Goal: Task Accomplishment & Management: Use online tool/utility

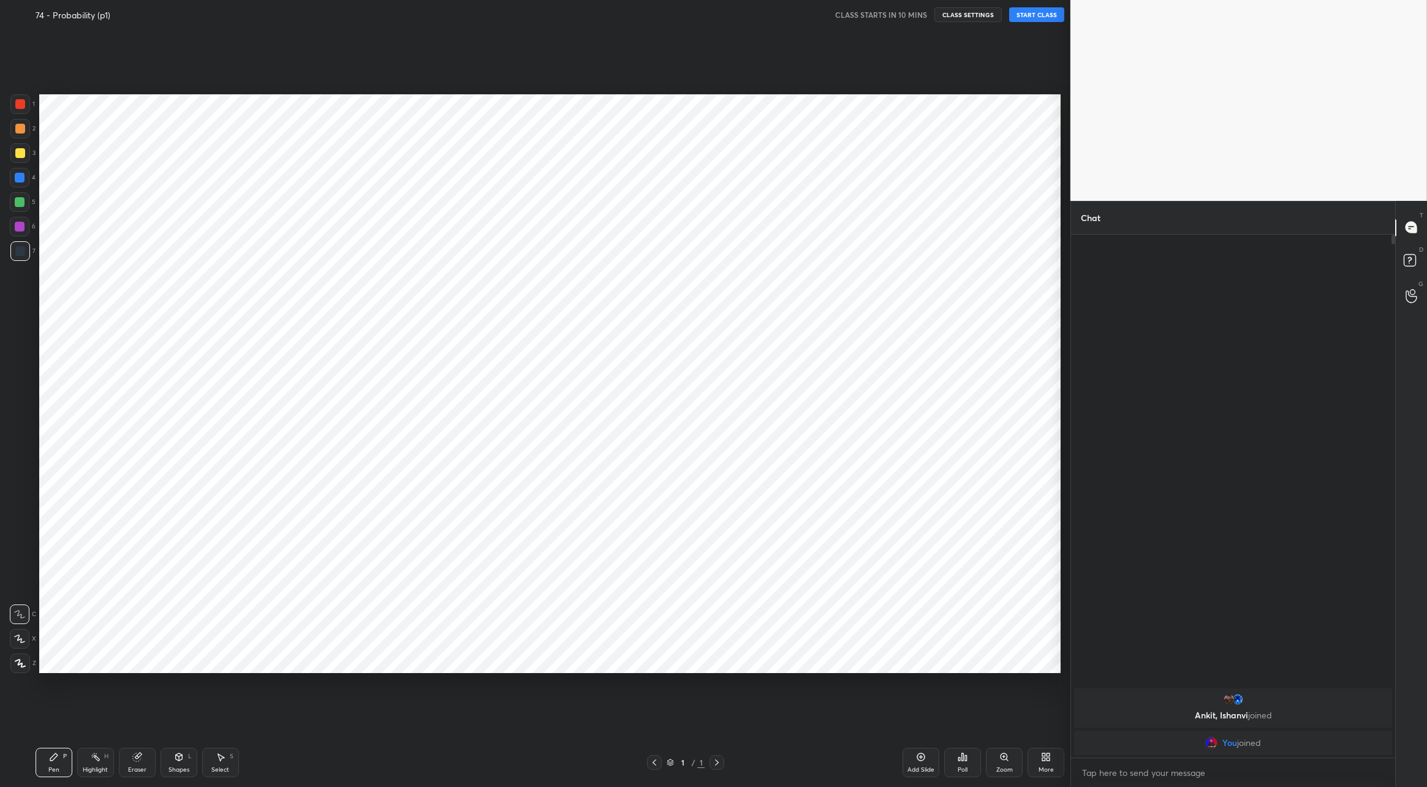
scroll to position [60575, 60262]
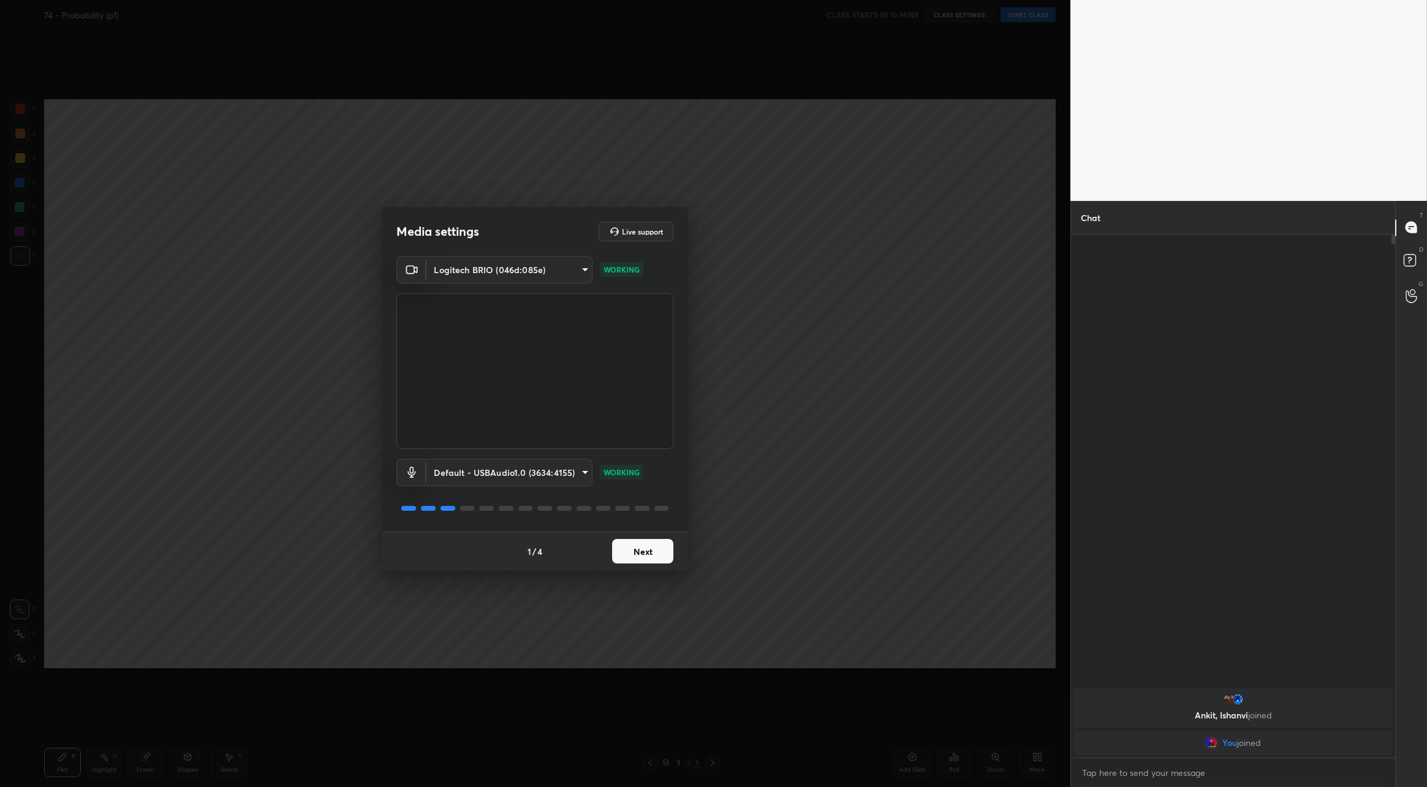
click at [639, 555] on button "Next" at bounding box center [642, 551] width 61 height 25
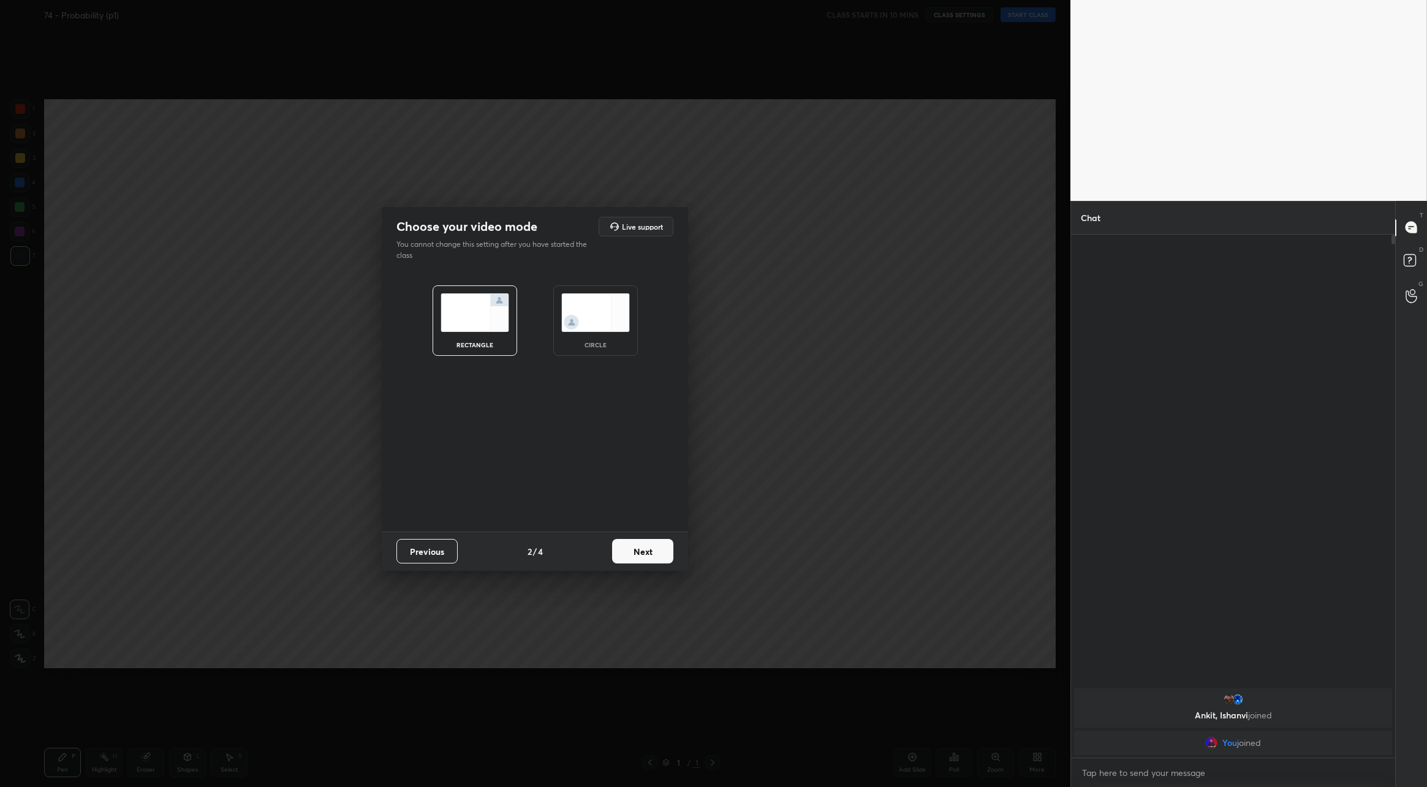
click at [577, 308] on img at bounding box center [595, 313] width 69 height 39
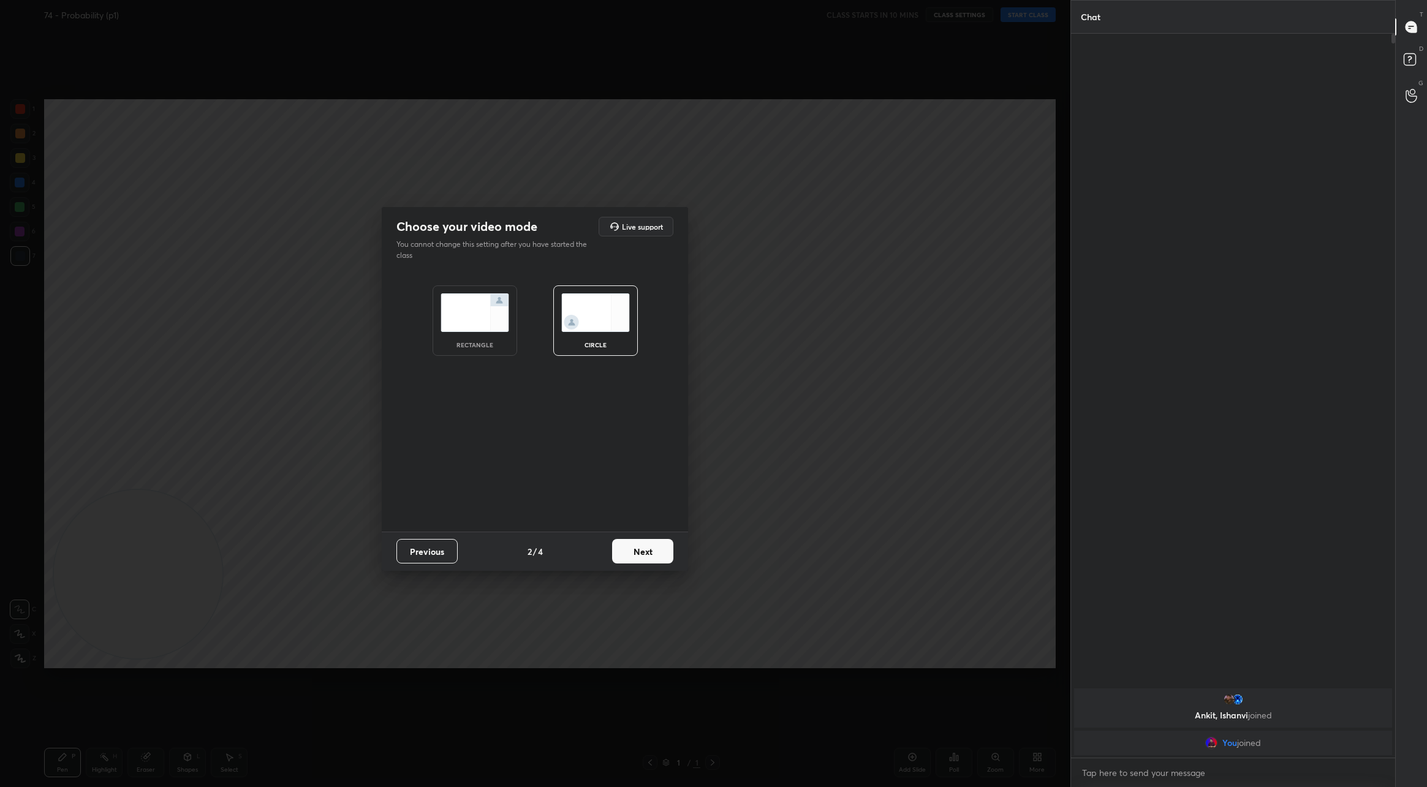
scroll to position [750, 321]
click at [645, 548] on button "Next" at bounding box center [642, 551] width 61 height 25
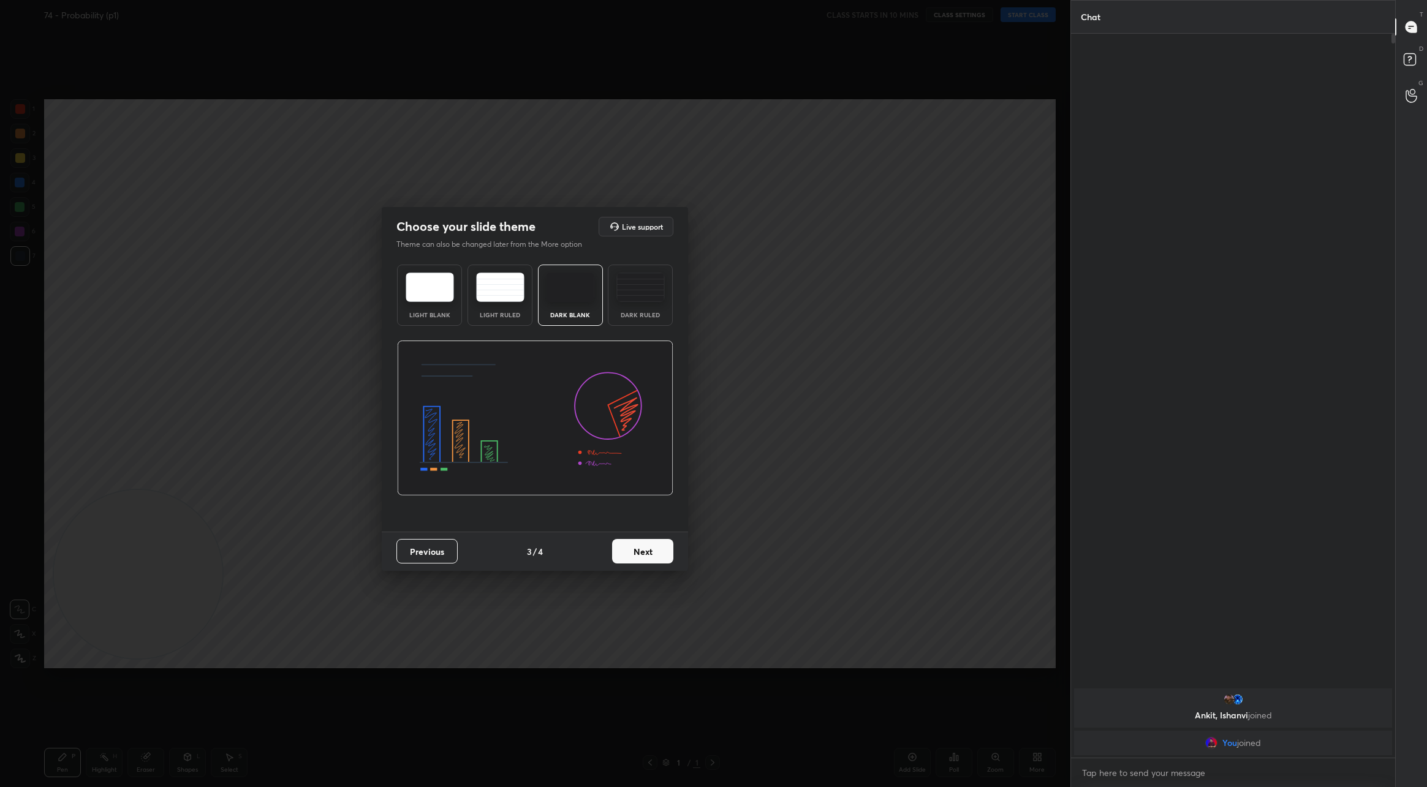
click at [652, 561] on button "Next" at bounding box center [642, 551] width 61 height 25
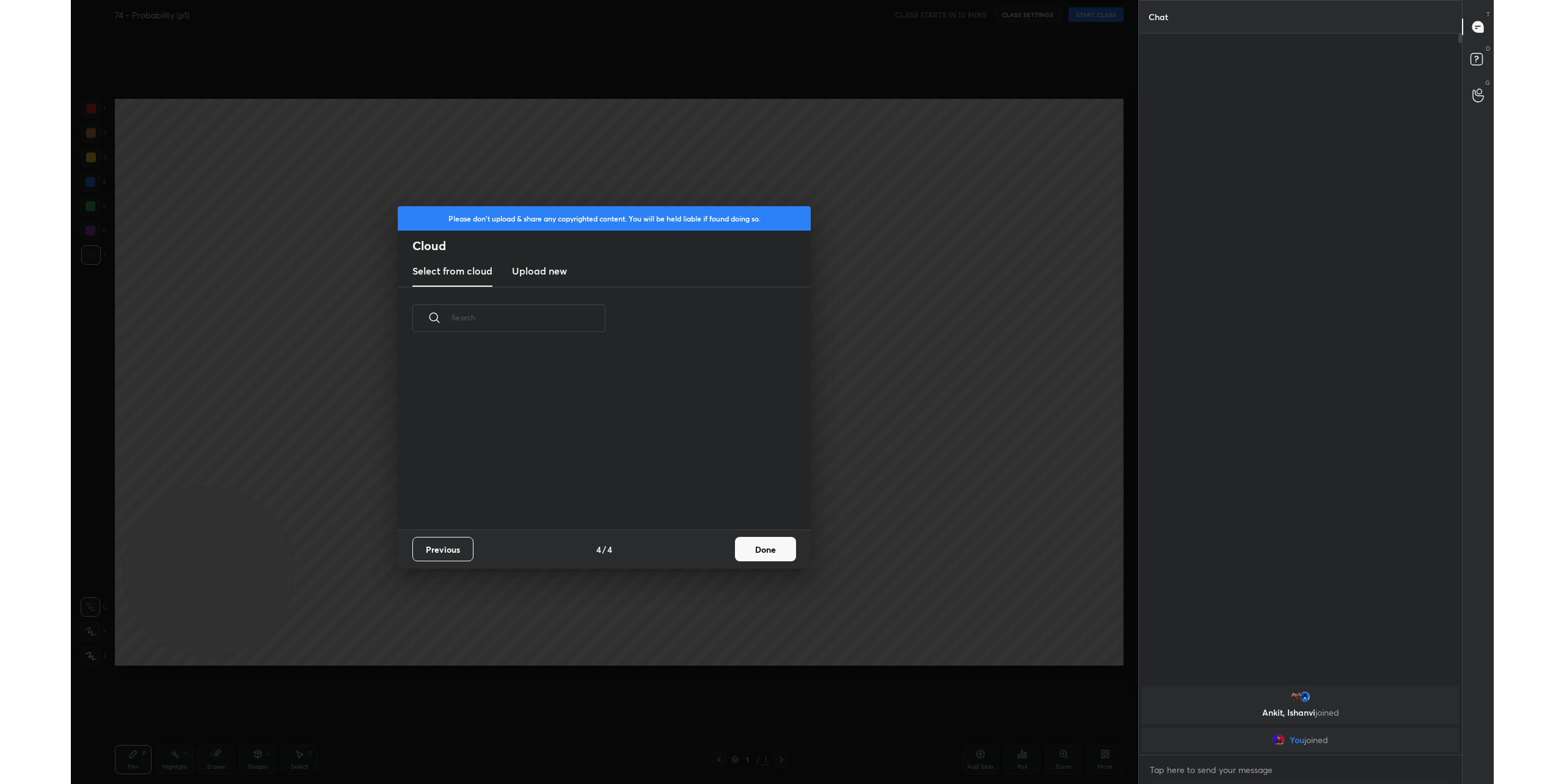
scroll to position [180, 392]
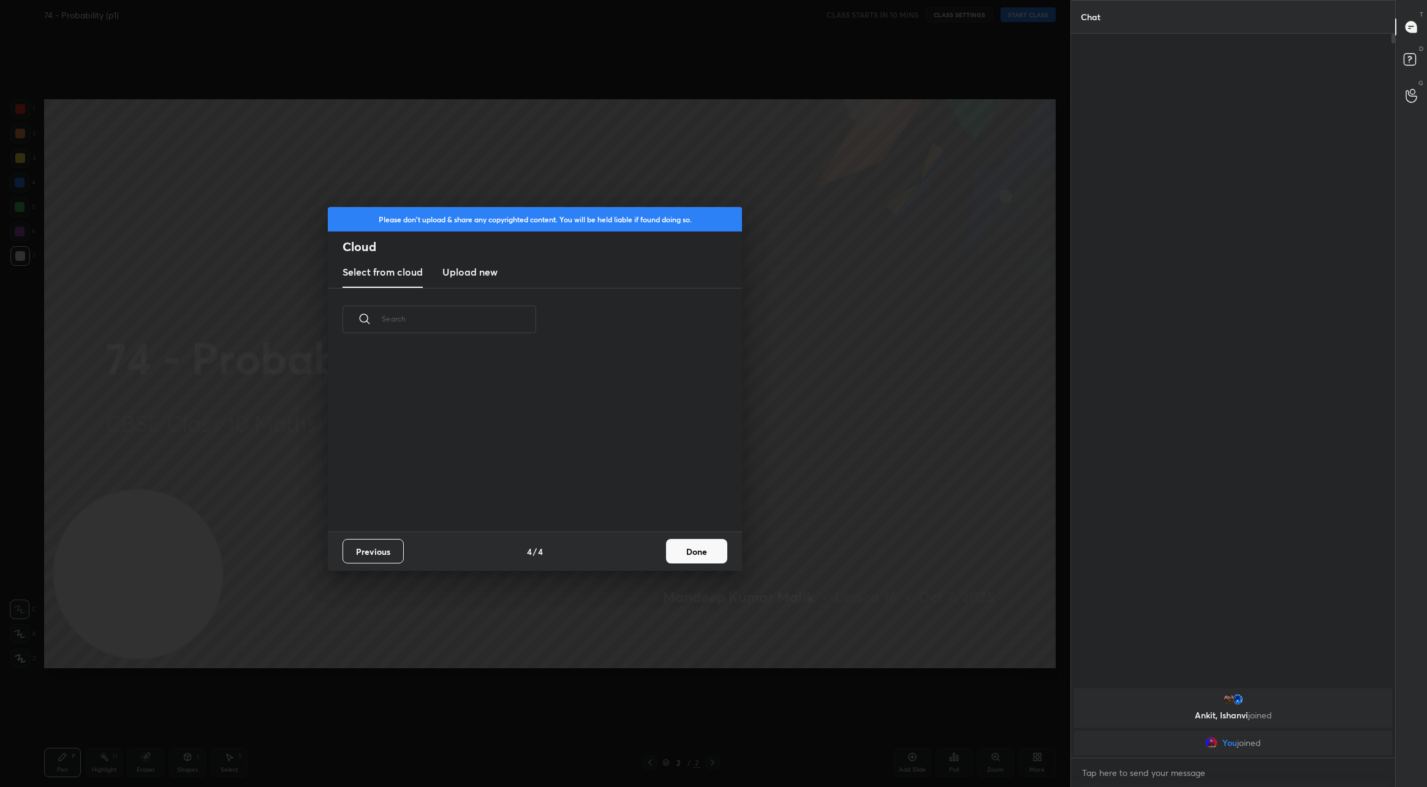
click at [469, 268] on h3 "Upload new" at bounding box center [469, 272] width 55 height 15
click at [542, 486] on label "Browse" at bounding box center [535, 482] width 55 height 20
click at [508, 486] on input "Browse" at bounding box center [508, 482] width 0 height 20
click at [697, 558] on button "Done" at bounding box center [696, 551] width 61 height 25
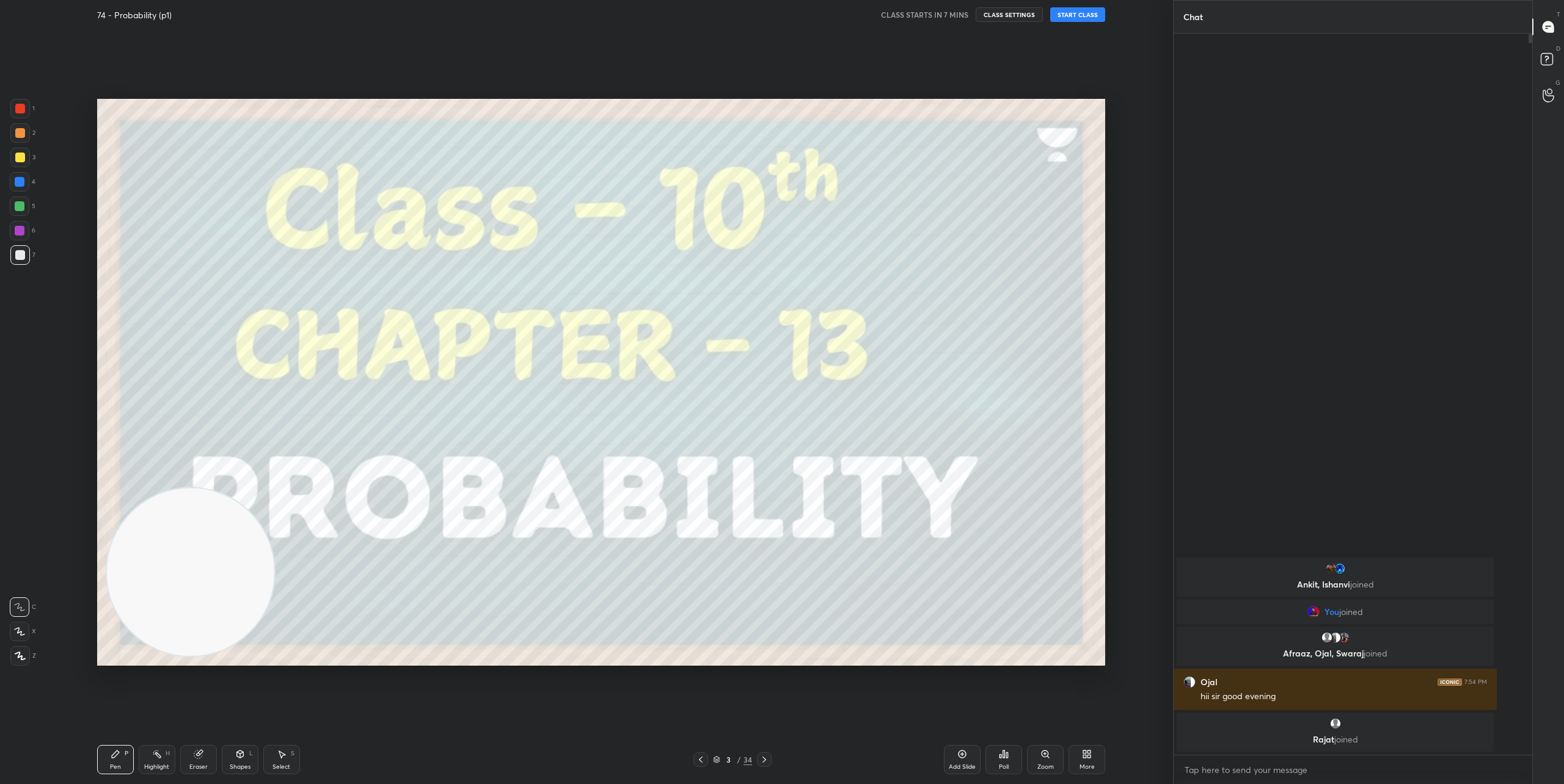
scroll to position [747, 355]
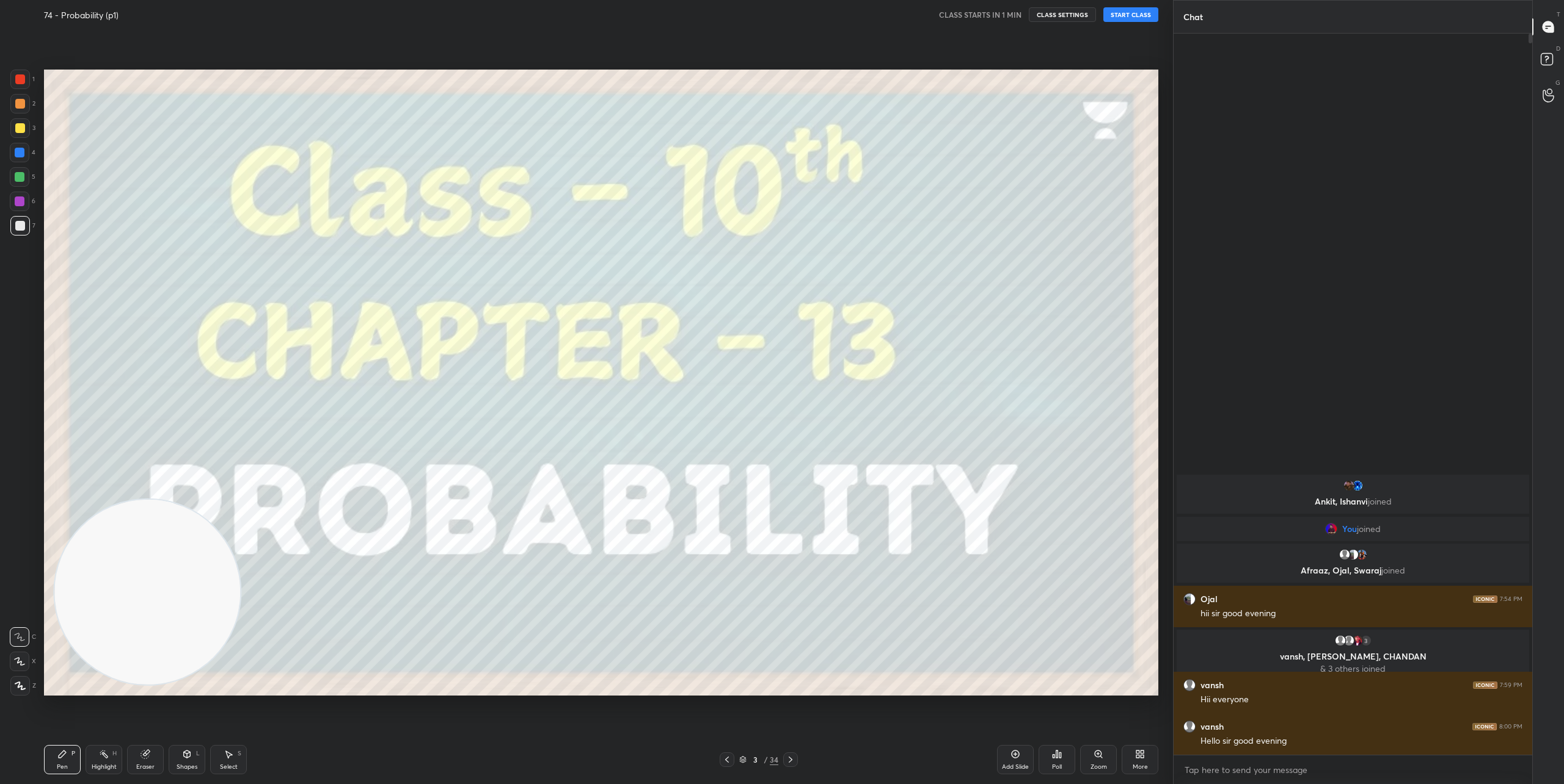
click at [1126, 51] on div "Setting up your live class" at bounding box center [601, 382] width 1124 height 706
click at [1133, 14] on button "START CLASS" at bounding box center [1130, 14] width 55 height 15
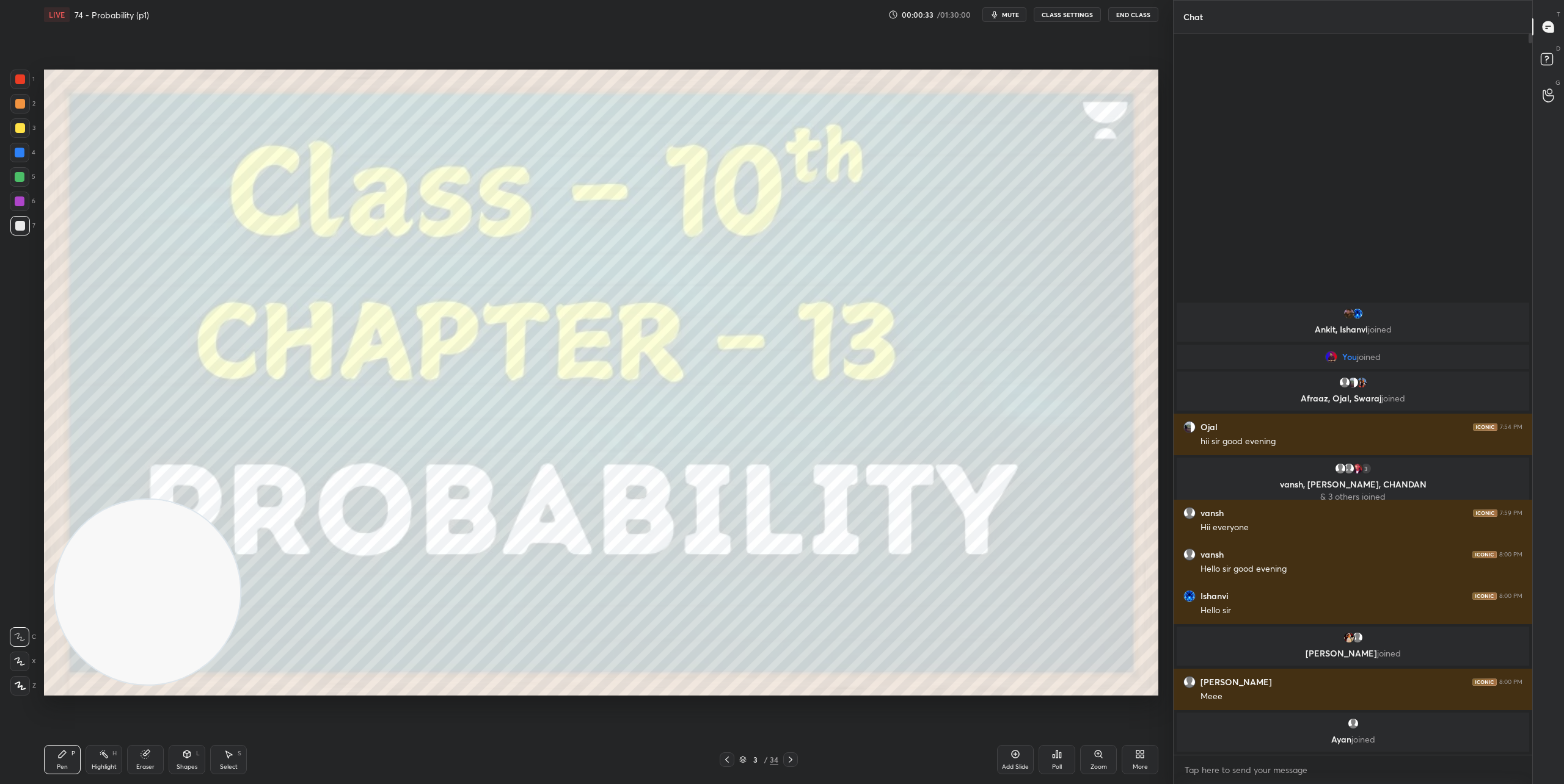
drag, startPoint x: 21, startPoint y: 658, endPoint x: 55, endPoint y: 601, distance: 66.4
click at [21, 658] on icon at bounding box center [19, 661] width 11 height 9
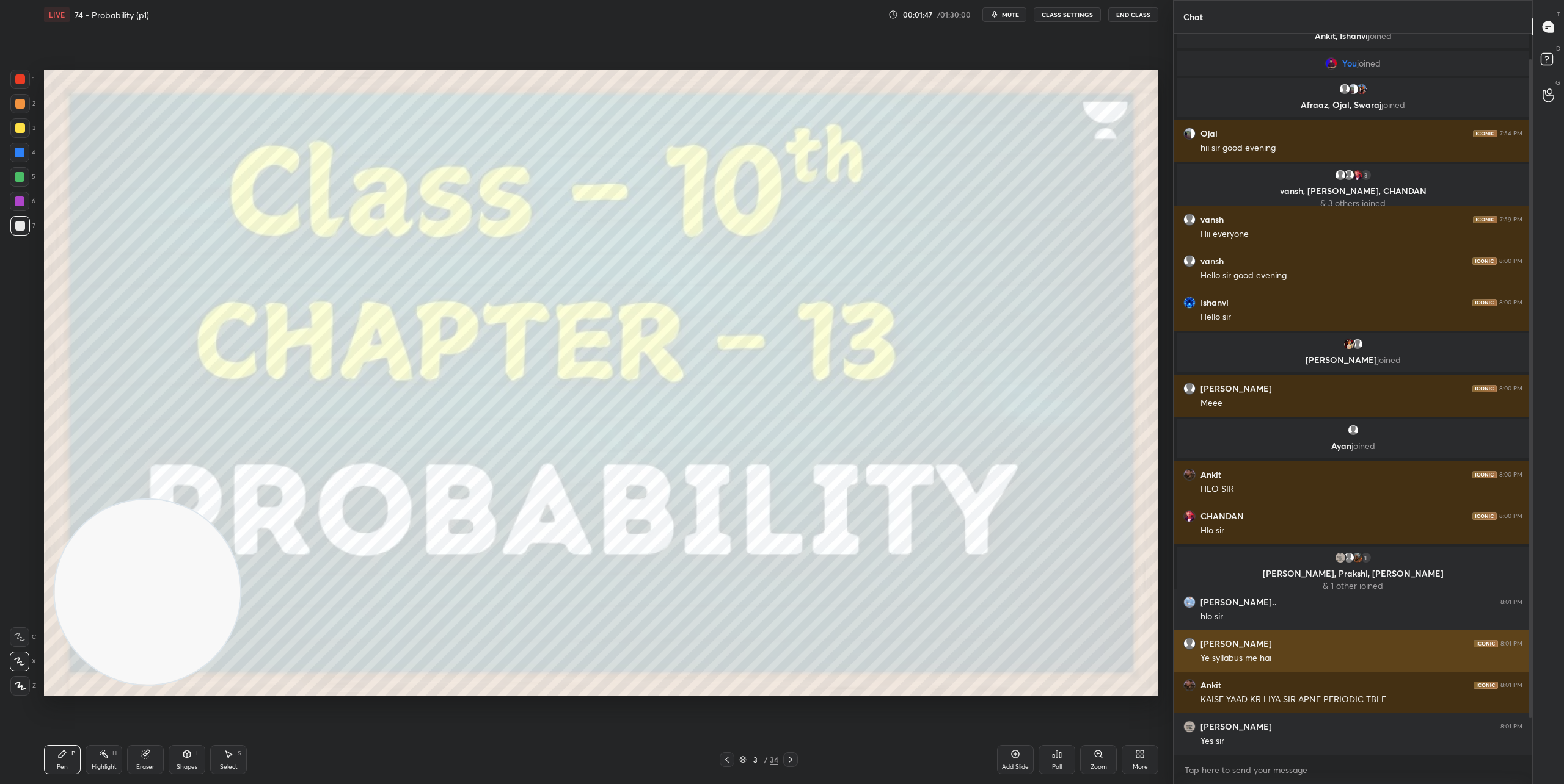
scroll to position [69, 0]
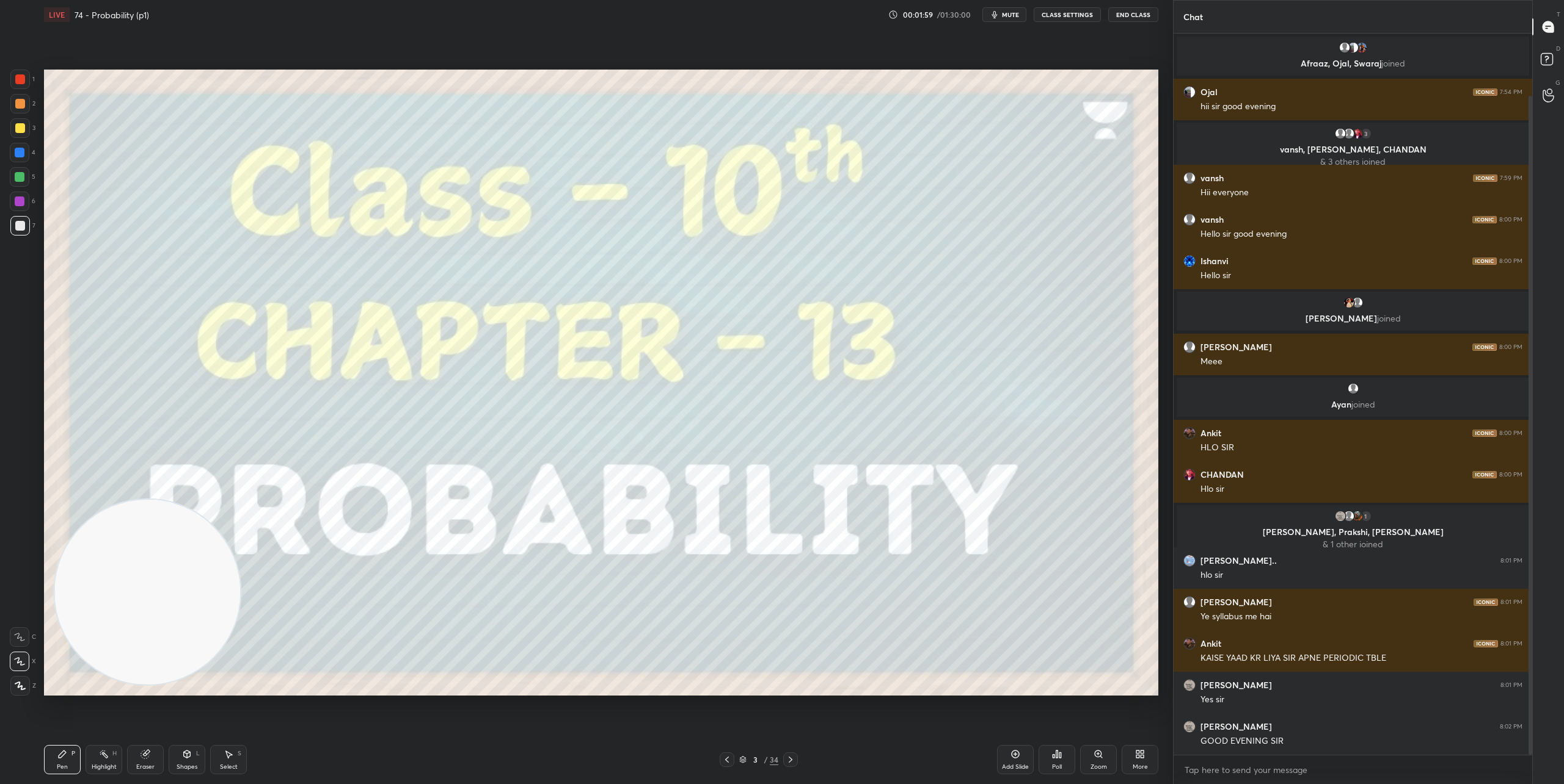
click at [792, 762] on icon at bounding box center [790, 760] width 10 height 10
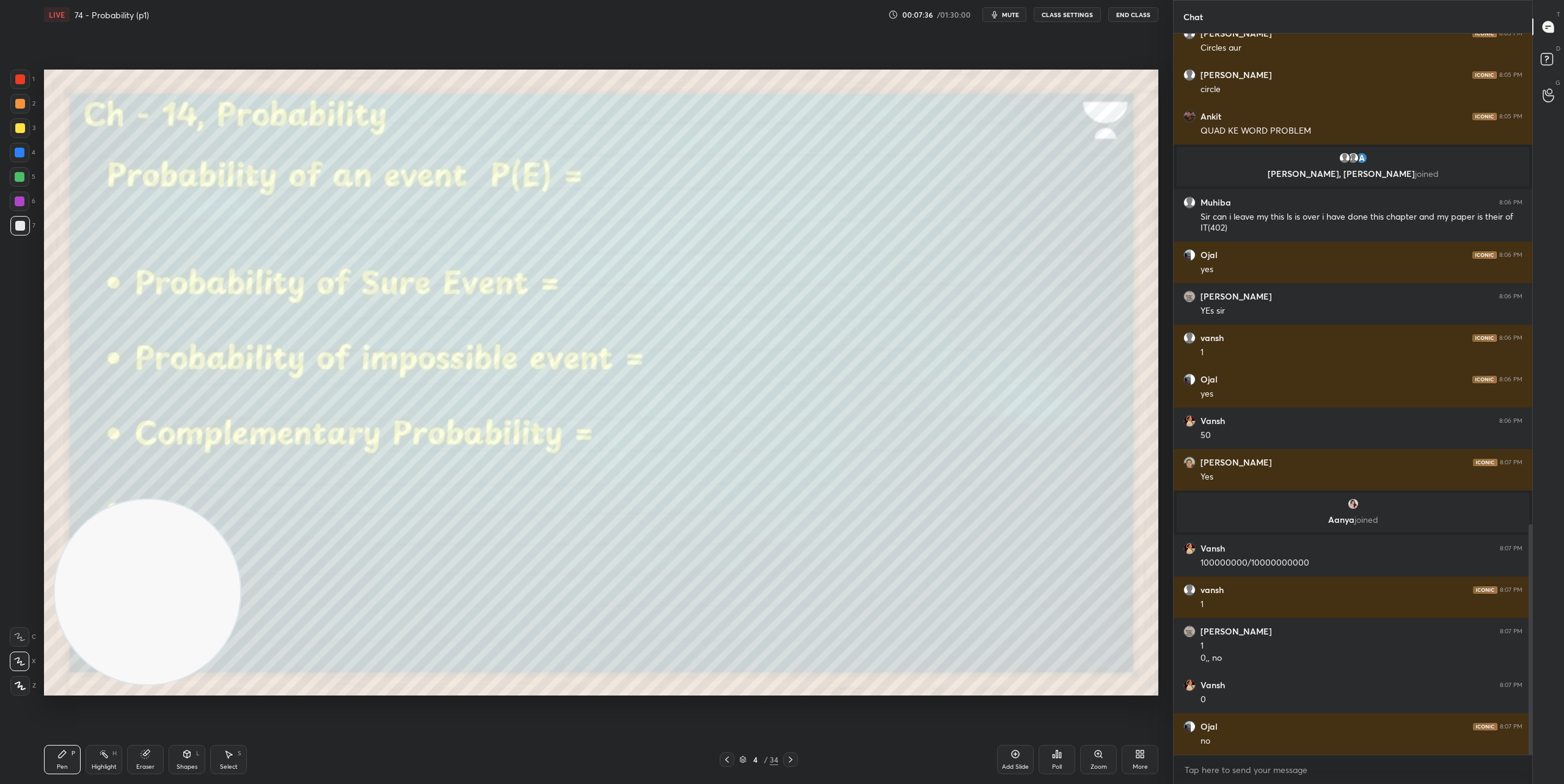
scroll to position [1576, 0]
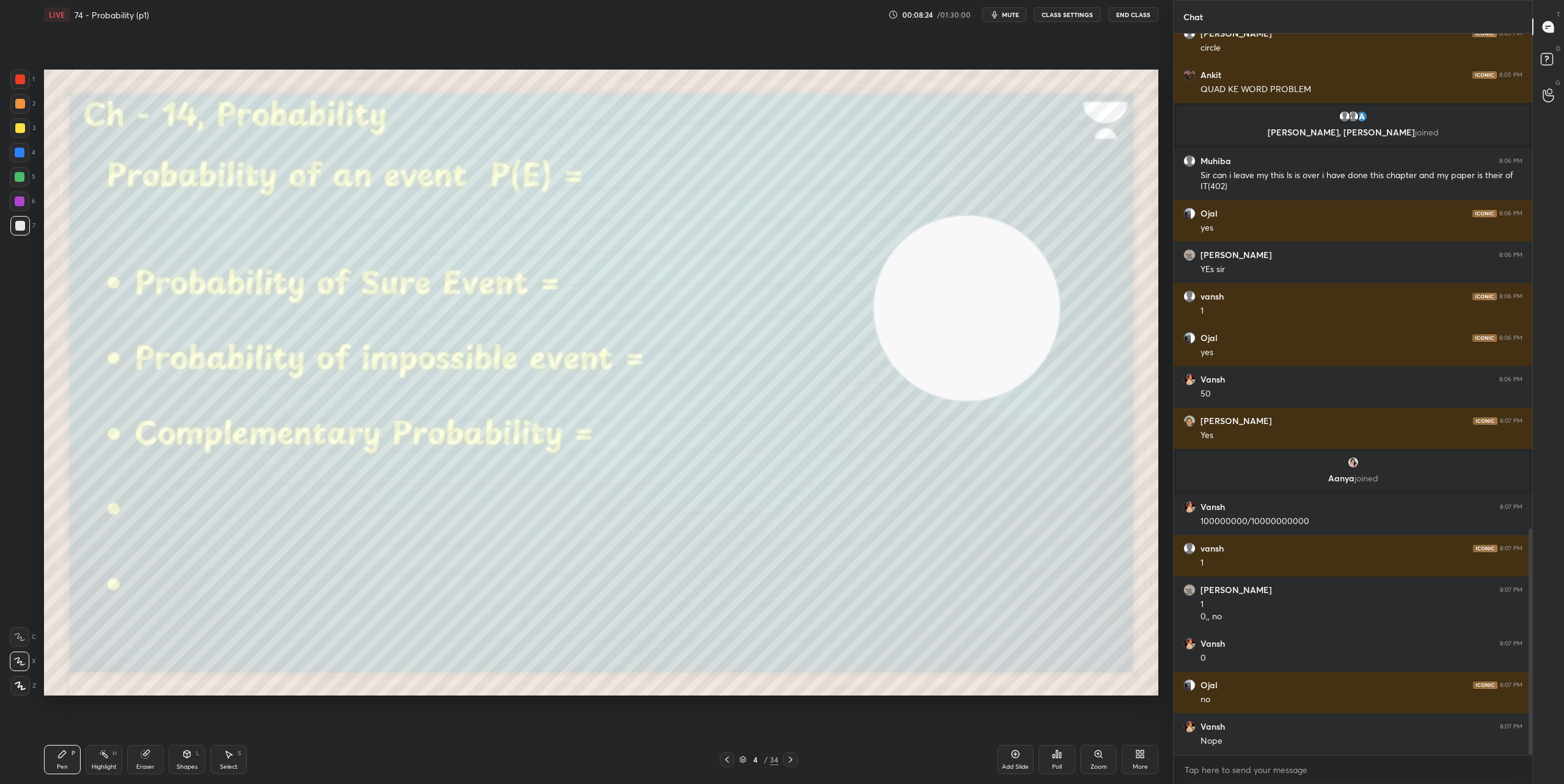
drag, startPoint x: 246, startPoint y: 535, endPoint x: 1069, endPoint y: 79, distance: 940.9
click at [1060, 215] on video at bounding box center [966, 308] width 185 height 185
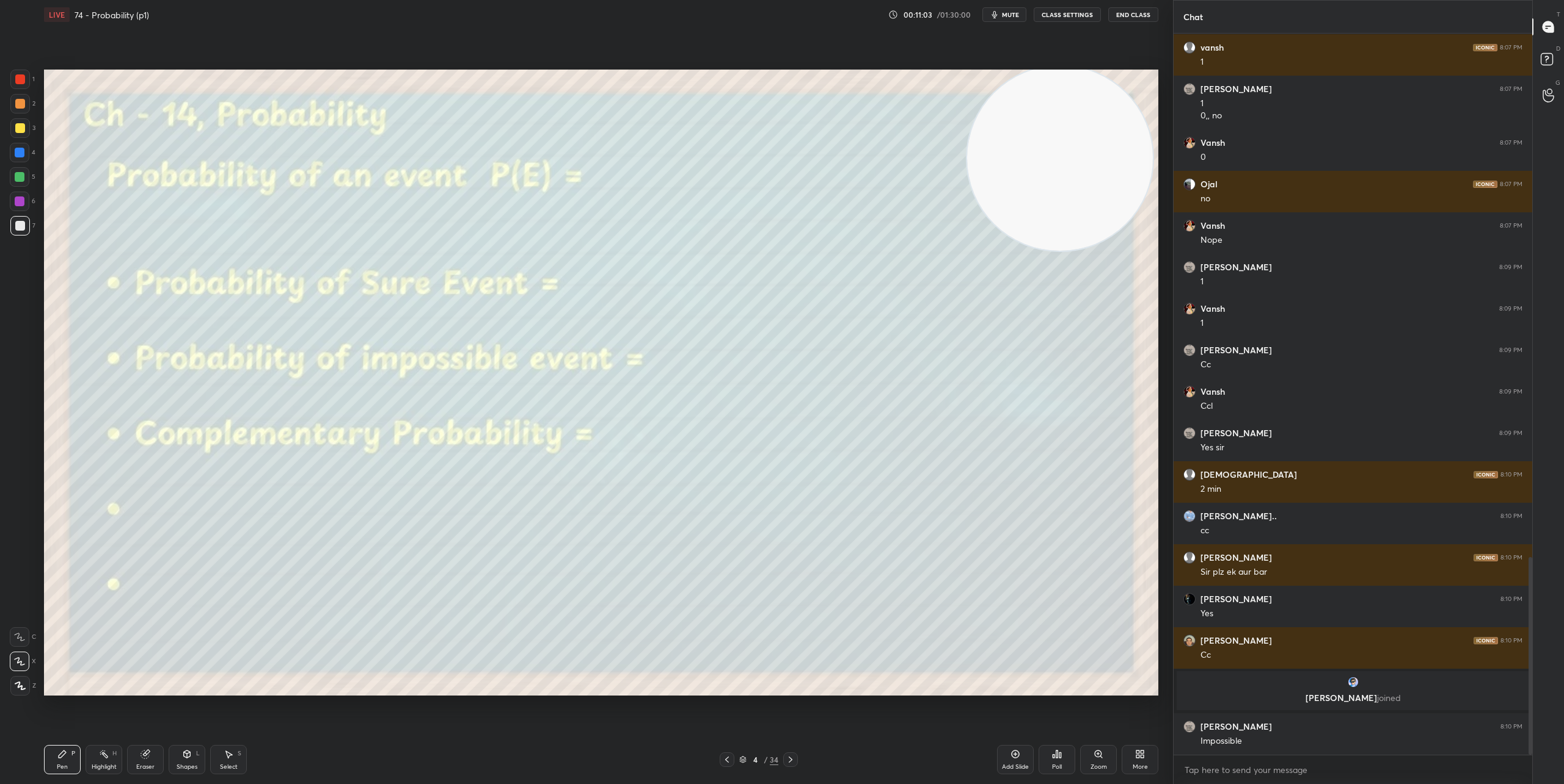
scroll to position [1914, 0]
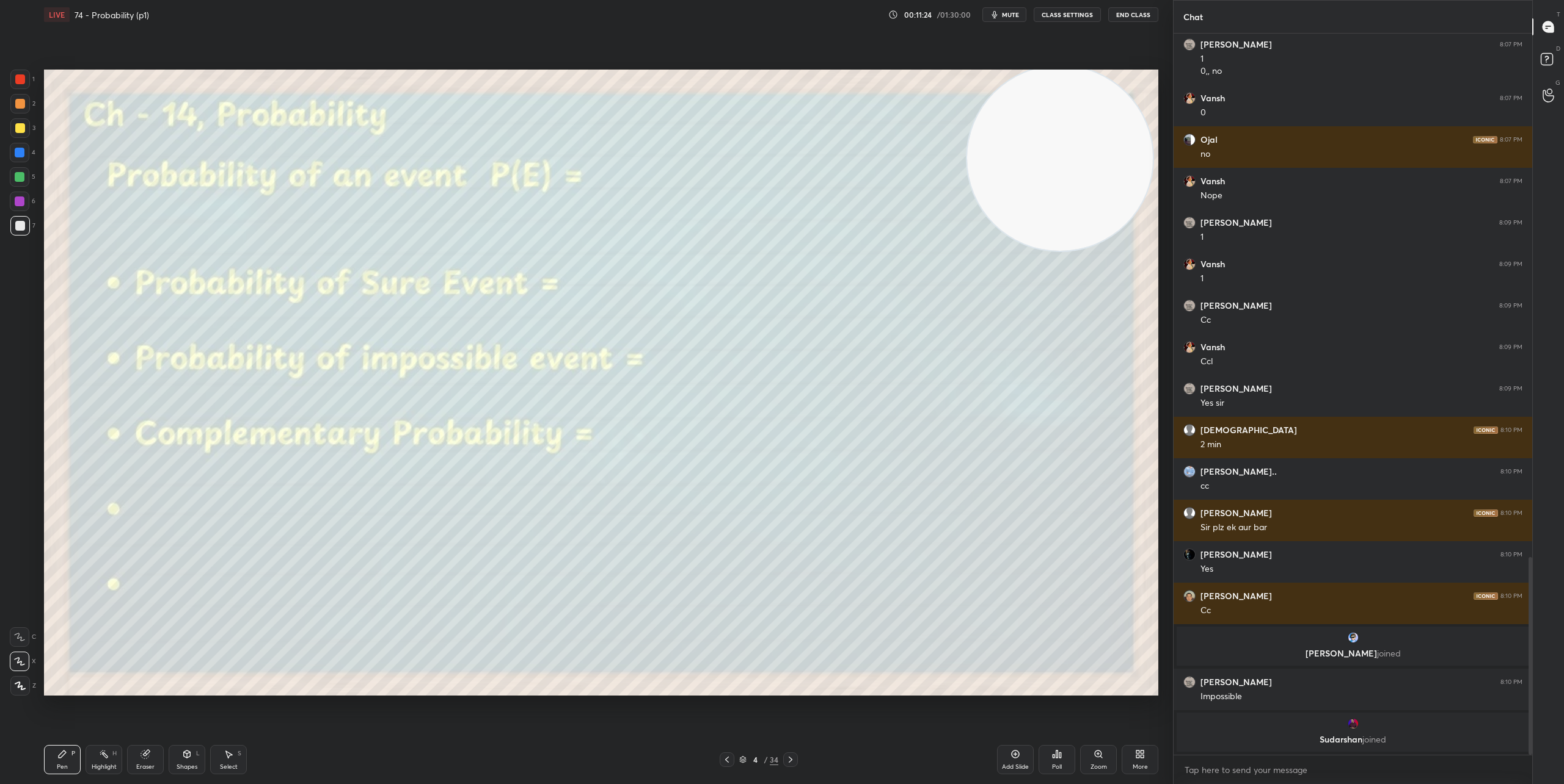
click at [794, 760] on icon at bounding box center [790, 760] width 10 height 10
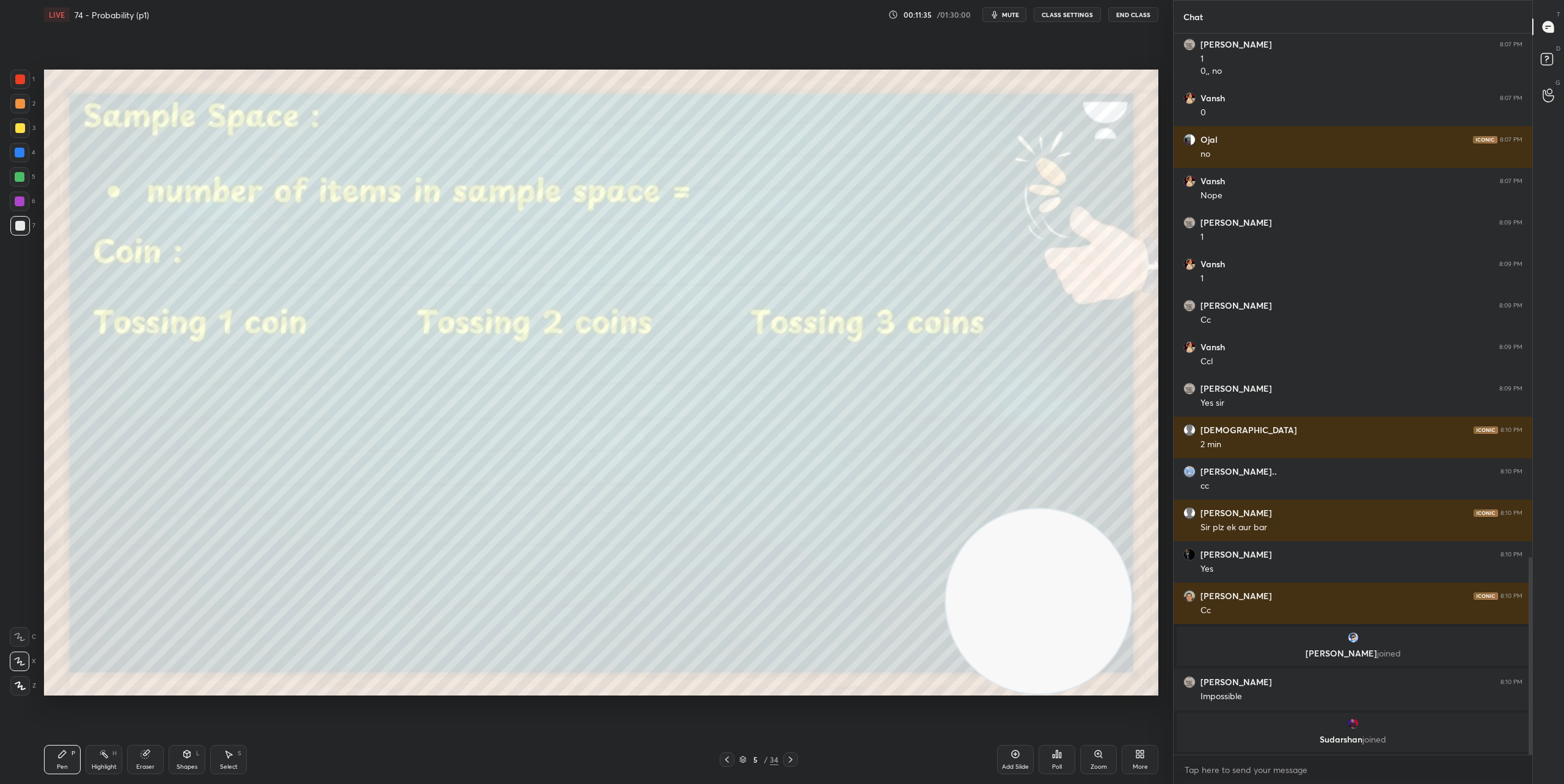
drag, startPoint x: 1095, startPoint y: 184, endPoint x: 1071, endPoint y: 668, distance: 484.6
click at [1073, 671] on video at bounding box center [1039, 602] width 185 height 185
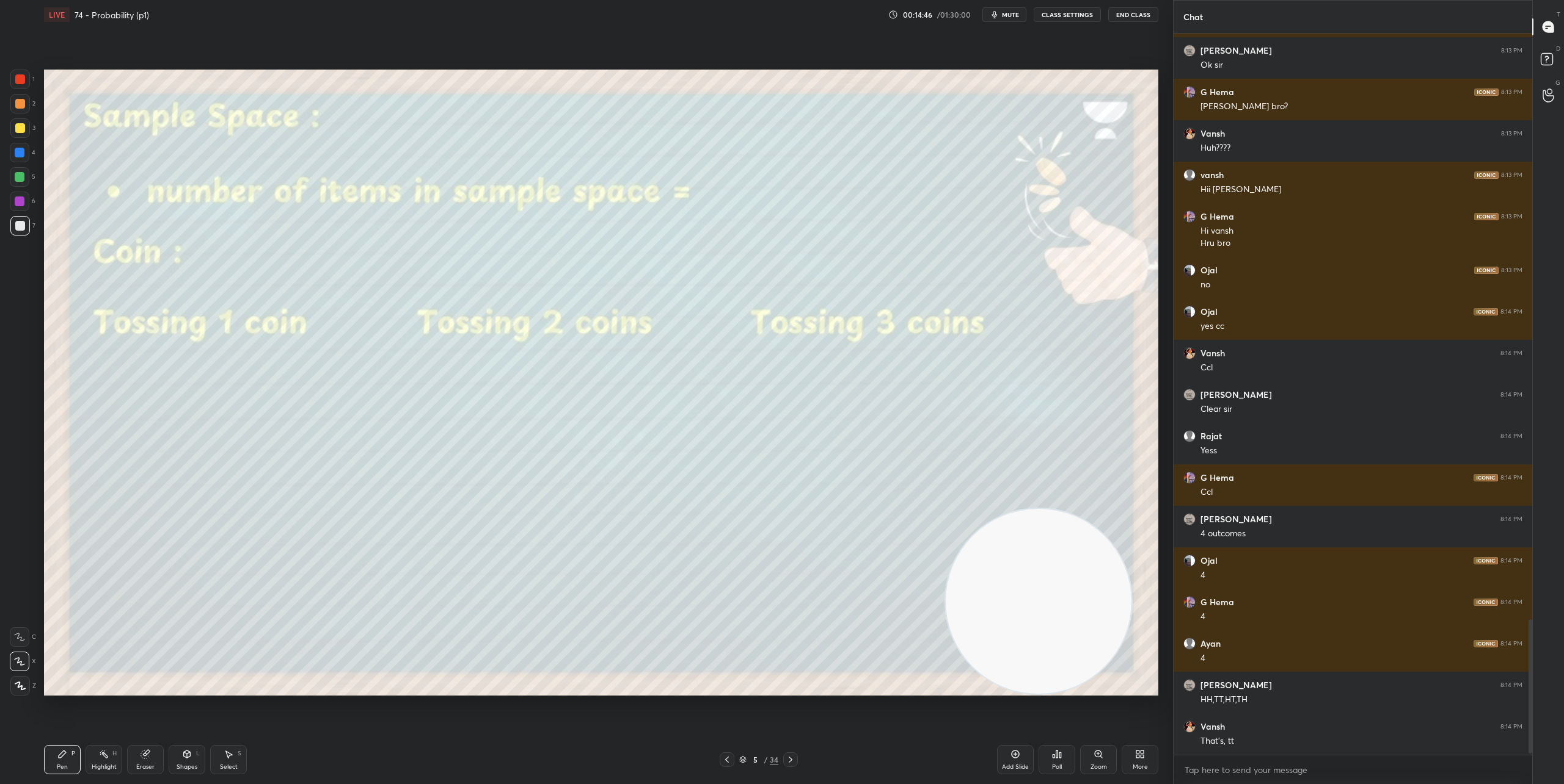
scroll to position [3156, 0]
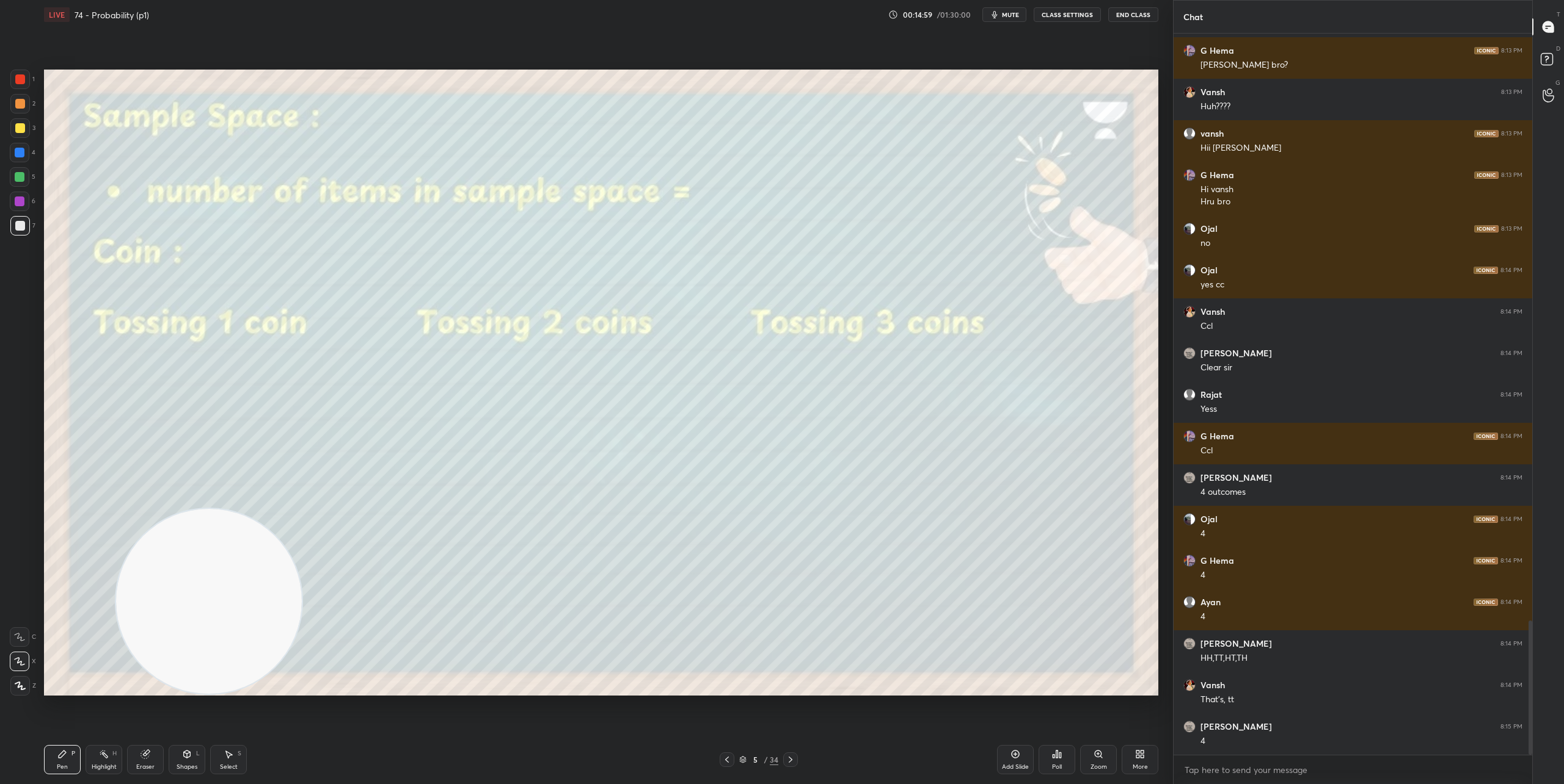
drag, startPoint x: 1056, startPoint y: 615, endPoint x: 135, endPoint y: 661, distance: 922.1
click at [135, 661] on video at bounding box center [208, 602] width 185 height 185
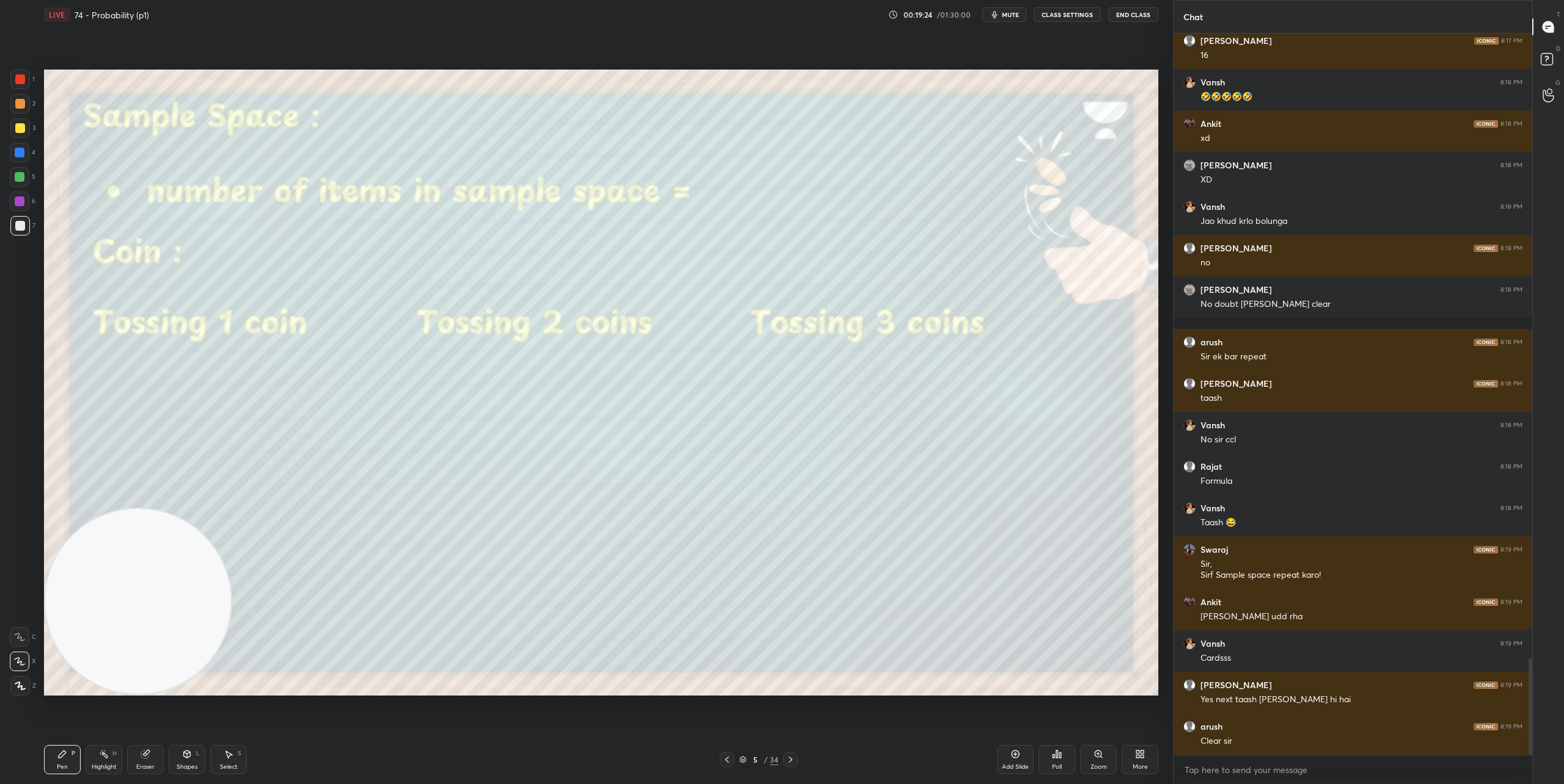
scroll to position [4650, 0]
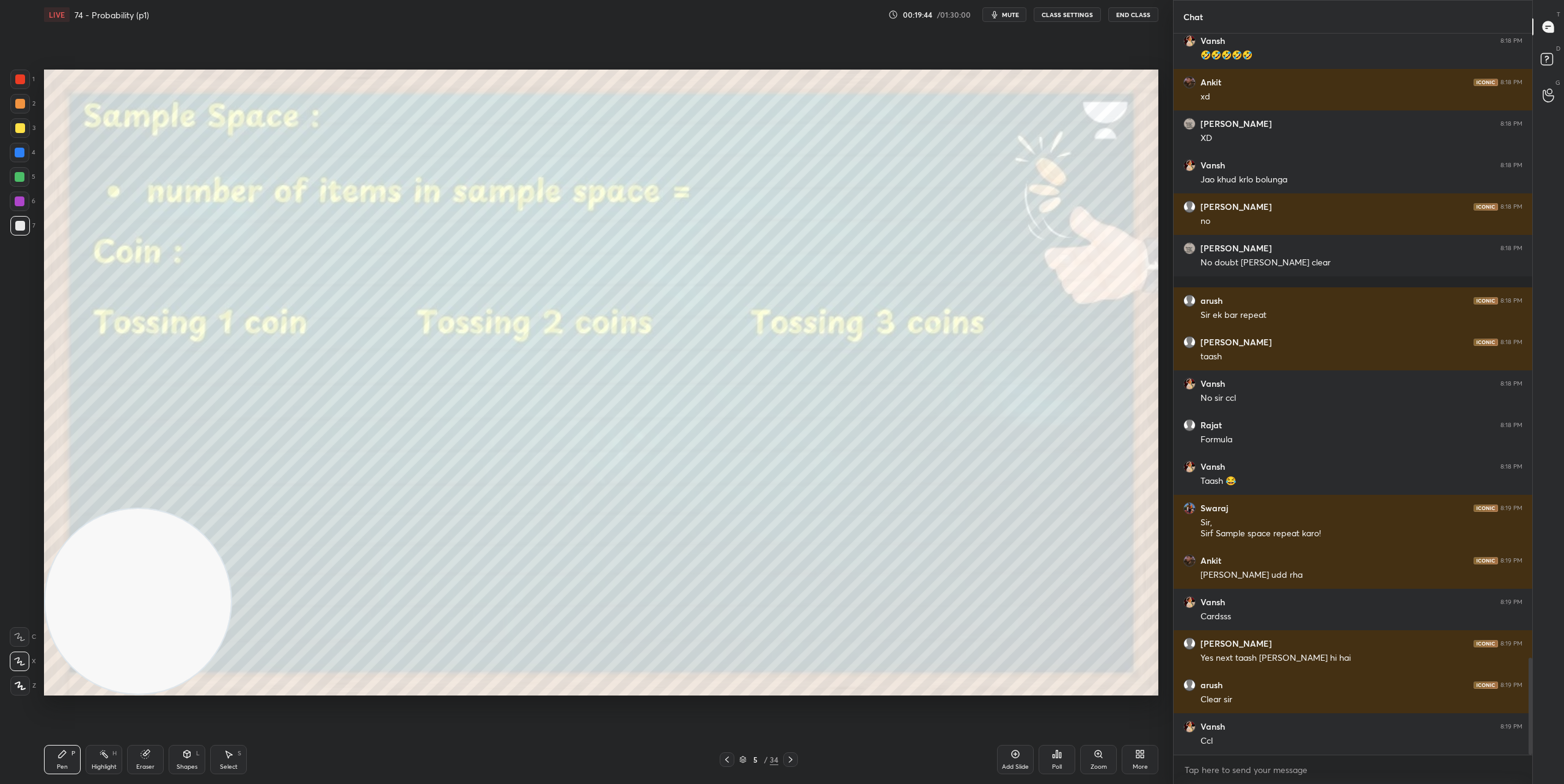
click at [792, 758] on icon at bounding box center [790, 760] width 10 height 10
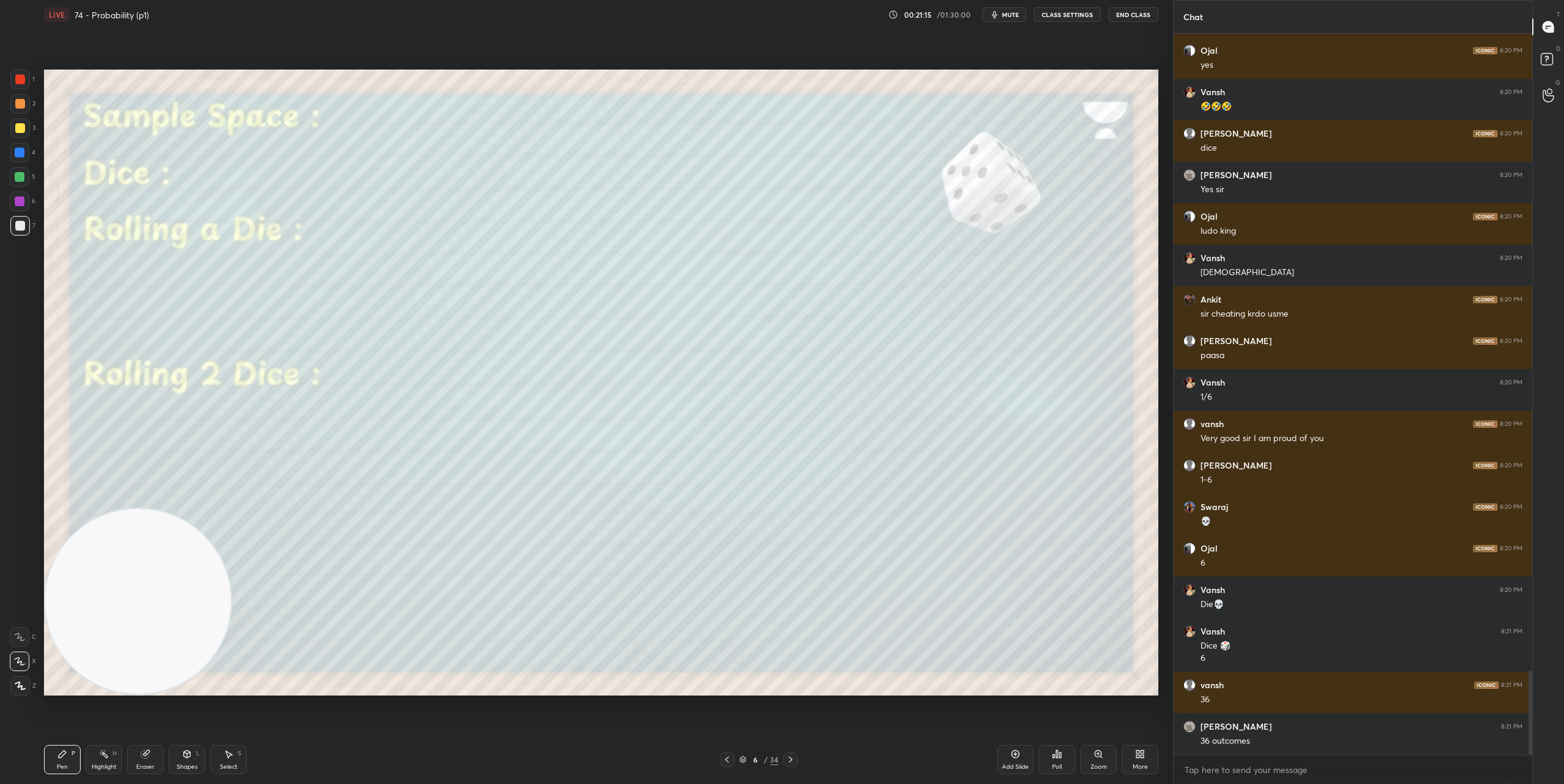
scroll to position [5451, 0]
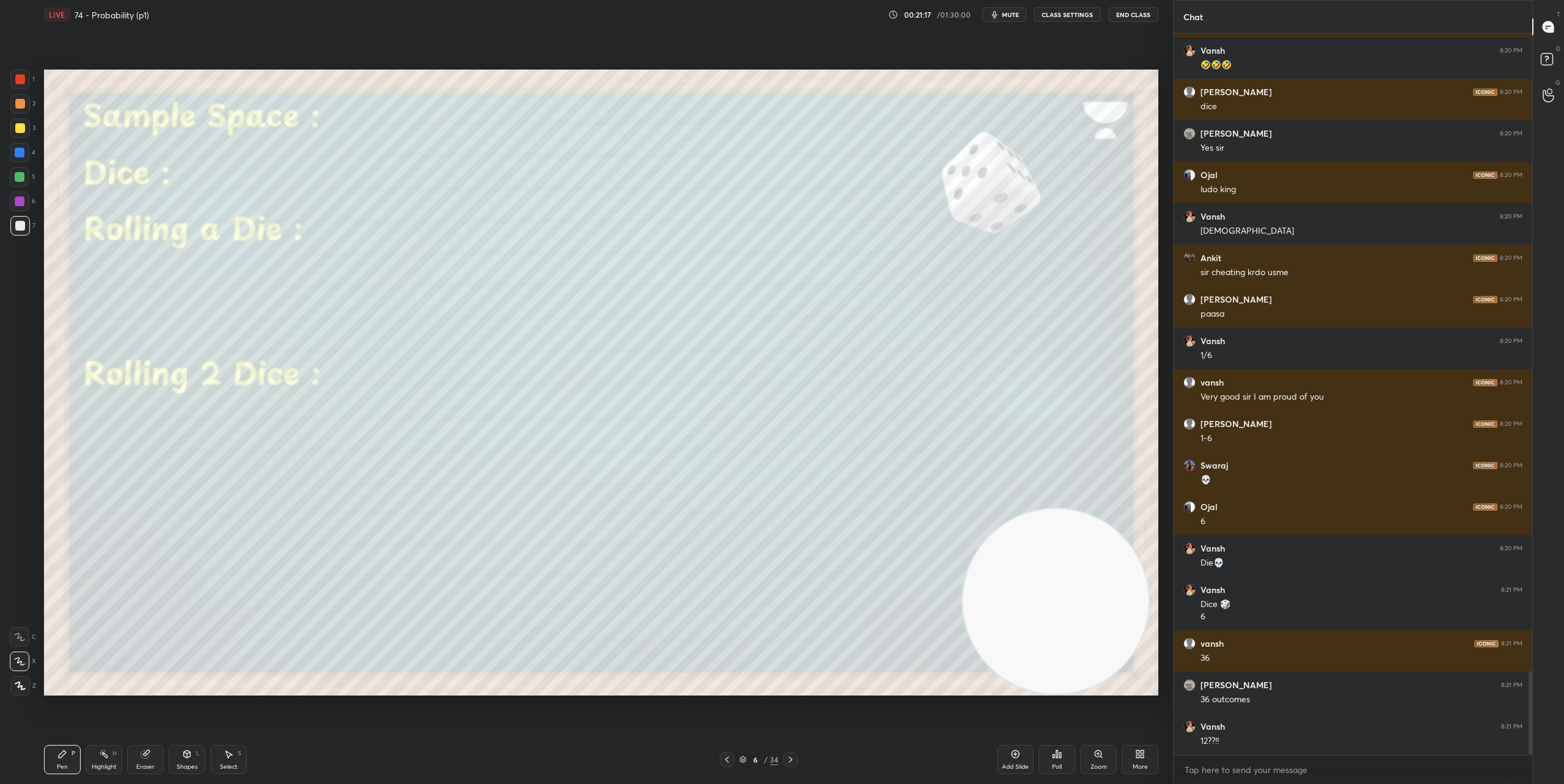
drag, startPoint x: 143, startPoint y: 608, endPoint x: 1154, endPoint y: 662, distance: 1012.4
click at [1148, 659] on video at bounding box center [1056, 602] width 185 height 185
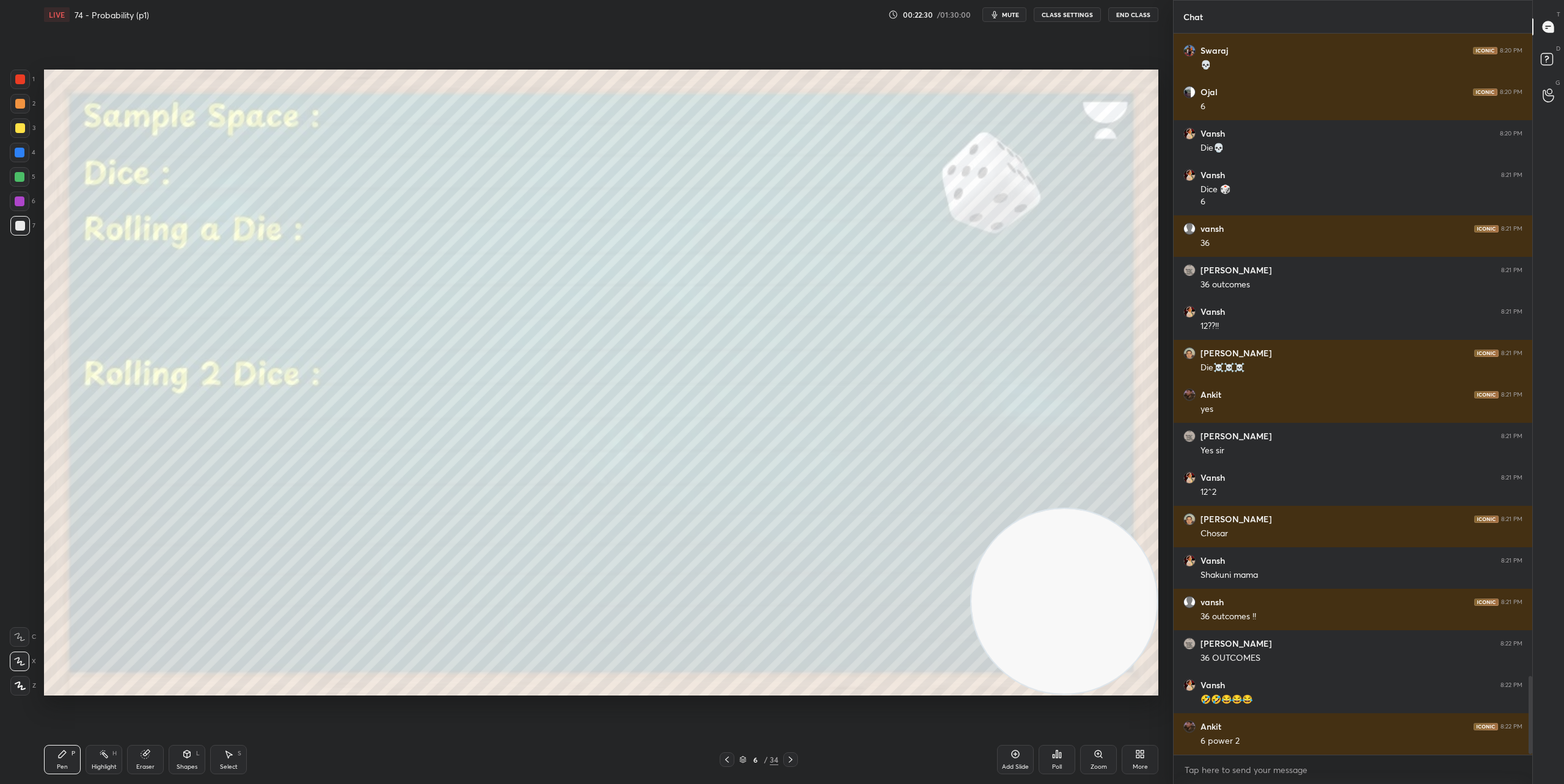
scroll to position [5907, 0]
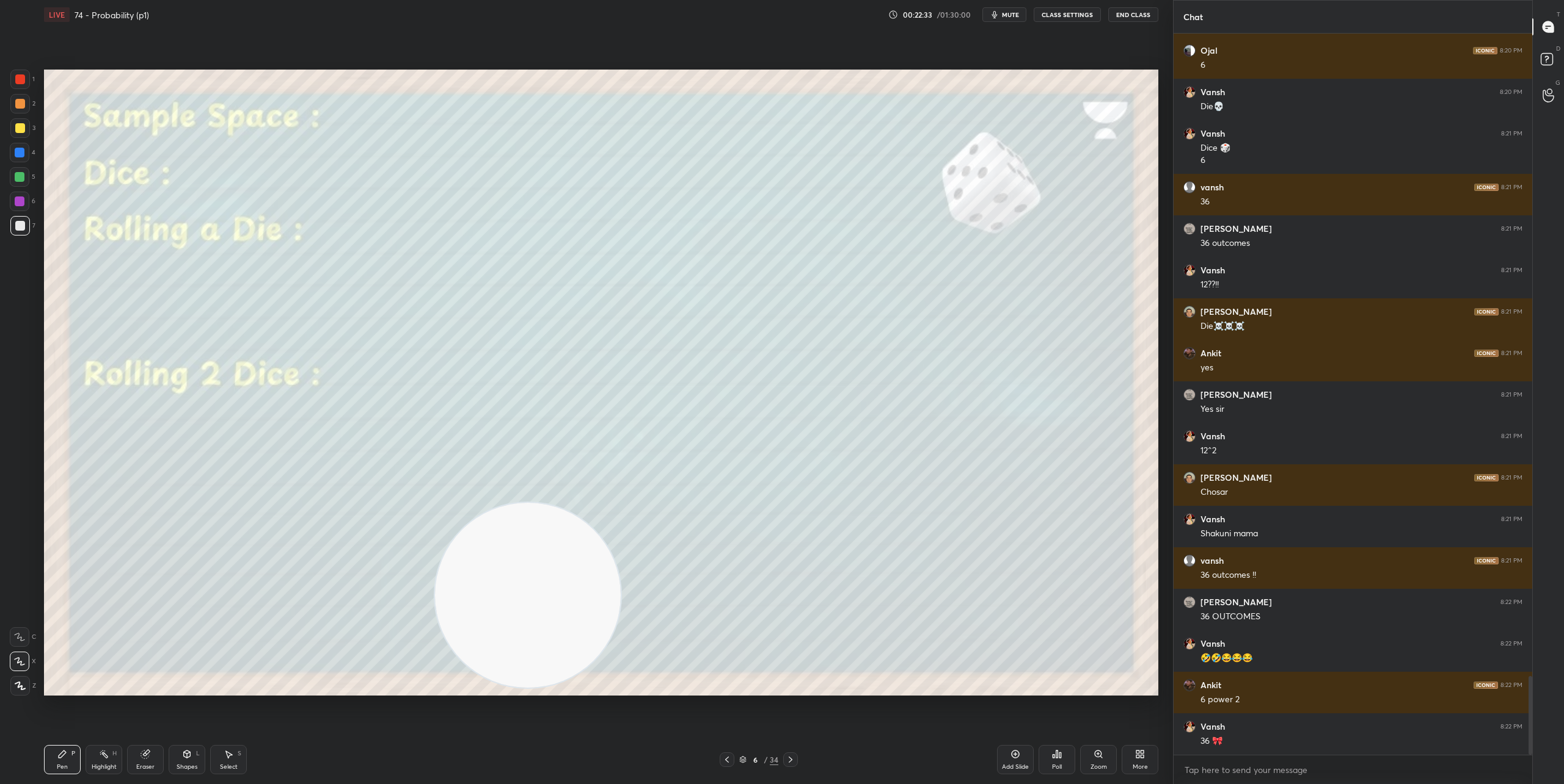
drag, startPoint x: 1064, startPoint y: 605, endPoint x: 151, endPoint y: 653, distance: 914.3
click at [435, 655] on video at bounding box center [527, 596] width 185 height 185
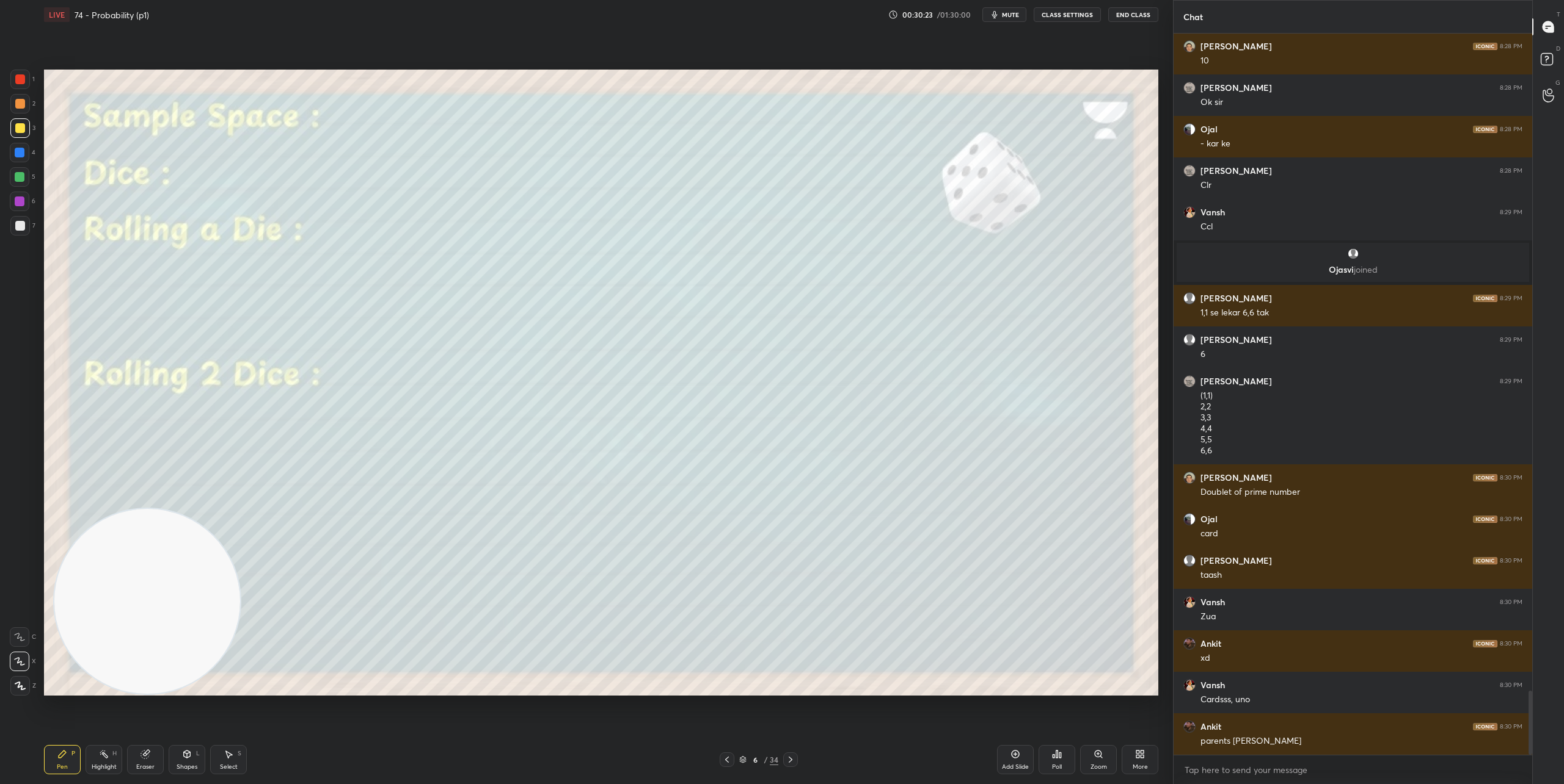
scroll to position [7415, 0]
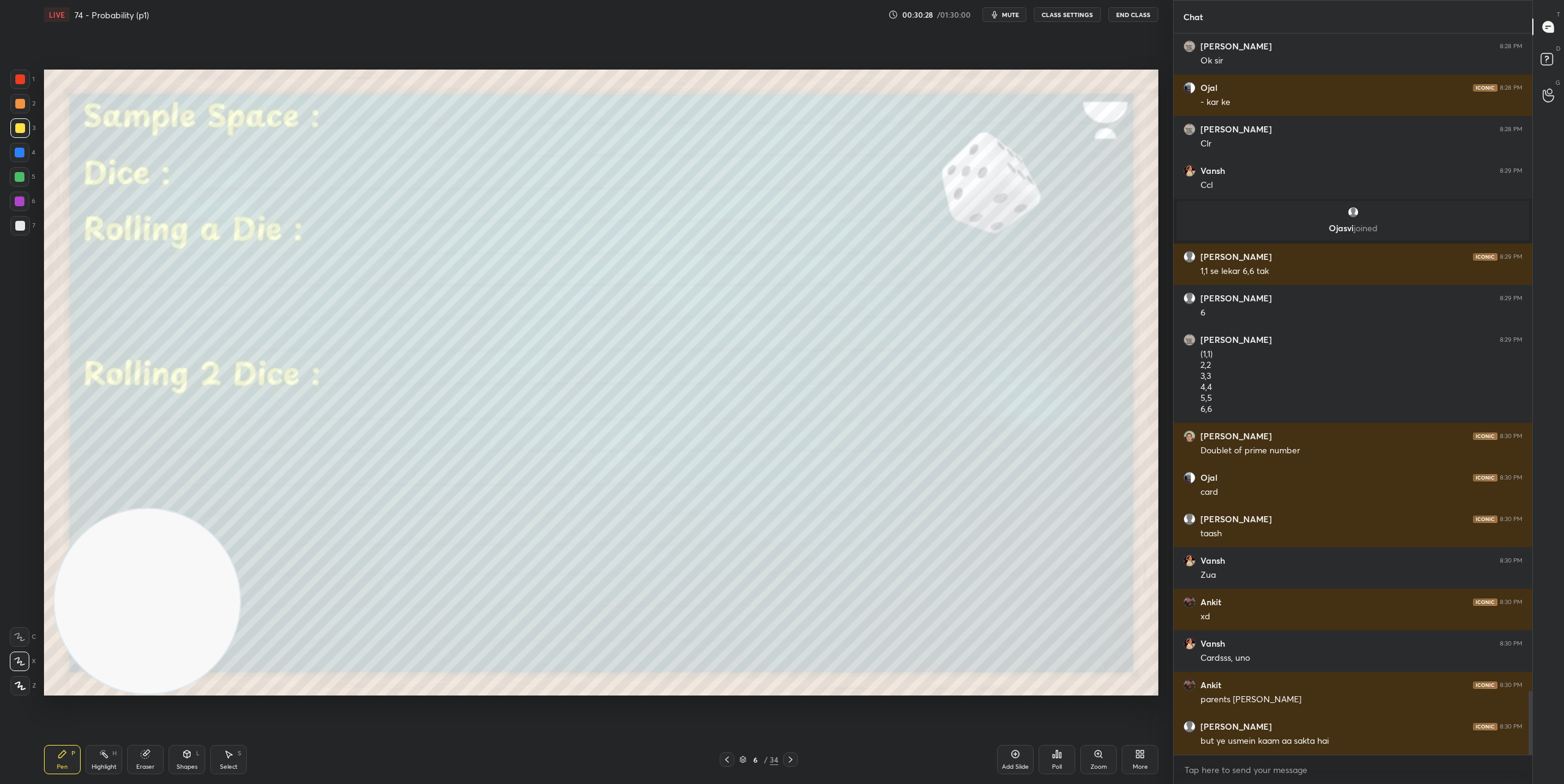
click at [791, 759] on icon at bounding box center [790, 760] width 10 height 10
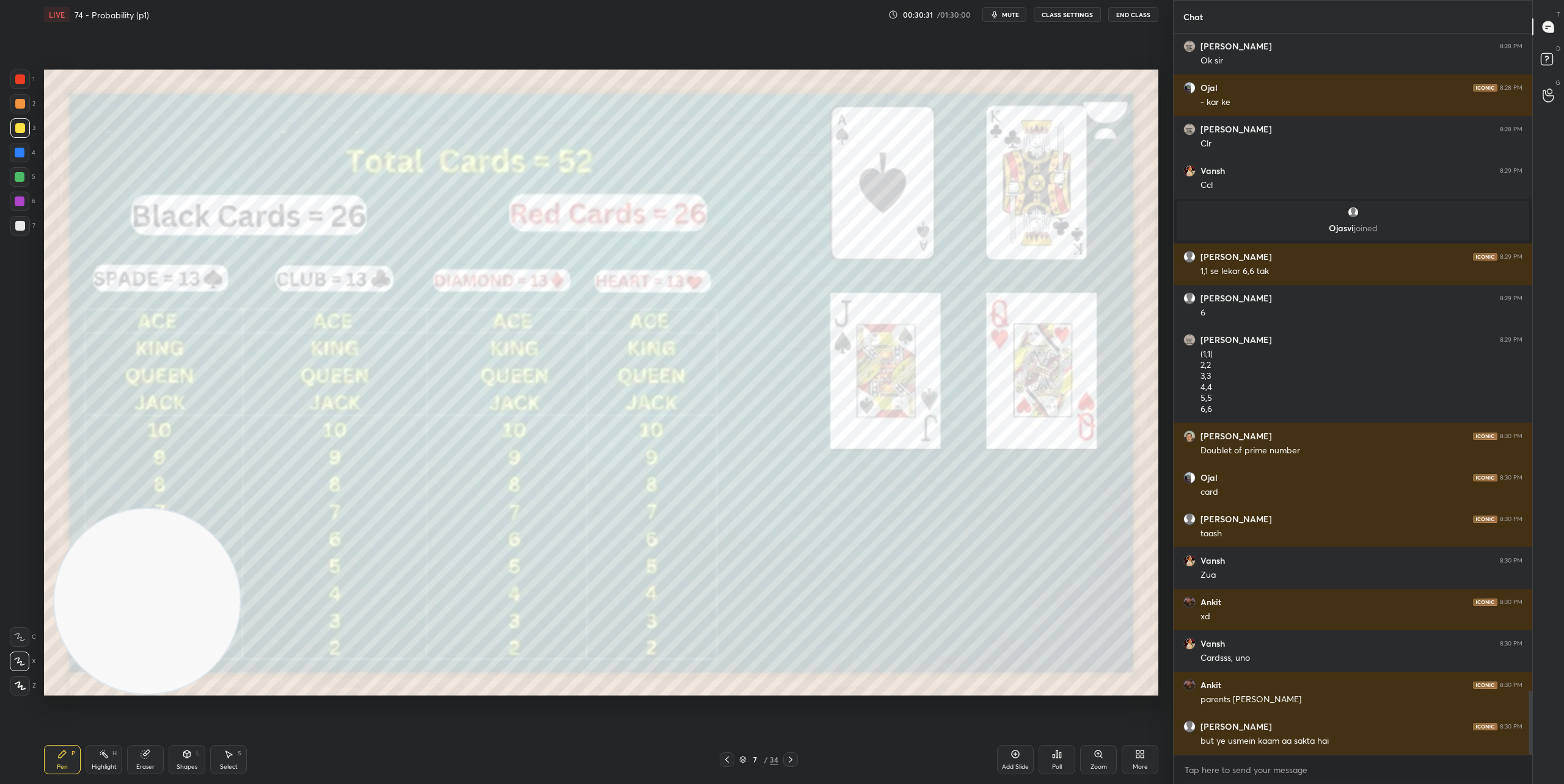
scroll to position [7456, 0]
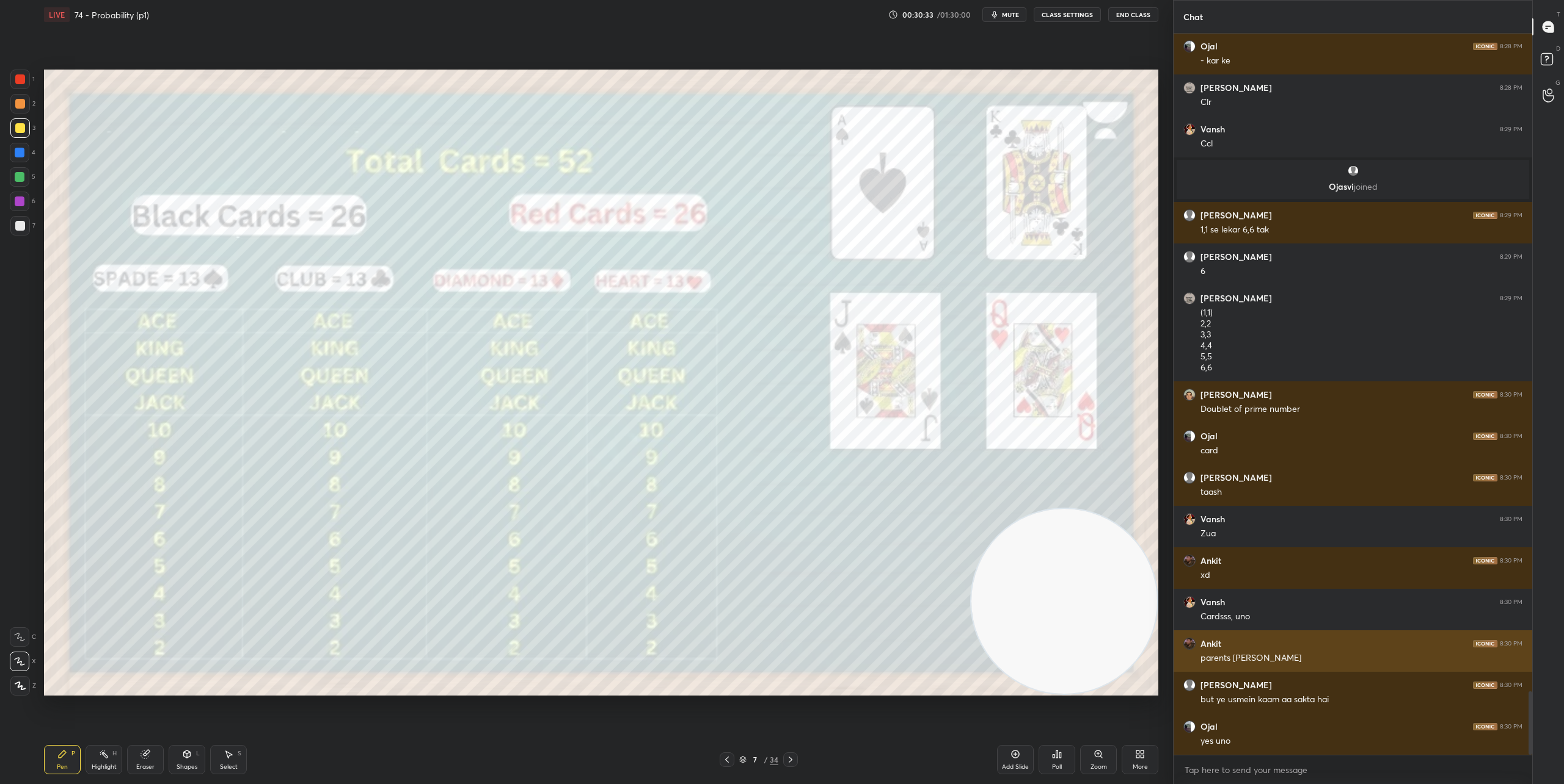
drag, startPoint x: 187, startPoint y: 615, endPoint x: 1227, endPoint y: 661, distance: 1041.0
click at [1227, 661] on div "1 2 3 4 5 6 7 C X Z C X Z E E Erase all H H LIVE 74 - Probability (p1) 00:30:33…" at bounding box center [782, 392] width 1564 height 784
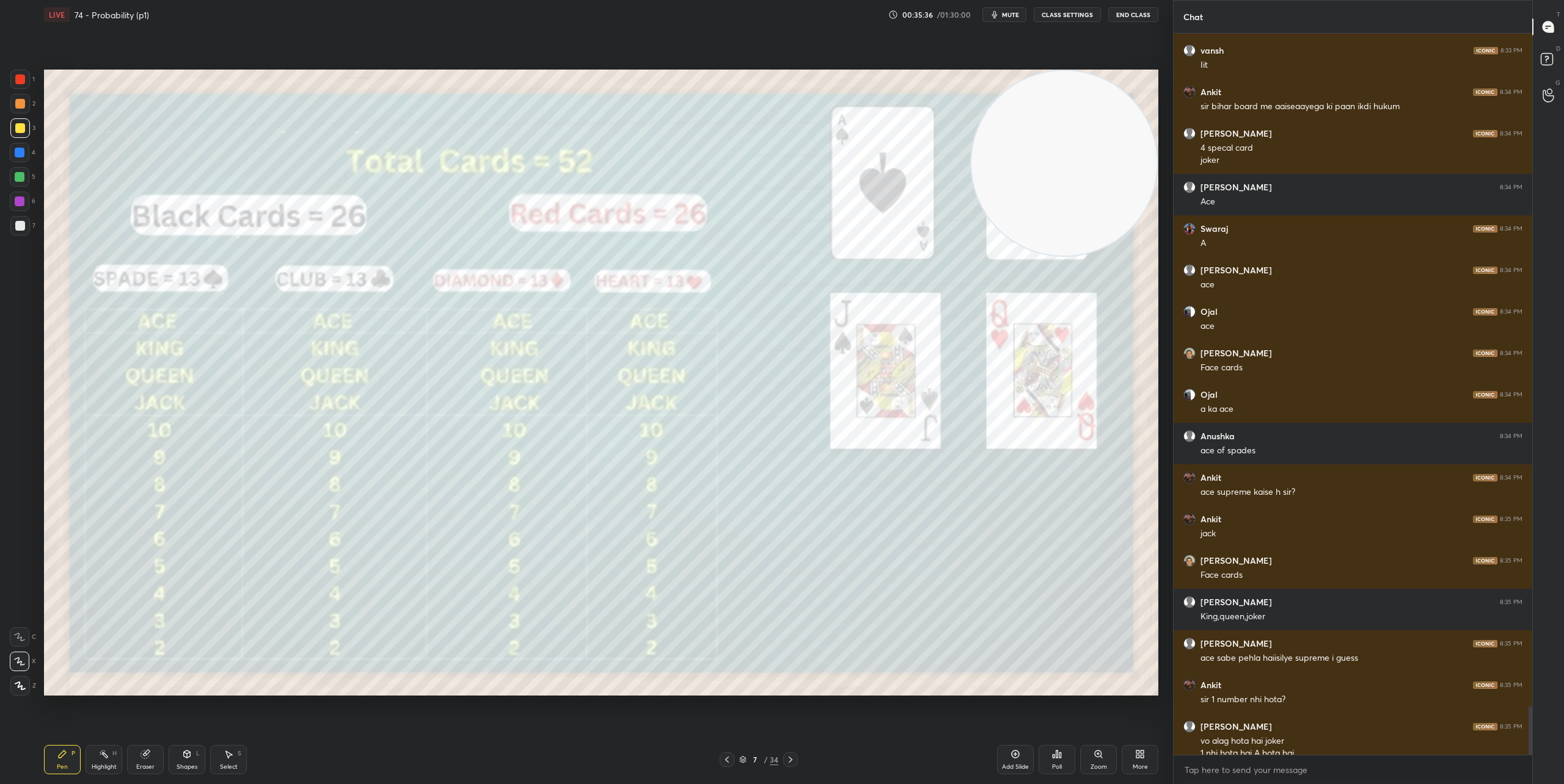
scroll to position [9971, 0]
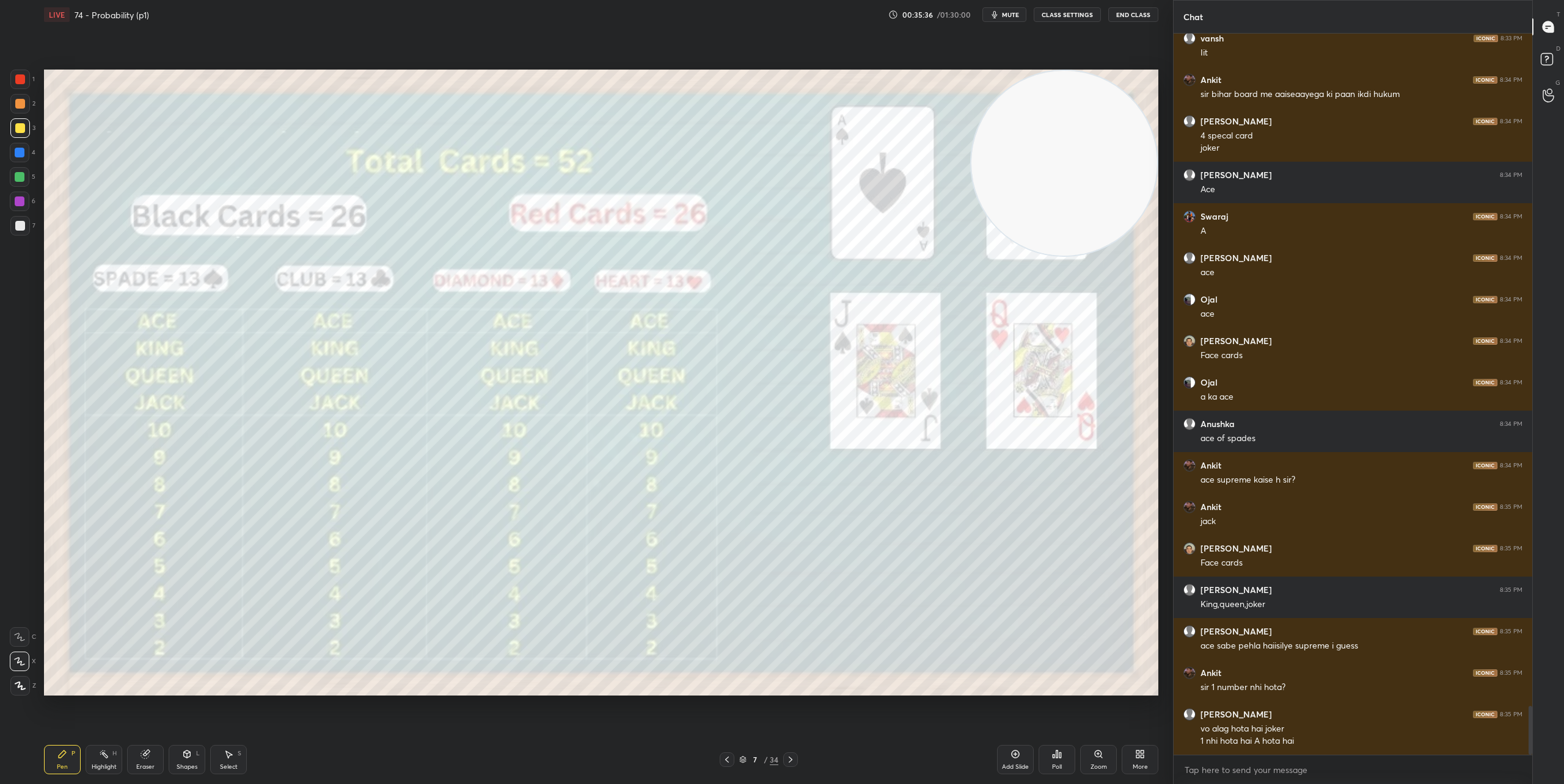
drag, startPoint x: 1080, startPoint y: 461, endPoint x: 1105, endPoint y: 113, distance: 348.9
click at [1125, 101] on video at bounding box center [1064, 163] width 185 height 185
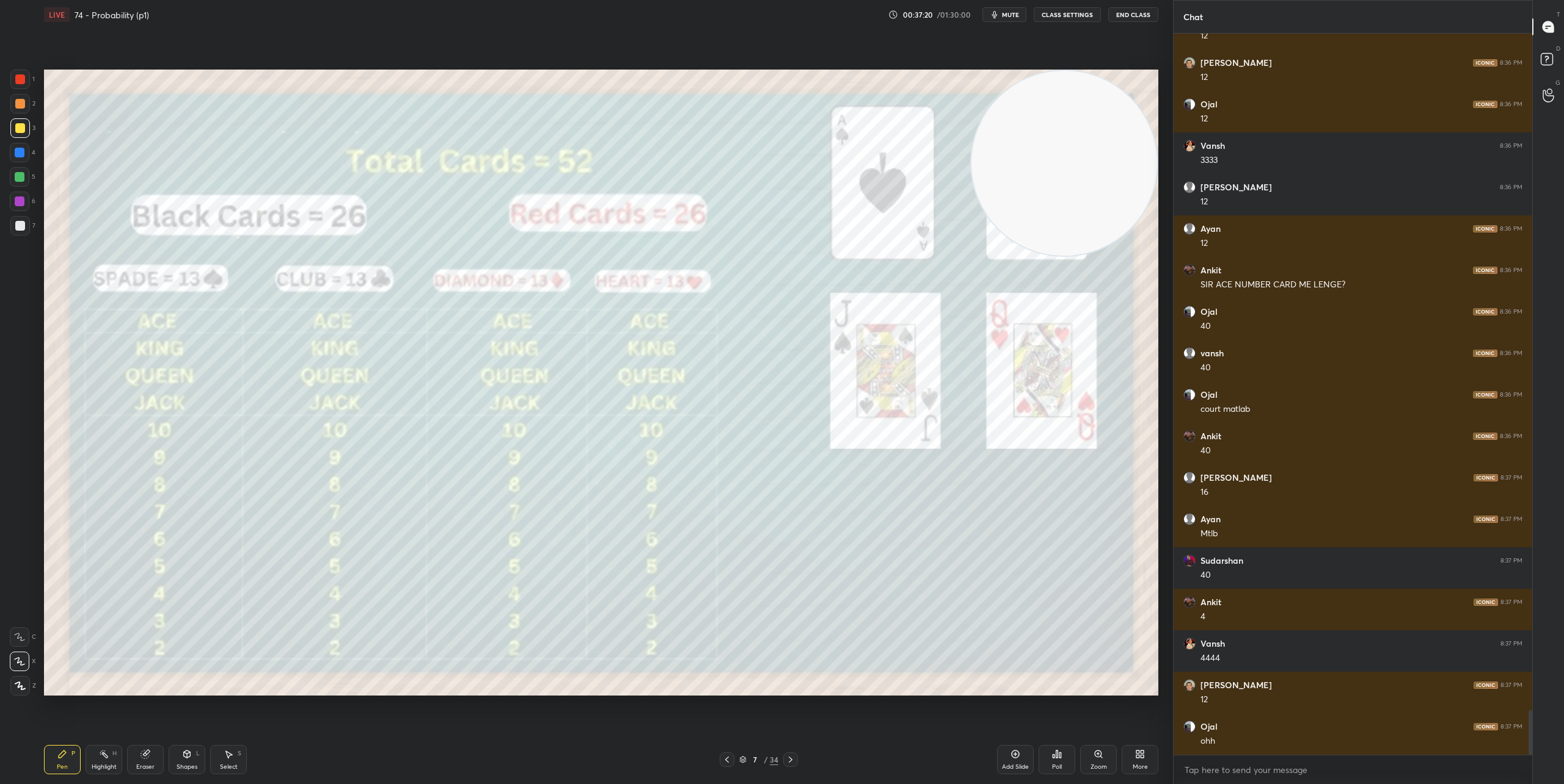
scroll to position [10979, 0]
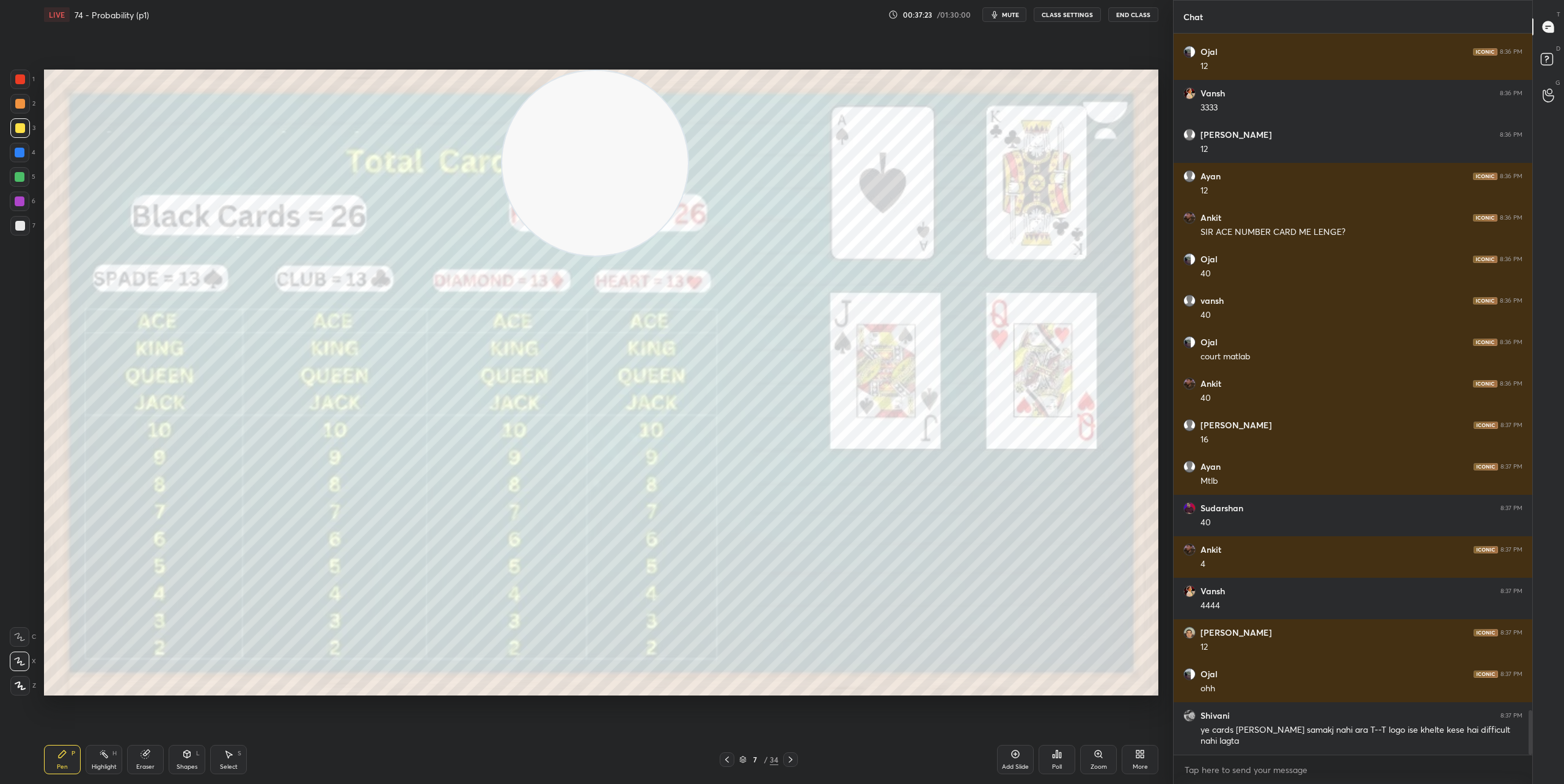
drag, startPoint x: 1039, startPoint y: 158, endPoint x: 667, endPoint y: 111, distance: 375.0
click at [573, 110] on video at bounding box center [595, 163] width 185 height 185
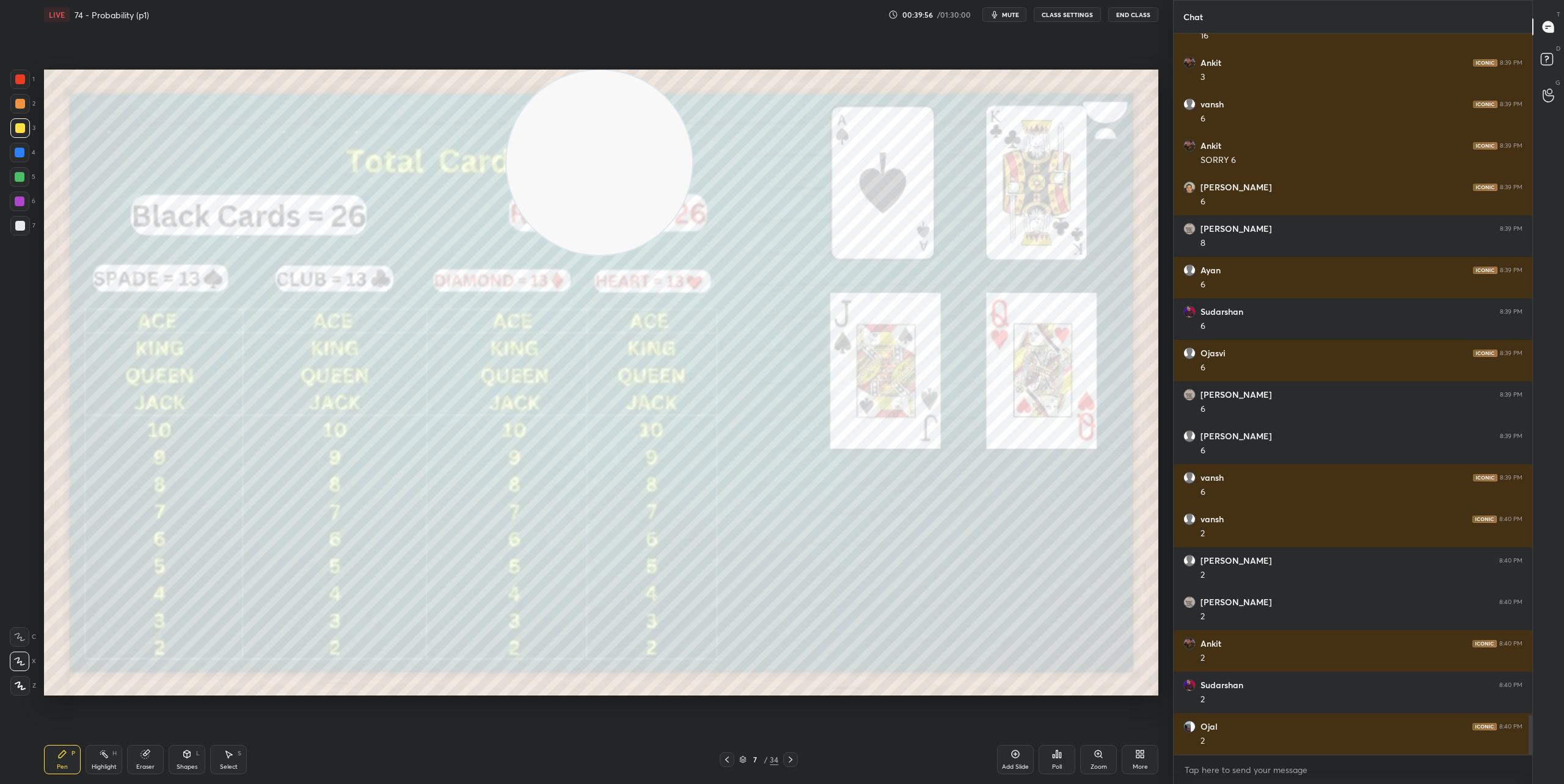
scroll to position [12485, 0]
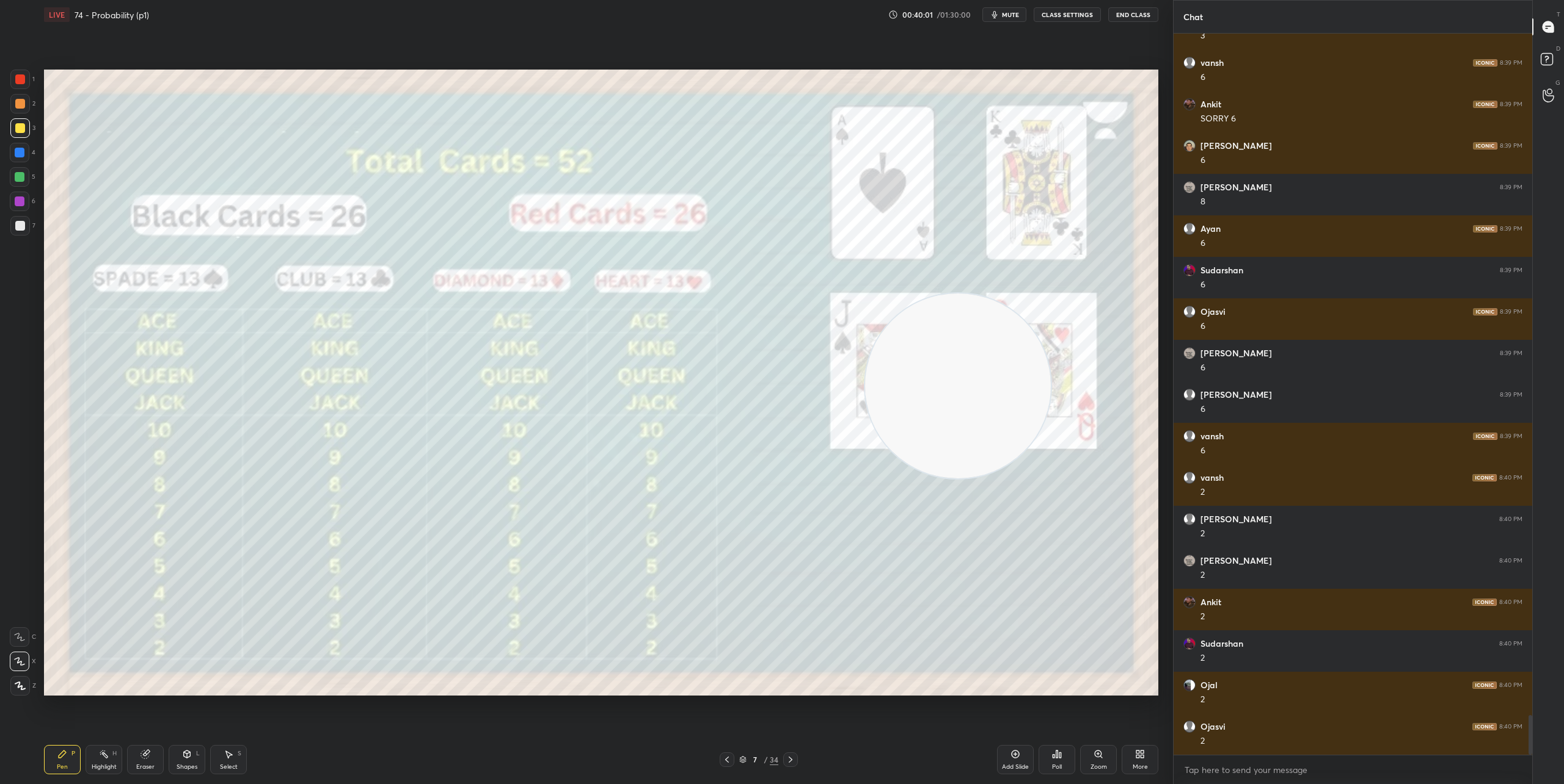
drag, startPoint x: 551, startPoint y: 145, endPoint x: 913, endPoint y: 376, distance: 429.4
click at [918, 378] on video at bounding box center [958, 387] width 185 height 185
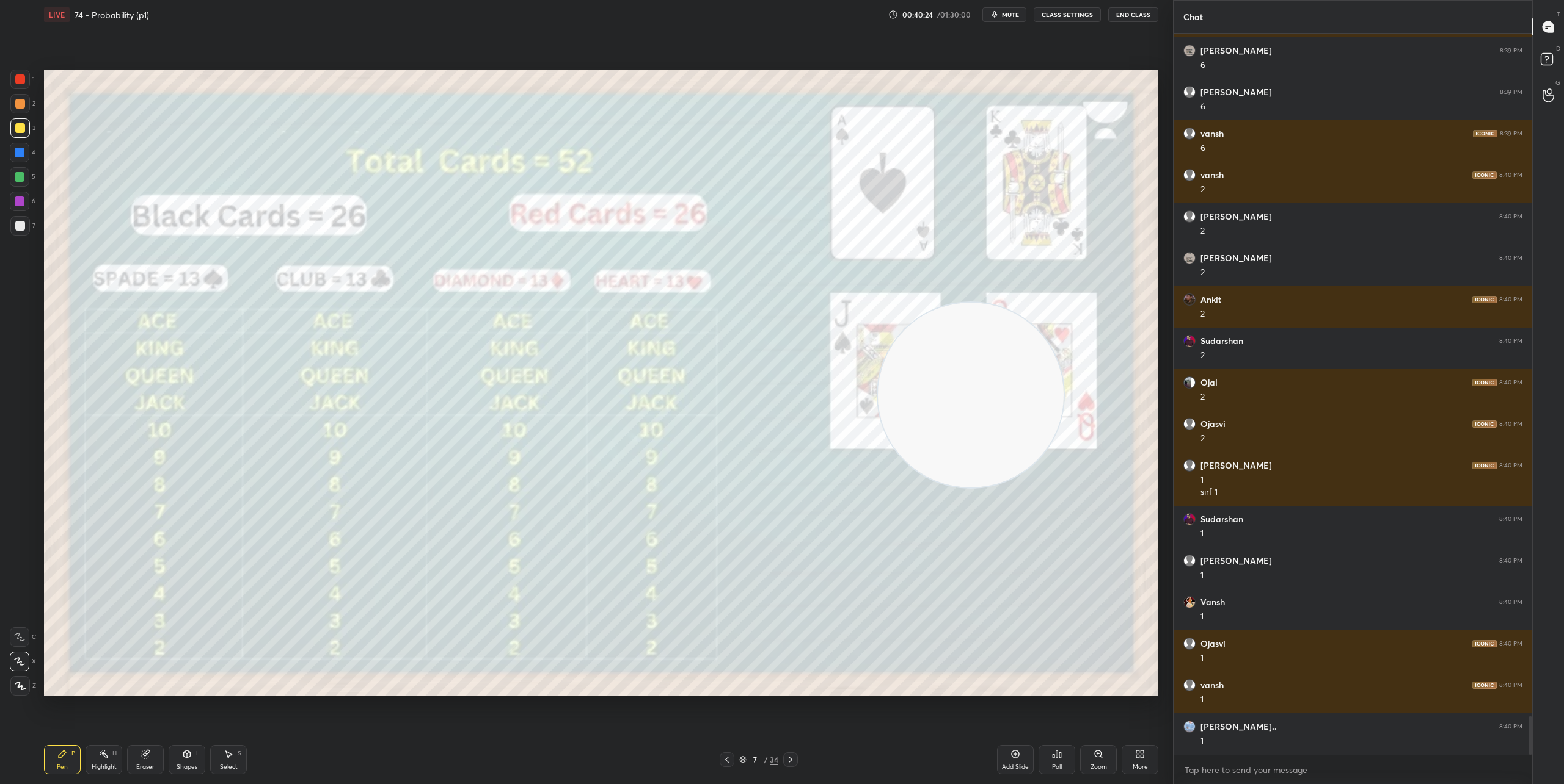
scroll to position [12830, 0]
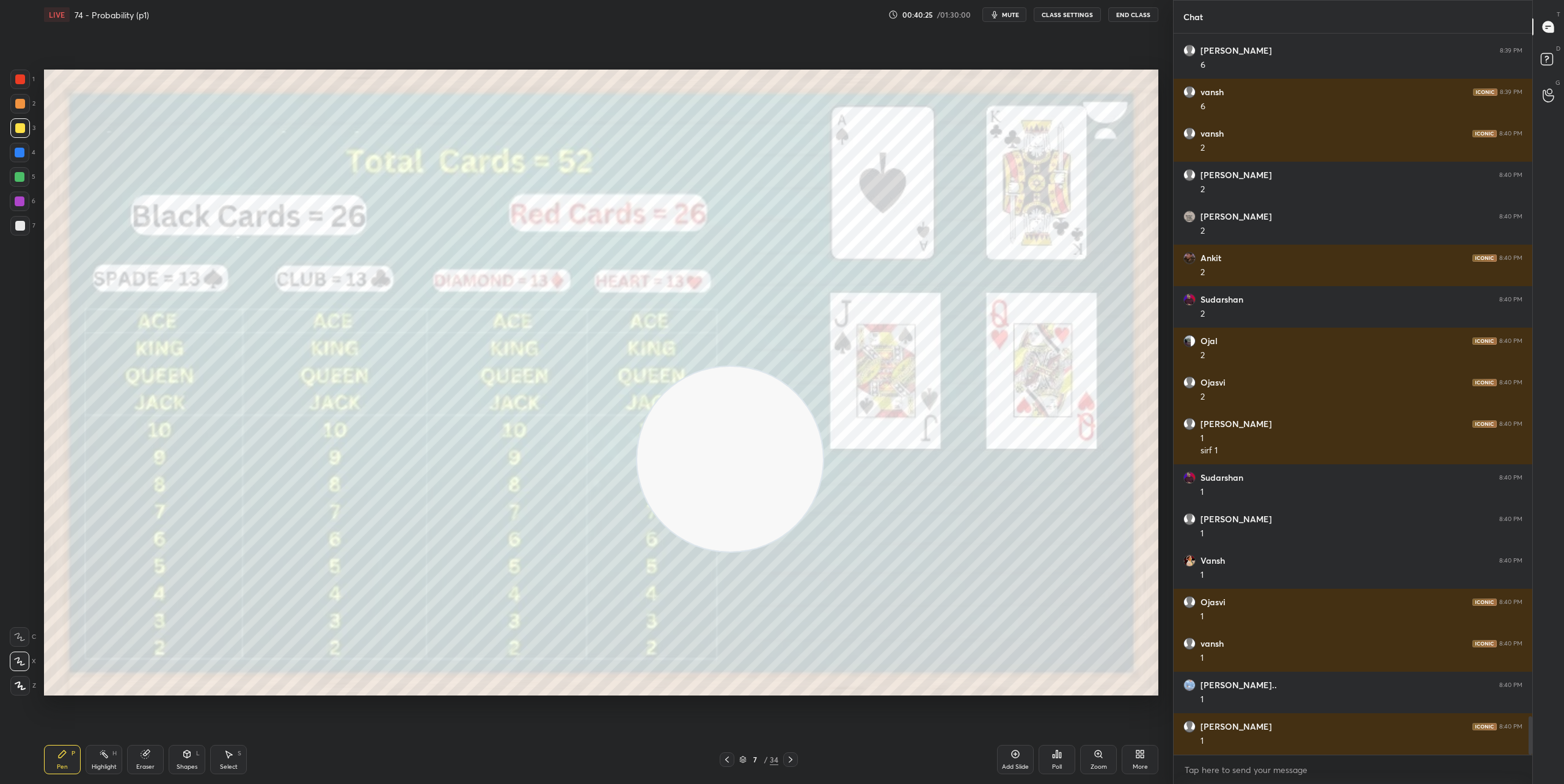
drag, startPoint x: 993, startPoint y: 393, endPoint x: 878, endPoint y: 401, distance: 115.3
click at [822, 422] on video at bounding box center [730, 459] width 185 height 185
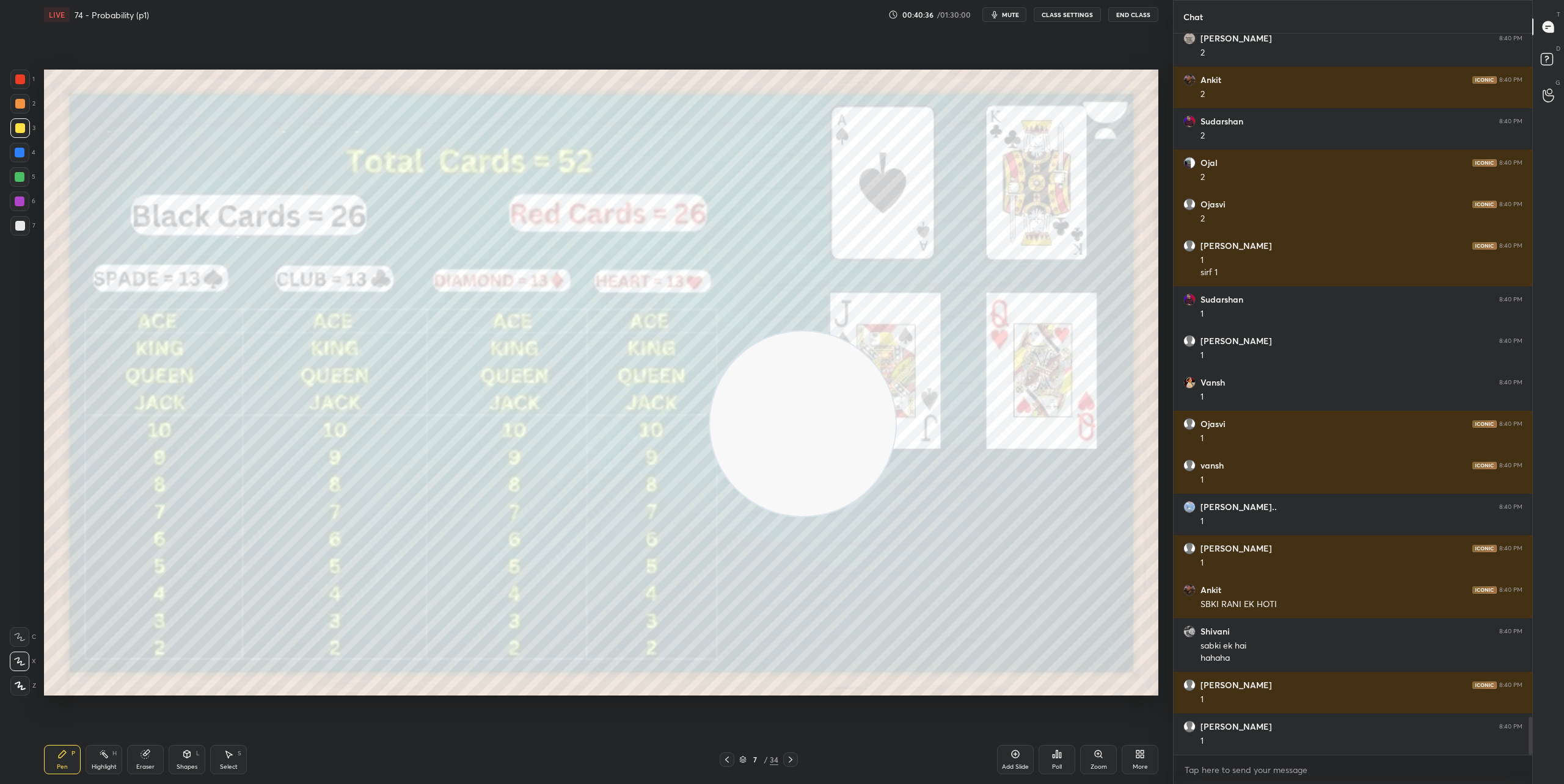
scroll to position [13049, 0]
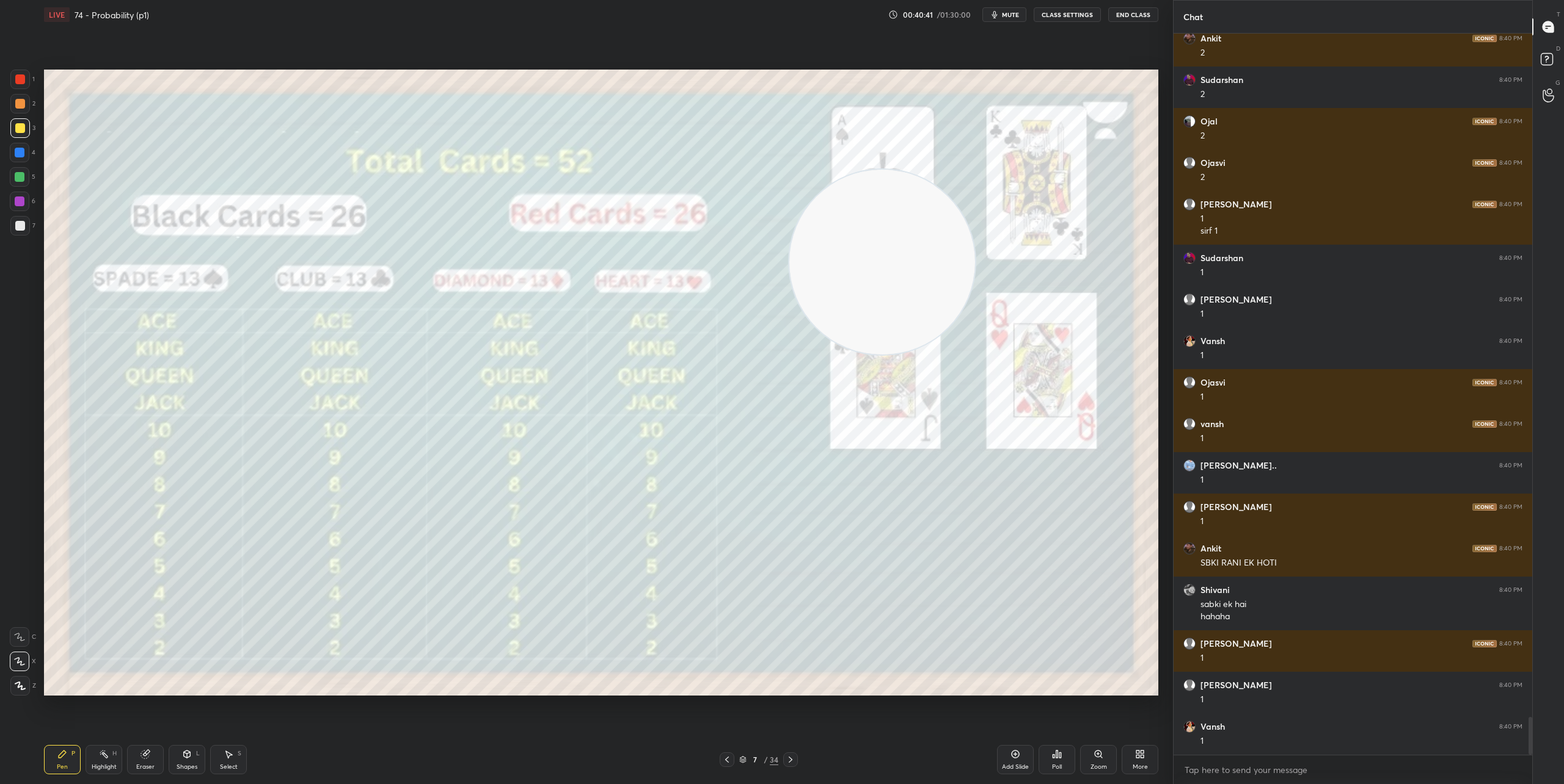
drag, startPoint x: 825, startPoint y: 433, endPoint x: 1015, endPoint y: 163, distance: 330.2
click at [975, 169] on video at bounding box center [882, 262] width 185 height 185
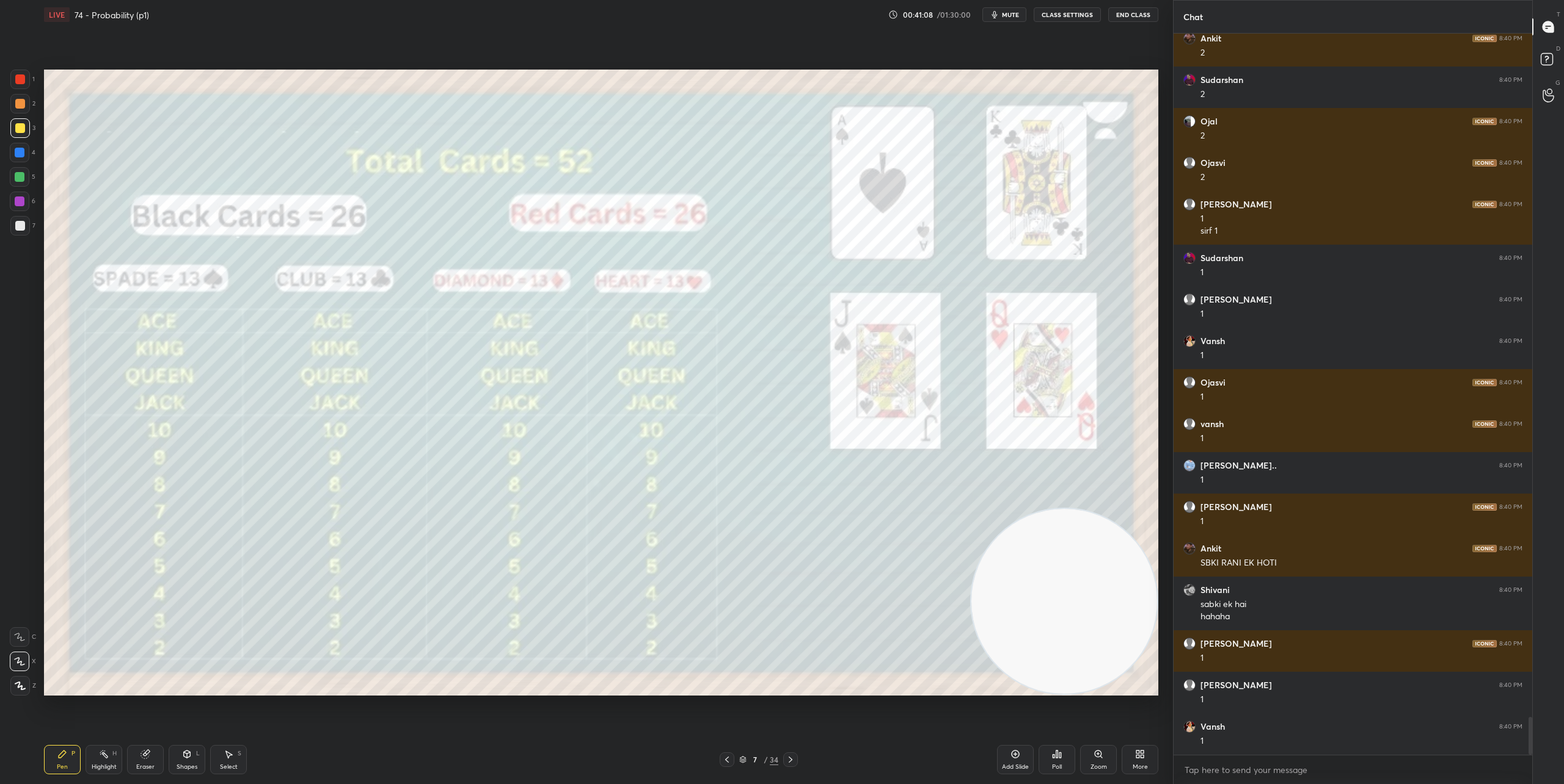
drag, startPoint x: 1014, startPoint y: 189, endPoint x: 1155, endPoint y: 653, distance: 485.0
click at [1155, 653] on video at bounding box center [1064, 602] width 185 height 185
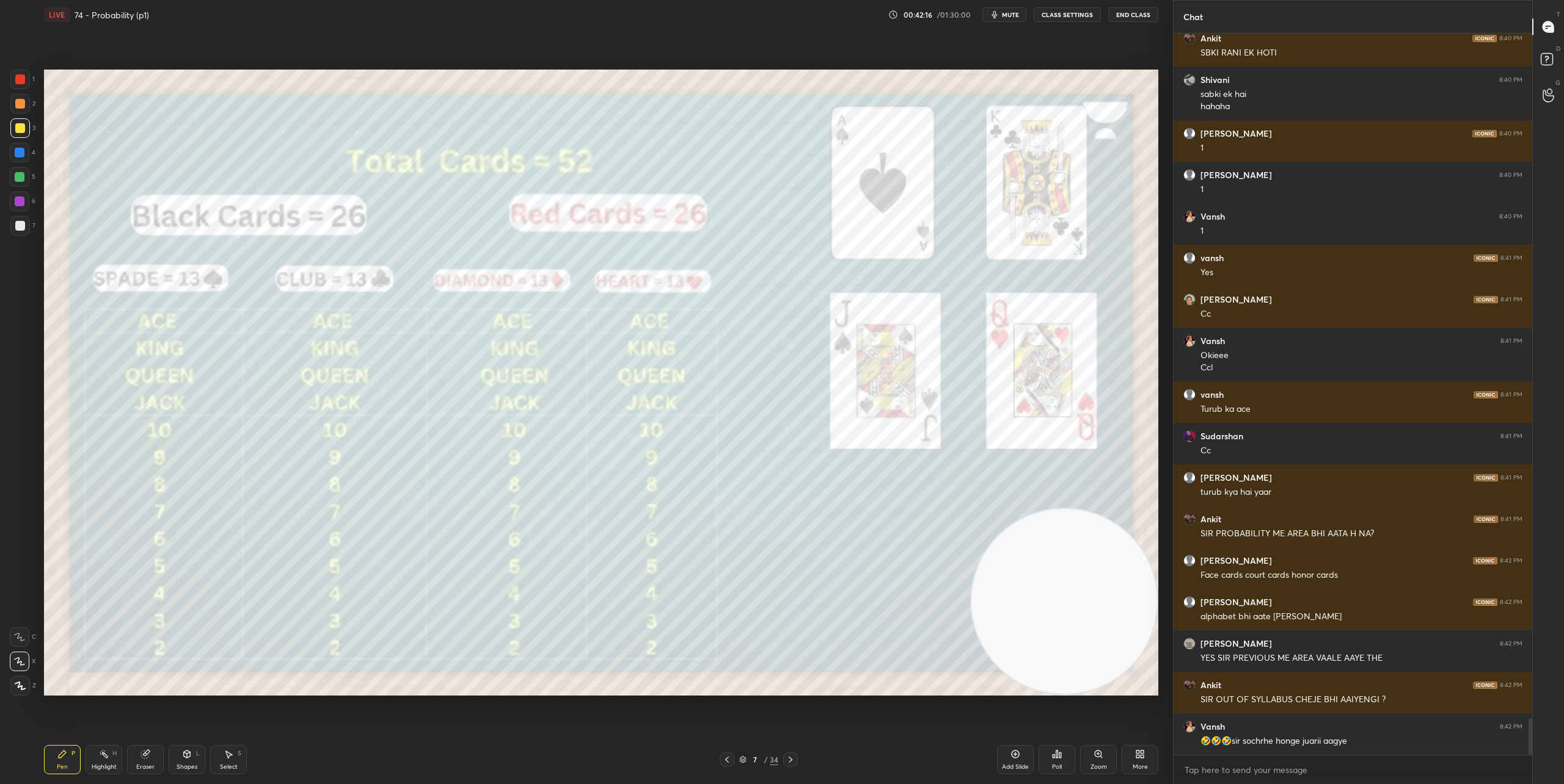
scroll to position [13601, 0]
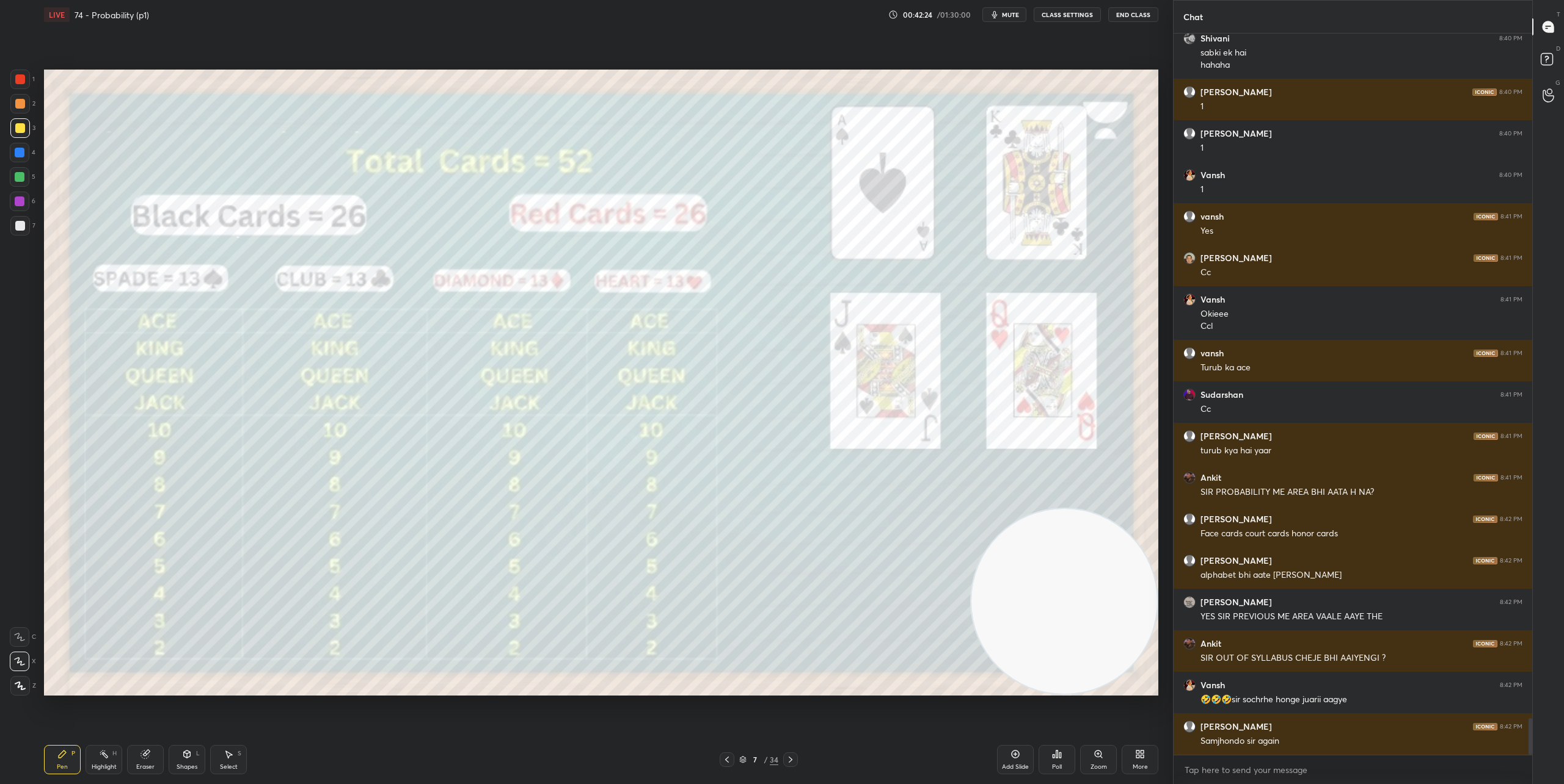
click at [789, 759] on icon at bounding box center [790, 760] width 10 height 10
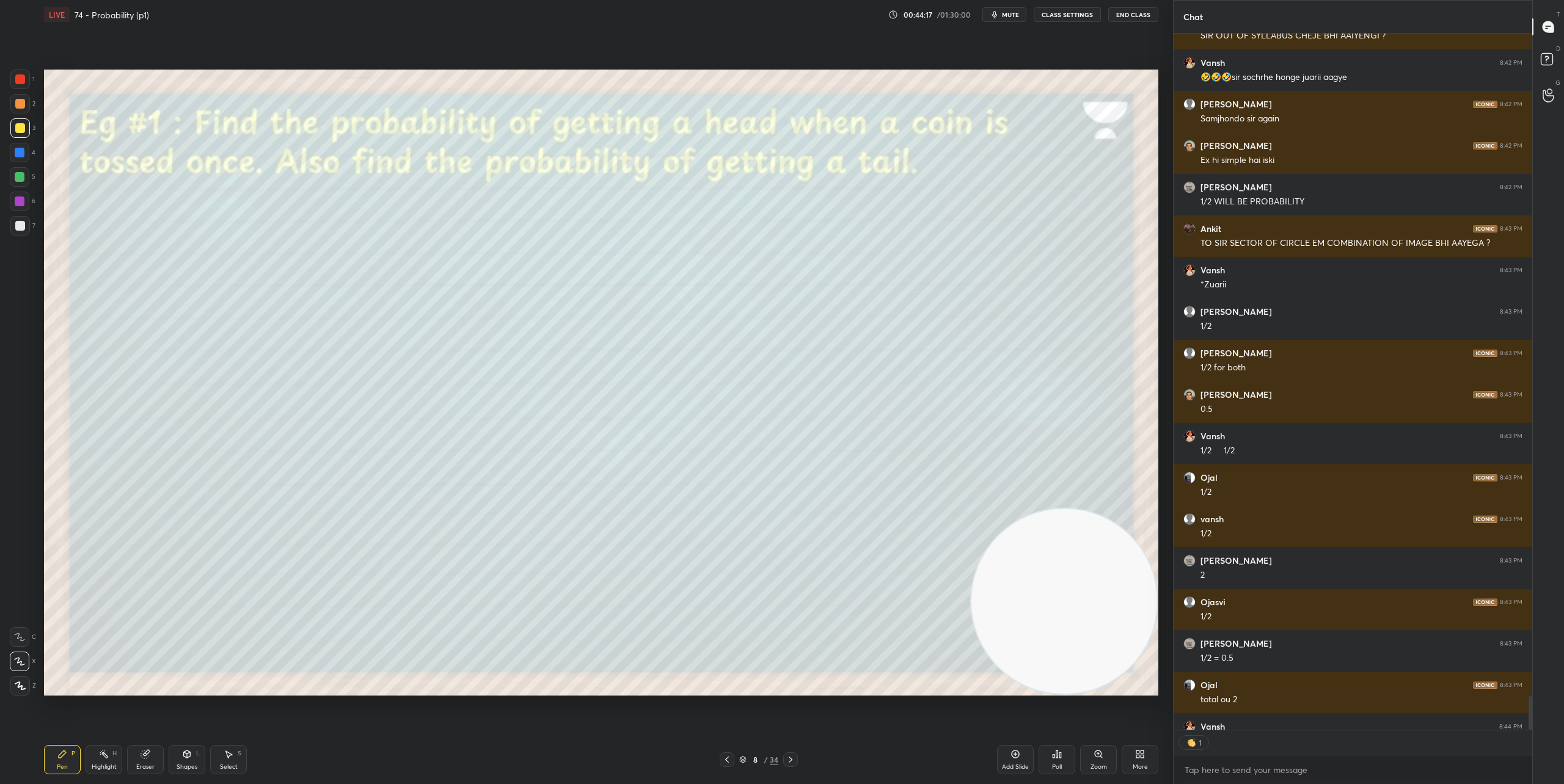
scroll to position [4, 4]
click at [791, 761] on icon at bounding box center [790, 760] width 10 height 10
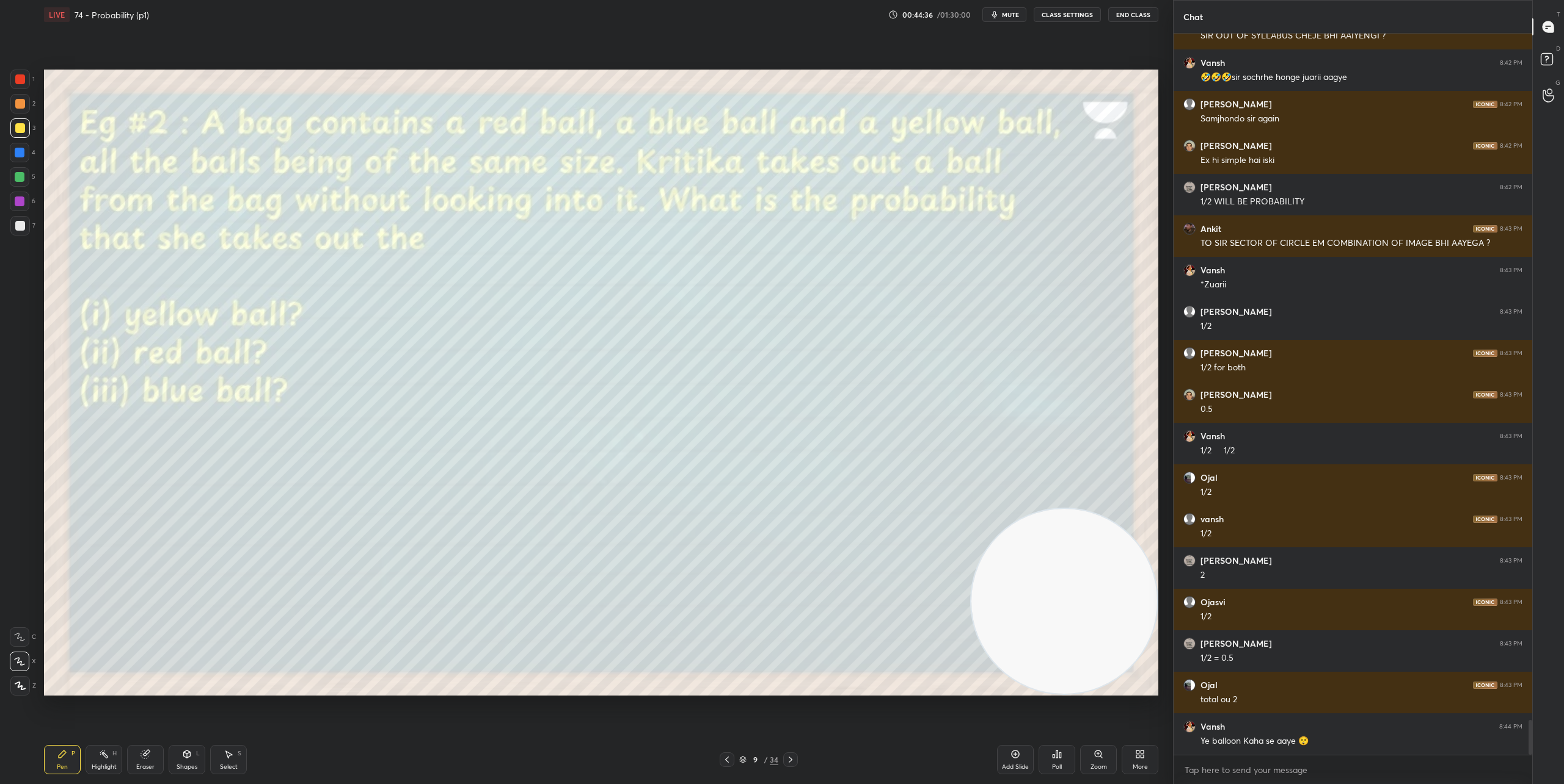
scroll to position [14265, 0]
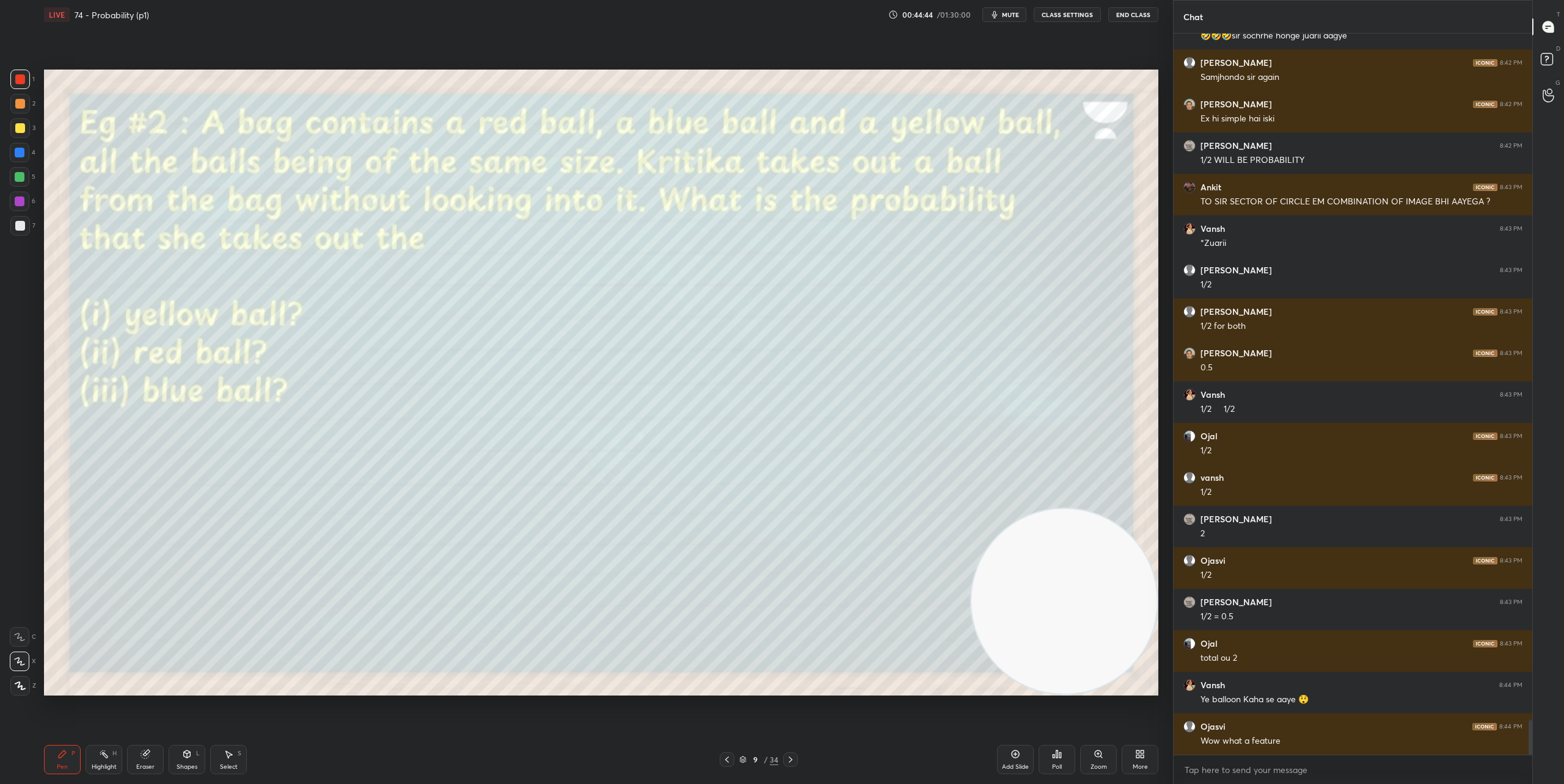
click at [18, 152] on div at bounding box center [20, 152] width 10 height 10
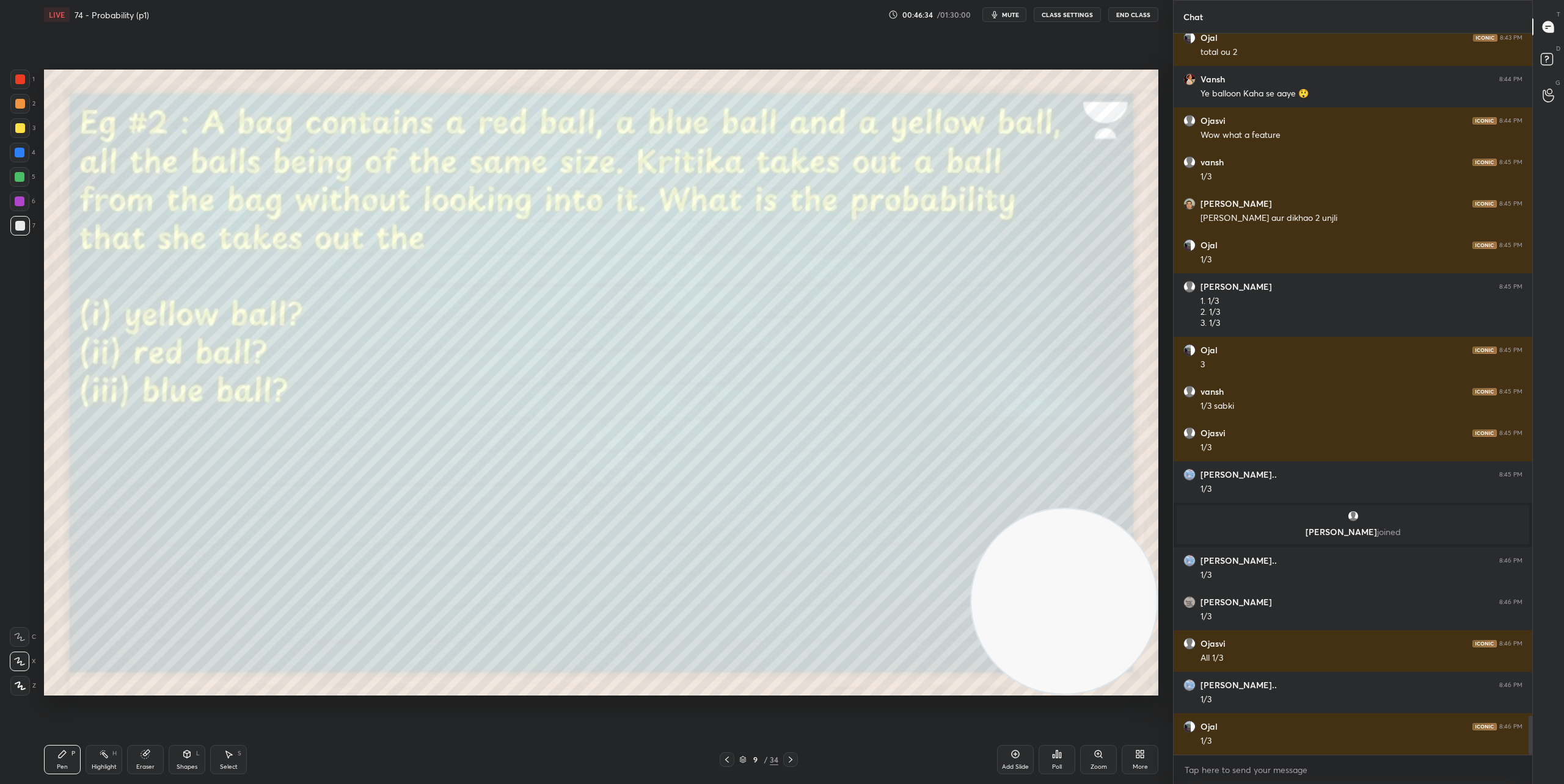
scroll to position [12691, 0]
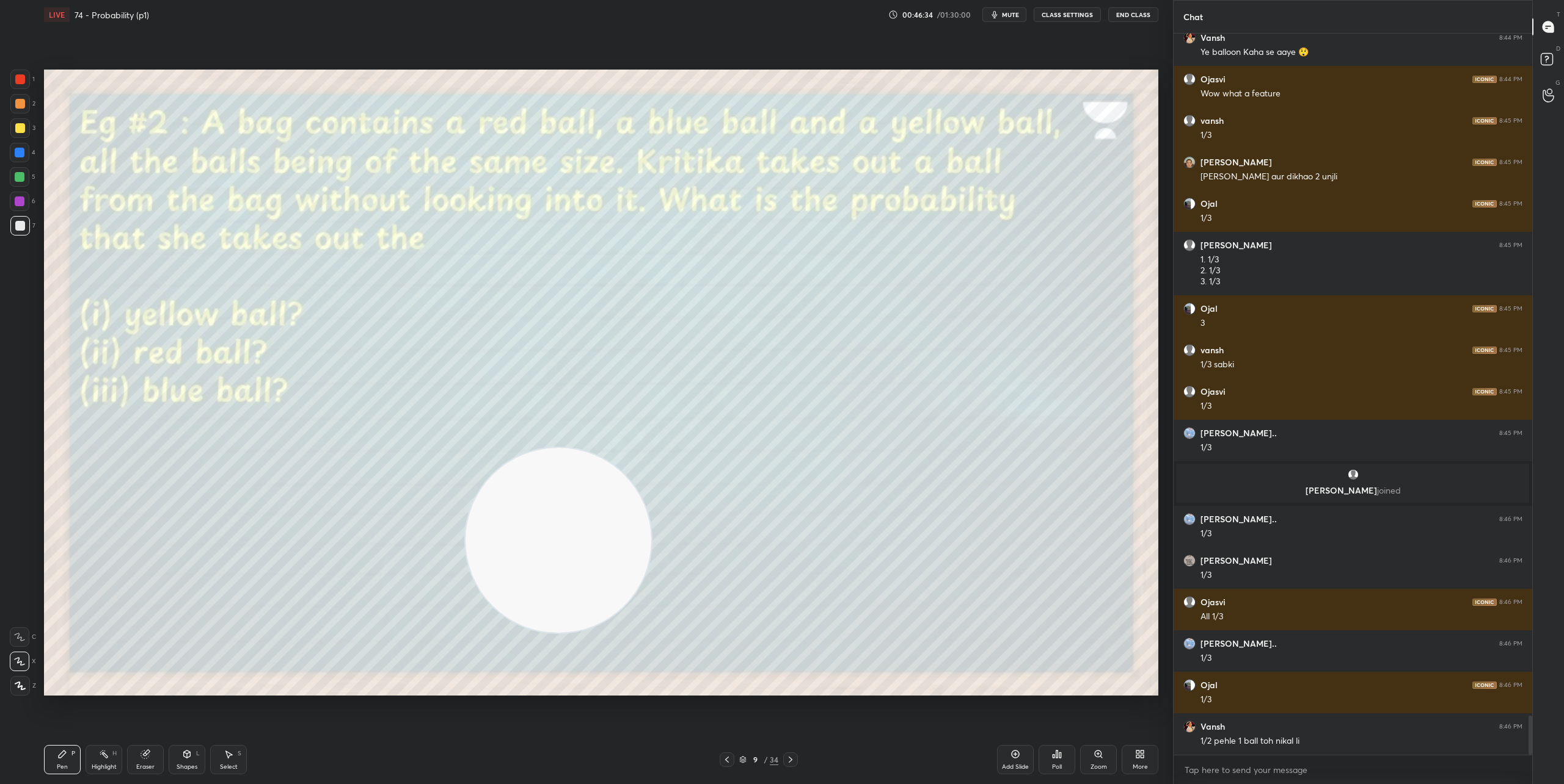
drag, startPoint x: 1066, startPoint y: 608, endPoint x: 127, endPoint y: 442, distance: 953.6
click at [466, 448] on video at bounding box center [558, 541] width 185 height 185
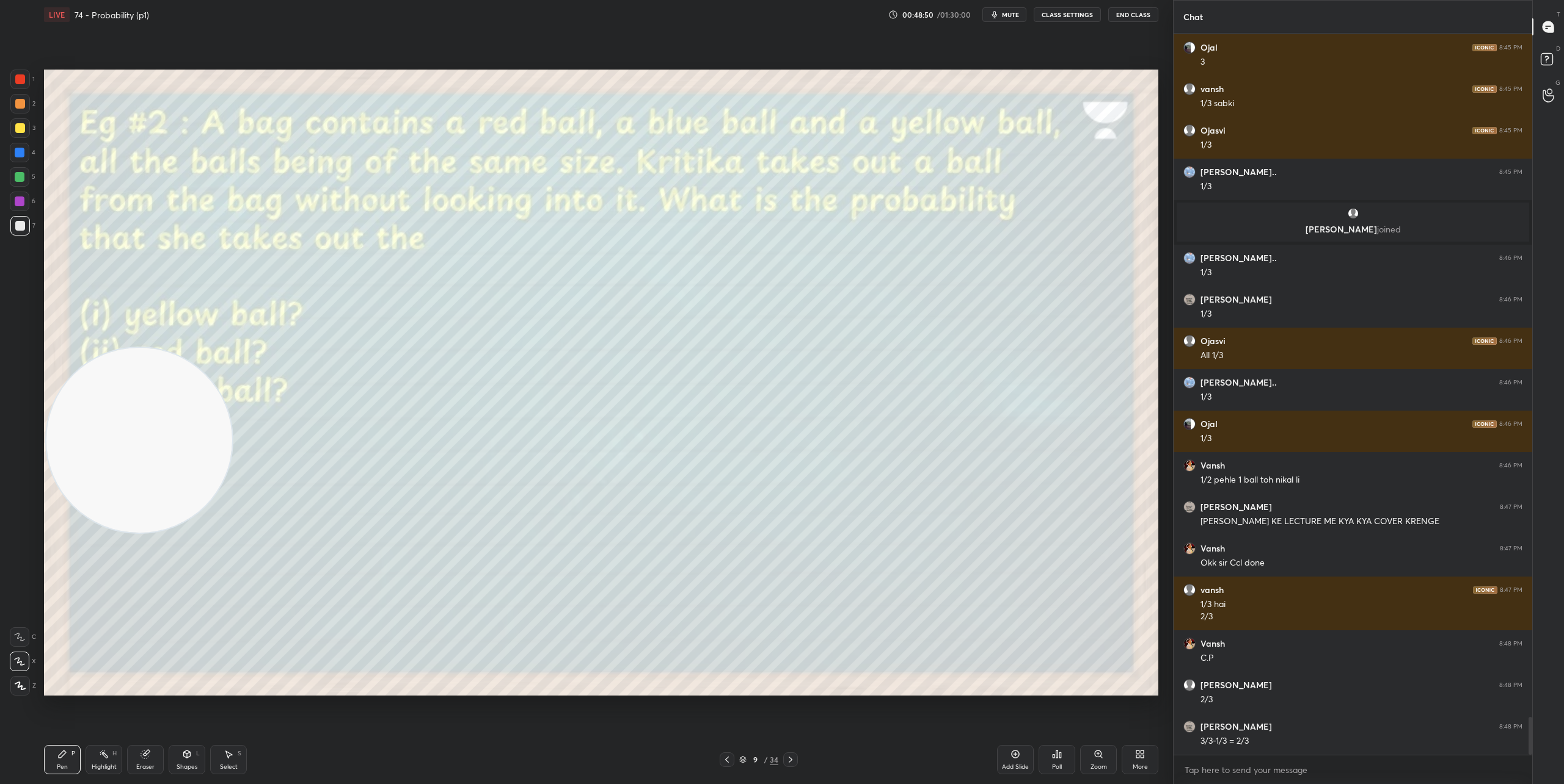
scroll to position [4, 4]
click at [792, 763] on icon at bounding box center [790, 760] width 10 height 10
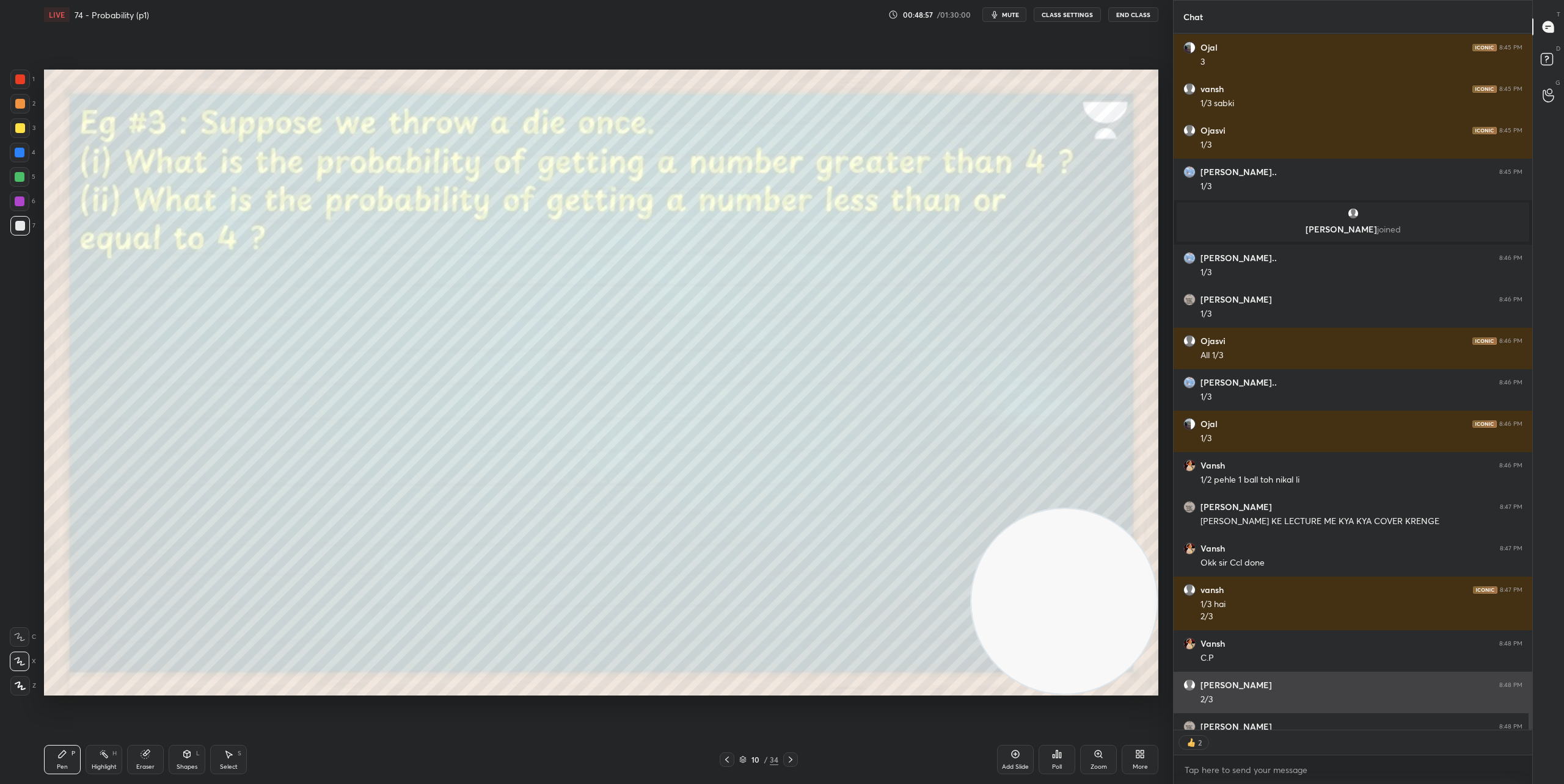
drag, startPoint x: 219, startPoint y: 438, endPoint x: 1245, endPoint y: 693, distance: 1057.2
click at [1245, 693] on div "1 2 3 4 5 6 7 C X Z C X Z E E Erase all H H LIVE 74 - Probability (p1) 00:48:57…" at bounding box center [782, 392] width 1564 height 784
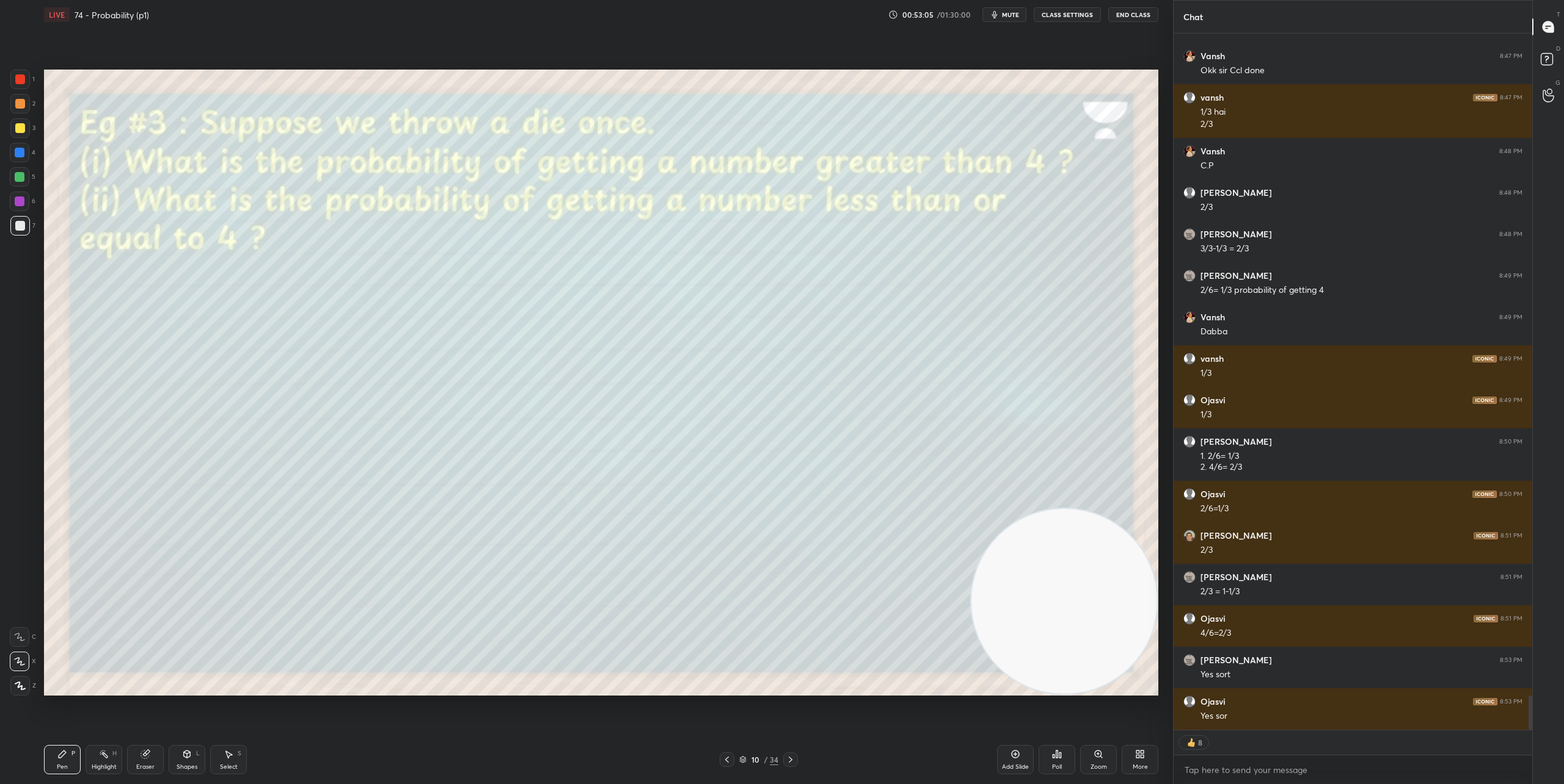
scroll to position [13487, 0]
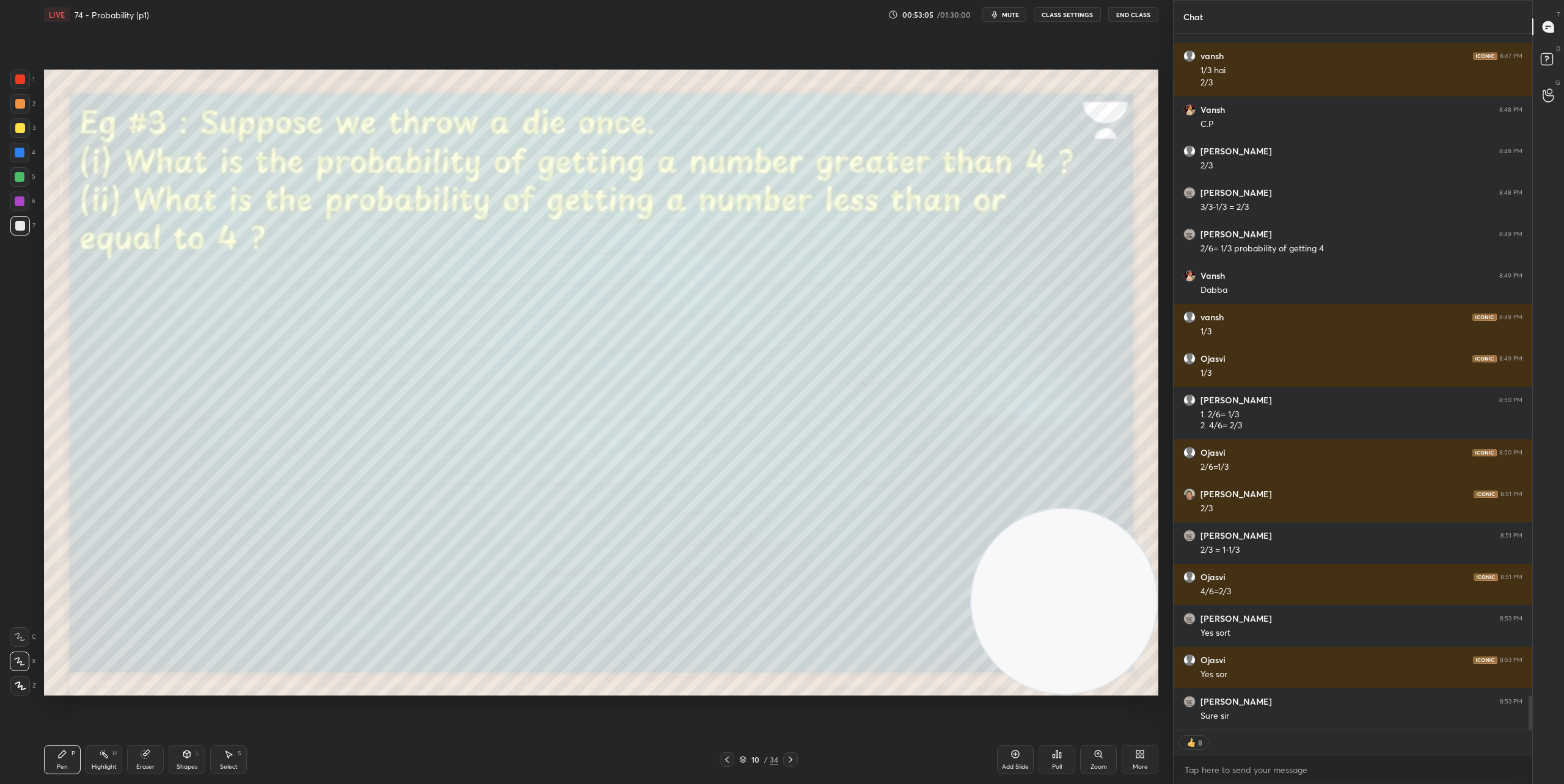
click at [794, 761] on icon at bounding box center [790, 760] width 10 height 10
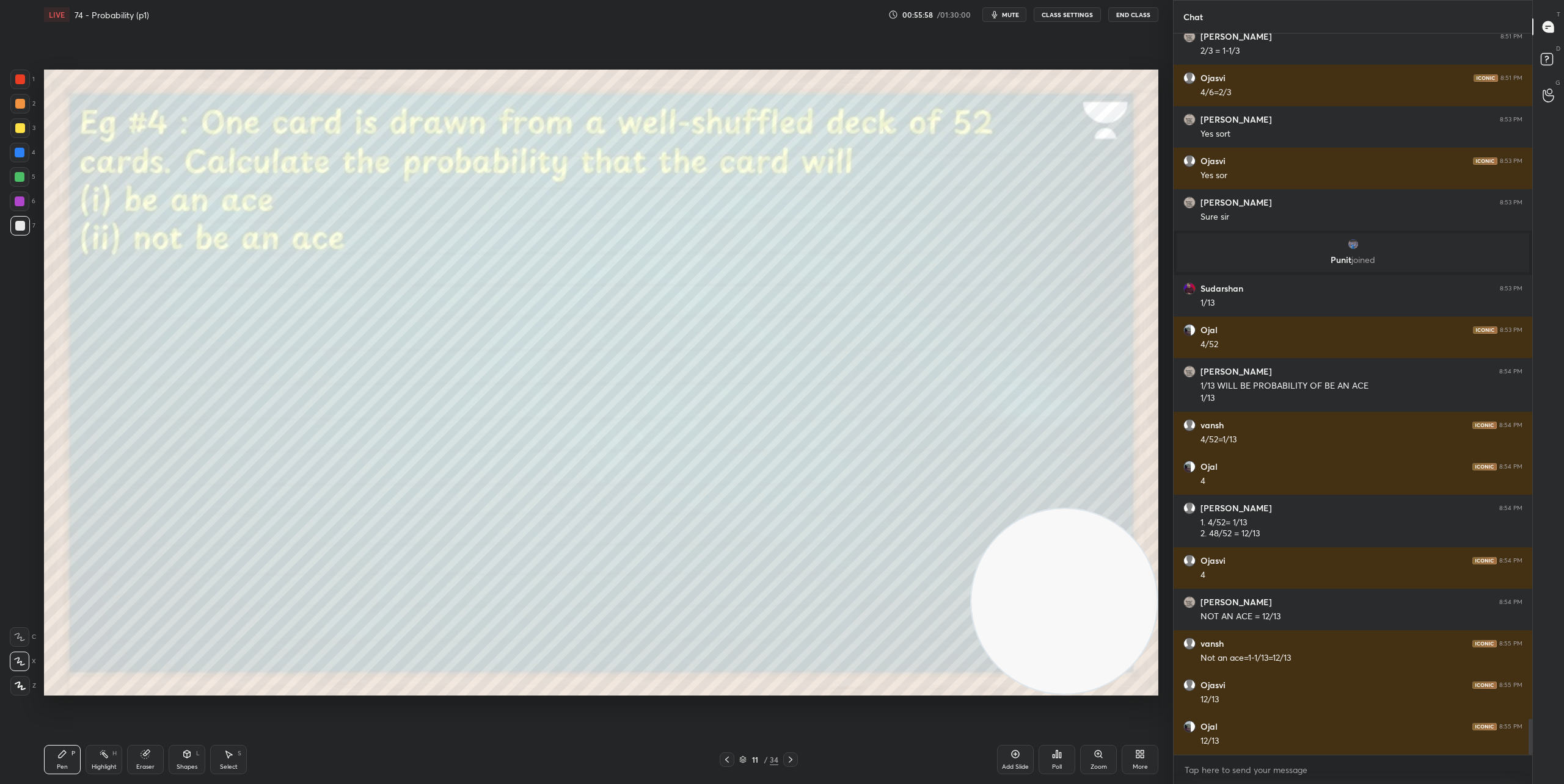
scroll to position [13720, 0]
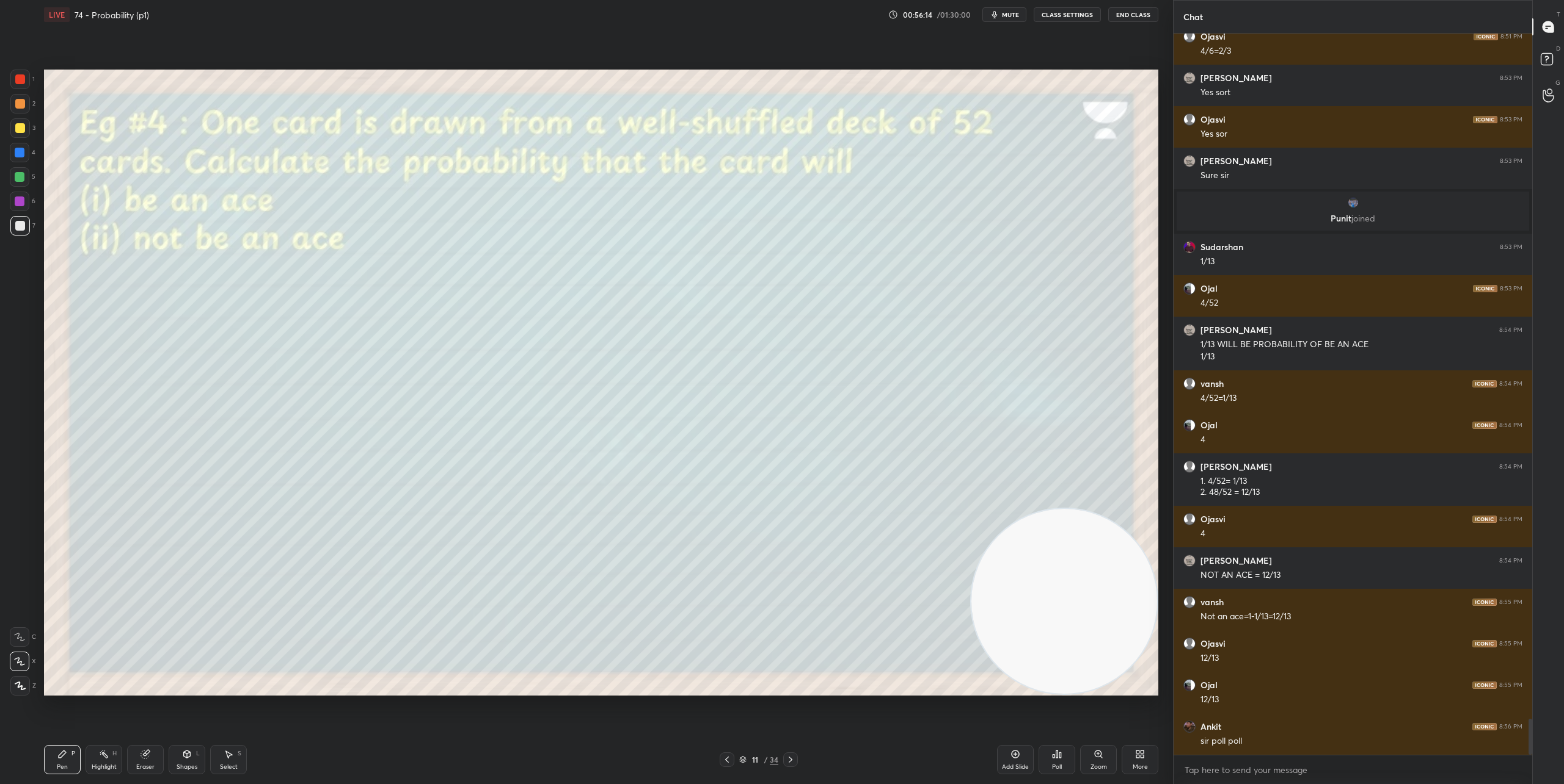
click at [792, 764] on icon at bounding box center [790, 760] width 10 height 10
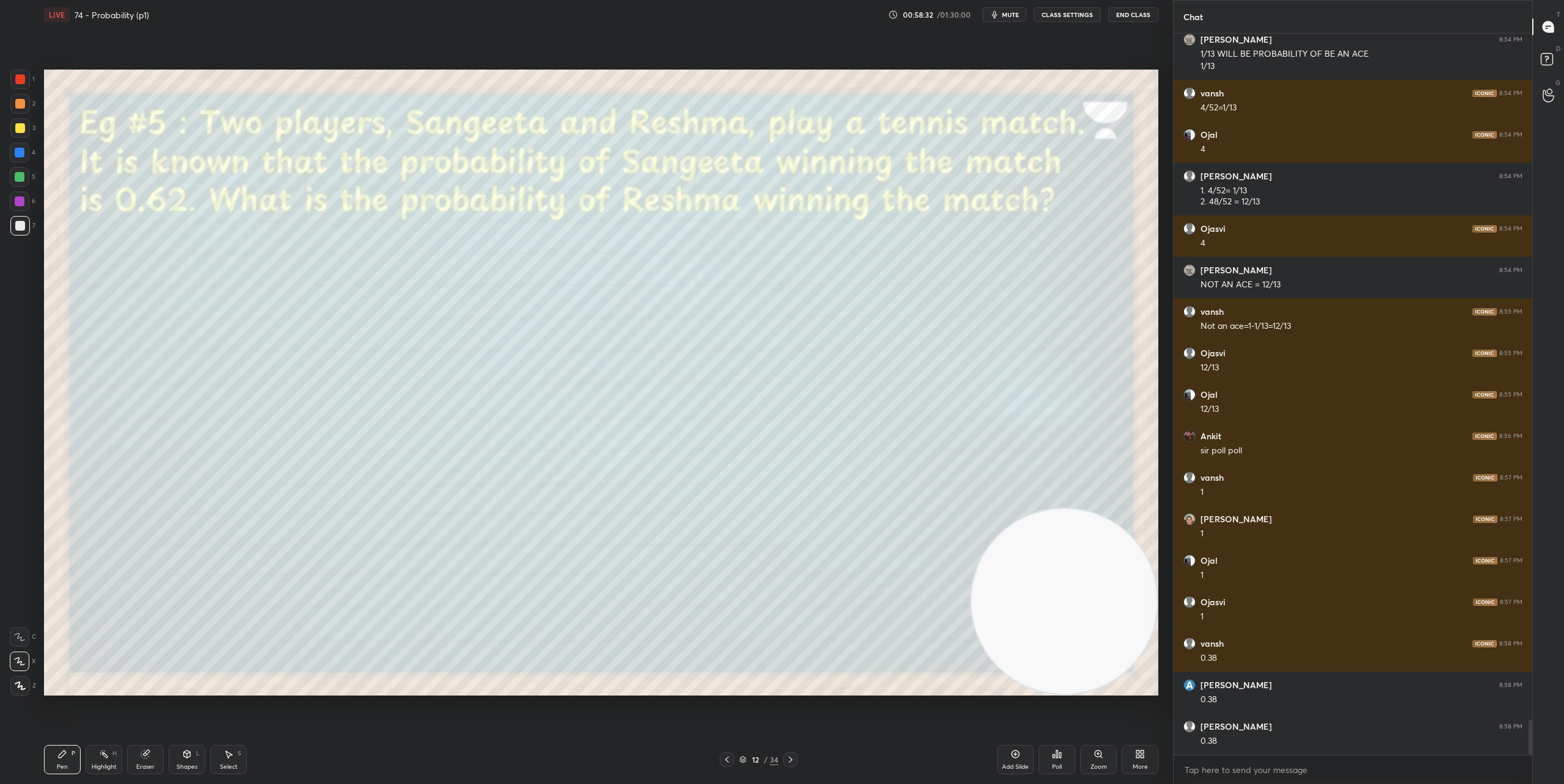
scroll to position [14023, 0]
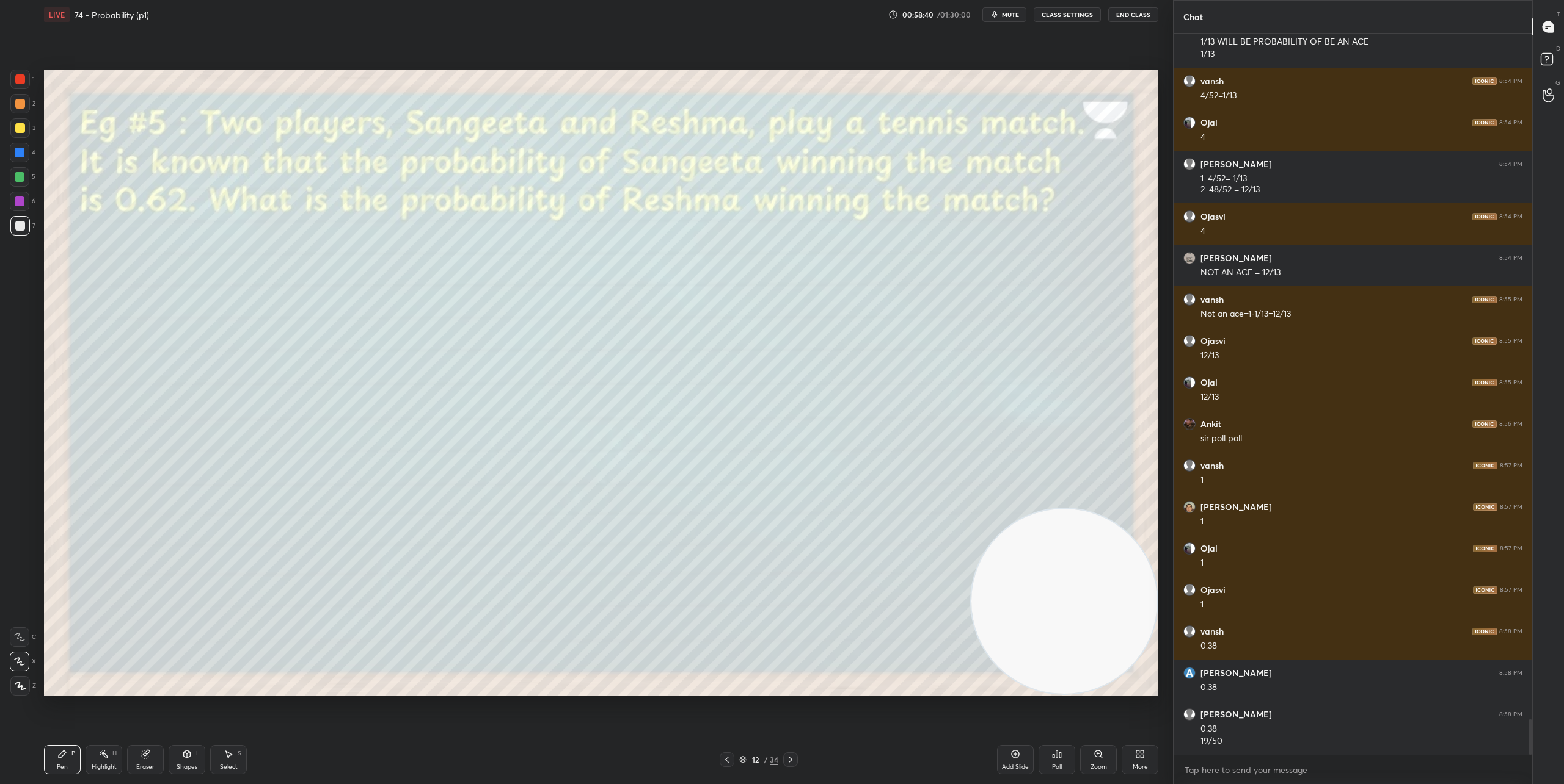
click at [793, 759] on icon at bounding box center [790, 760] width 10 height 10
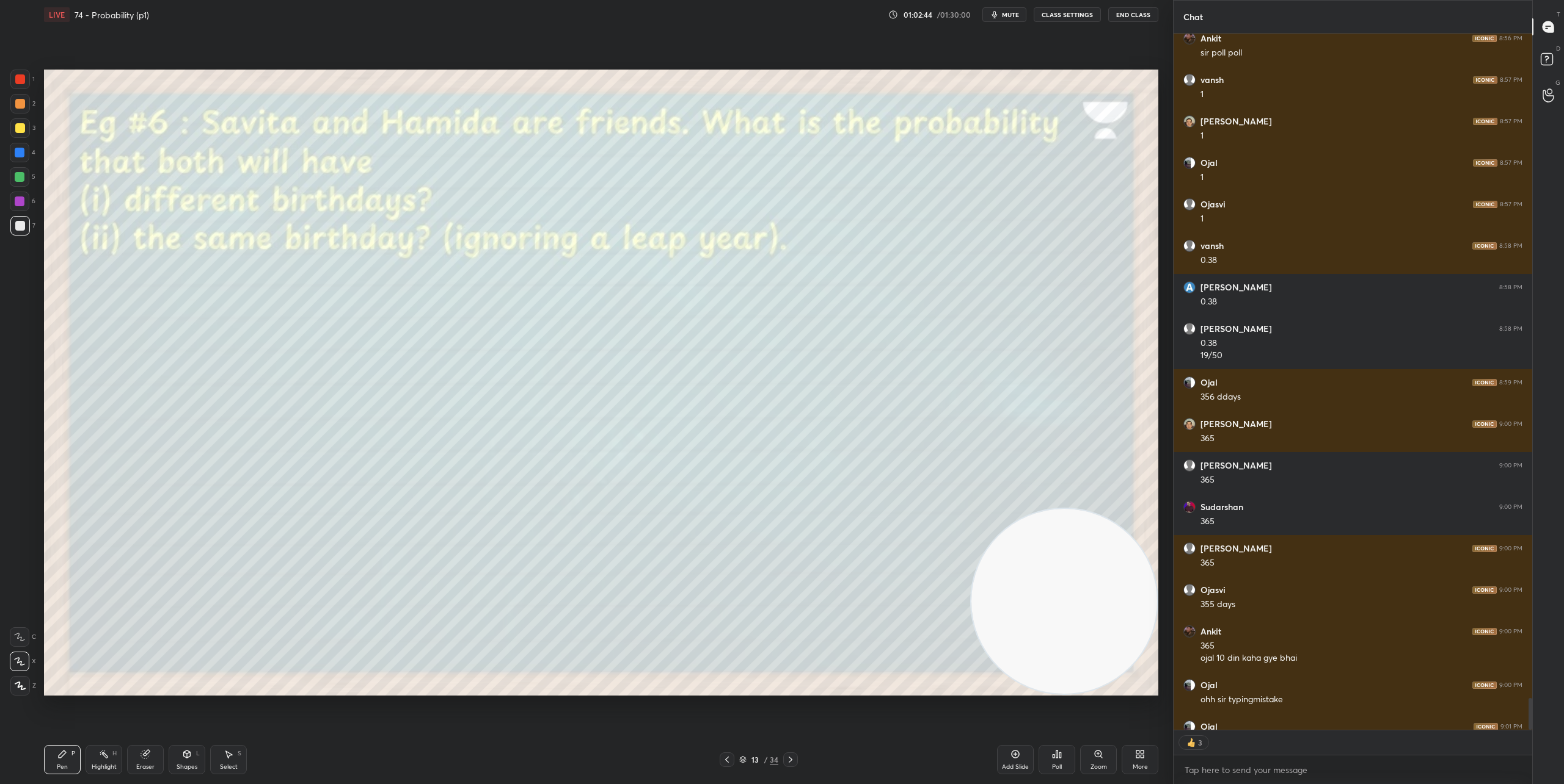
scroll to position [14476, 0]
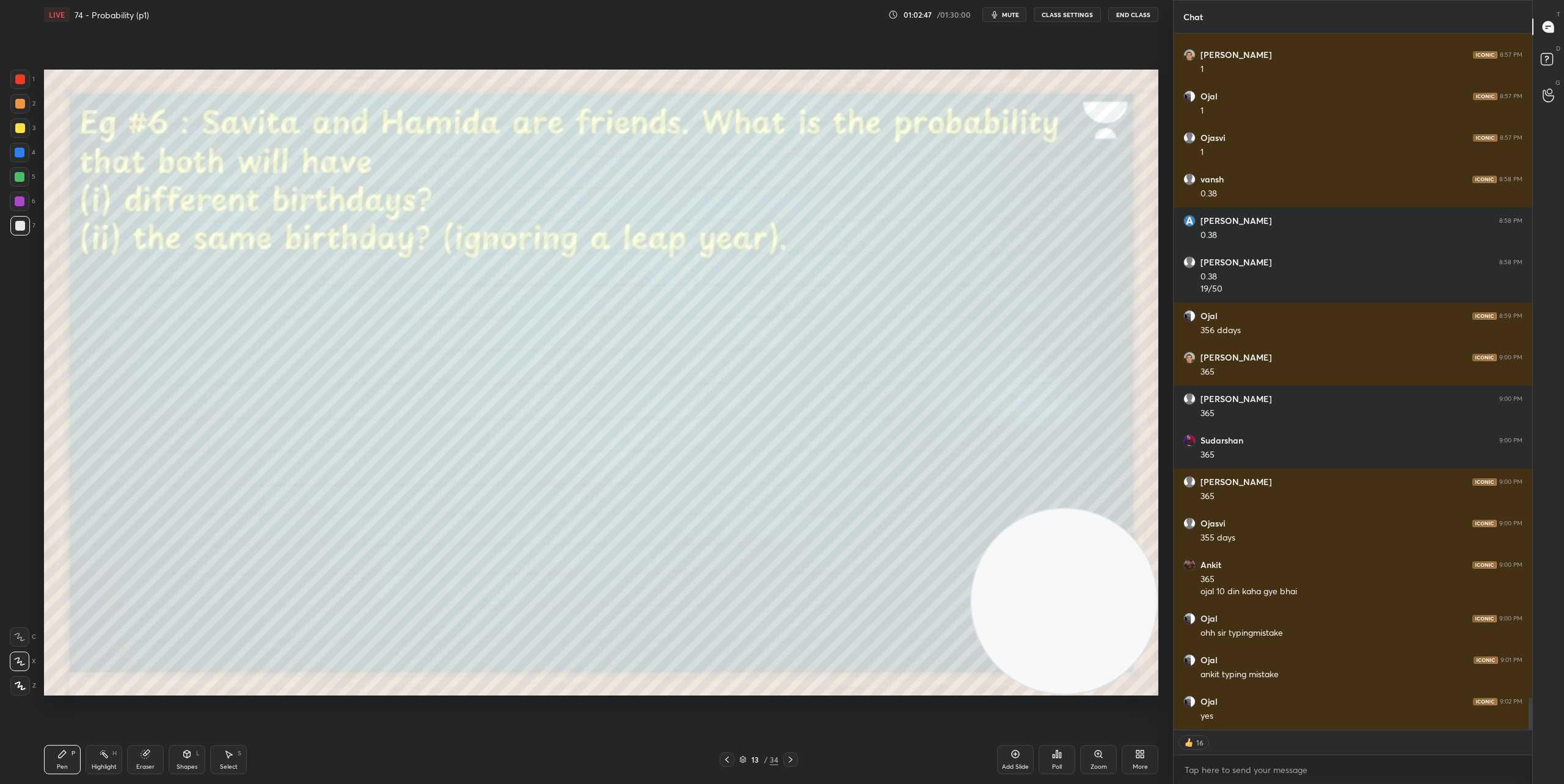
click at [791, 762] on icon at bounding box center [790, 760] width 10 height 10
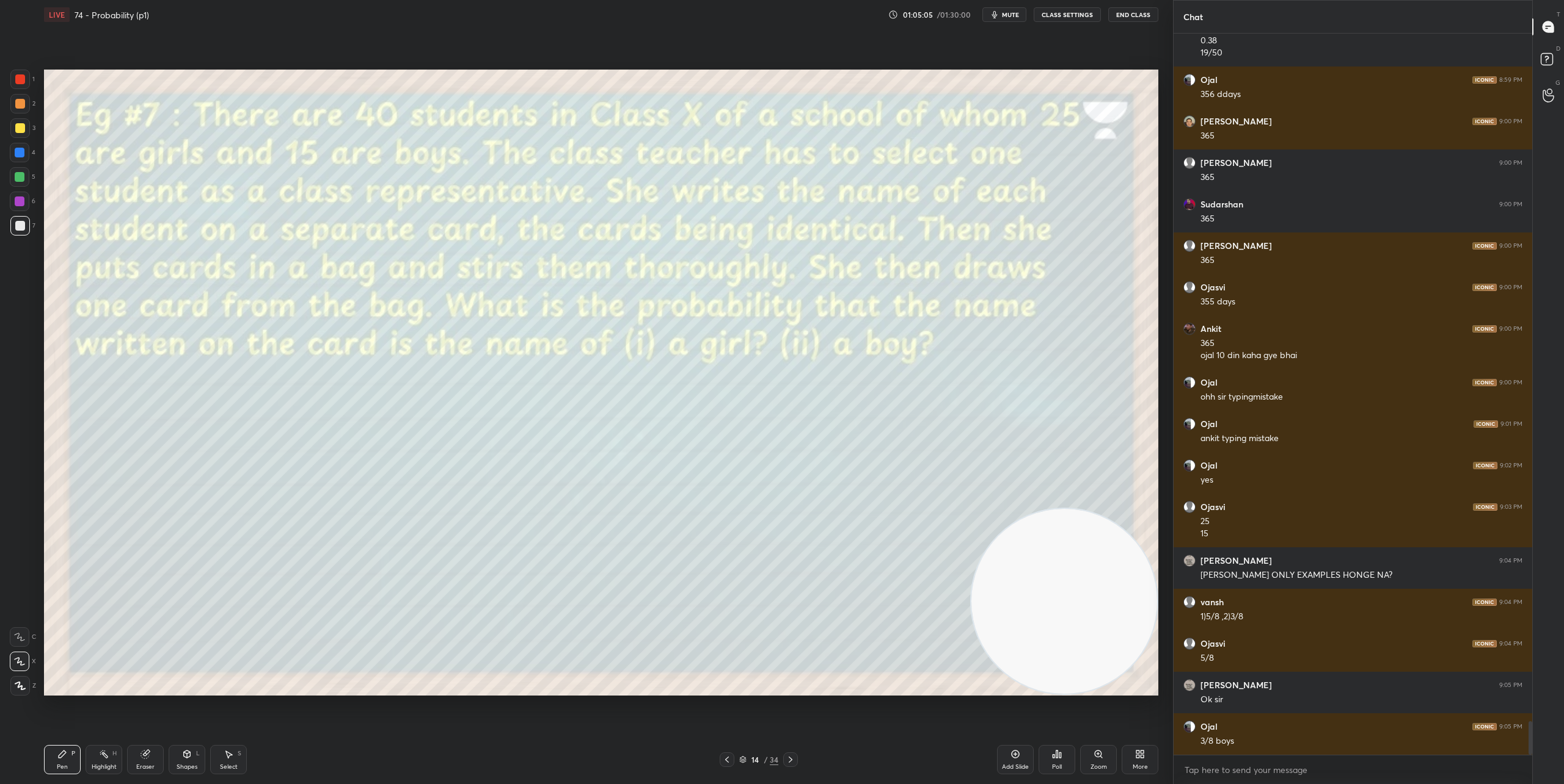
scroll to position [14754, 0]
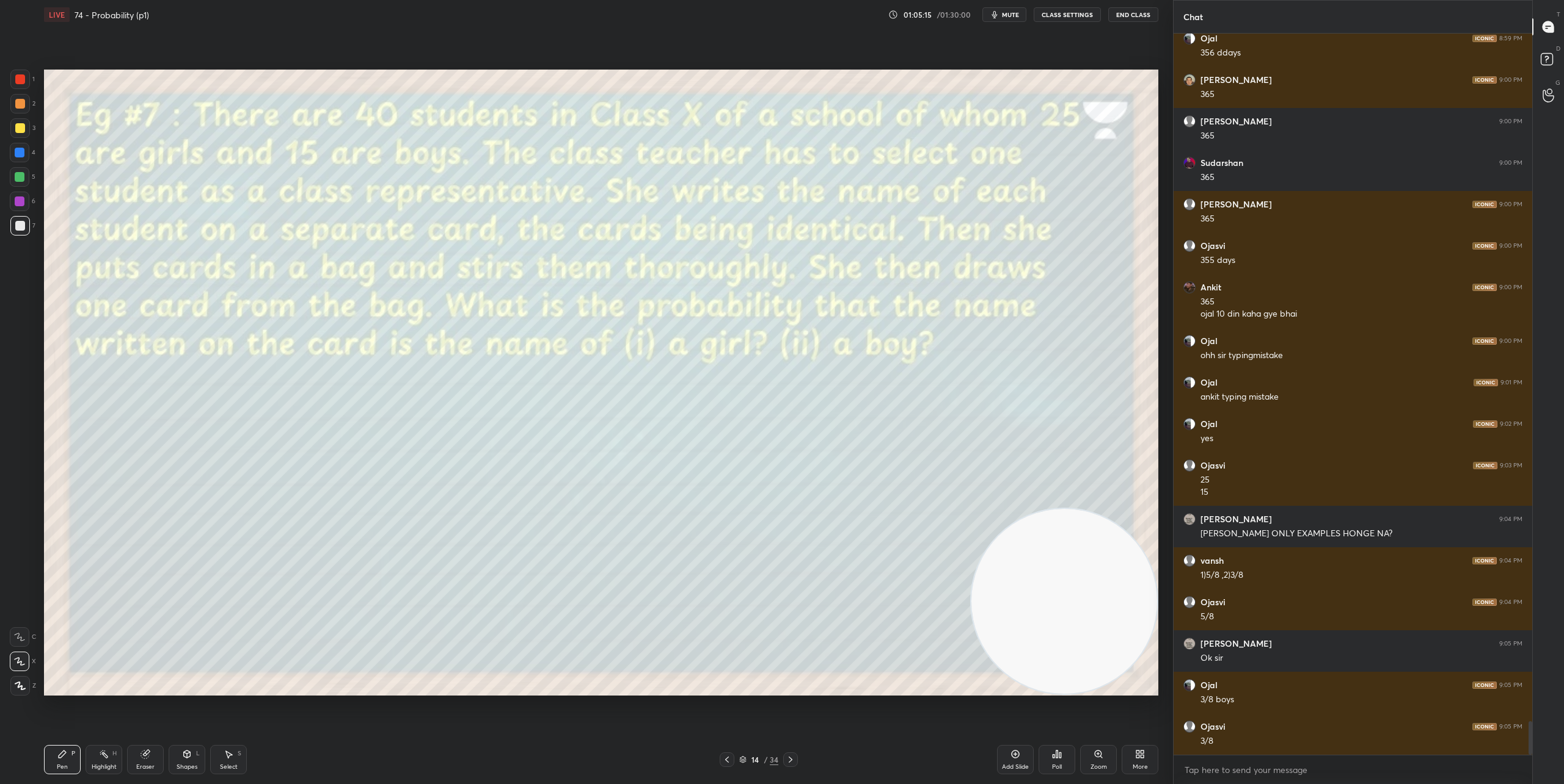
click at [792, 762] on icon at bounding box center [790, 760] width 10 height 10
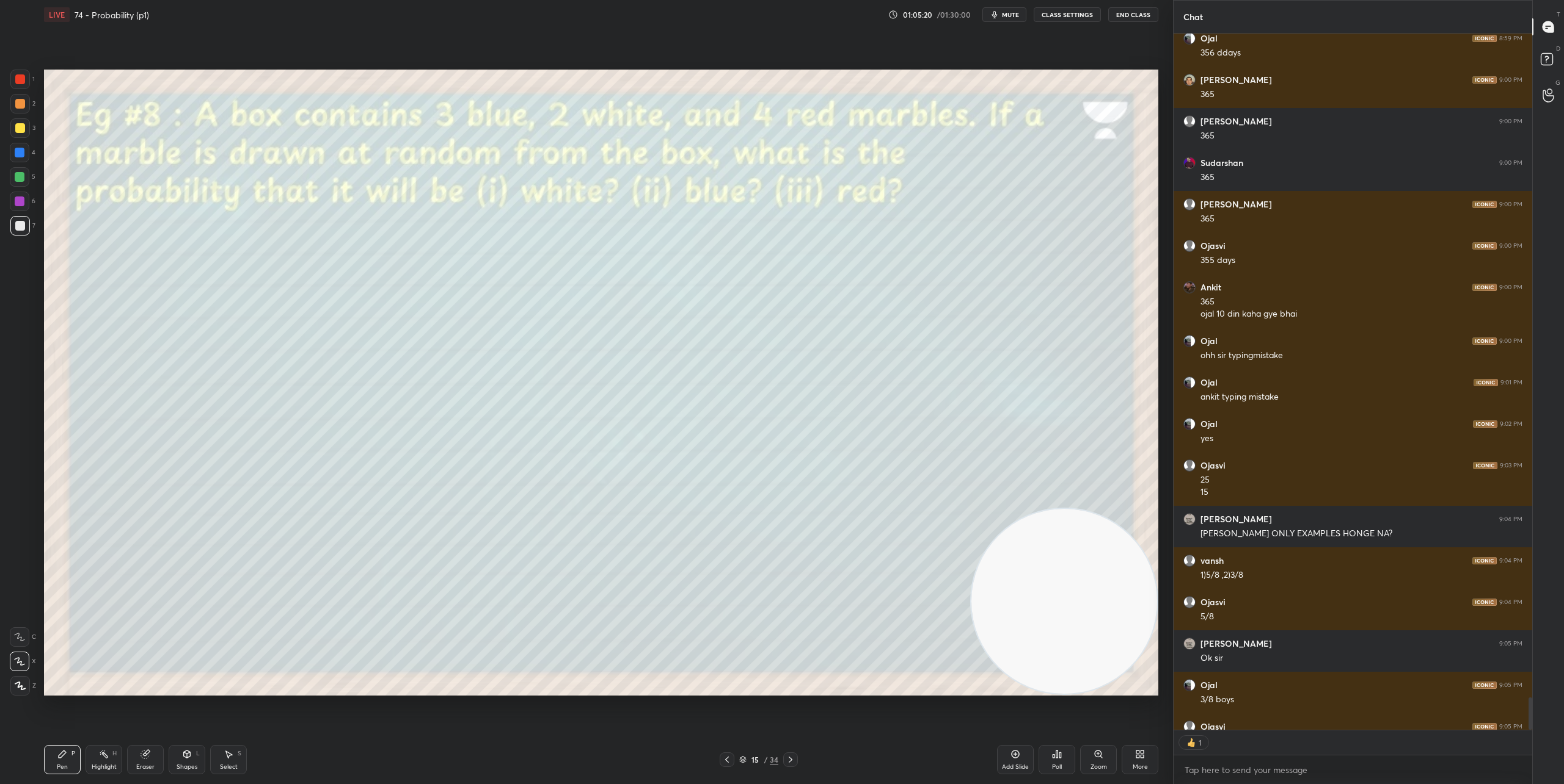
scroll to position [4, 4]
click at [23, 147] on div at bounding box center [20, 152] width 10 height 10
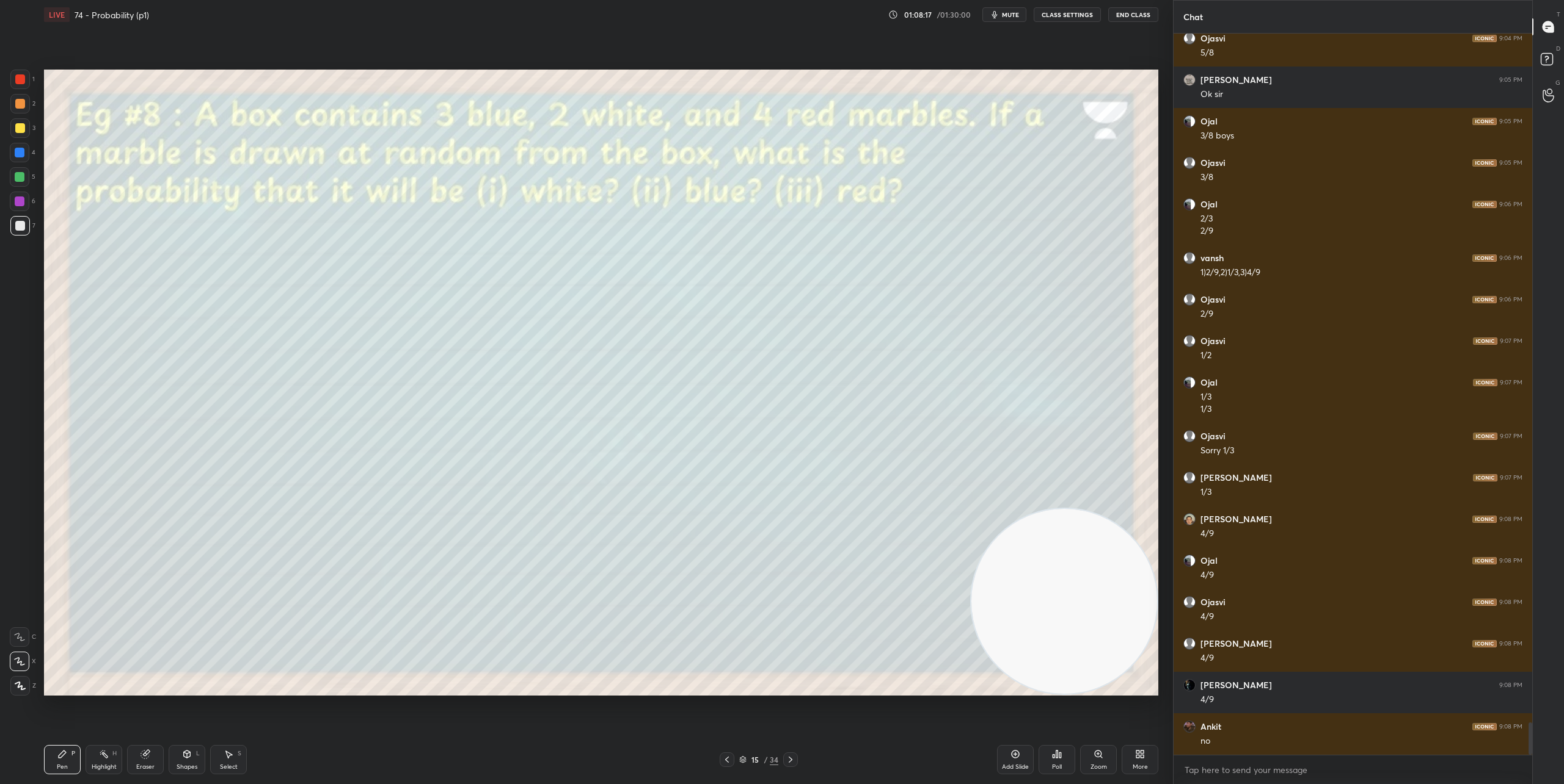
scroll to position [15359, 0]
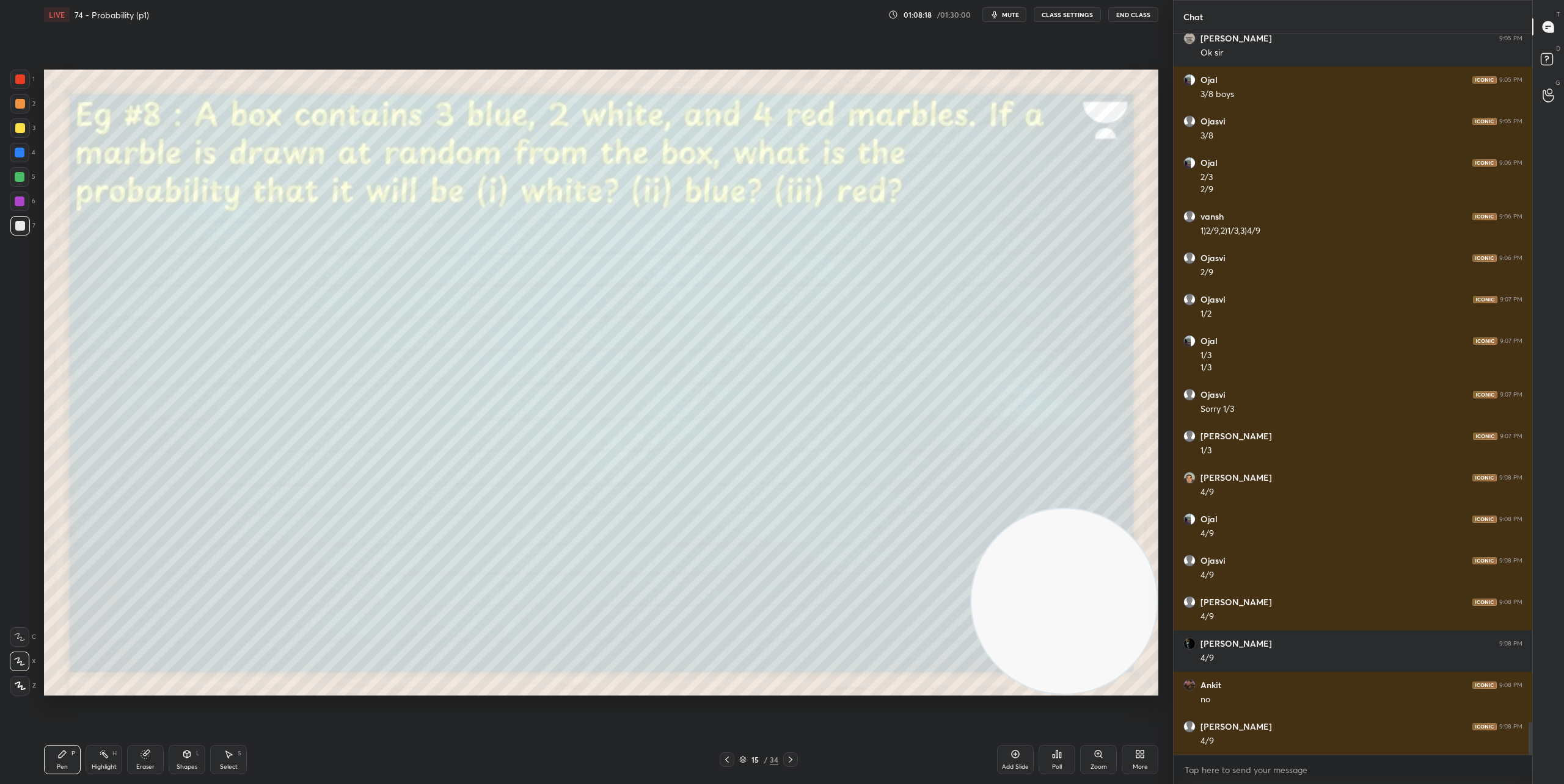
click at [788, 755] on icon at bounding box center [790, 760] width 10 height 10
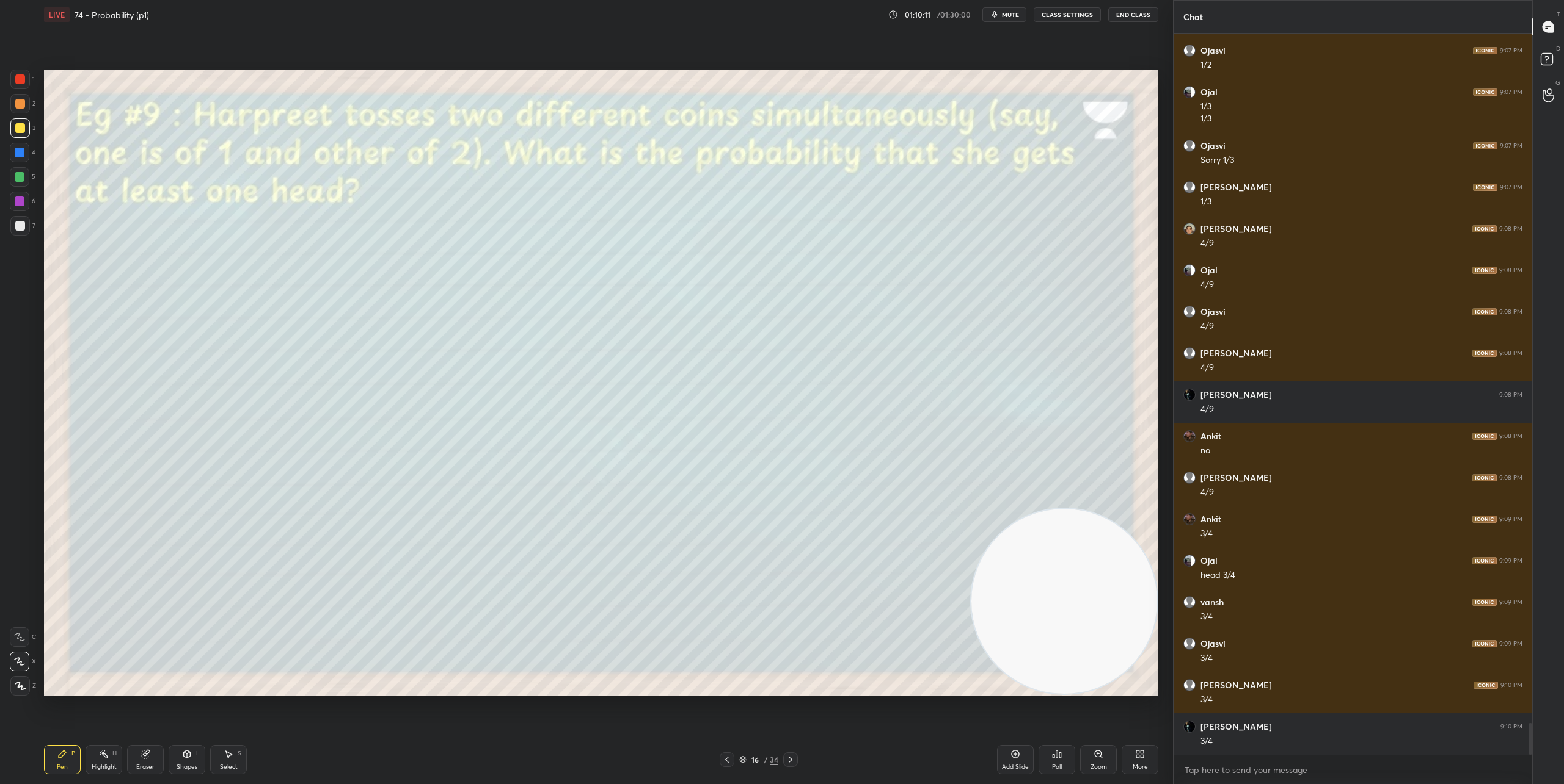
scroll to position [15649, 0]
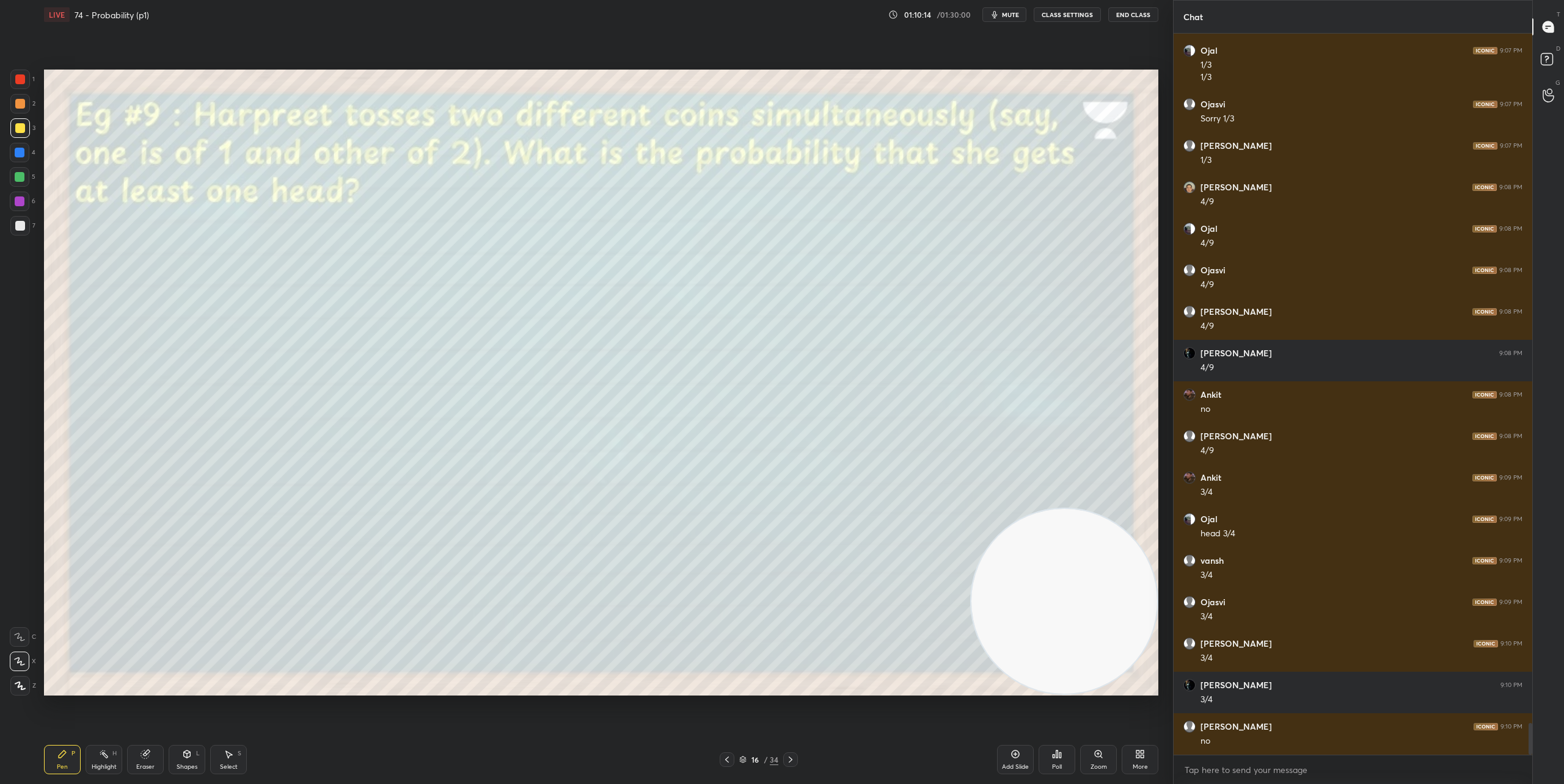
click at [789, 759] on icon at bounding box center [790, 760] width 10 height 10
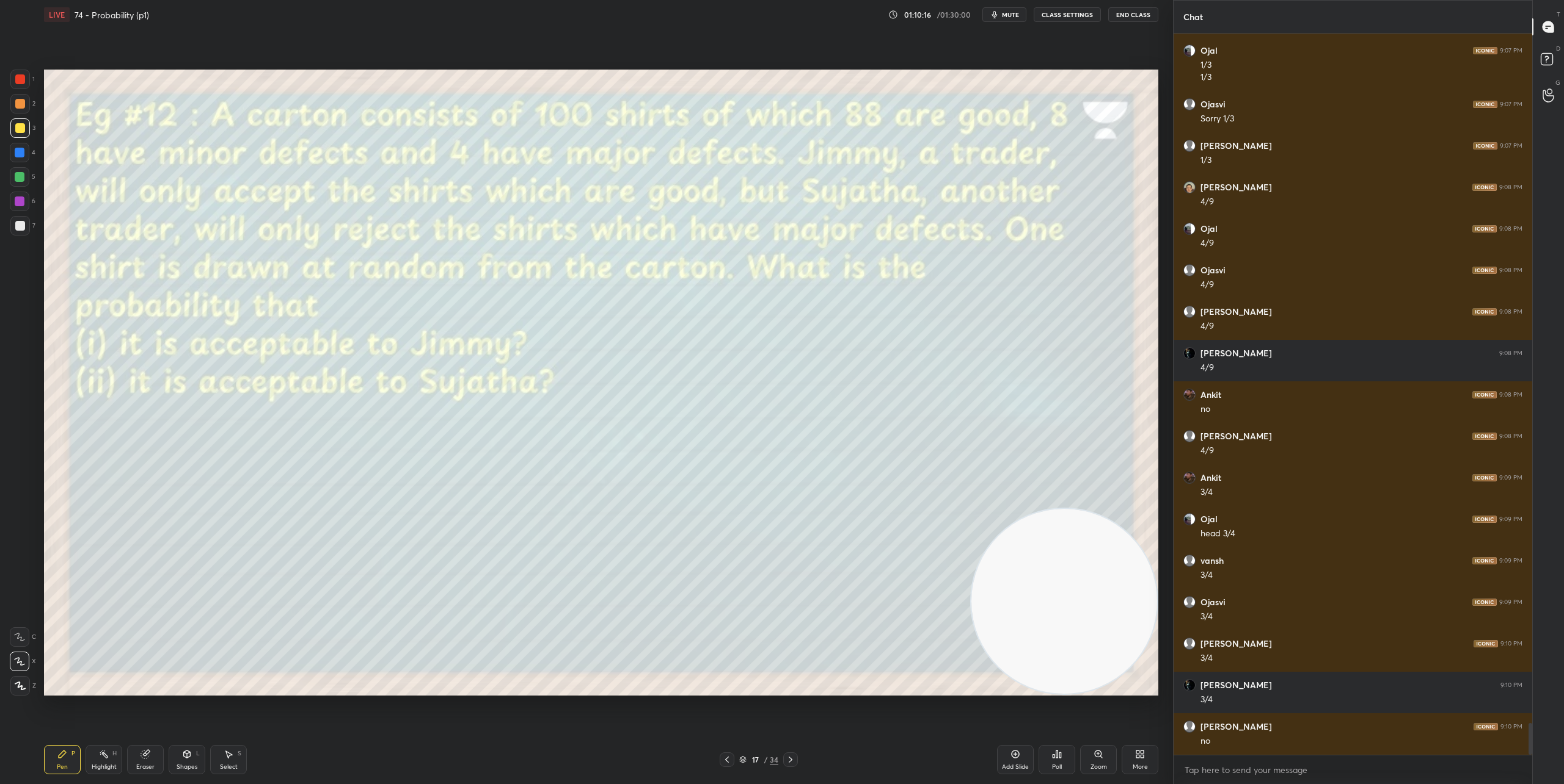
click at [724, 765] on div at bounding box center [727, 760] width 15 height 15
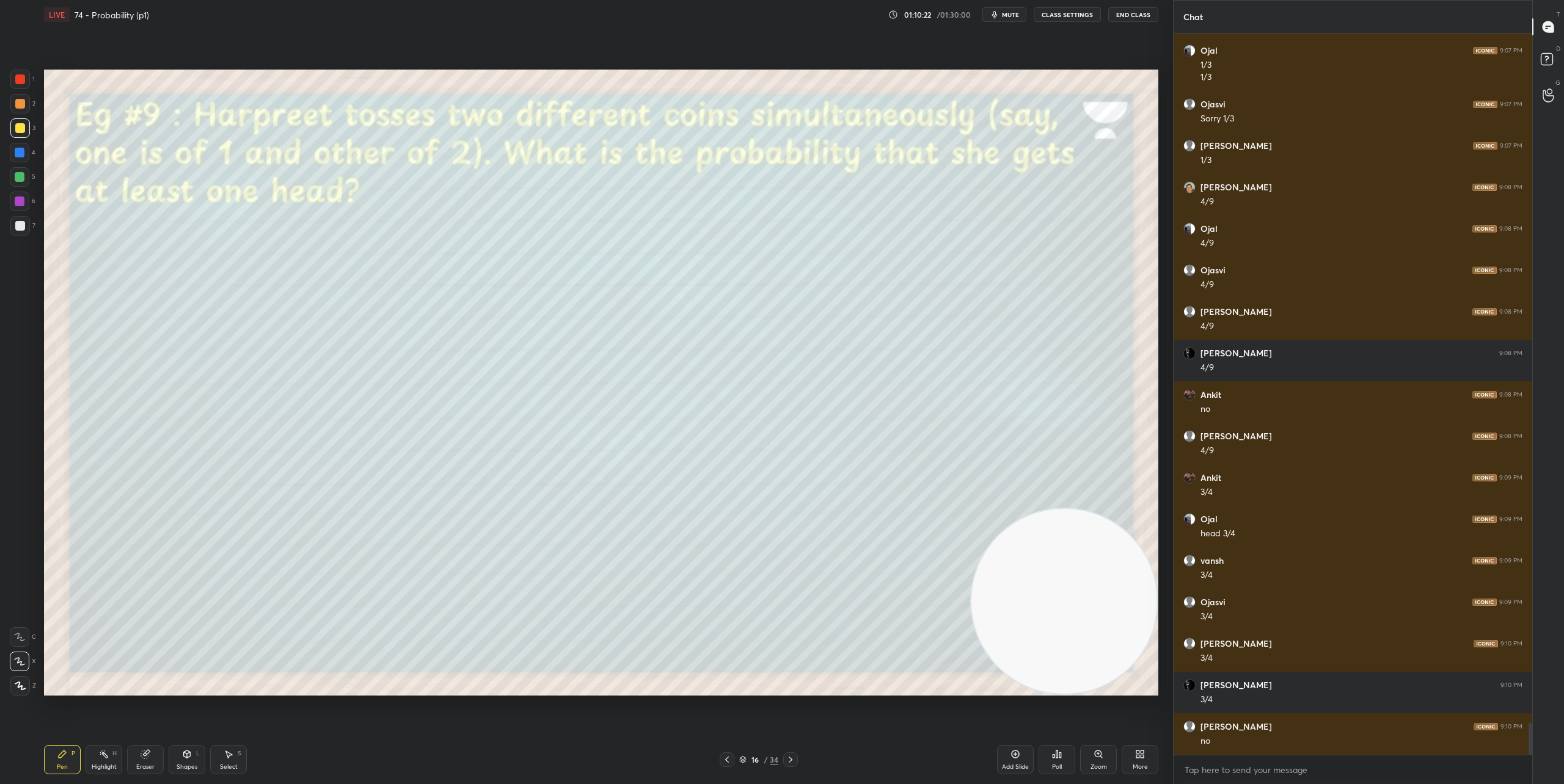
click at [791, 762] on icon at bounding box center [790, 760] width 10 height 10
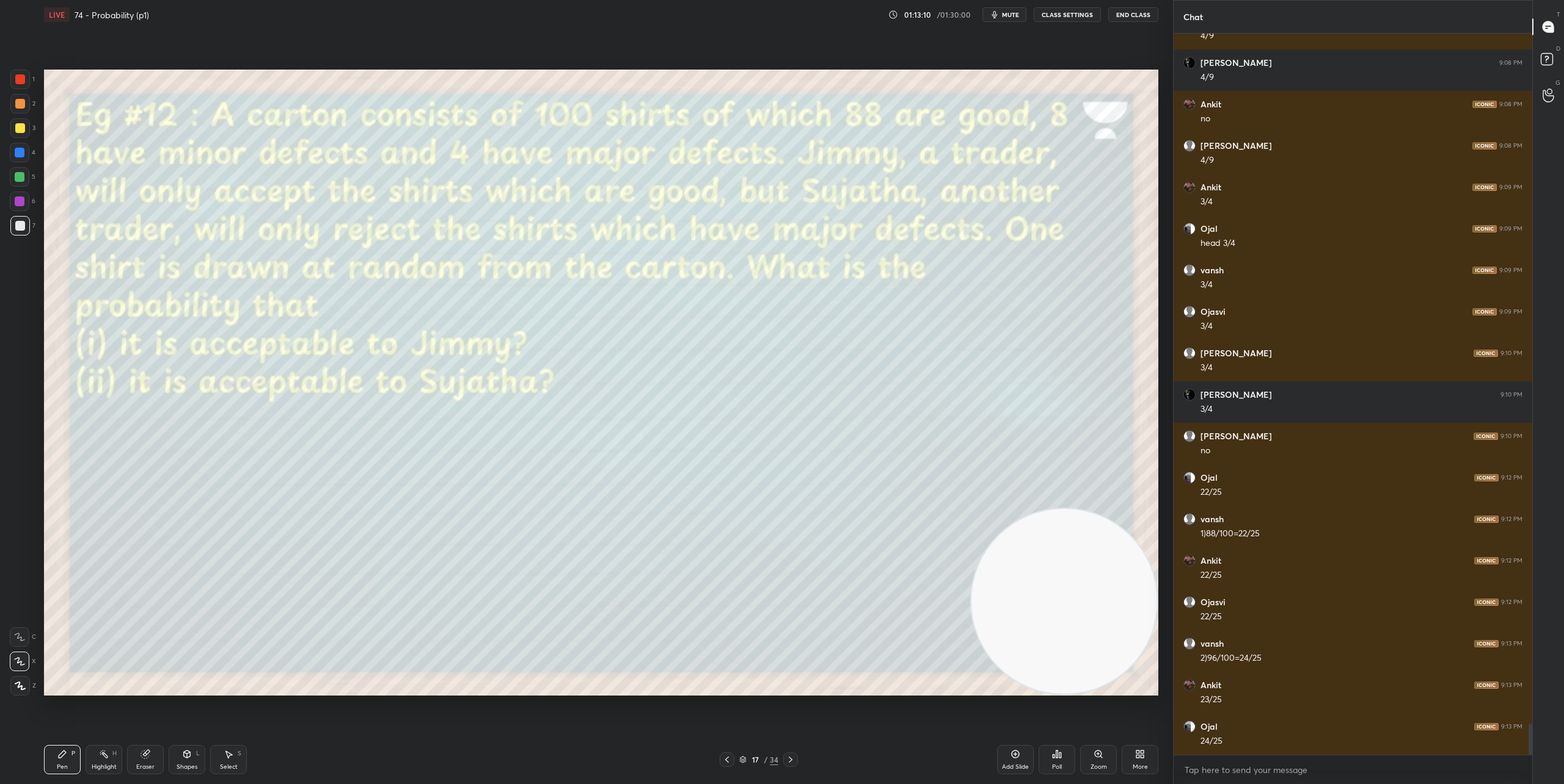
scroll to position [15982, 0]
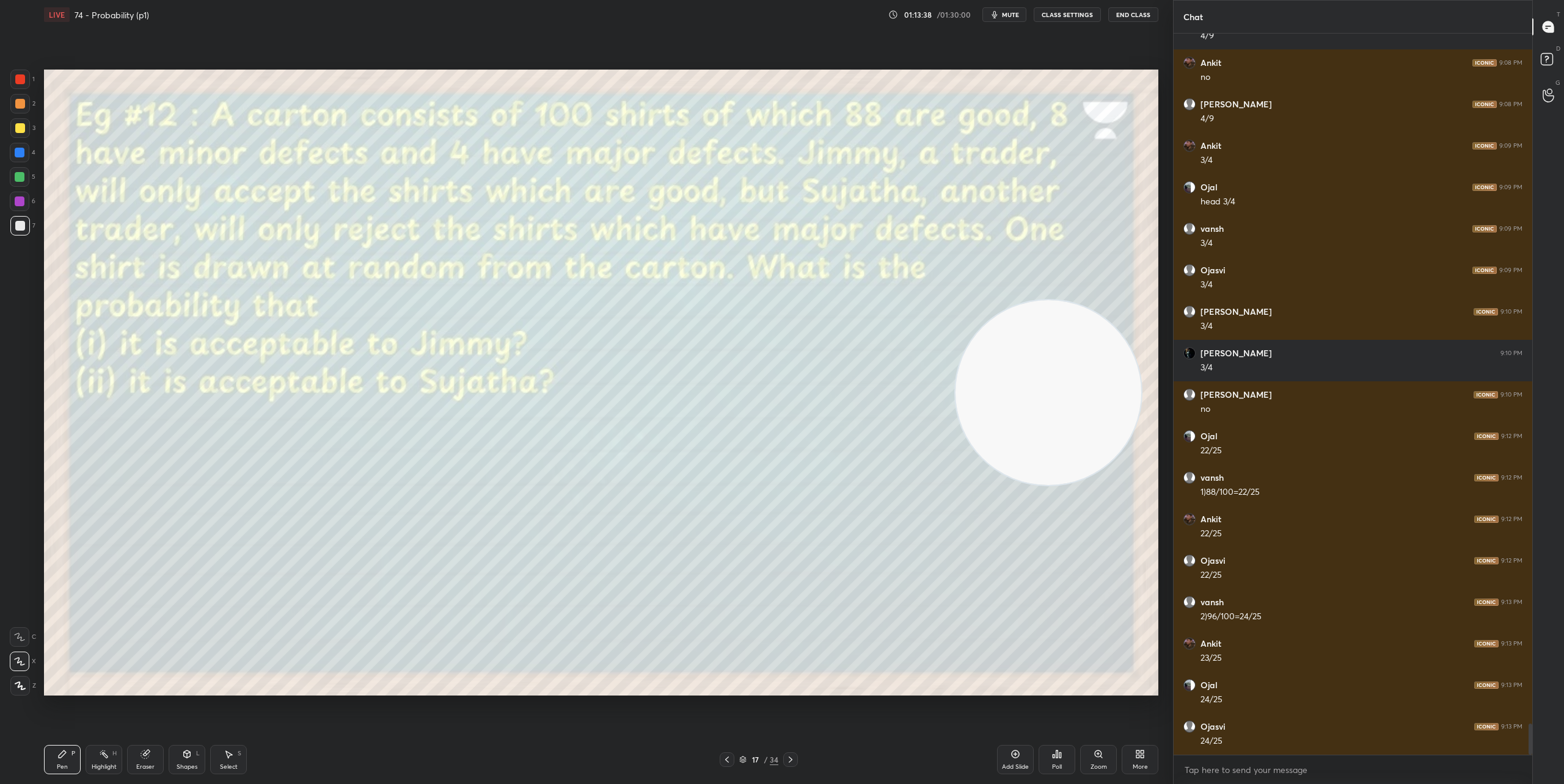
drag, startPoint x: 1005, startPoint y: 462, endPoint x: 908, endPoint y: 79, distance: 395.1
click at [955, 301] on video at bounding box center [1048, 393] width 185 height 185
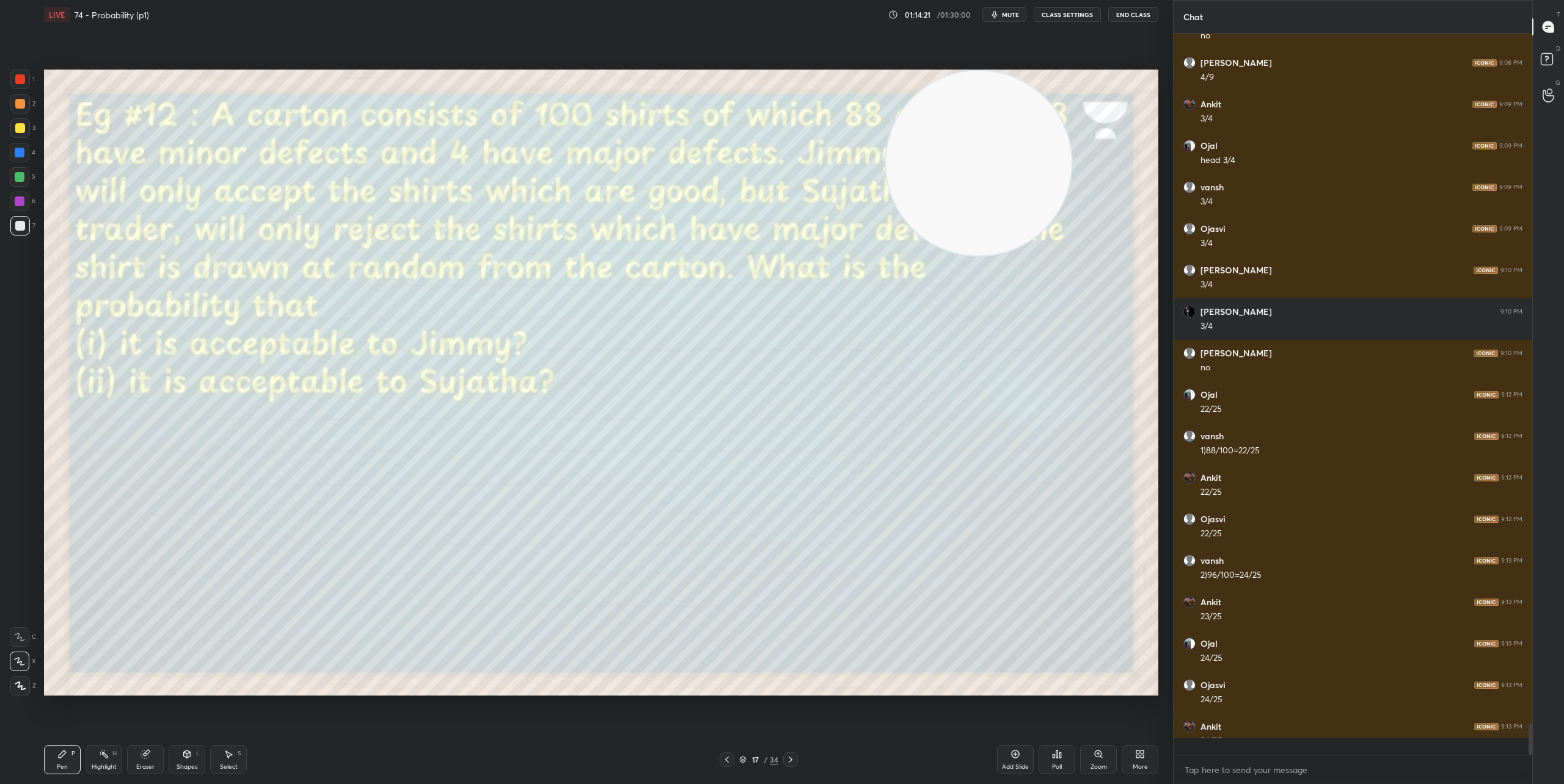
scroll to position [16024, 0]
click at [792, 761] on icon at bounding box center [790, 760] width 10 height 10
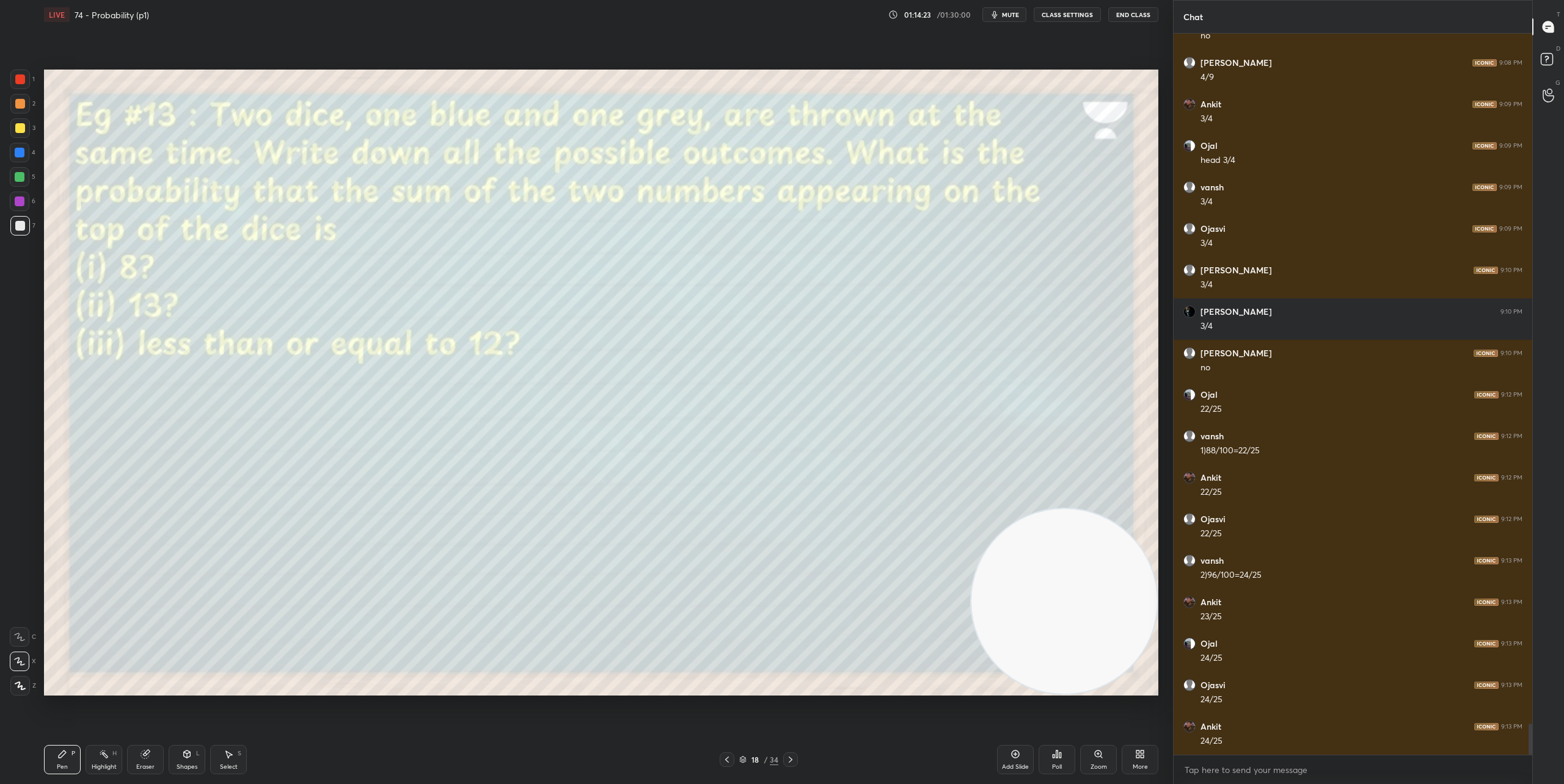
drag, startPoint x: 955, startPoint y: 163, endPoint x: 1166, endPoint y: 635, distance: 517.0
click at [1166, 635] on div "1 2 3 4 5 6 7 C X Z C X Z E E Erase all H H LIVE 74 - Probability (p1) 01:14:23…" at bounding box center [586, 392] width 1173 height 784
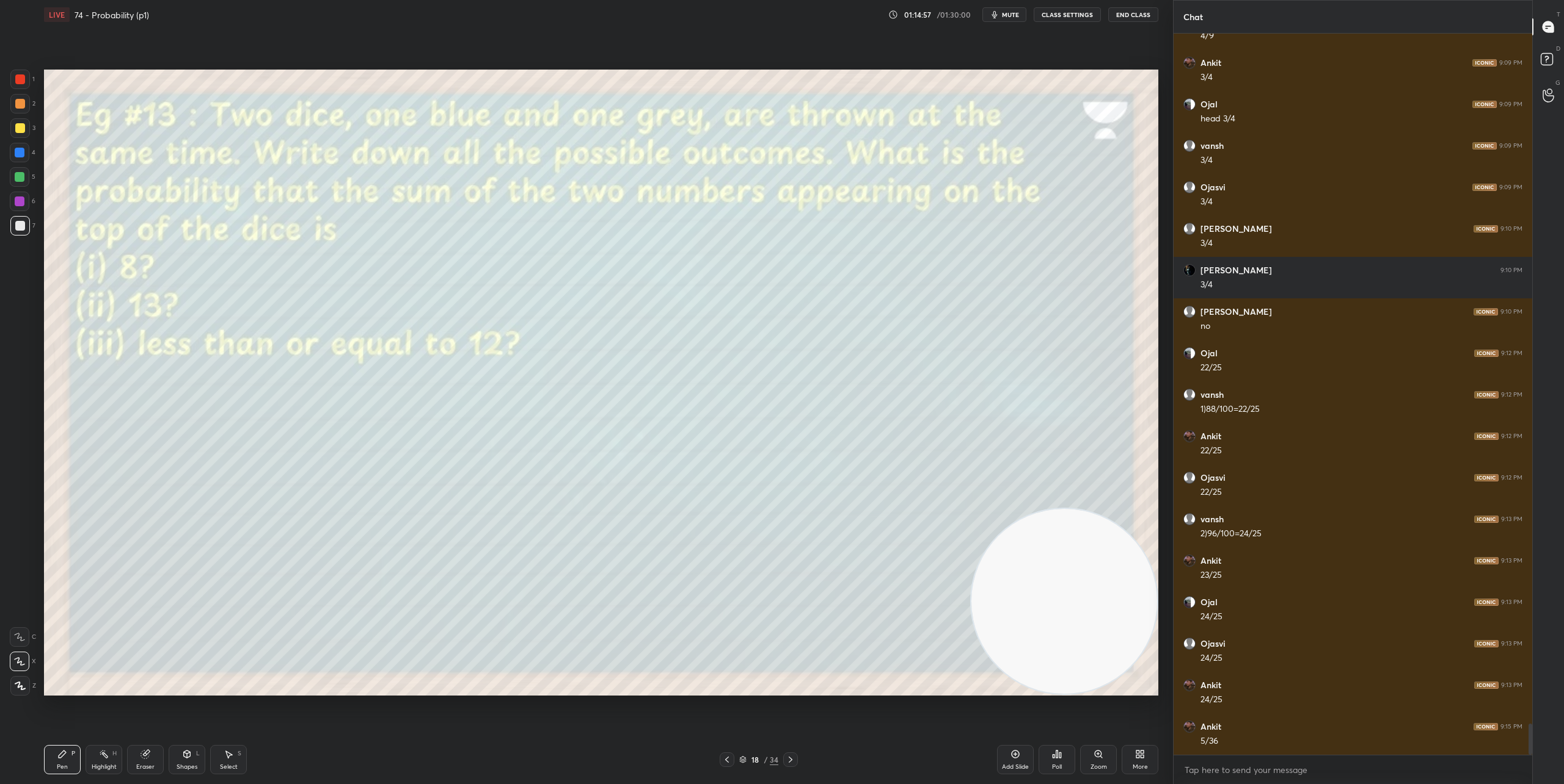
click at [723, 756] on icon at bounding box center [727, 760] width 10 height 10
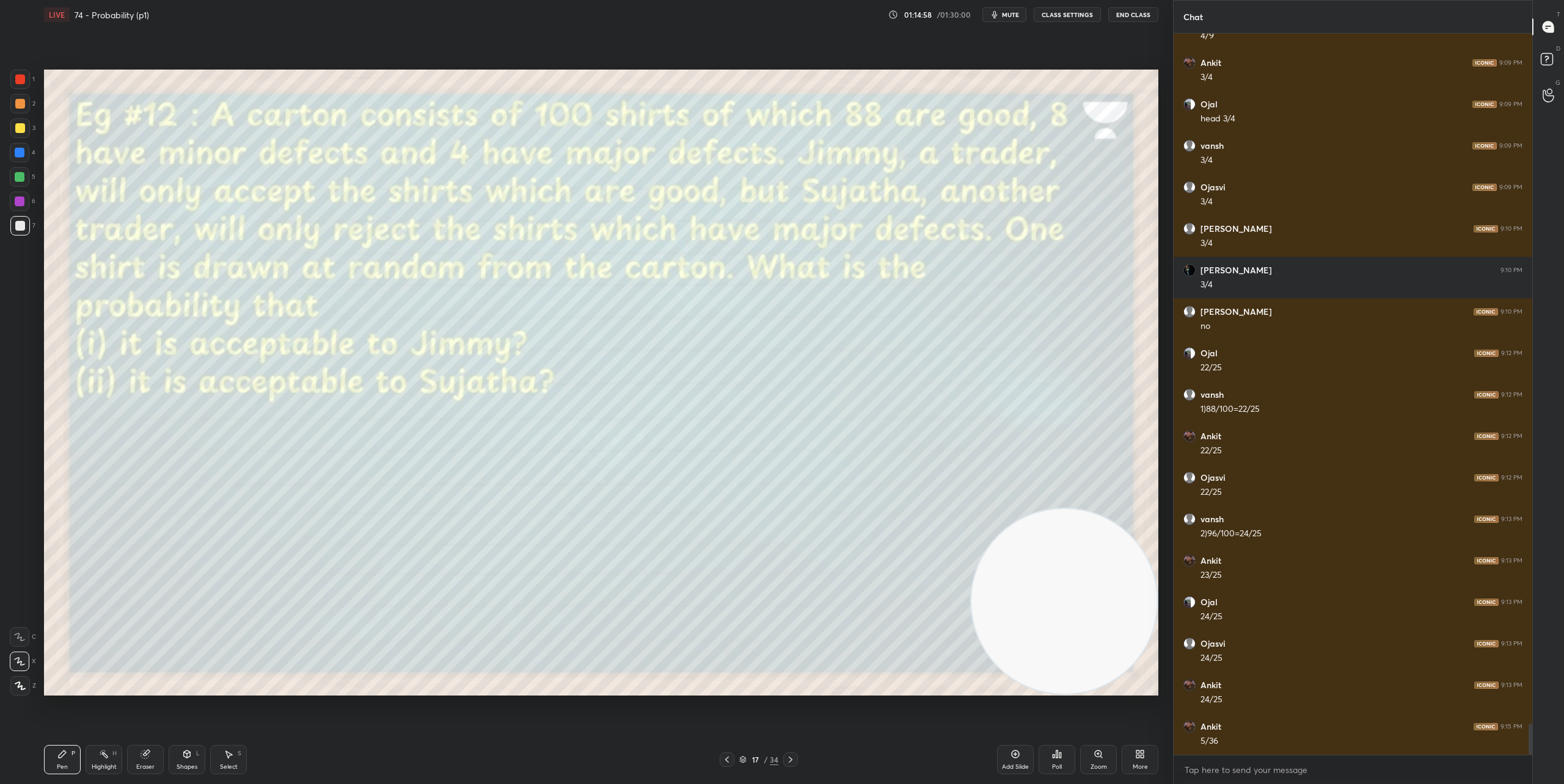
click at [724, 756] on icon at bounding box center [727, 760] width 10 height 10
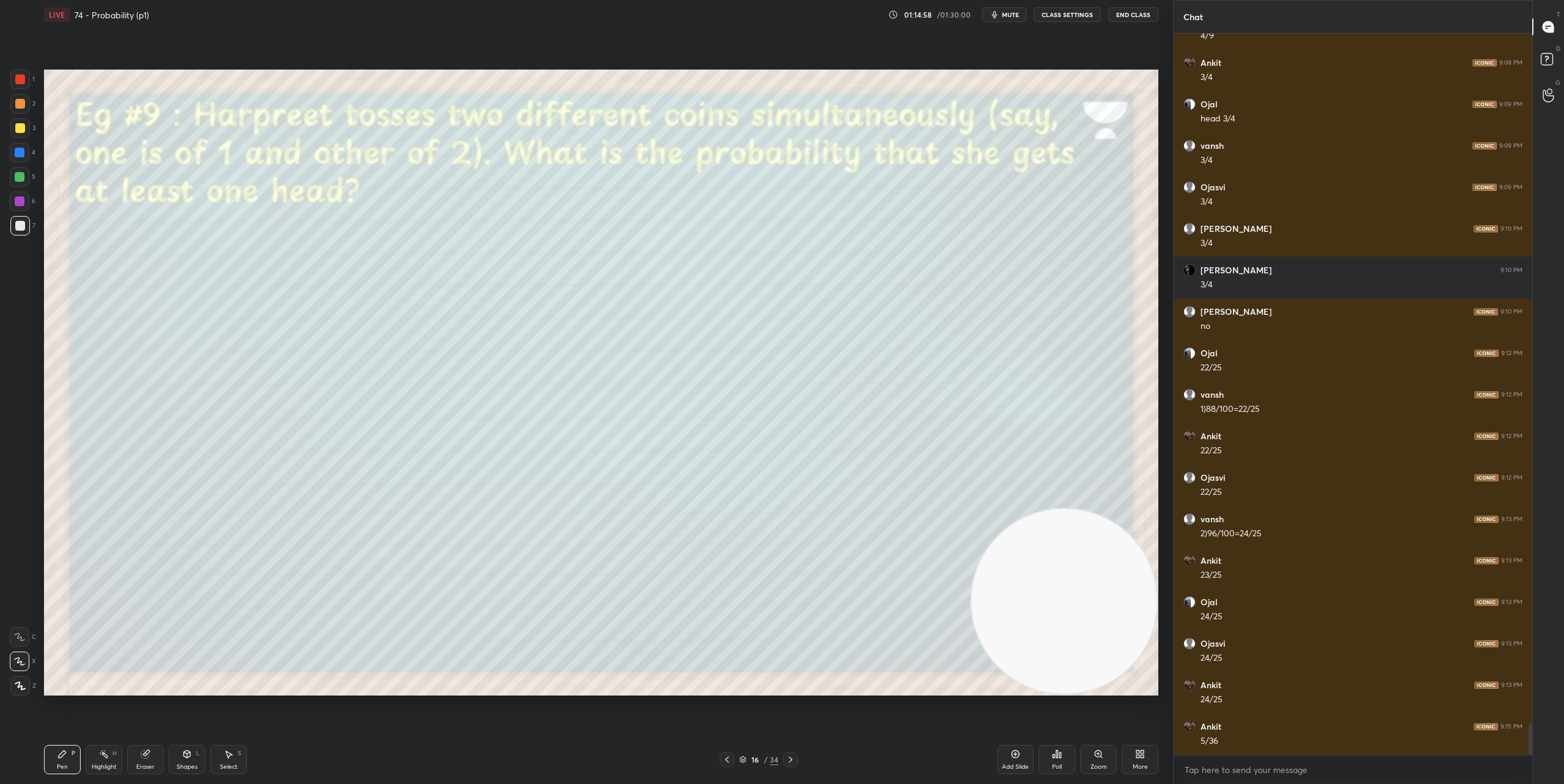
click at [724, 756] on icon at bounding box center [727, 760] width 10 height 10
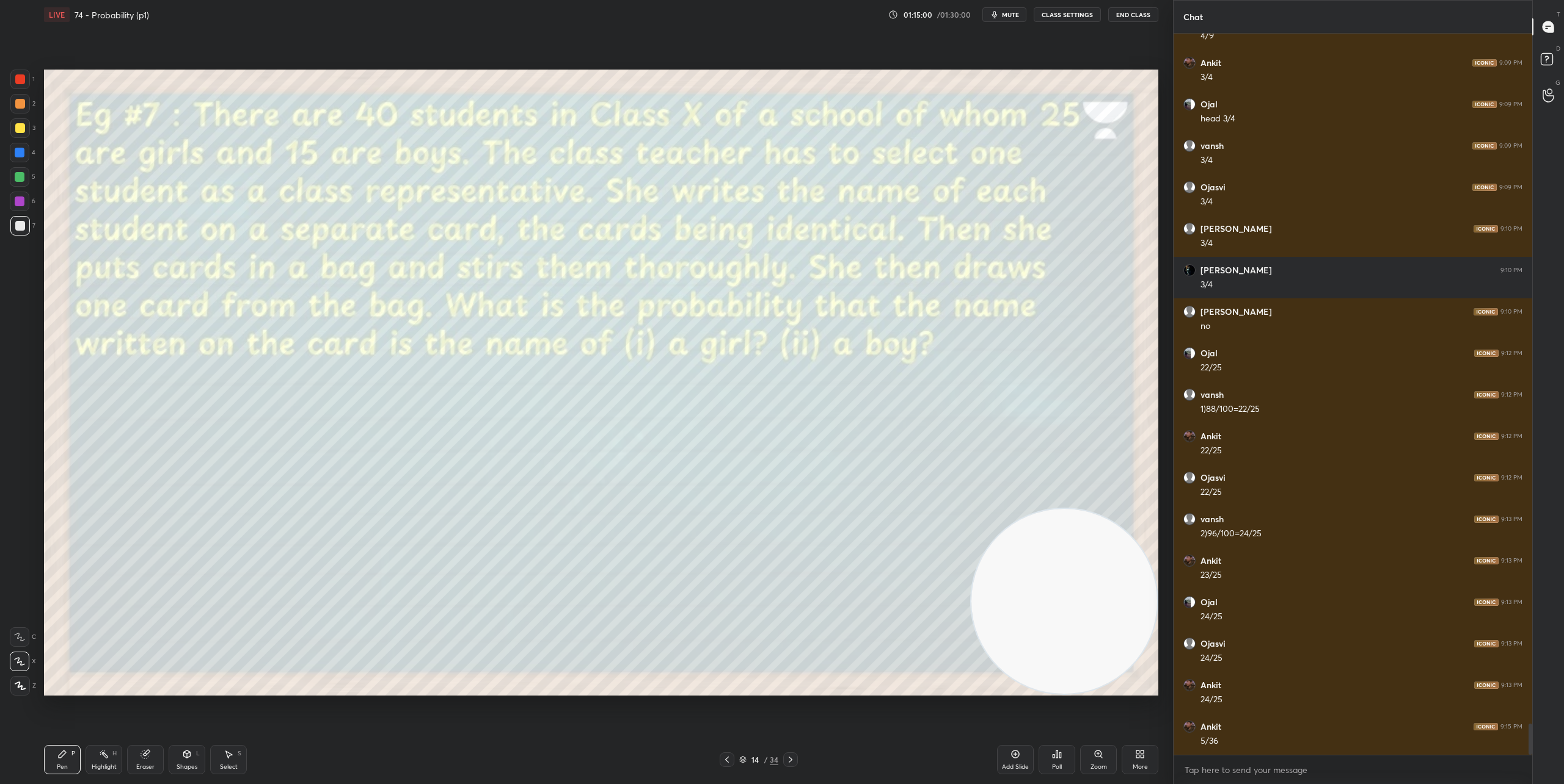
click at [724, 756] on icon at bounding box center [727, 760] width 10 height 10
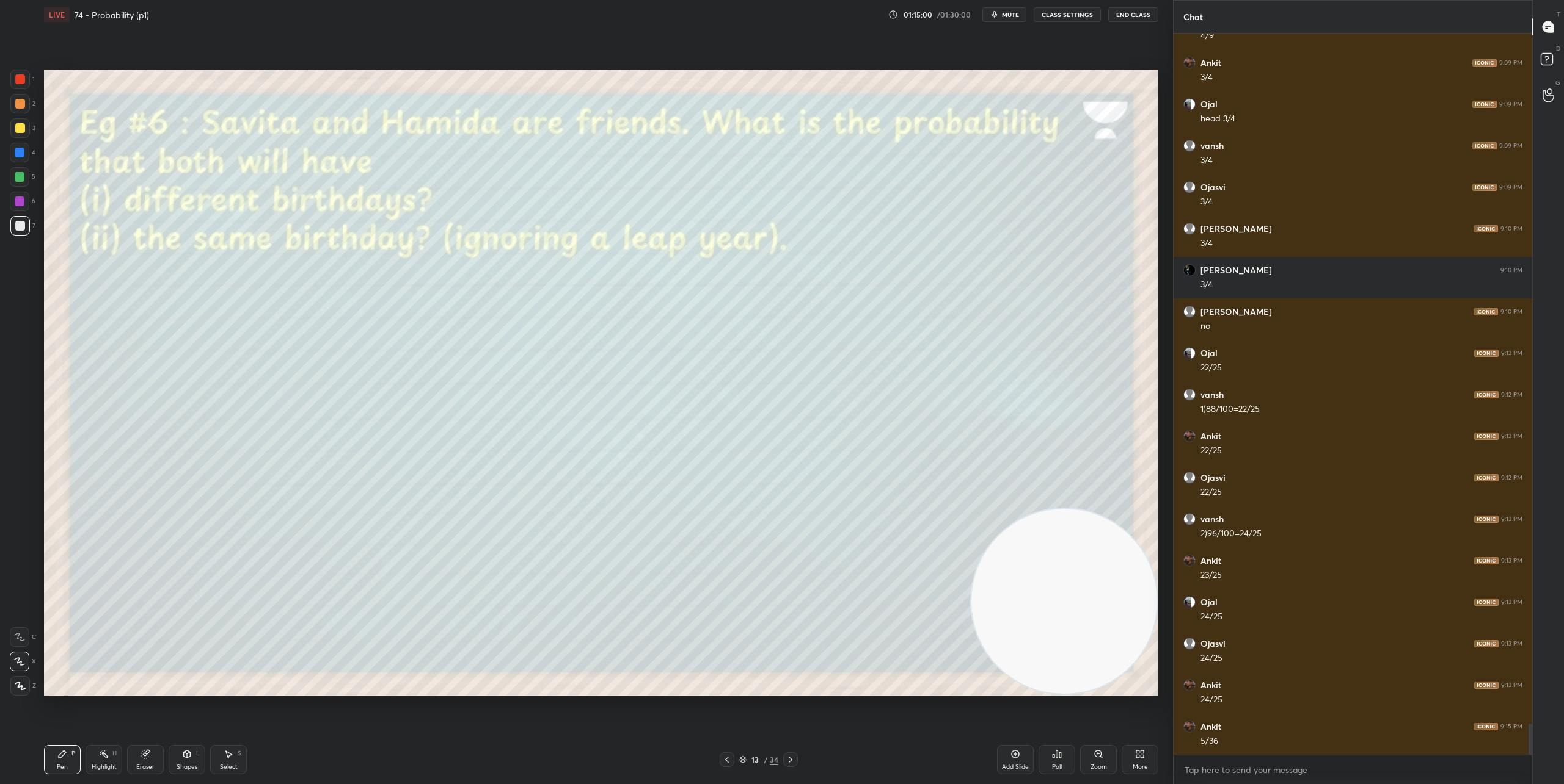
click at [724, 756] on icon at bounding box center [727, 760] width 10 height 10
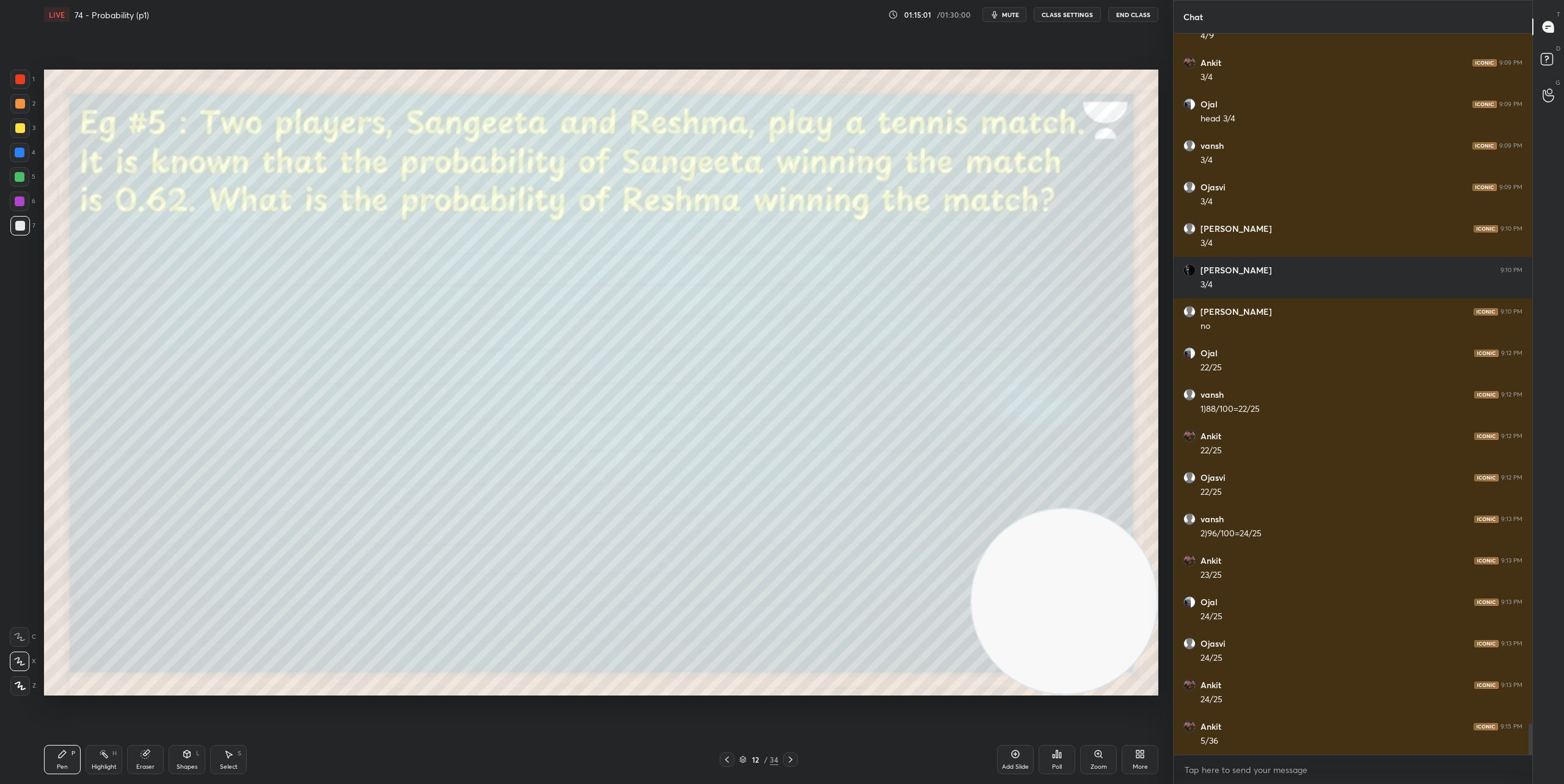
click at [724, 756] on icon at bounding box center [727, 760] width 10 height 10
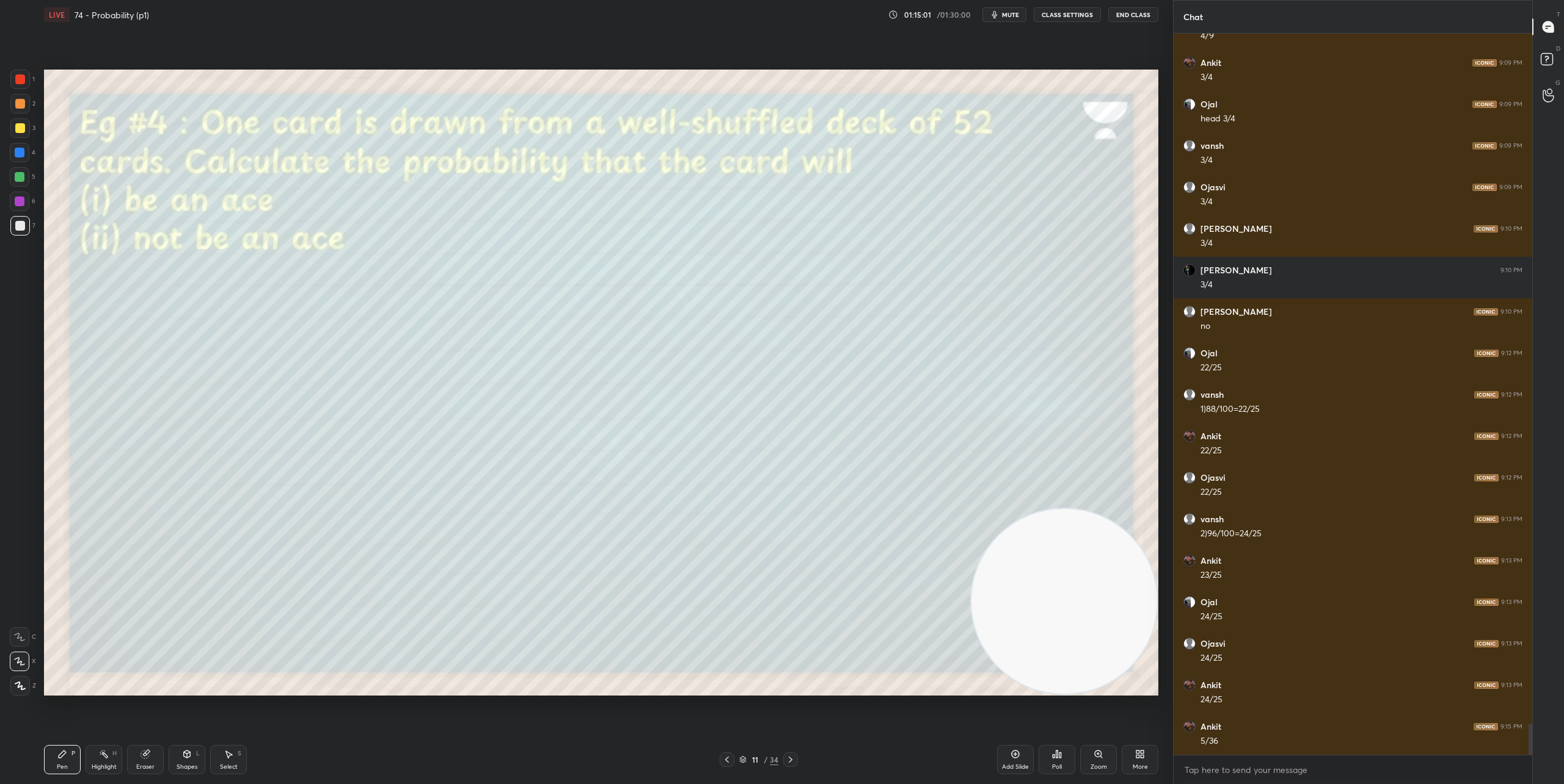
click at [724, 756] on icon at bounding box center [727, 760] width 10 height 10
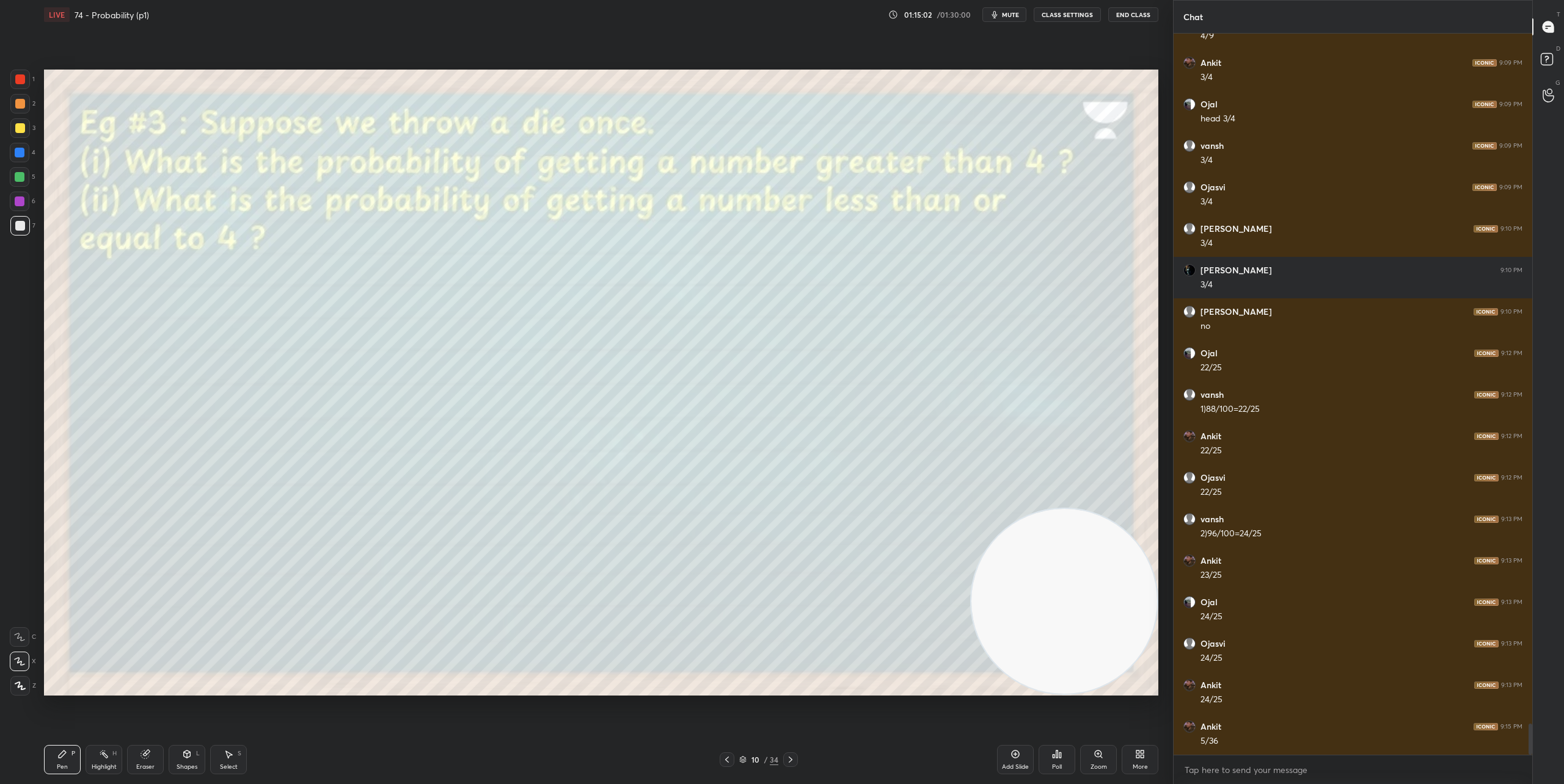
click at [724, 756] on icon at bounding box center [727, 760] width 10 height 10
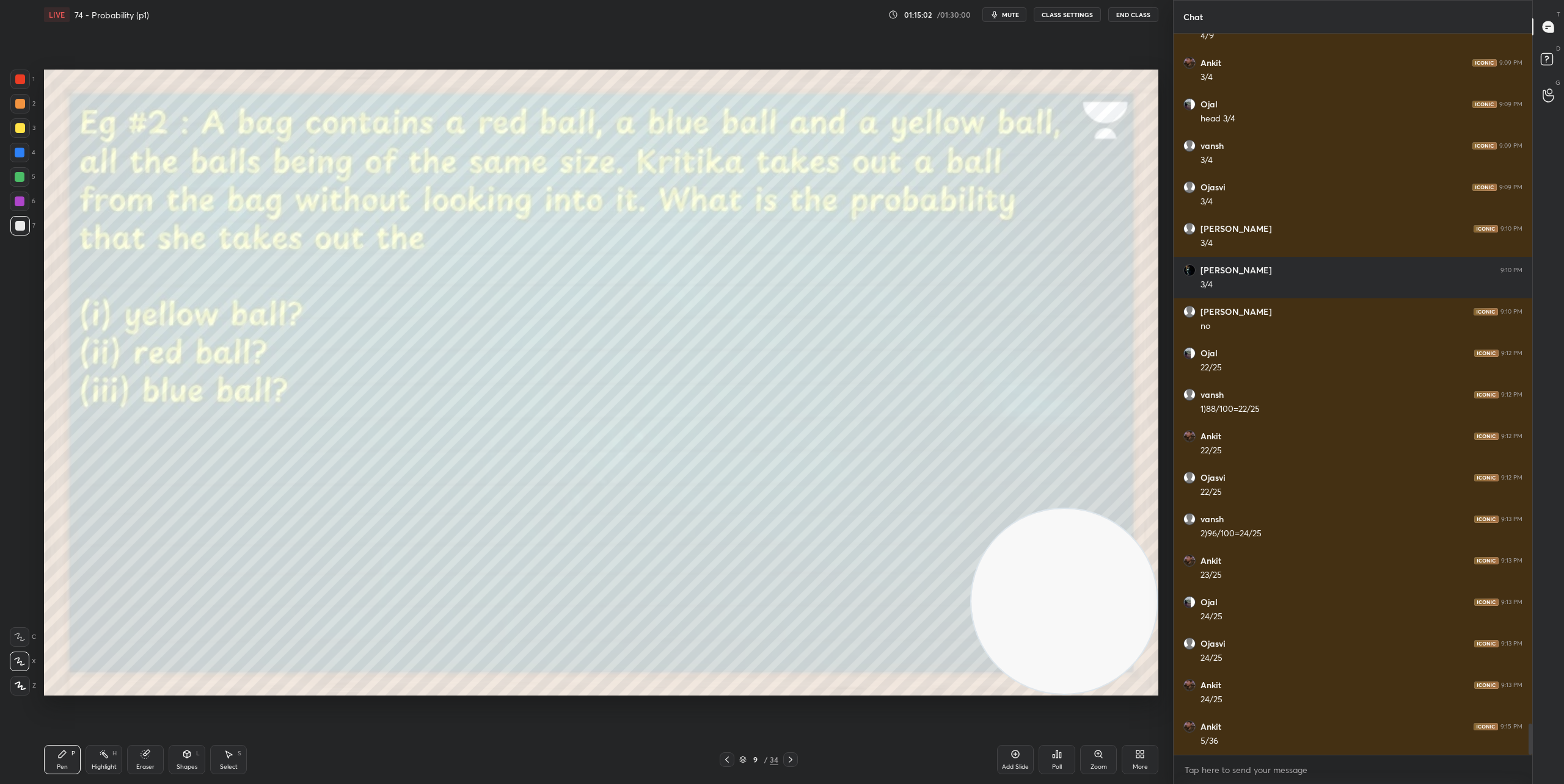
click at [724, 756] on icon at bounding box center [727, 760] width 10 height 10
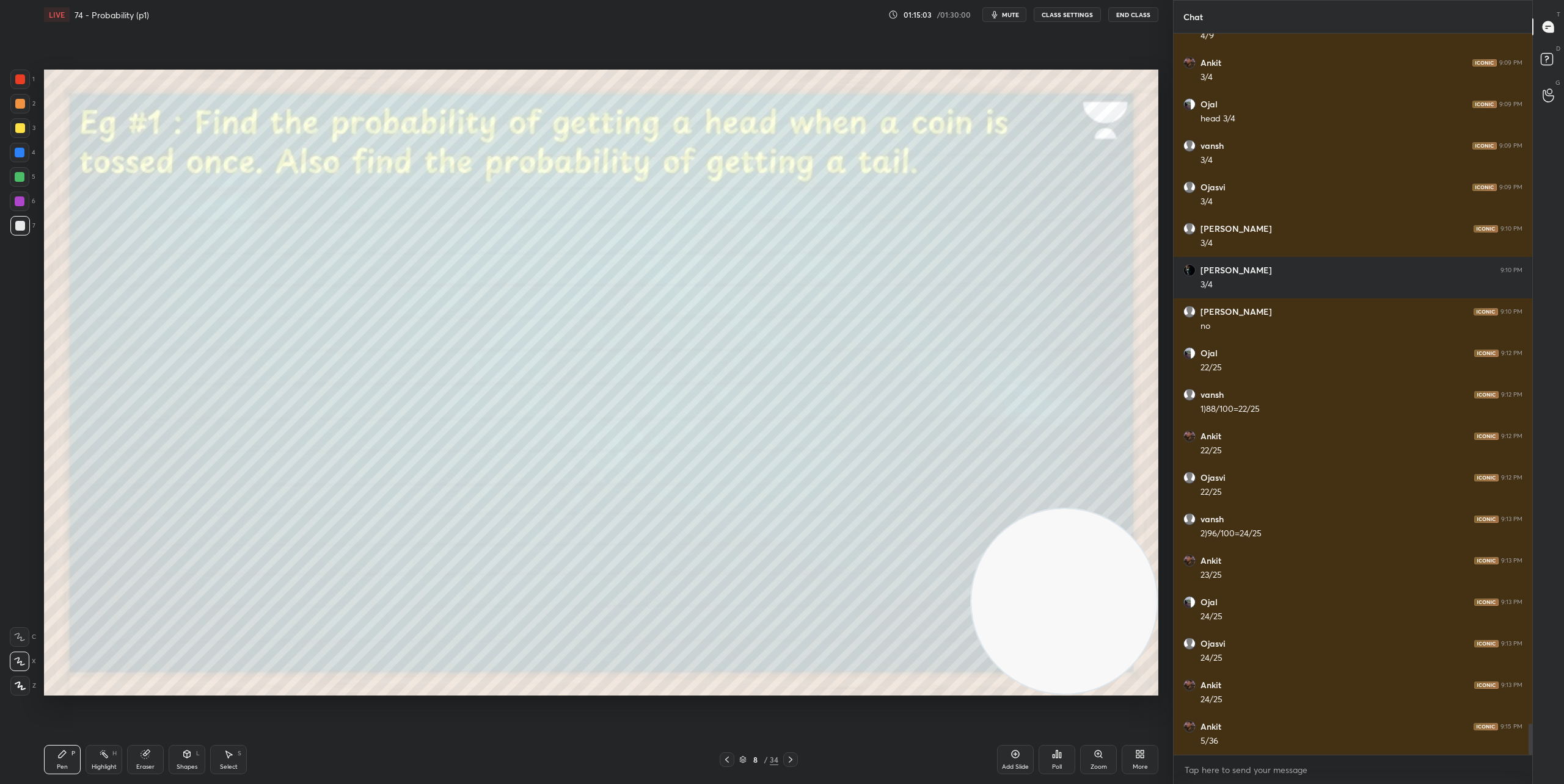
click at [724, 756] on icon at bounding box center [727, 760] width 10 height 10
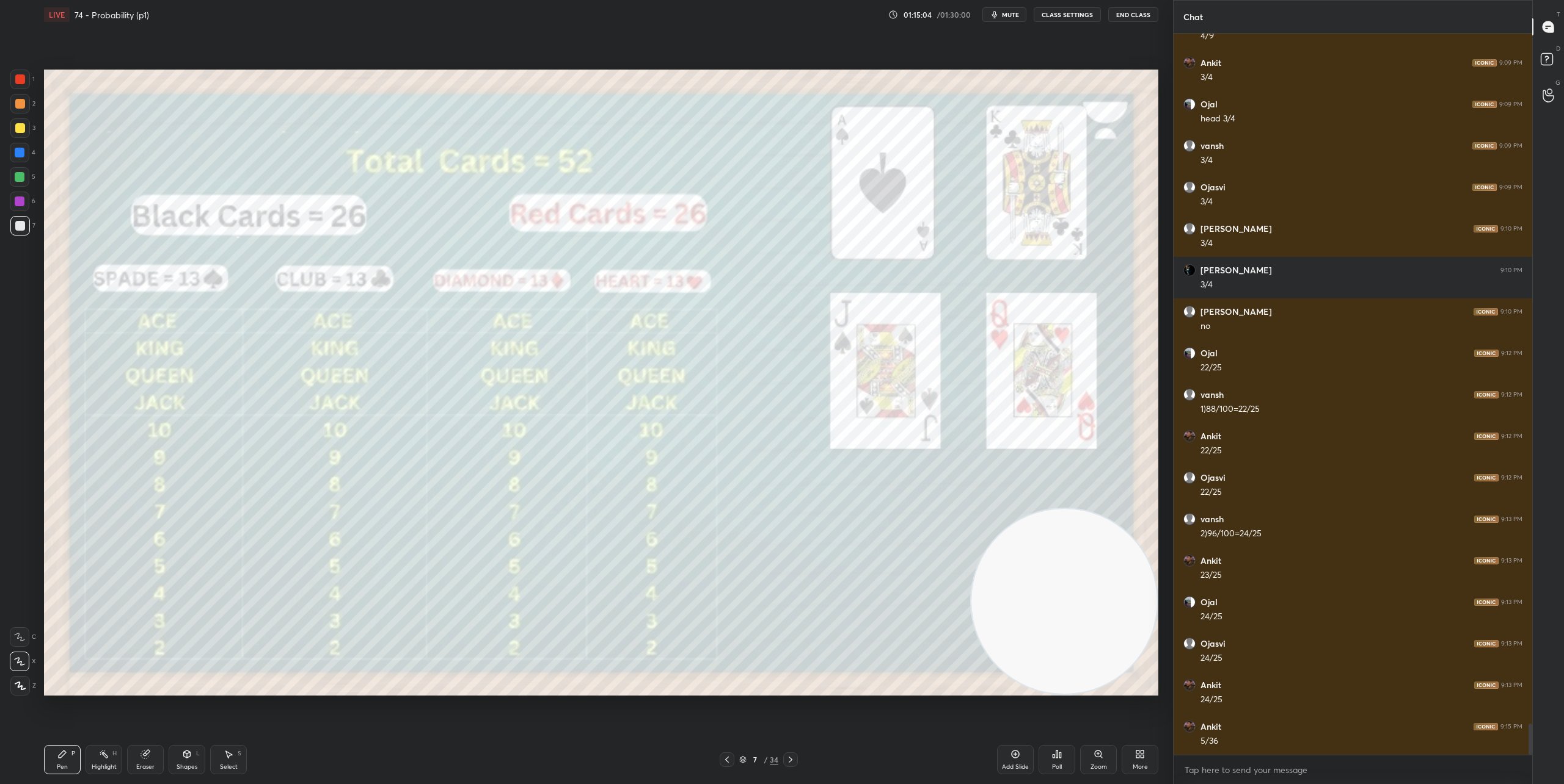
click at [724, 756] on icon at bounding box center [727, 760] width 10 height 10
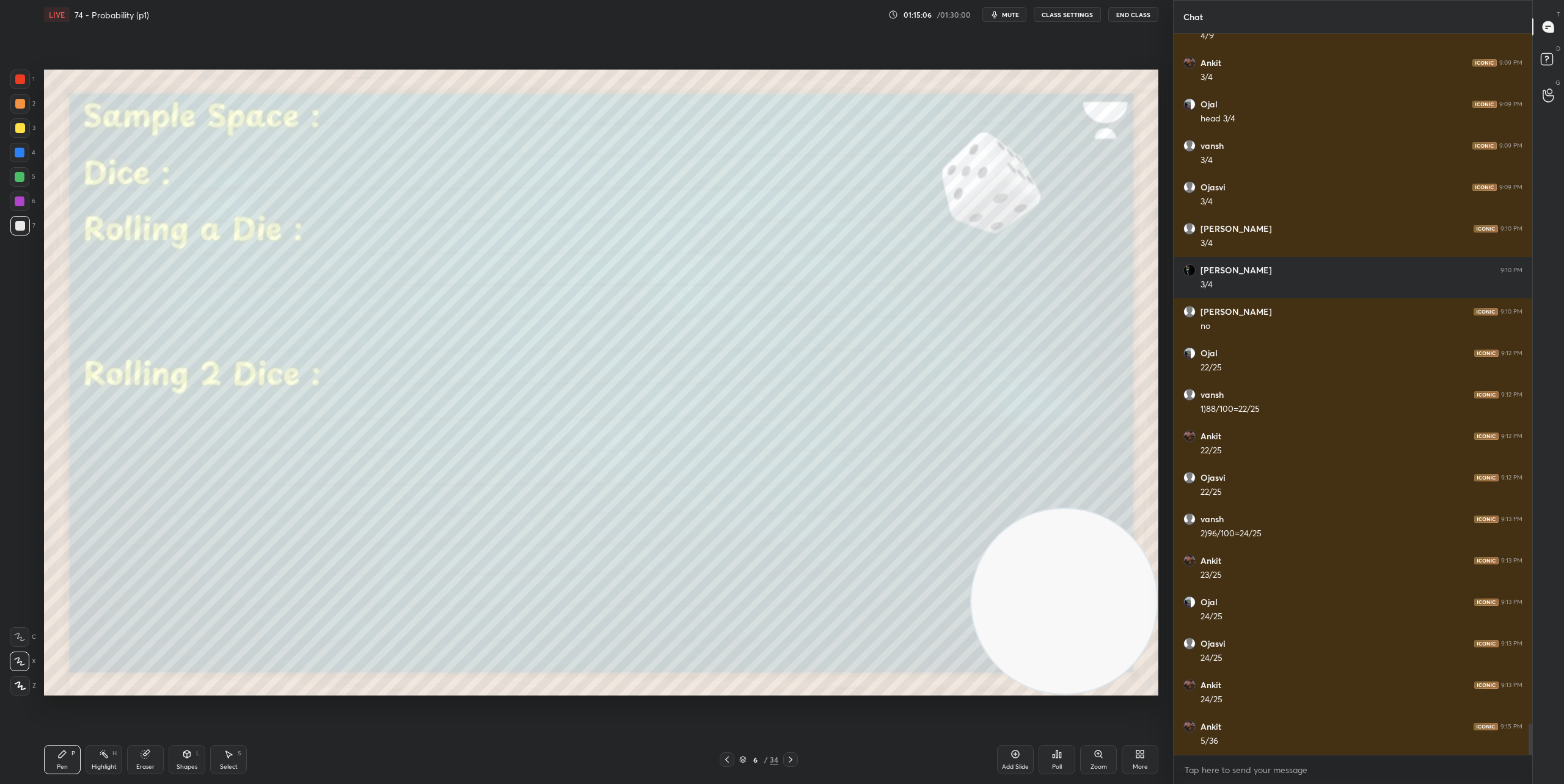
click at [222, 750] on div "Select S" at bounding box center [228, 759] width 37 height 29
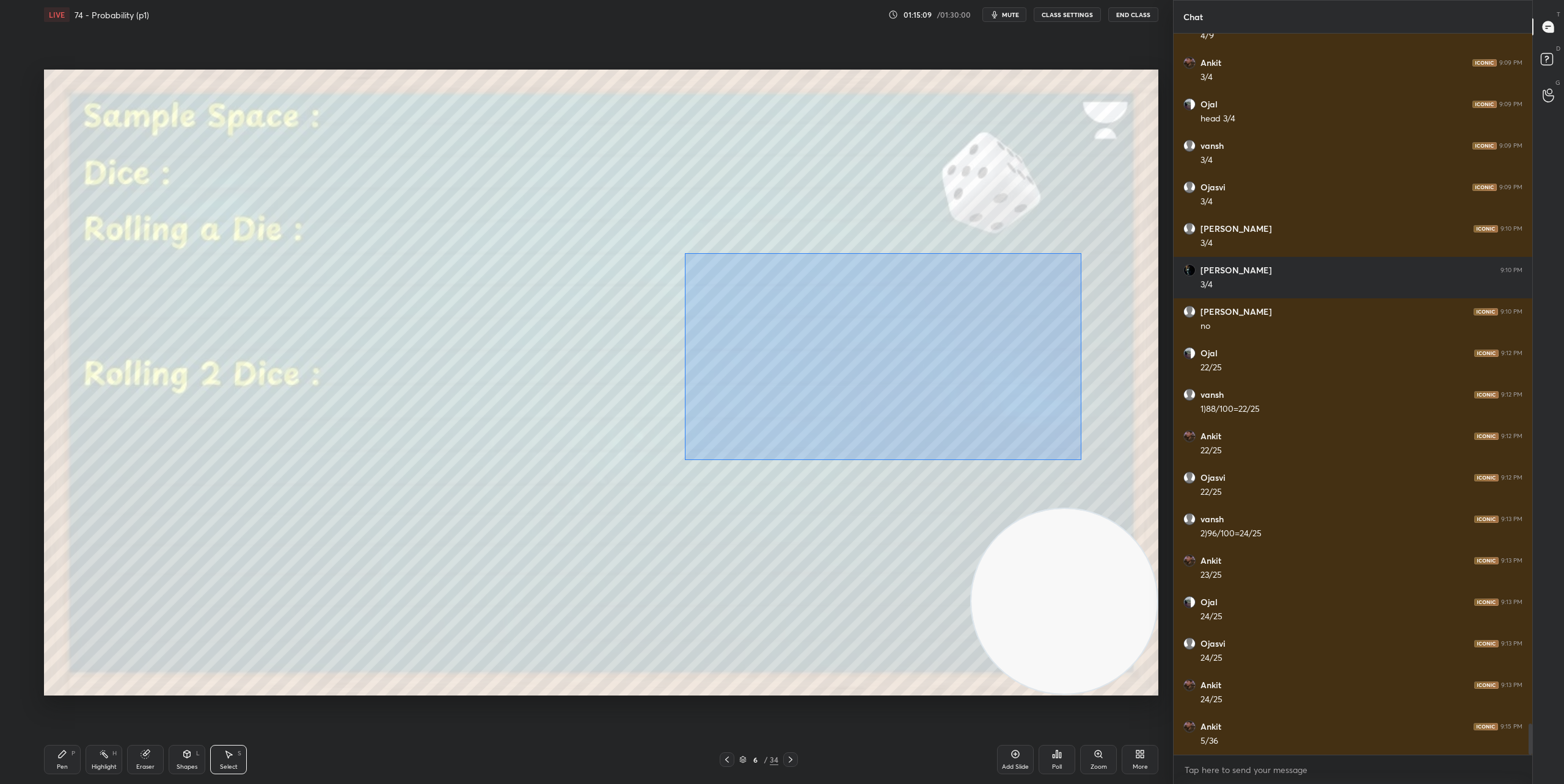
drag, startPoint x: 685, startPoint y: 253, endPoint x: 1081, endPoint y: 459, distance: 446.4
click at [1081, 459] on div "0 ° Undo Copy Duplicate Duplicate to new slide Delete" at bounding box center [601, 383] width 1114 height 627
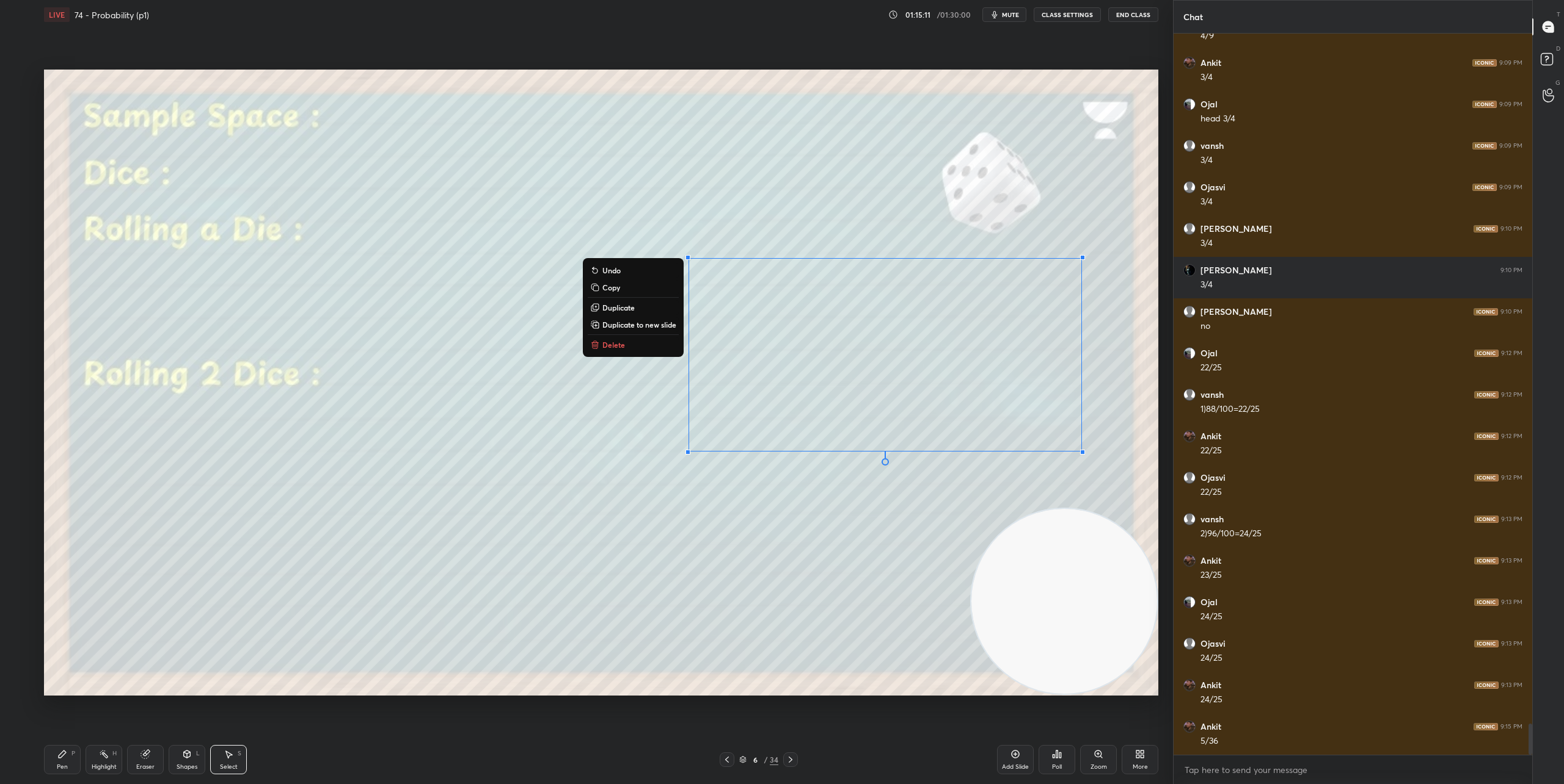
click at [619, 291] on button "Copy" at bounding box center [633, 287] width 91 height 15
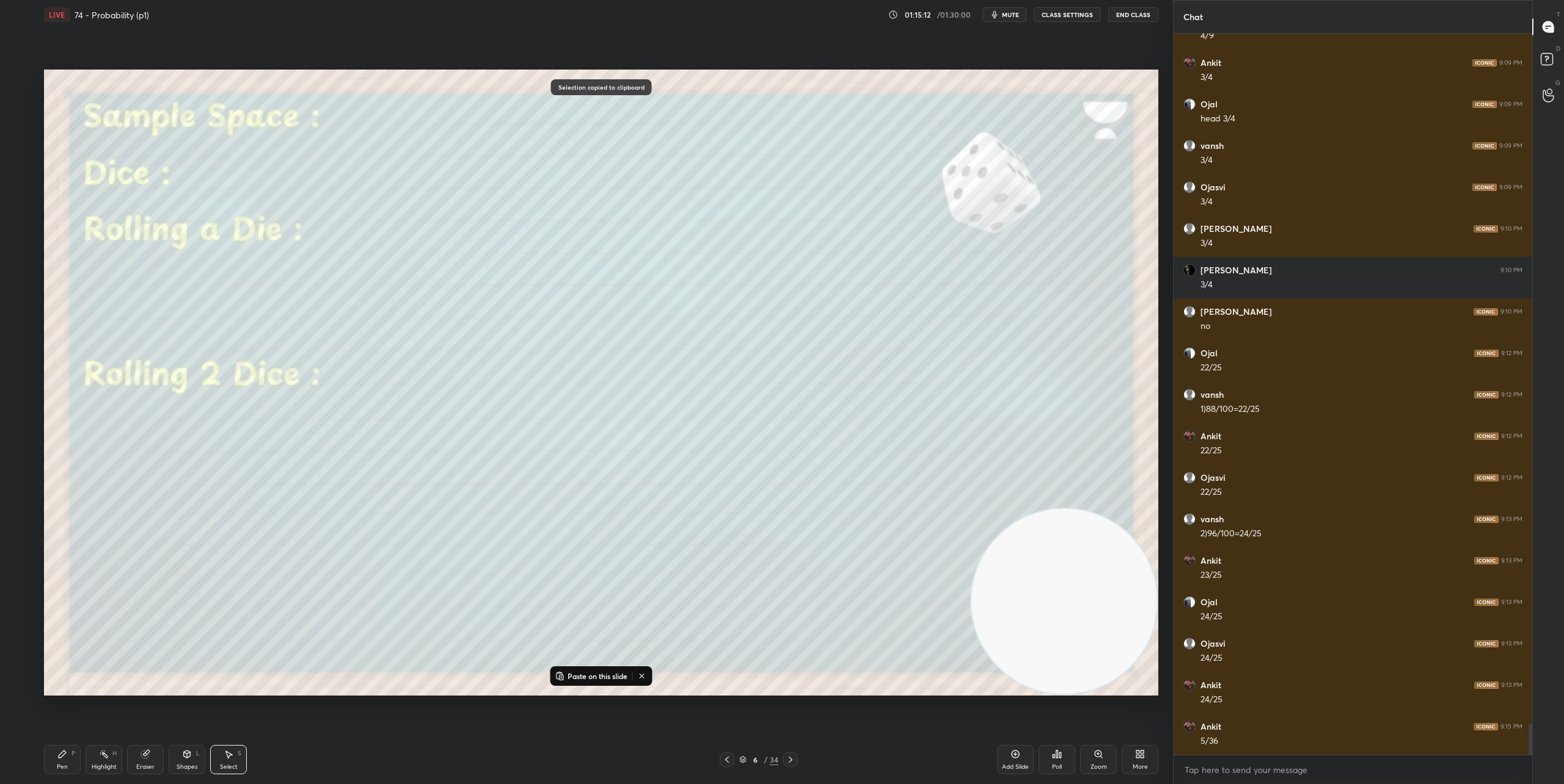
click at [793, 763] on icon at bounding box center [790, 760] width 10 height 10
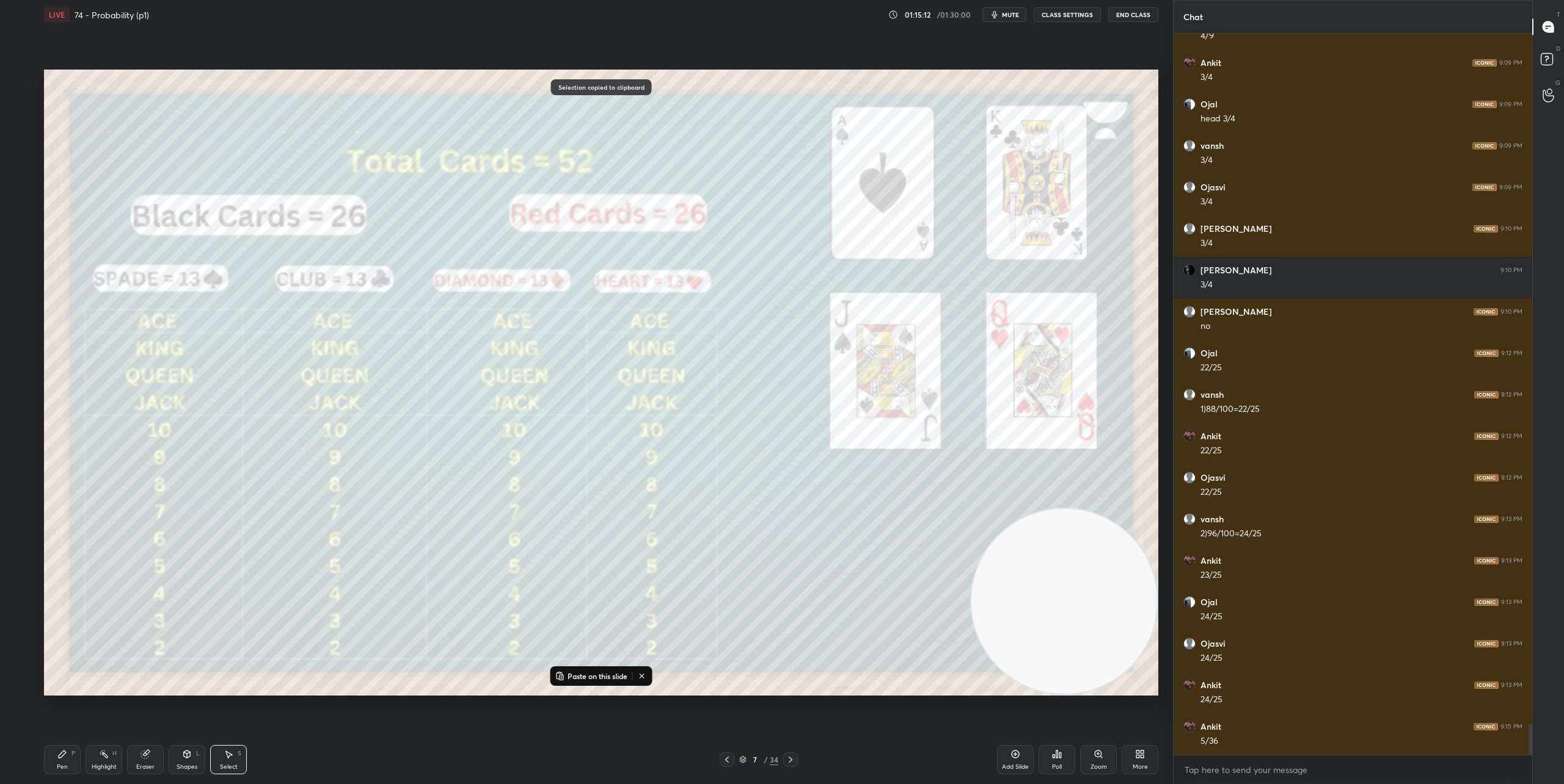
click at [793, 763] on icon at bounding box center [790, 760] width 10 height 10
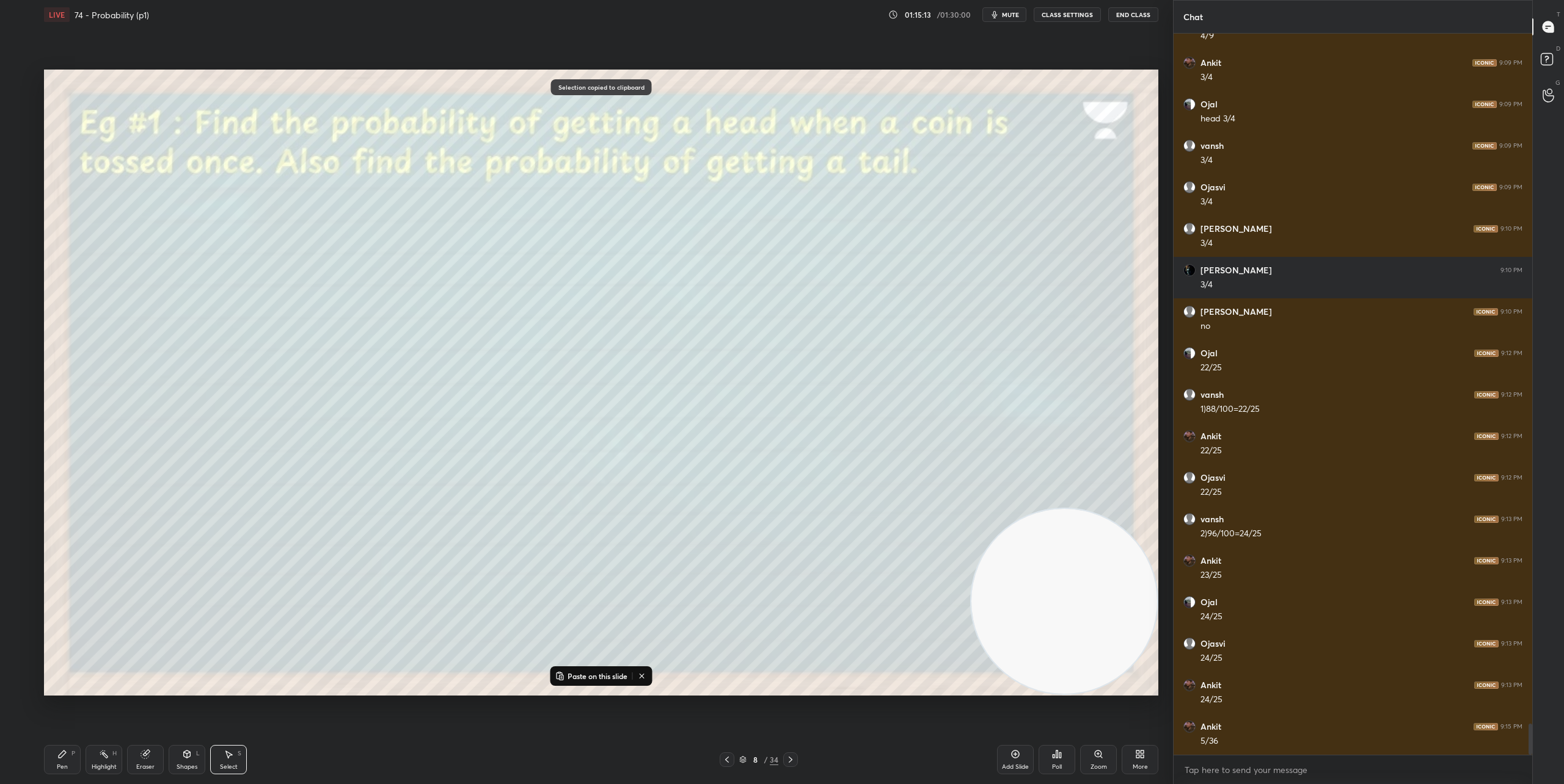
click at [793, 763] on icon at bounding box center [790, 760] width 10 height 10
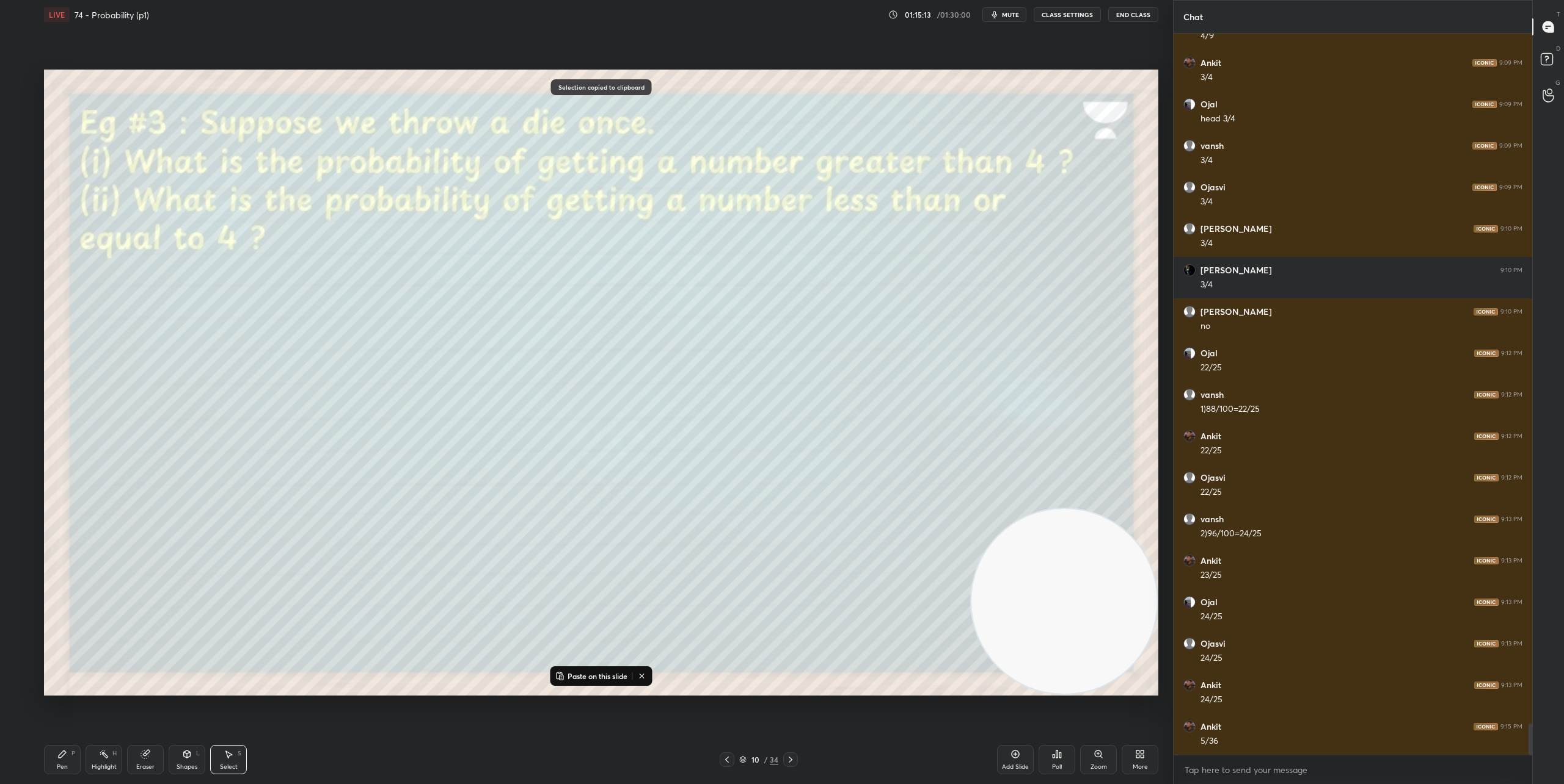
click at [793, 763] on icon at bounding box center [790, 760] width 10 height 10
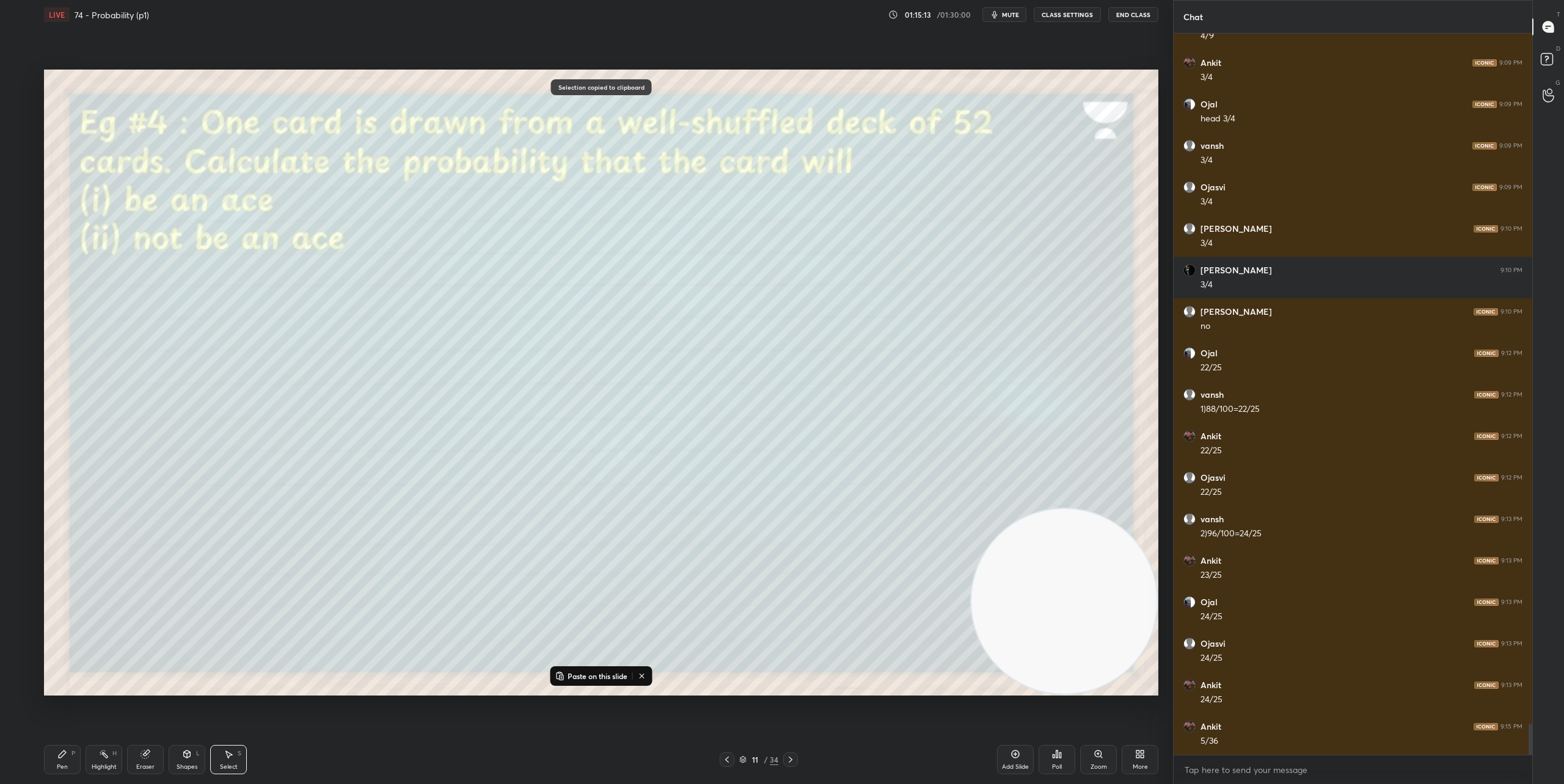
click at [793, 763] on icon at bounding box center [790, 760] width 10 height 10
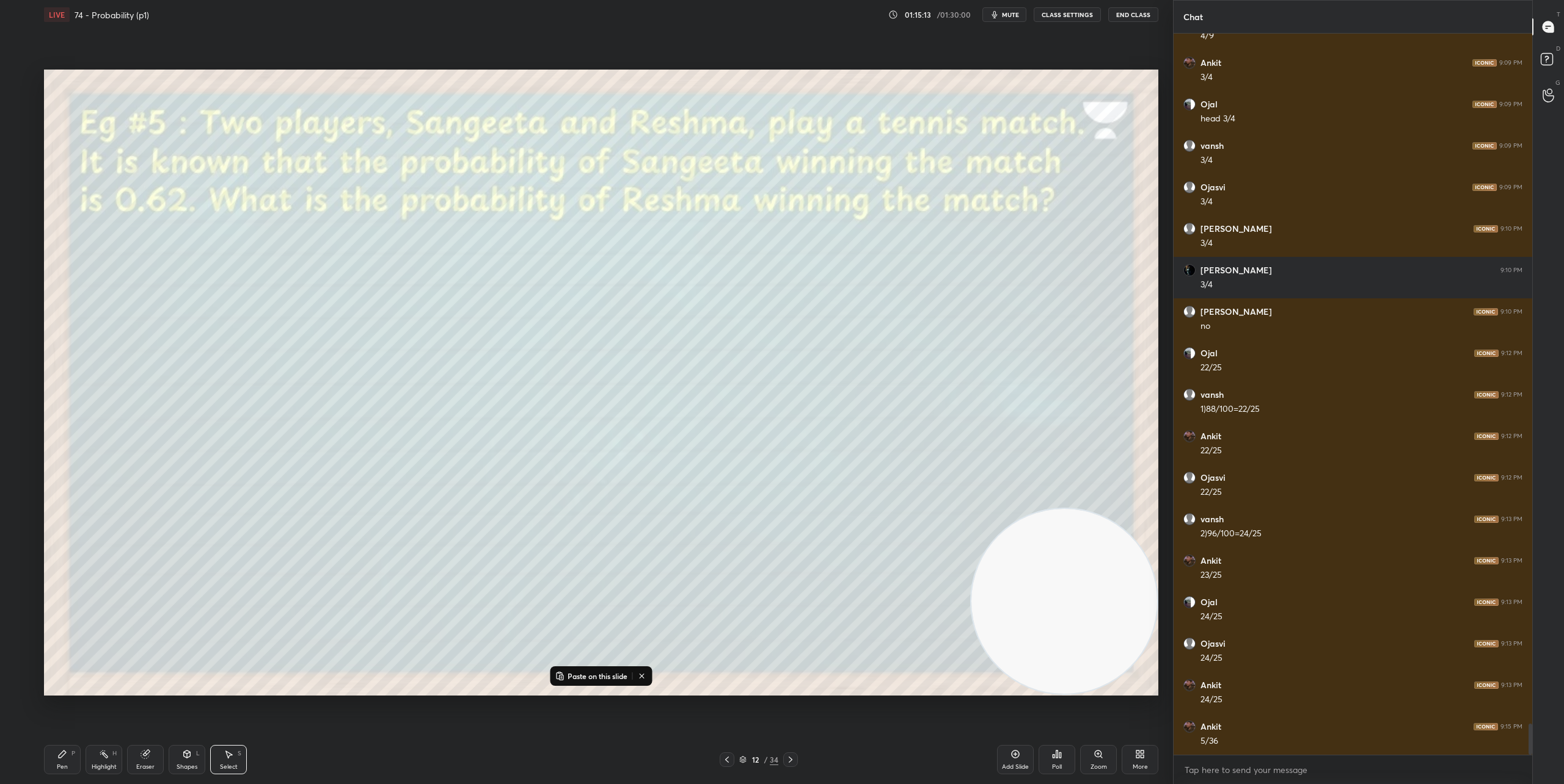
click at [793, 763] on icon at bounding box center [790, 760] width 10 height 10
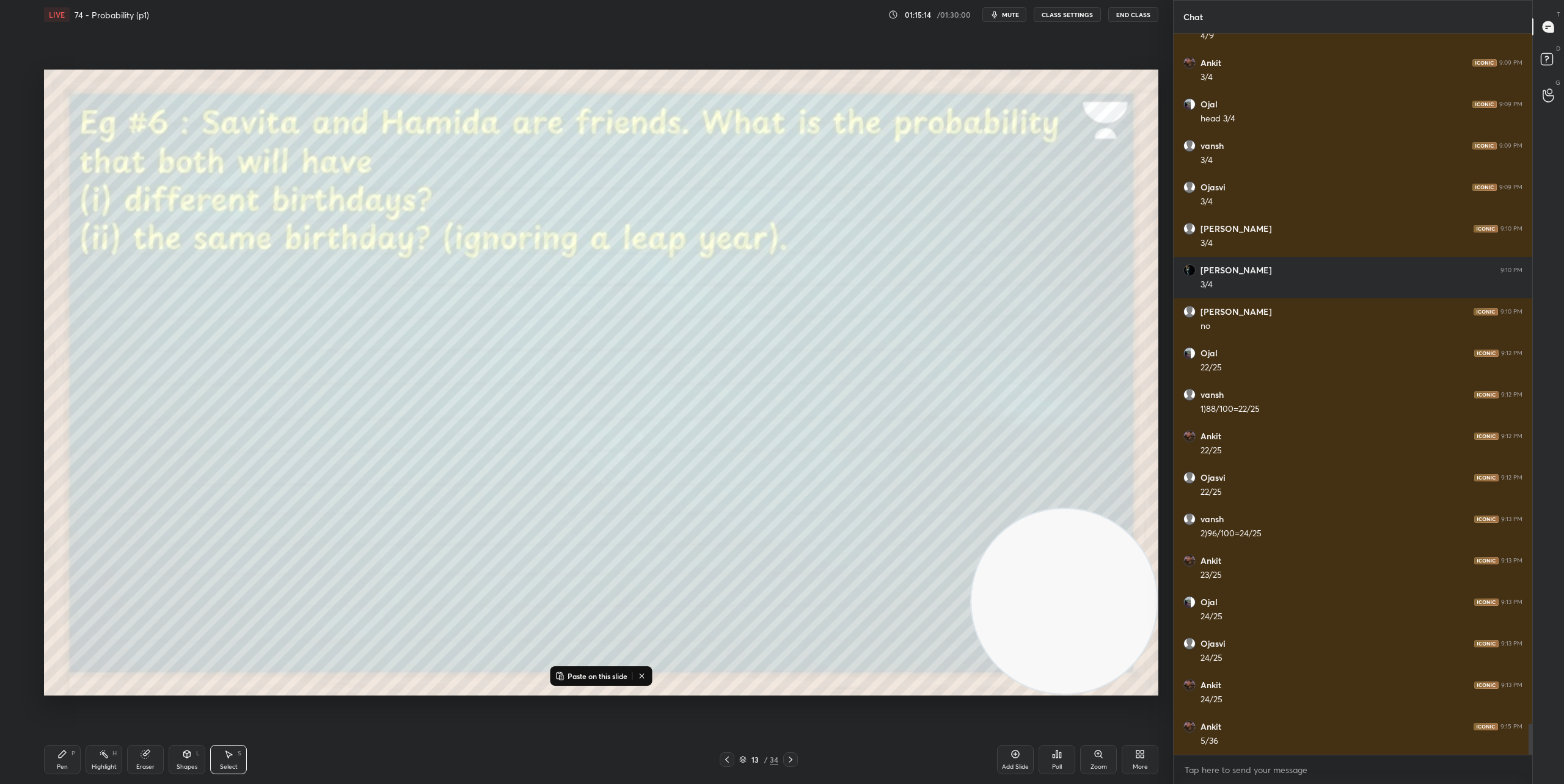
click at [793, 763] on icon at bounding box center [790, 760] width 10 height 10
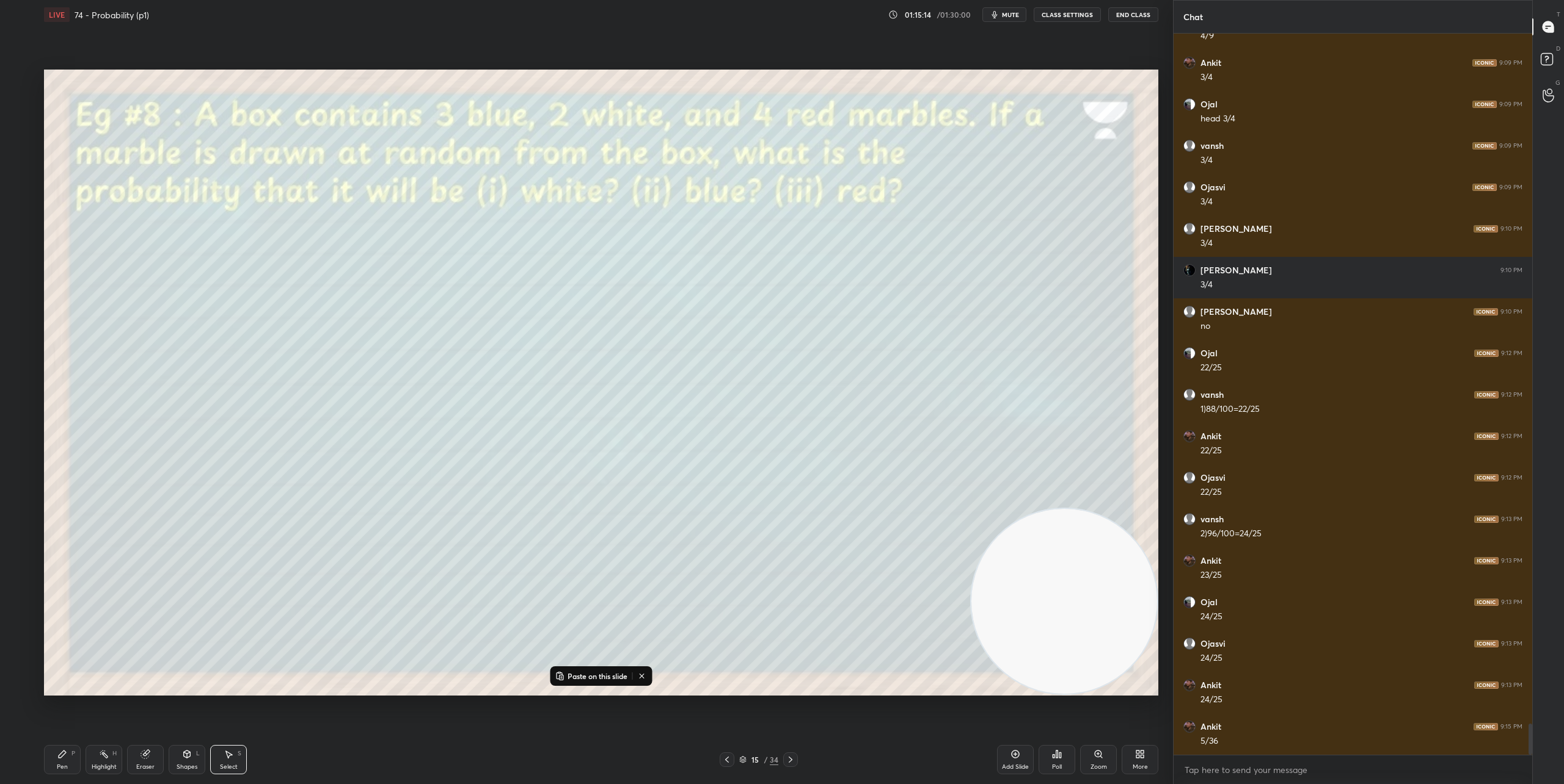
click at [793, 763] on icon at bounding box center [790, 760] width 10 height 10
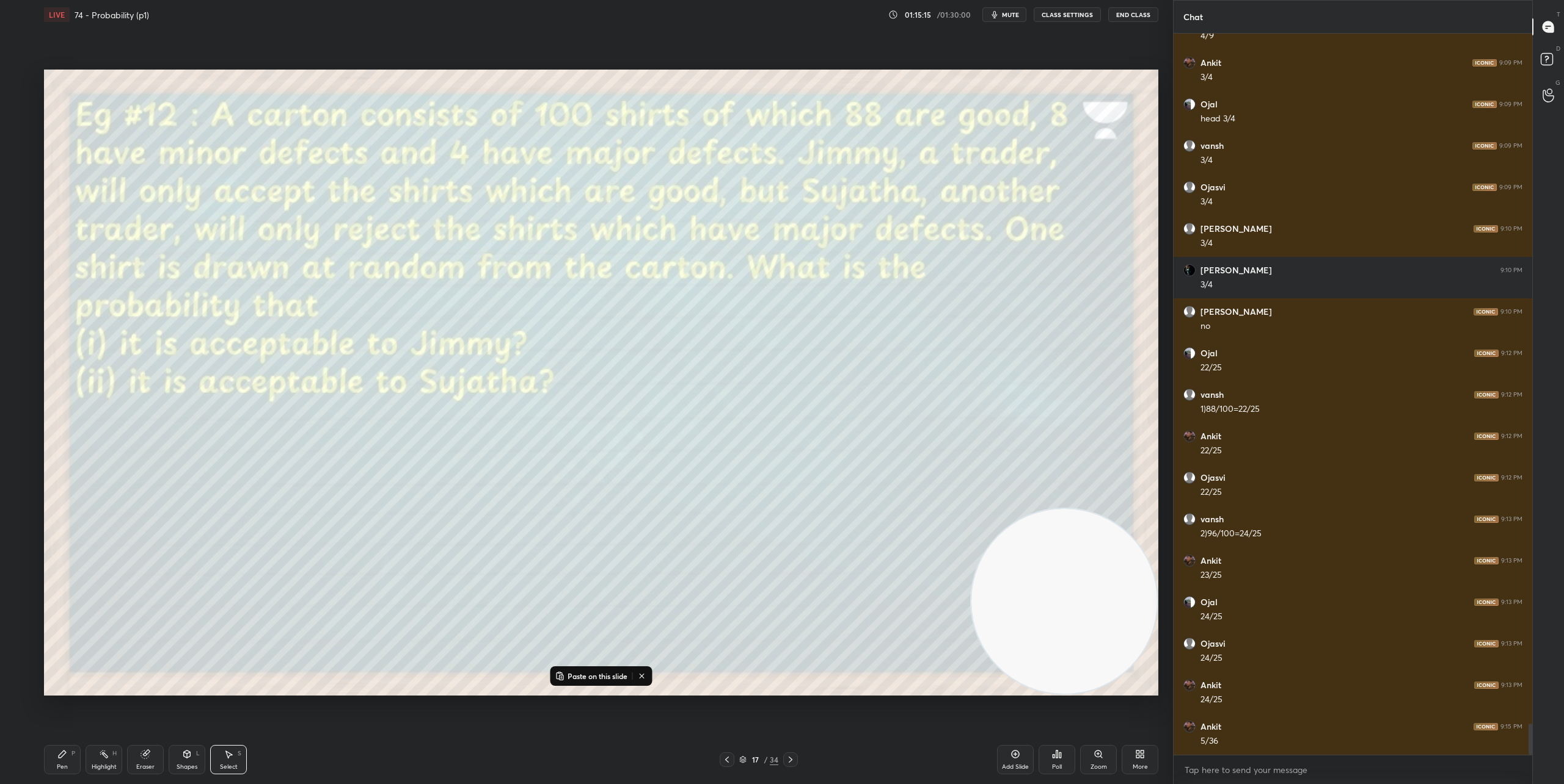
click at [793, 763] on icon at bounding box center [790, 760] width 10 height 10
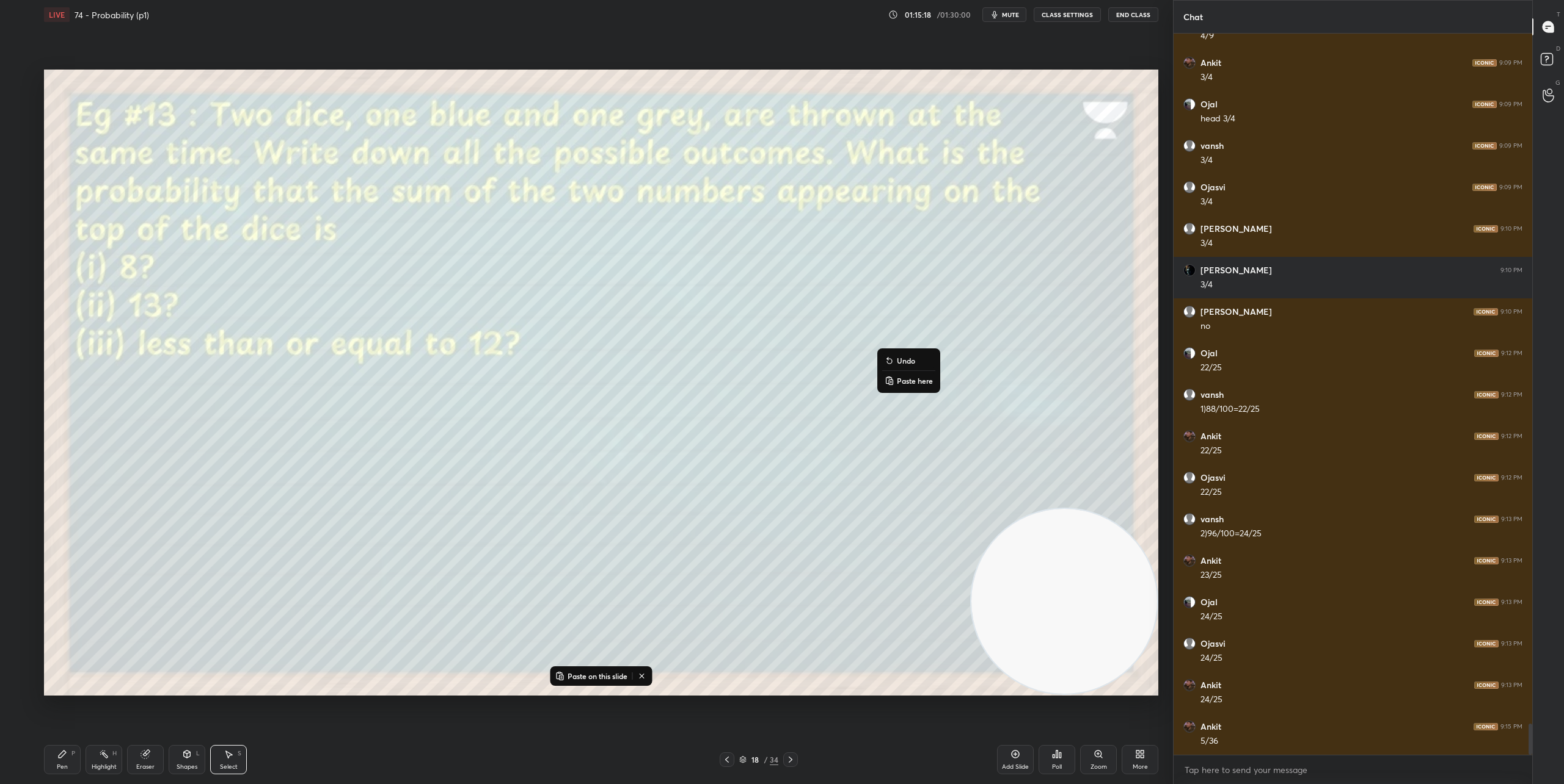
click at [908, 381] on p "Paste here" at bounding box center [915, 382] width 36 height 10
drag, startPoint x: 936, startPoint y: 414, endPoint x: 786, endPoint y: 323, distance: 175.4
click at [786, 323] on div "0 ° Undo Copy Paste here Duplicate Duplicate to new slide Delete" at bounding box center [601, 383] width 1114 height 627
click at [818, 502] on div "0 ° Undo Copy Paste here Duplicate Duplicate to new slide Delete" at bounding box center [601, 383] width 1114 height 627
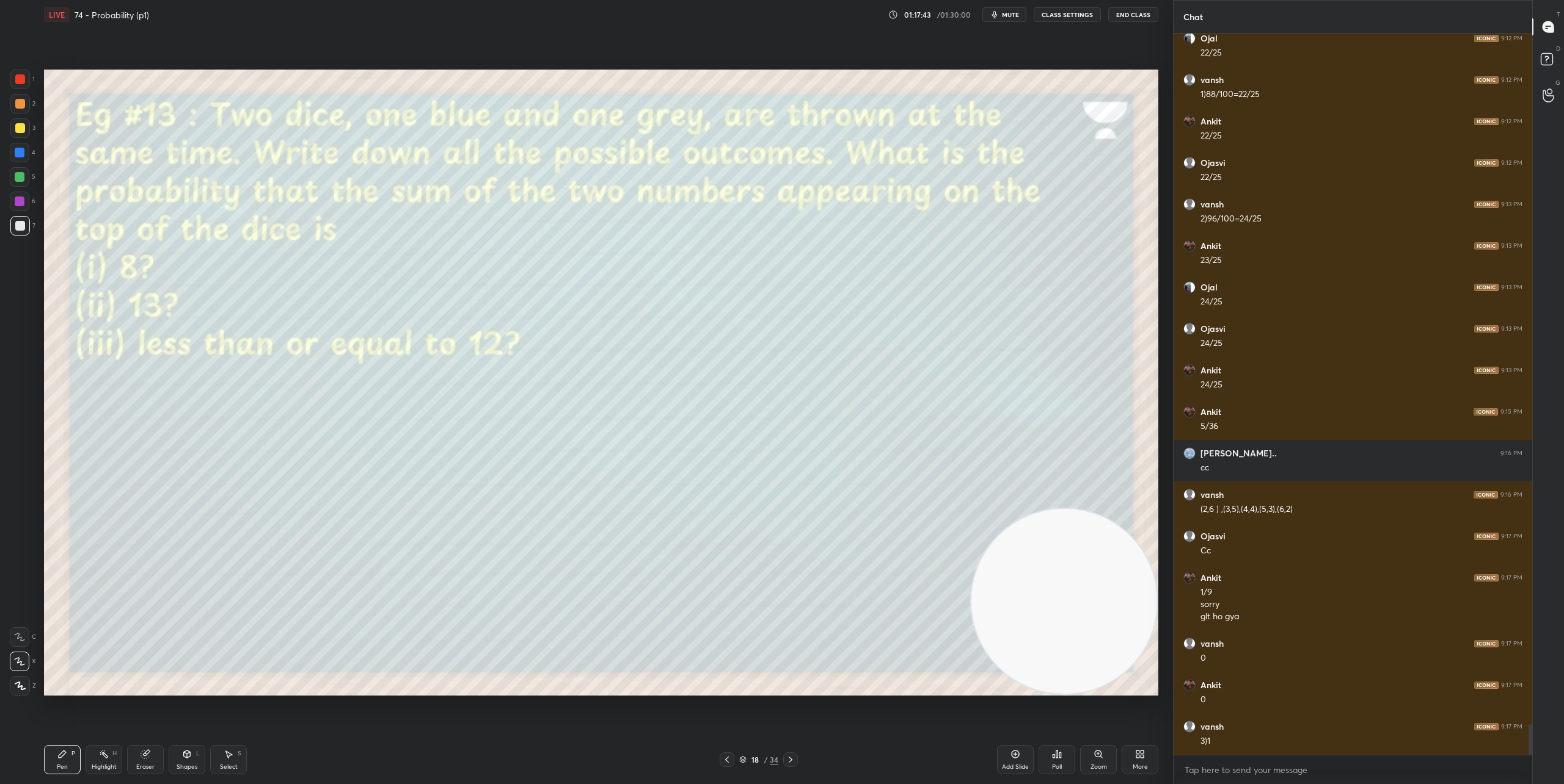
scroll to position [16421, 0]
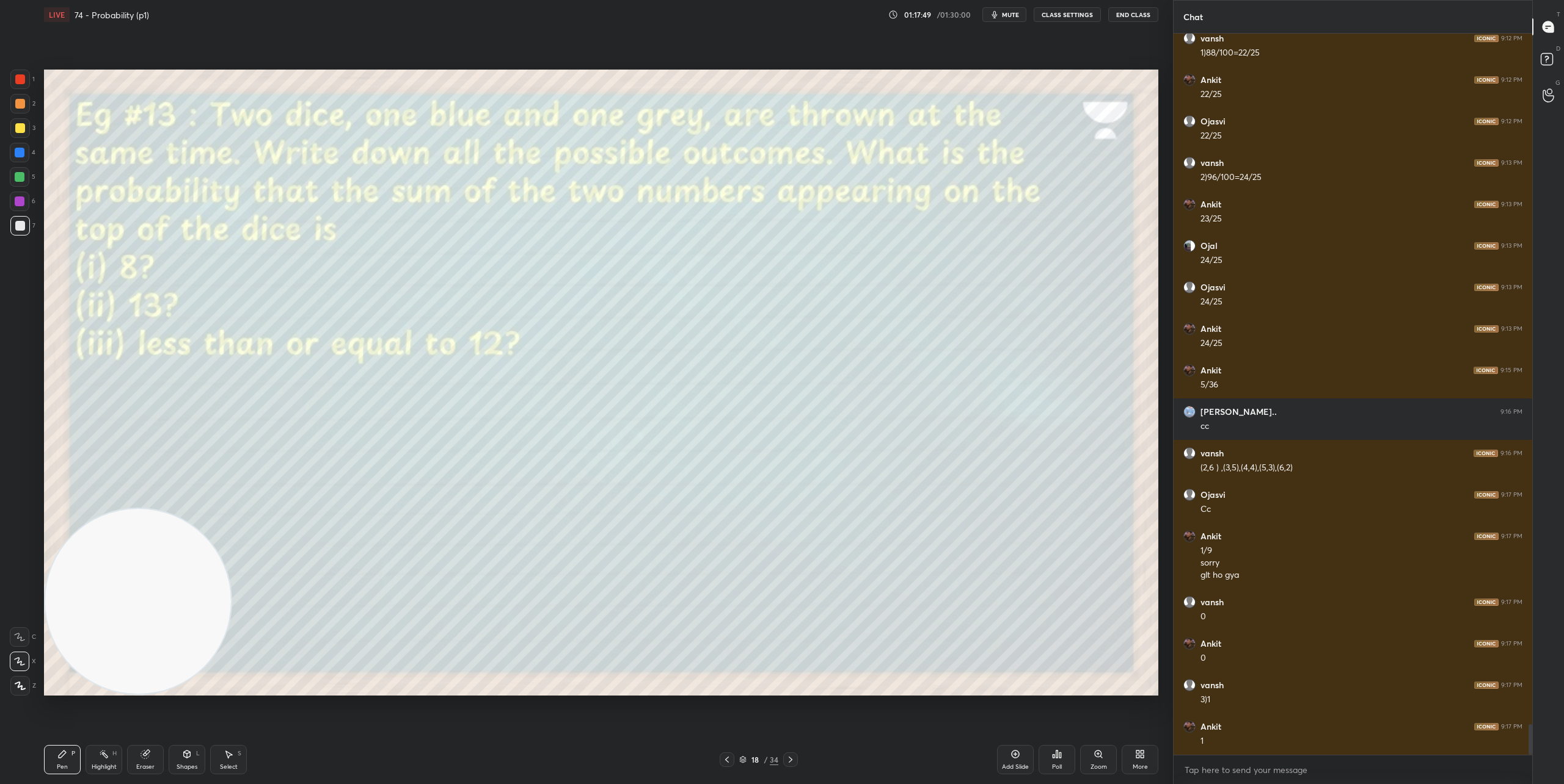
drag, startPoint x: 1062, startPoint y: 644, endPoint x: 0, endPoint y: 676, distance: 1062.5
click at [0, 676] on div "1 2 3 4 5 6 7 C X Z C X Z E E Erase all H H LIVE 74 - Probability (p1) 01:17:49…" at bounding box center [581, 392] width 1163 height 784
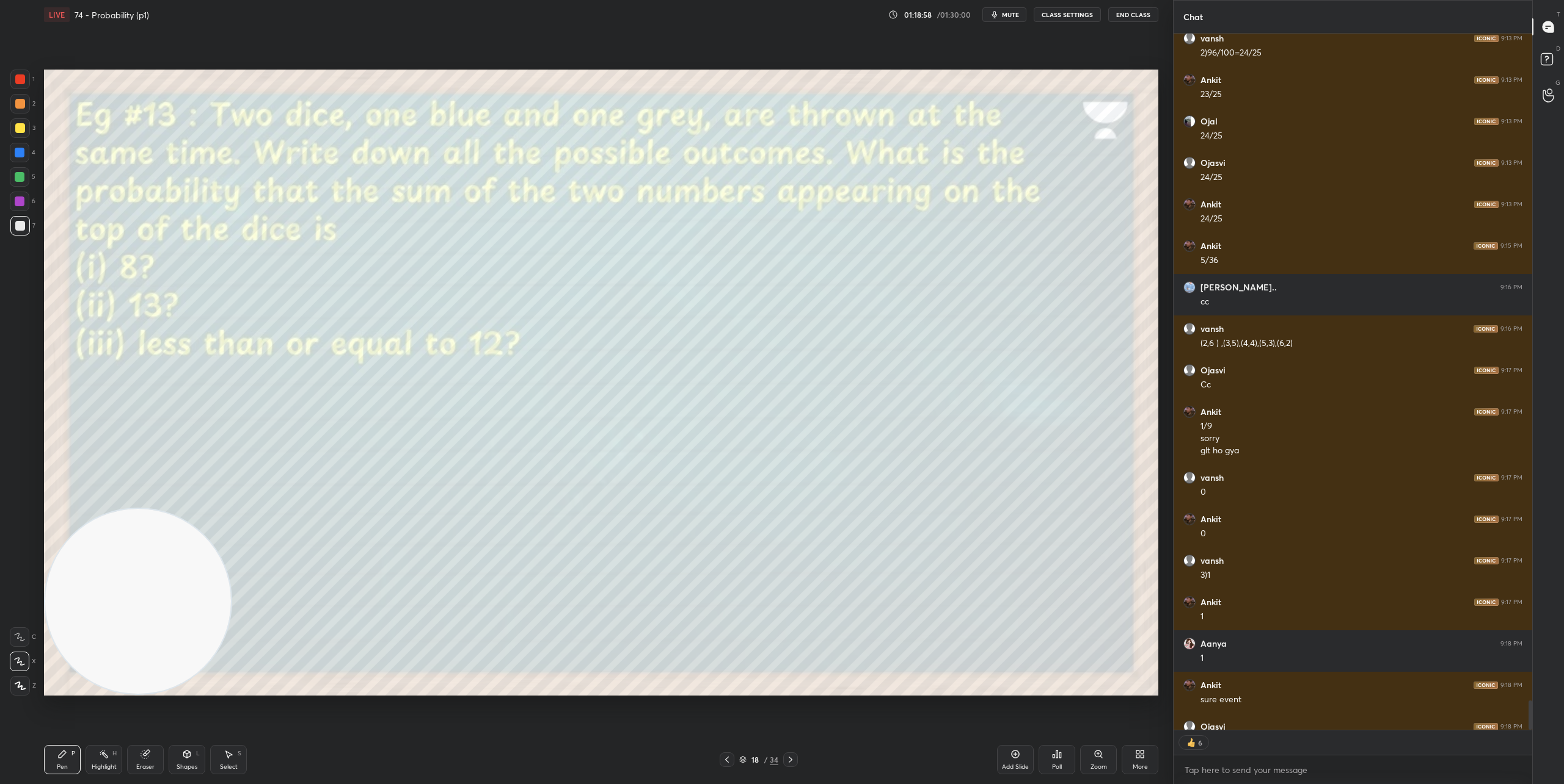
scroll to position [16612, 0]
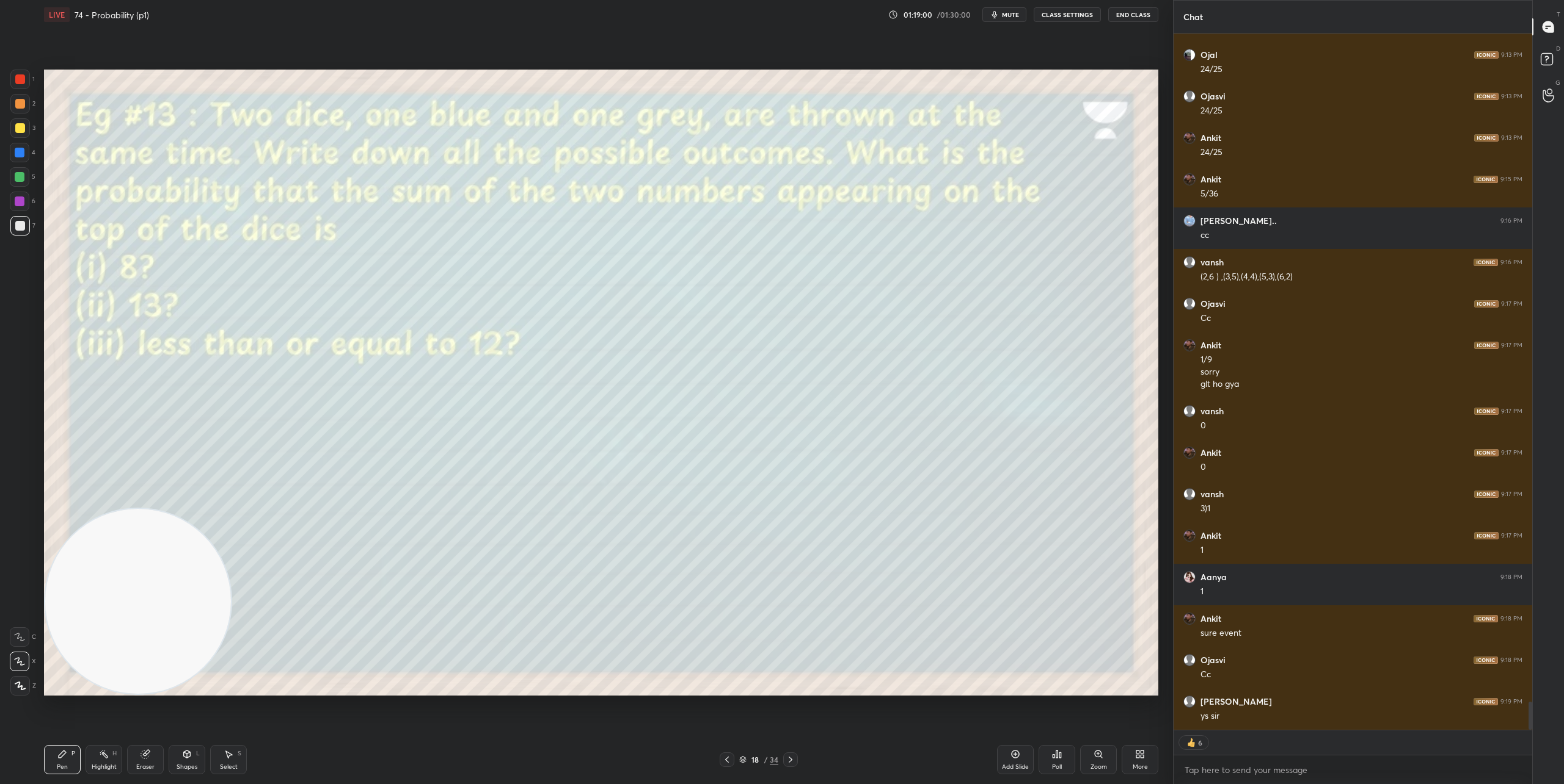
click at [767, 756] on div "/" at bounding box center [766, 759] width 4 height 7
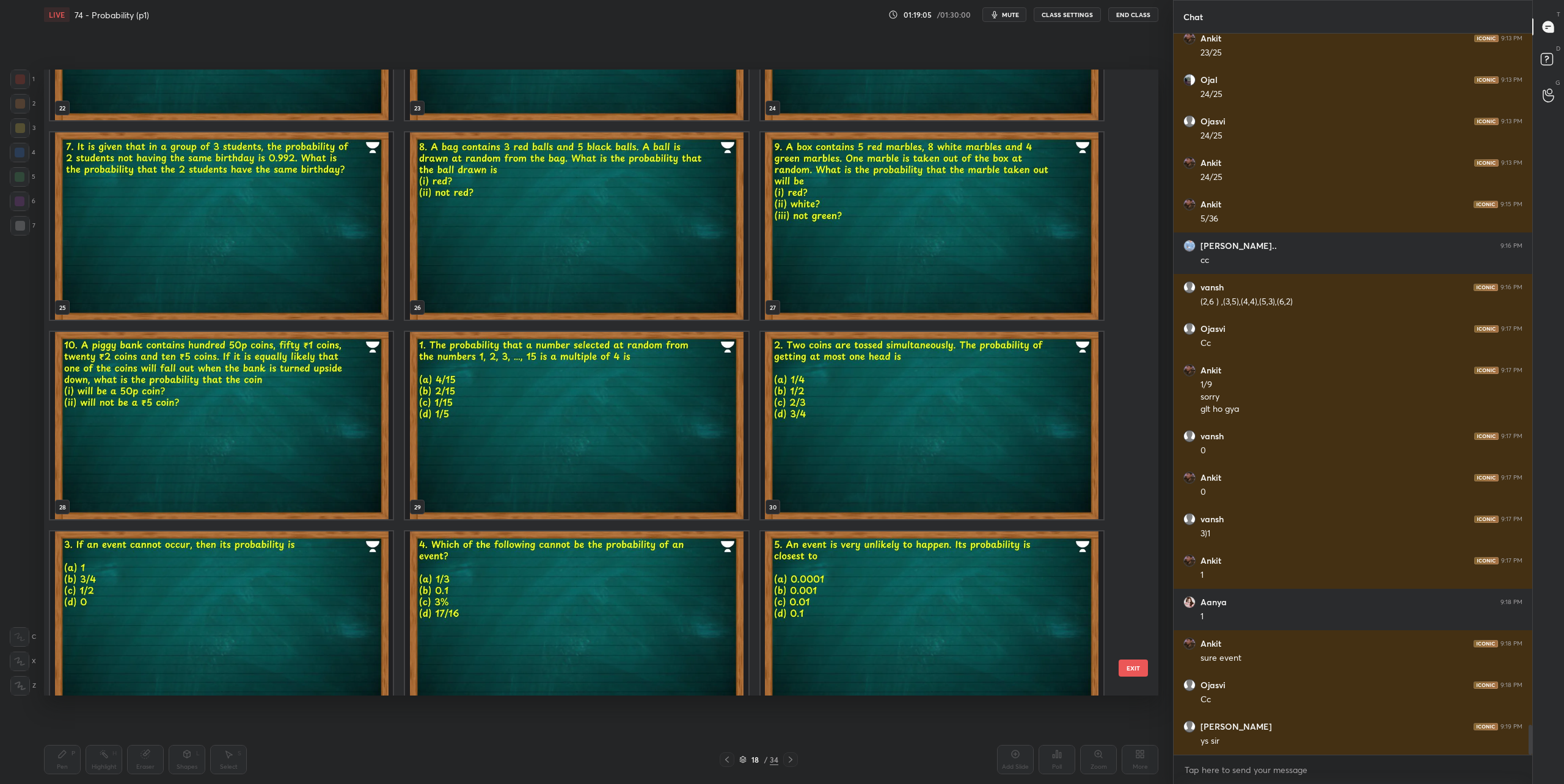
scroll to position [1541, 0]
click at [556, 437] on img "grid" at bounding box center [576, 425] width 343 height 187
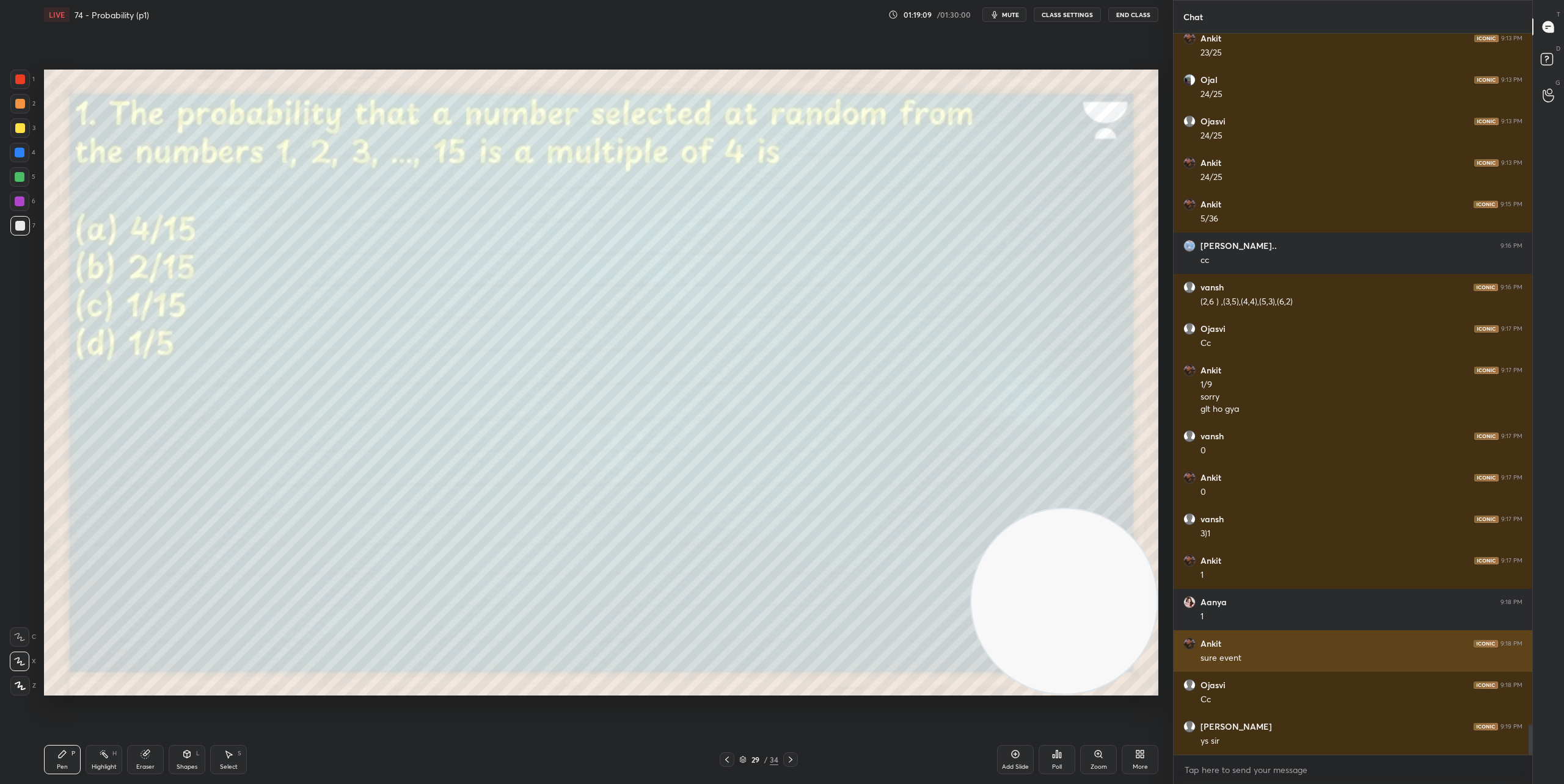
drag, startPoint x: 99, startPoint y: 615, endPoint x: 1194, endPoint y: 663, distance: 1096.1
click at [1194, 663] on div "1 2 3 4 5 6 7 C X Z C X Z E E Erase all H H LIVE 74 - Probability (p1) 01:19:09…" at bounding box center [782, 392] width 1564 height 784
click at [1058, 760] on div "Poll" at bounding box center [1057, 759] width 37 height 29
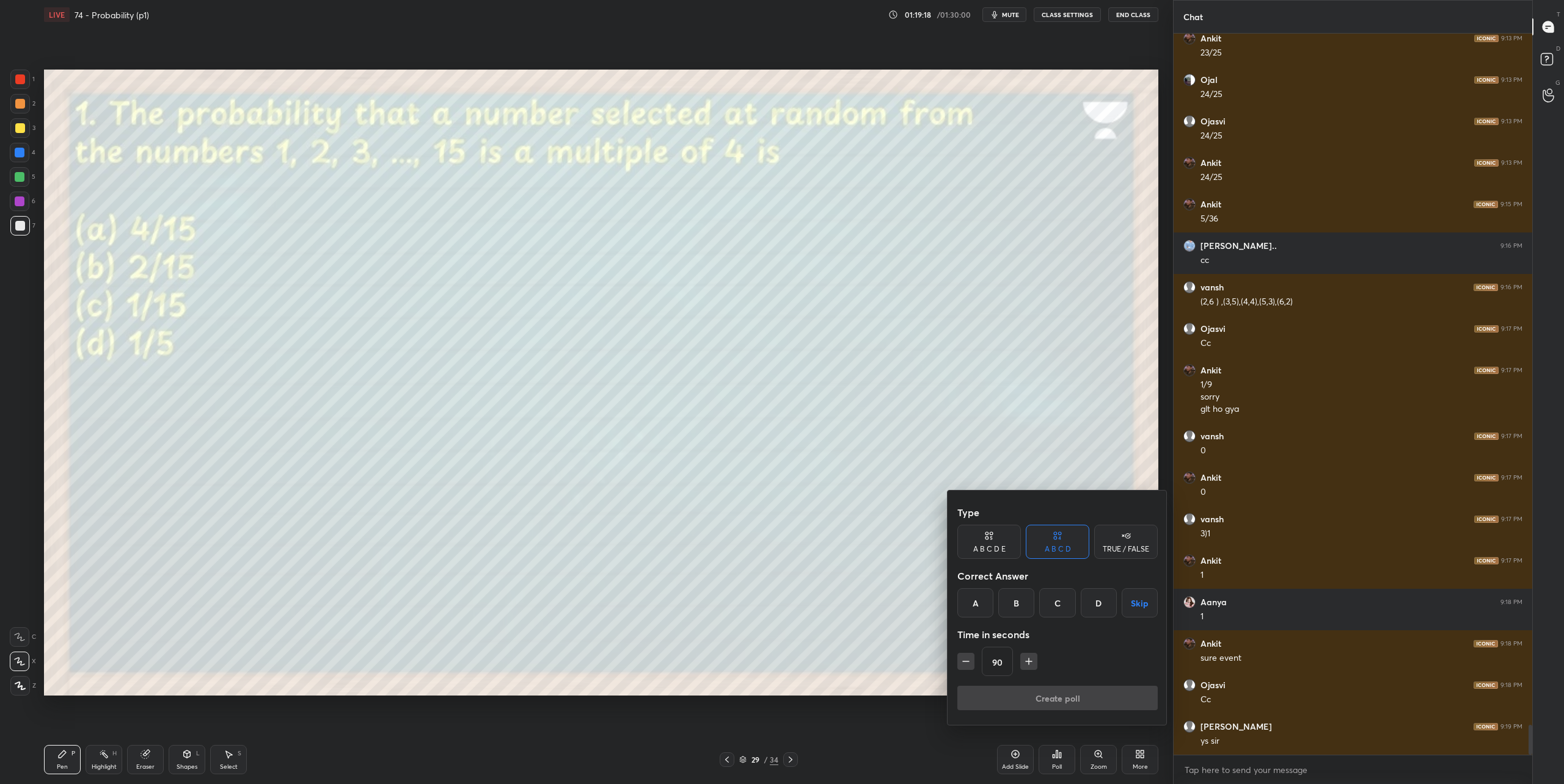
click at [1095, 599] on div "D" at bounding box center [1098, 603] width 36 height 29
click at [1084, 701] on button "Create poll" at bounding box center [1057, 698] width 200 height 25
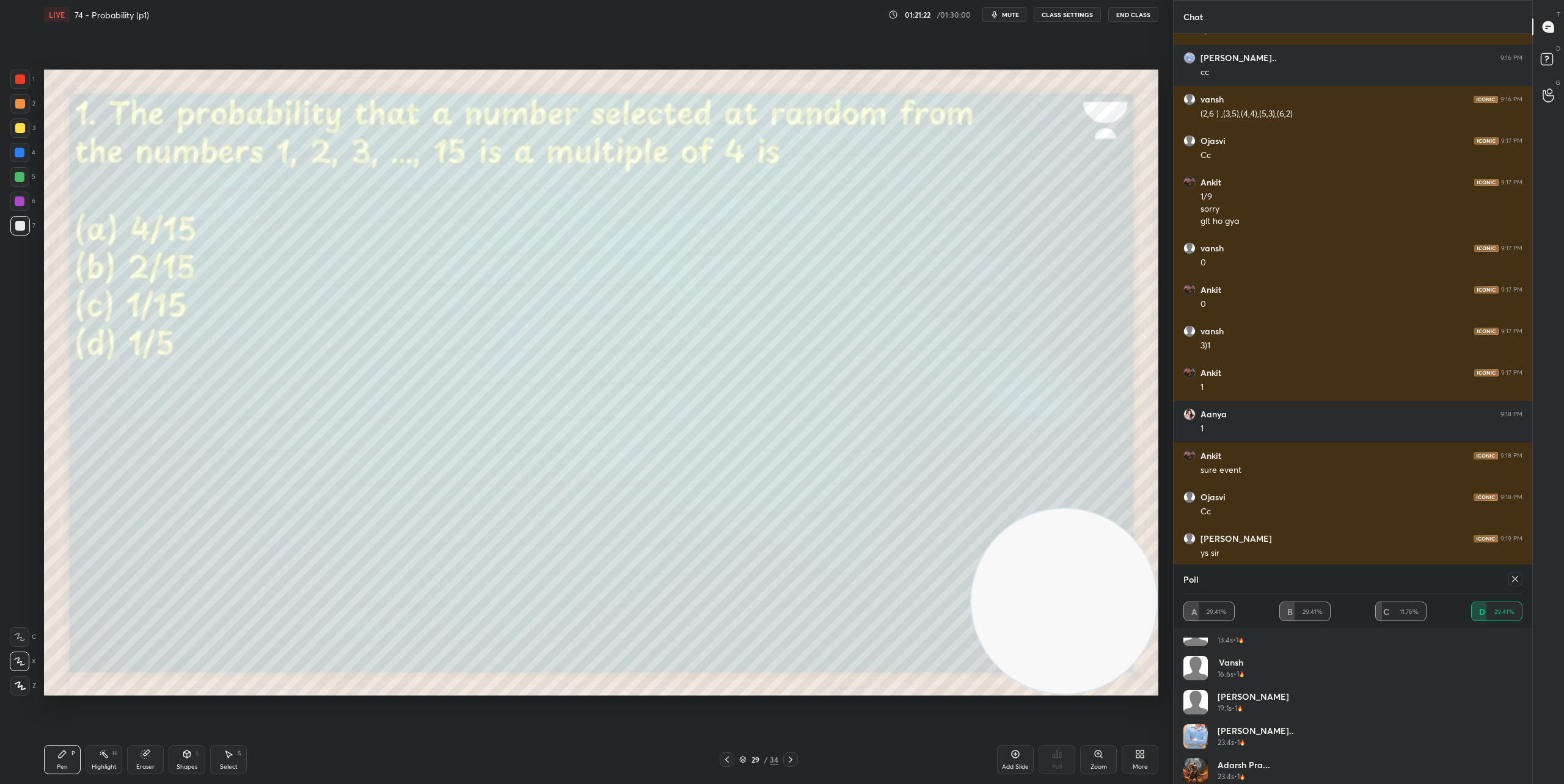
scroll to position [25, 0]
click at [1422, 582] on icon at bounding box center [1515, 580] width 10 height 10
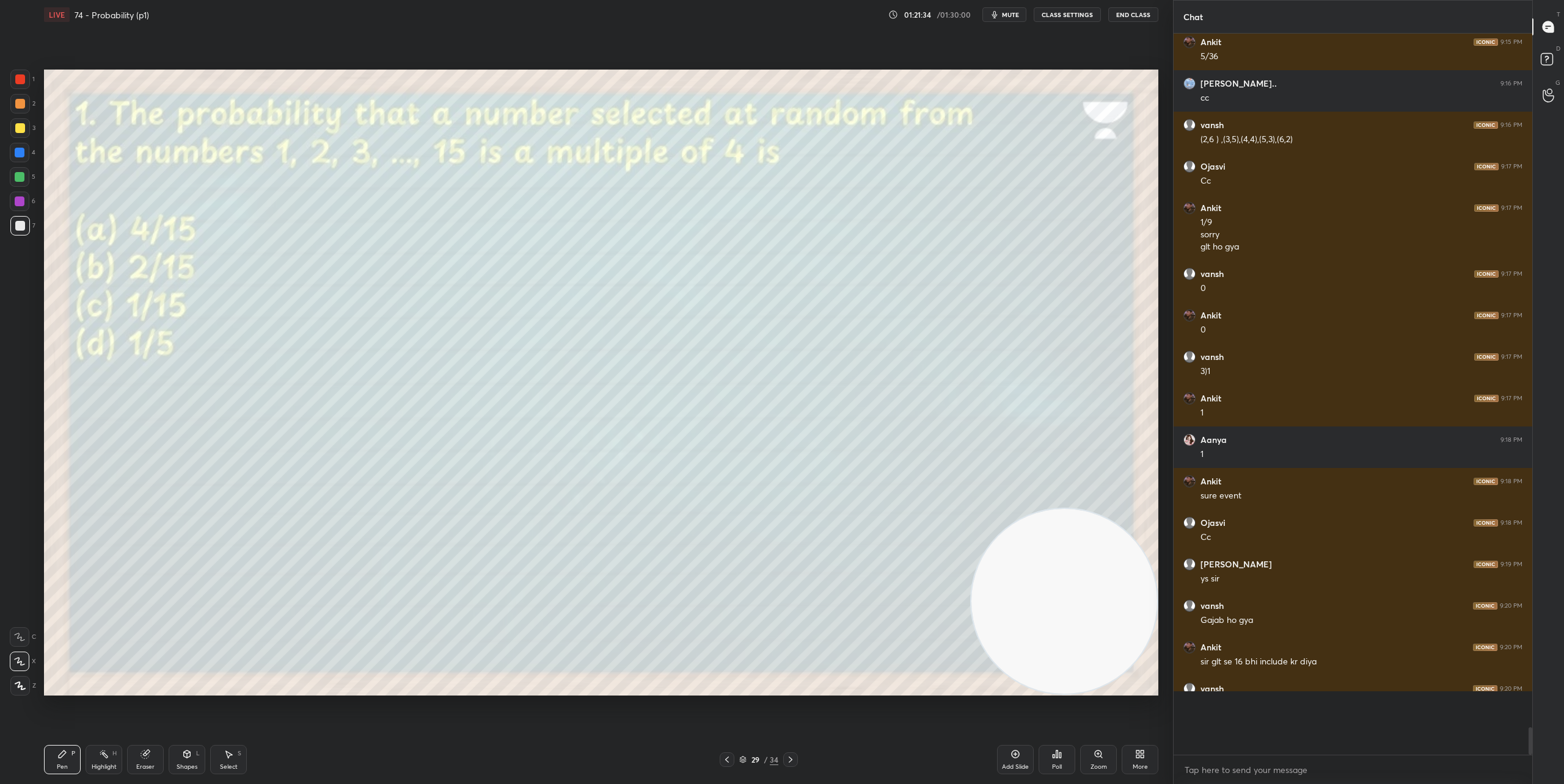
scroll to position [0, 0]
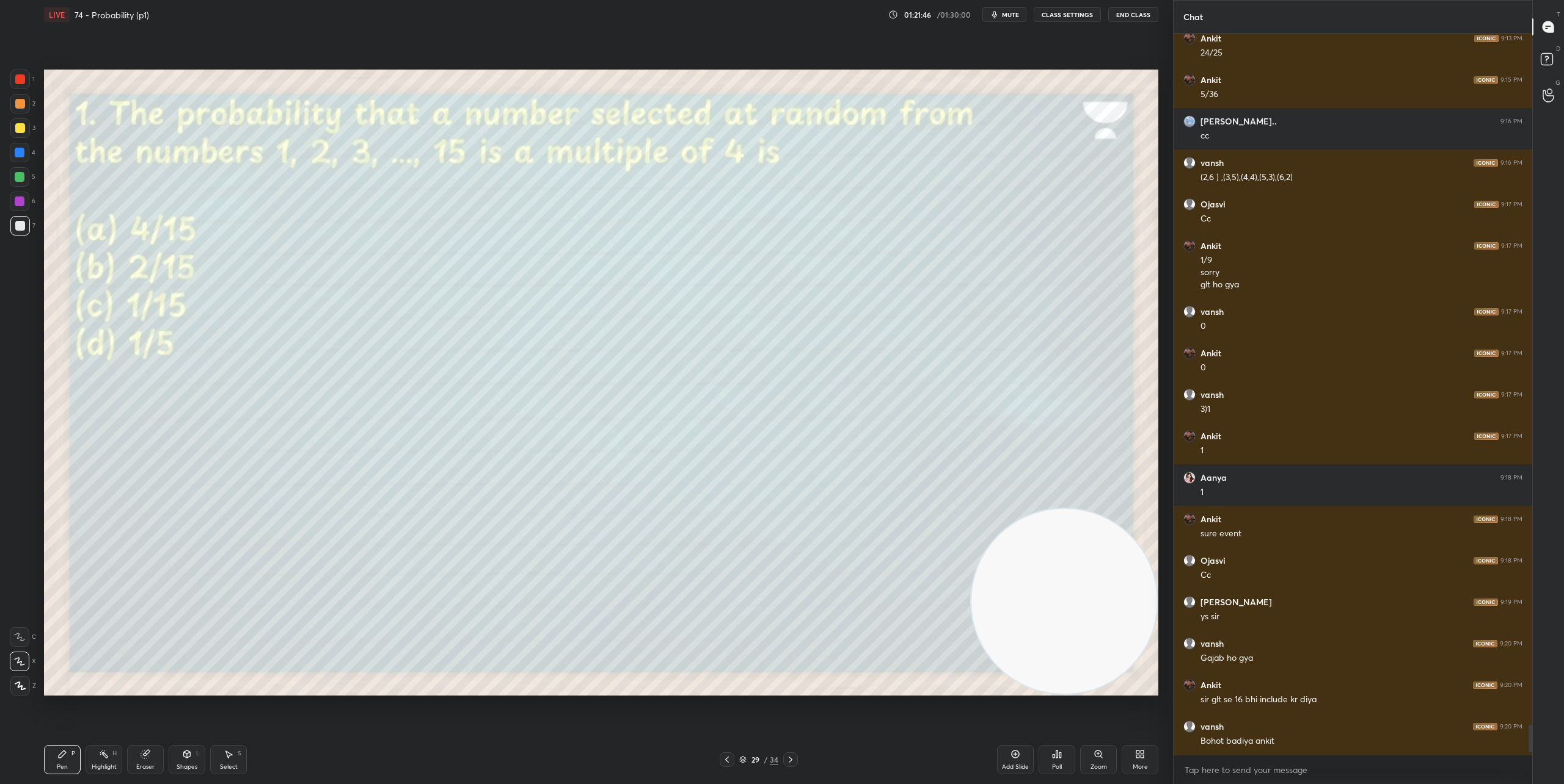
click at [790, 761] on icon at bounding box center [790, 760] width 4 height 6
click at [1052, 762] on div "Poll" at bounding box center [1057, 759] width 37 height 29
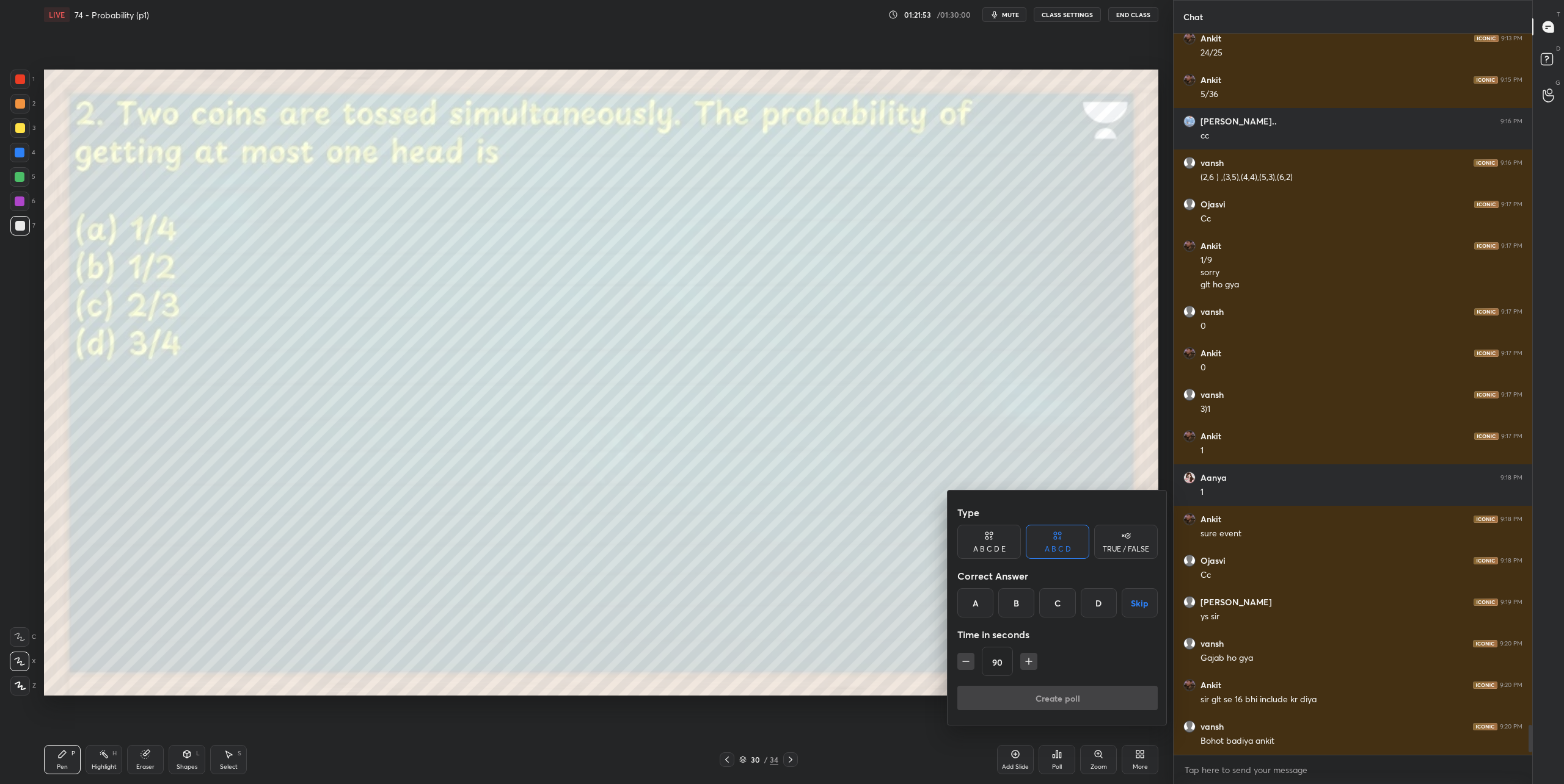
click at [1092, 603] on div "D" at bounding box center [1098, 603] width 36 height 29
click at [1077, 695] on button "Create poll" at bounding box center [1057, 698] width 200 height 25
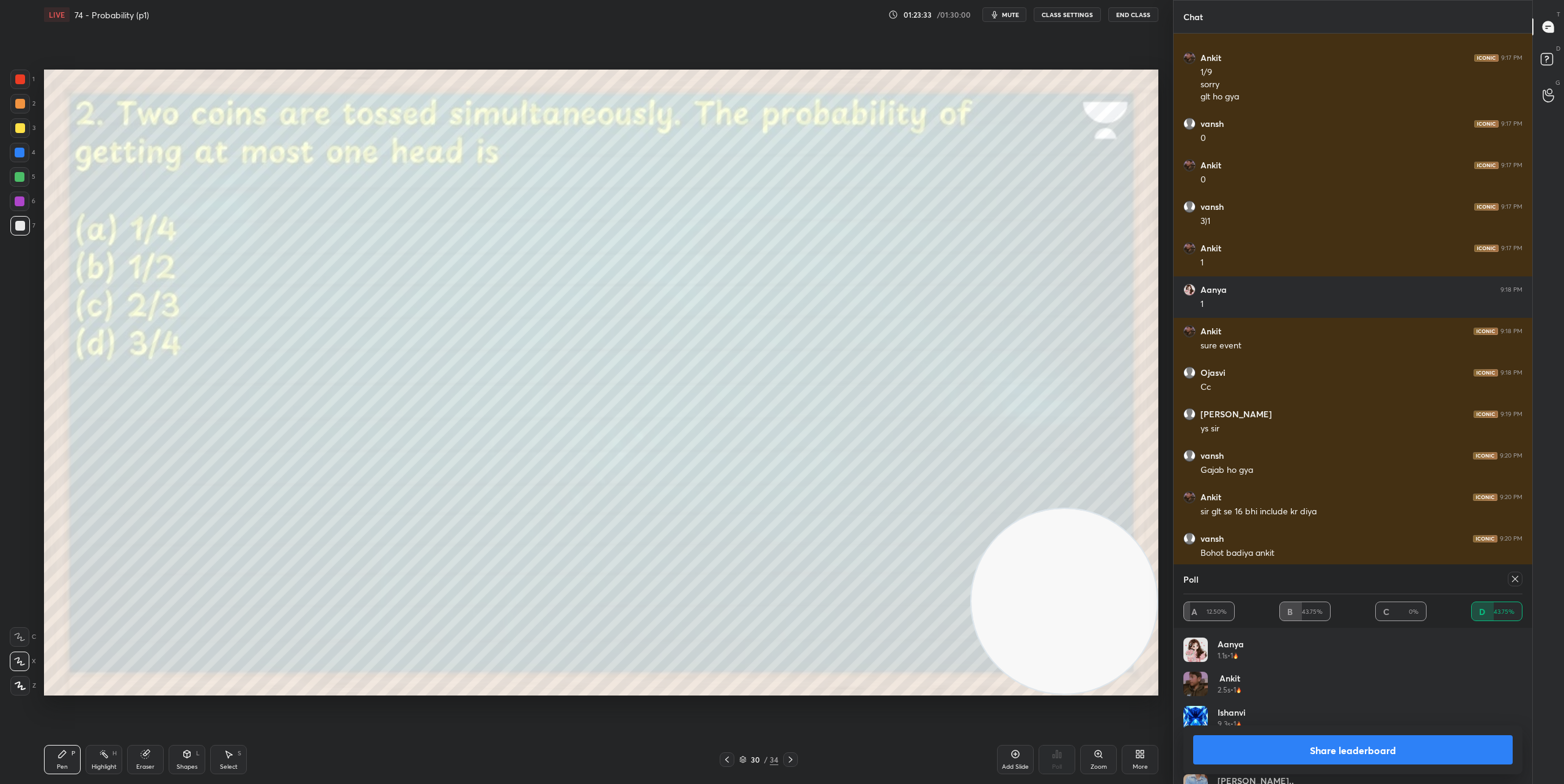
scroll to position [16941, 0]
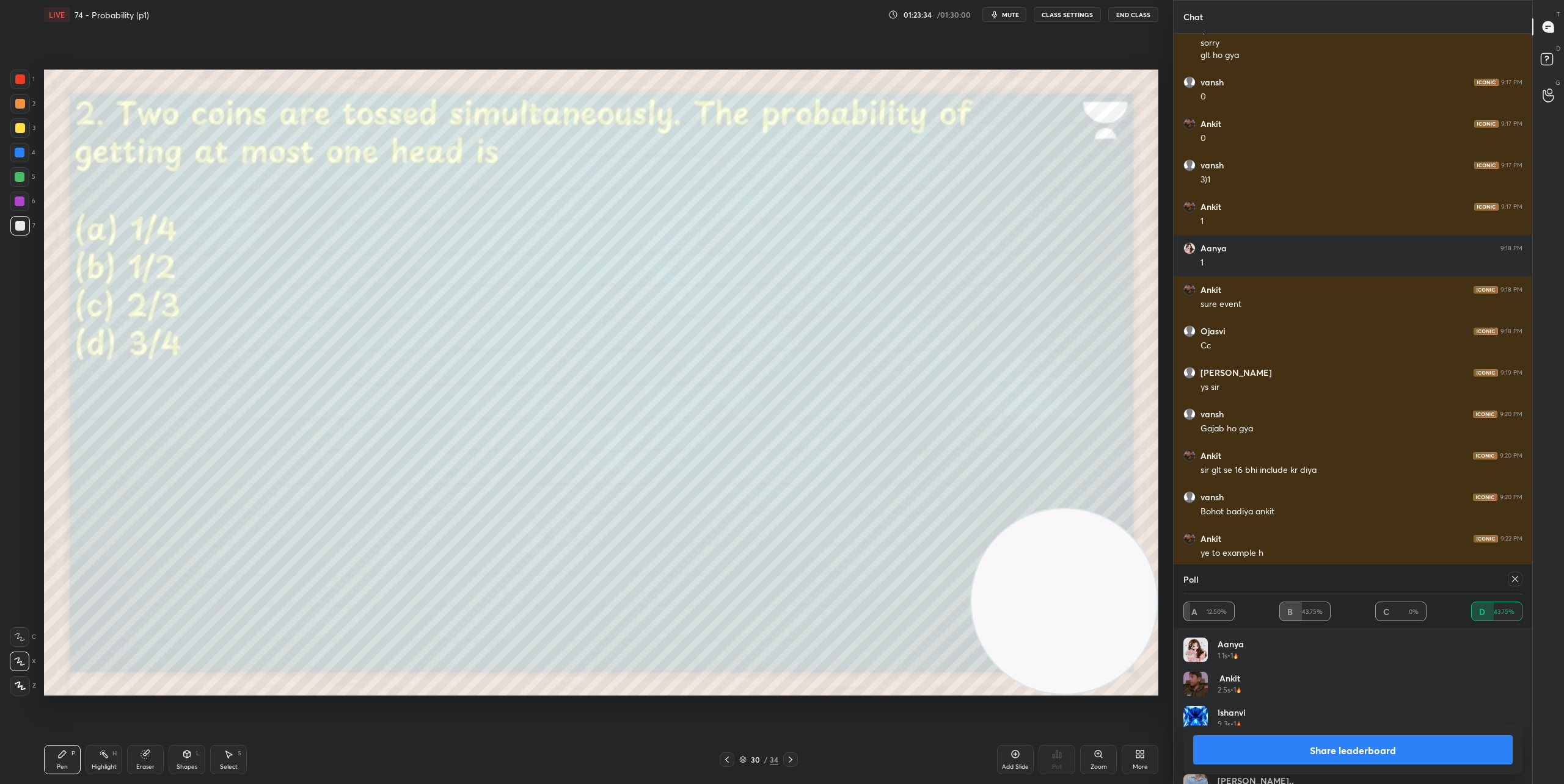
click at [1422, 580] on icon at bounding box center [1515, 580] width 10 height 10
type textarea "x"
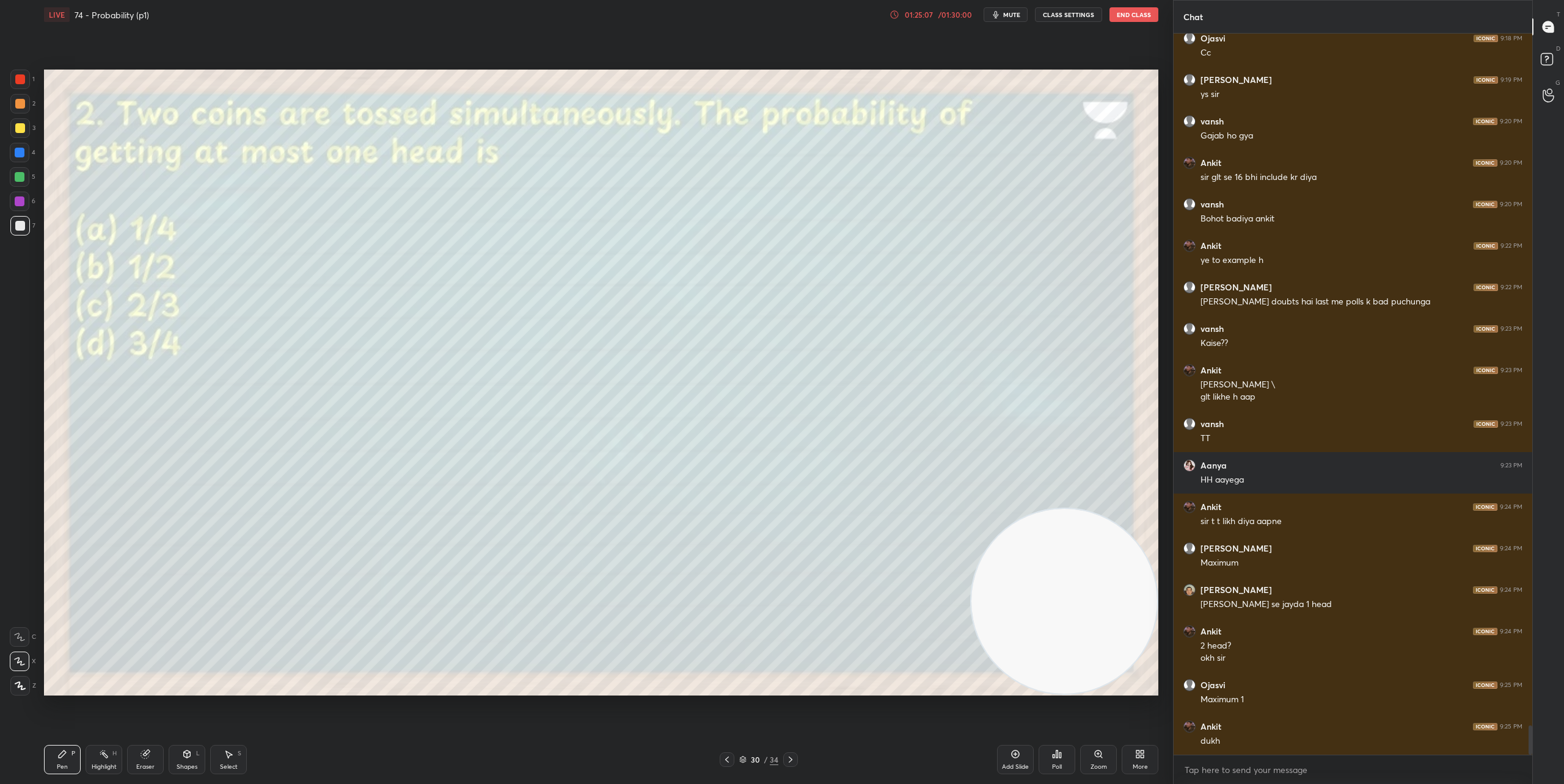
scroll to position [17276, 0]
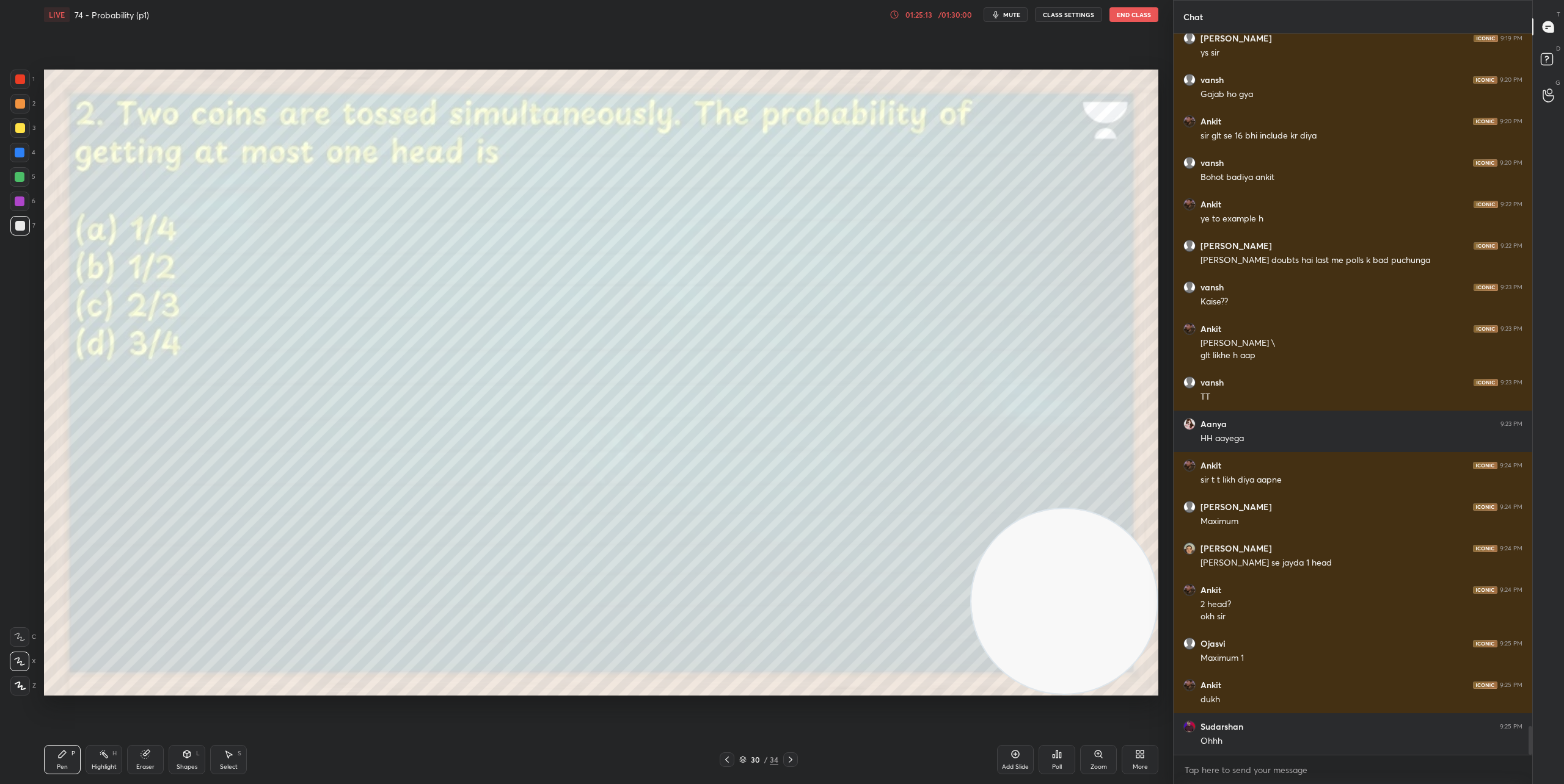
click at [793, 764] on icon at bounding box center [790, 760] width 10 height 10
click at [1058, 764] on div "Poll" at bounding box center [1057, 767] width 10 height 6
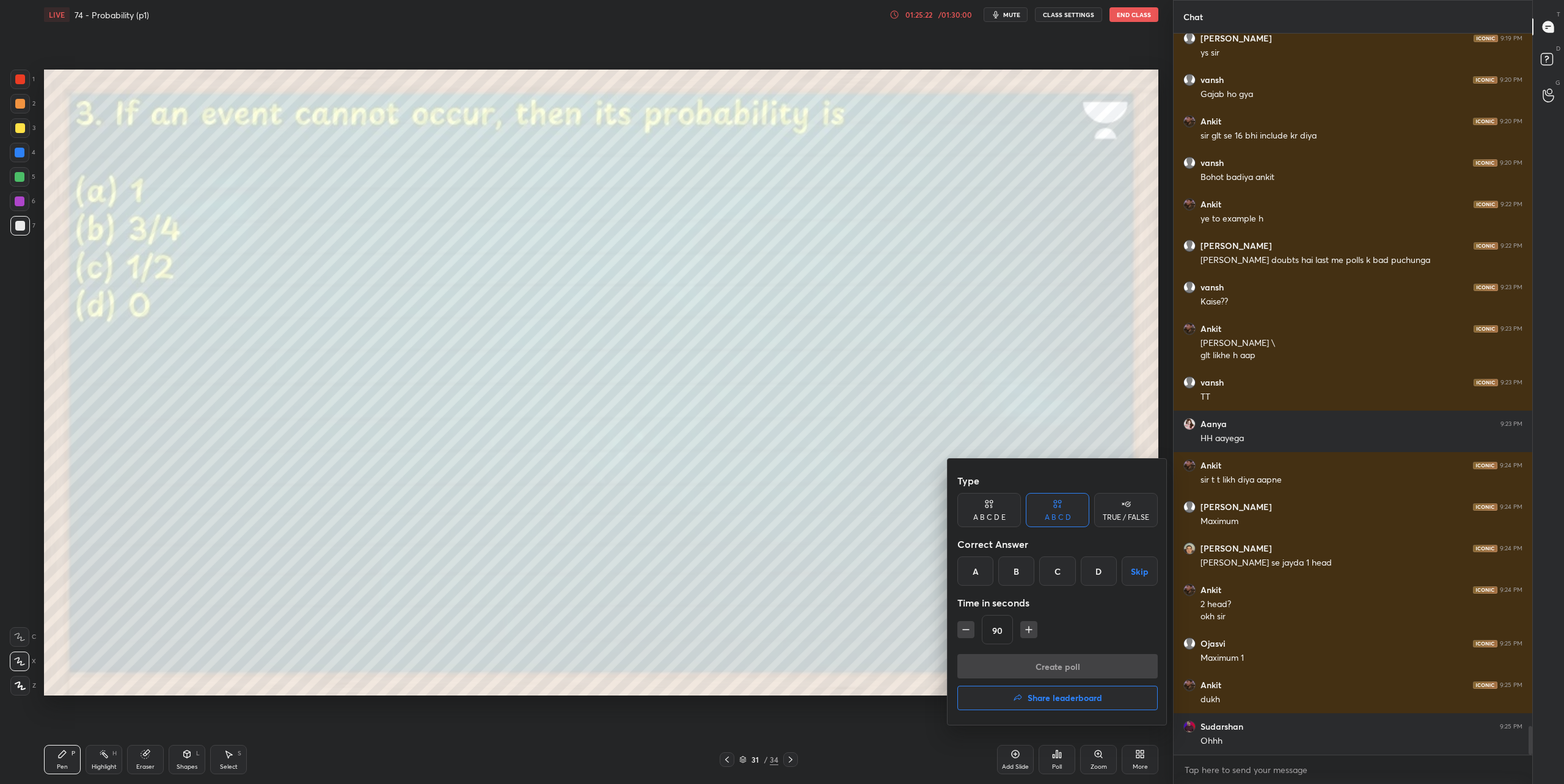
click at [970, 629] on icon "button" at bounding box center [966, 630] width 12 height 12
click at [1031, 630] on icon "button" at bounding box center [1029, 630] width 6 height 0
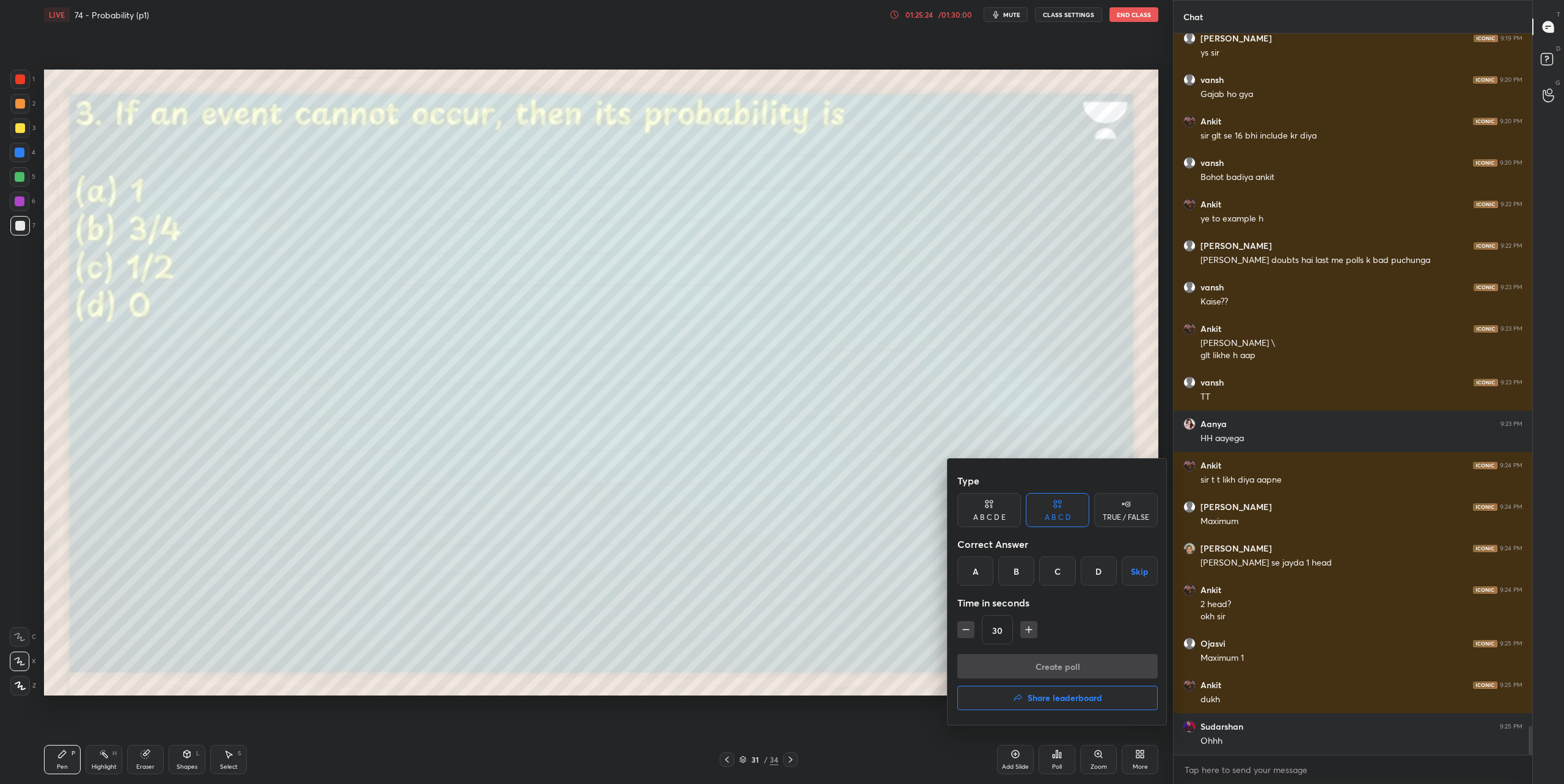
type input "45"
click at [1104, 574] on div "D" at bounding box center [1098, 571] width 36 height 29
click at [1069, 666] on button "Create poll" at bounding box center [1057, 666] width 200 height 25
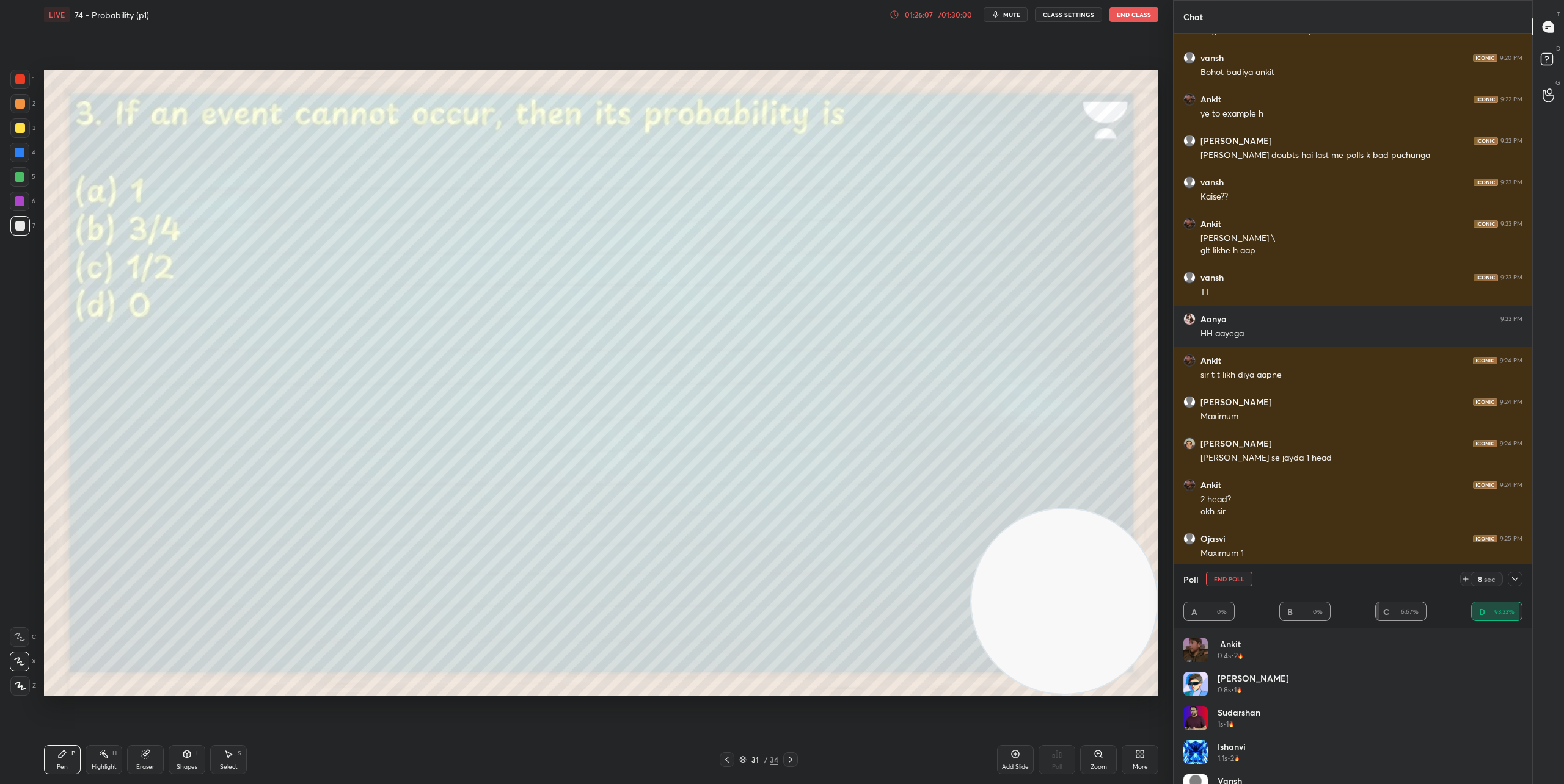
scroll to position [17422, 0]
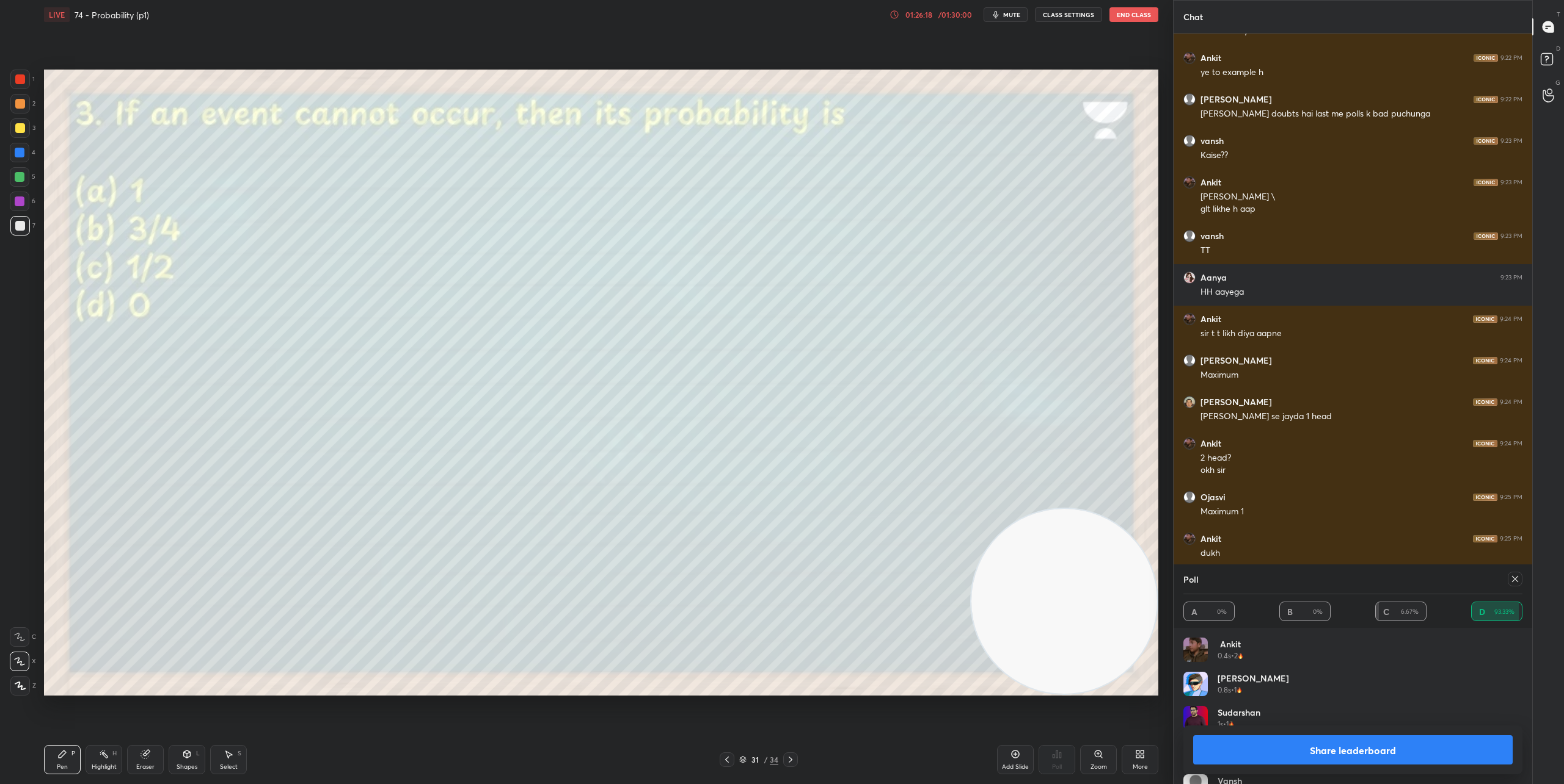
drag, startPoint x: 1517, startPoint y: 581, endPoint x: 1501, endPoint y: 589, distance: 17.9
click at [1422, 581] on icon at bounding box center [1515, 580] width 6 height 6
type textarea "x"
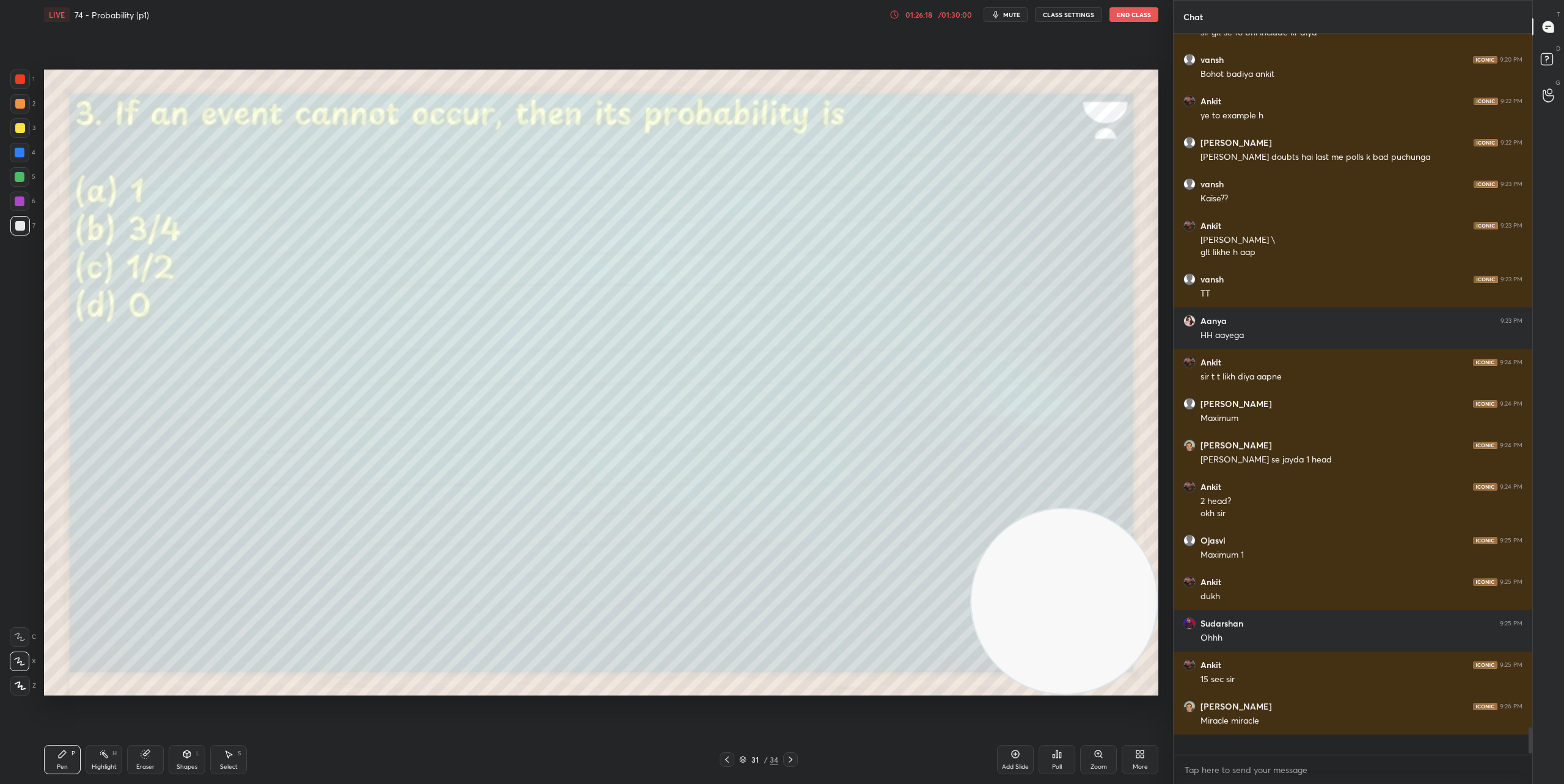
scroll to position [740, 355]
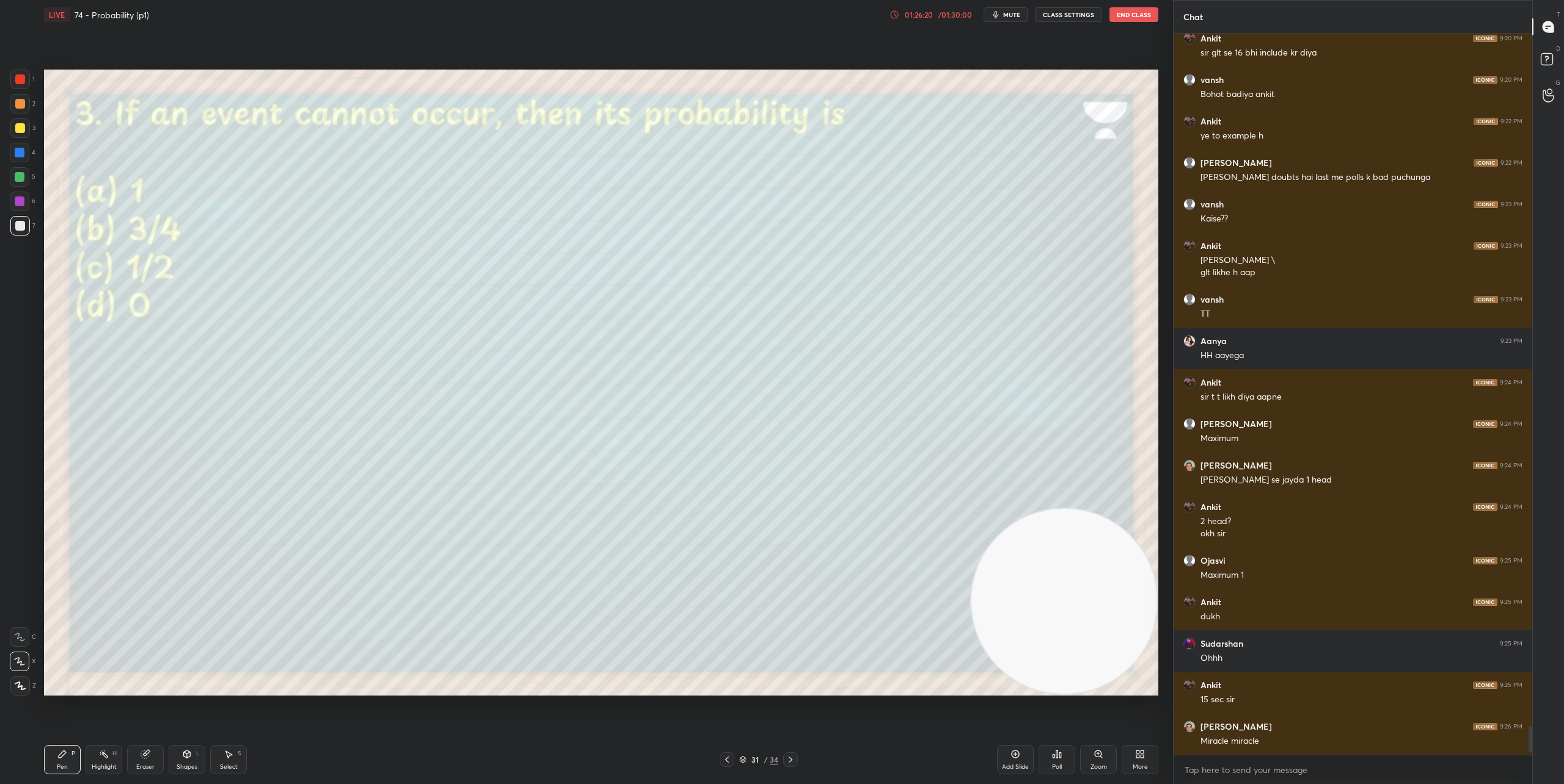
click at [788, 762] on icon at bounding box center [790, 760] width 10 height 10
click at [1057, 754] on icon at bounding box center [1058, 754] width 2 height 7
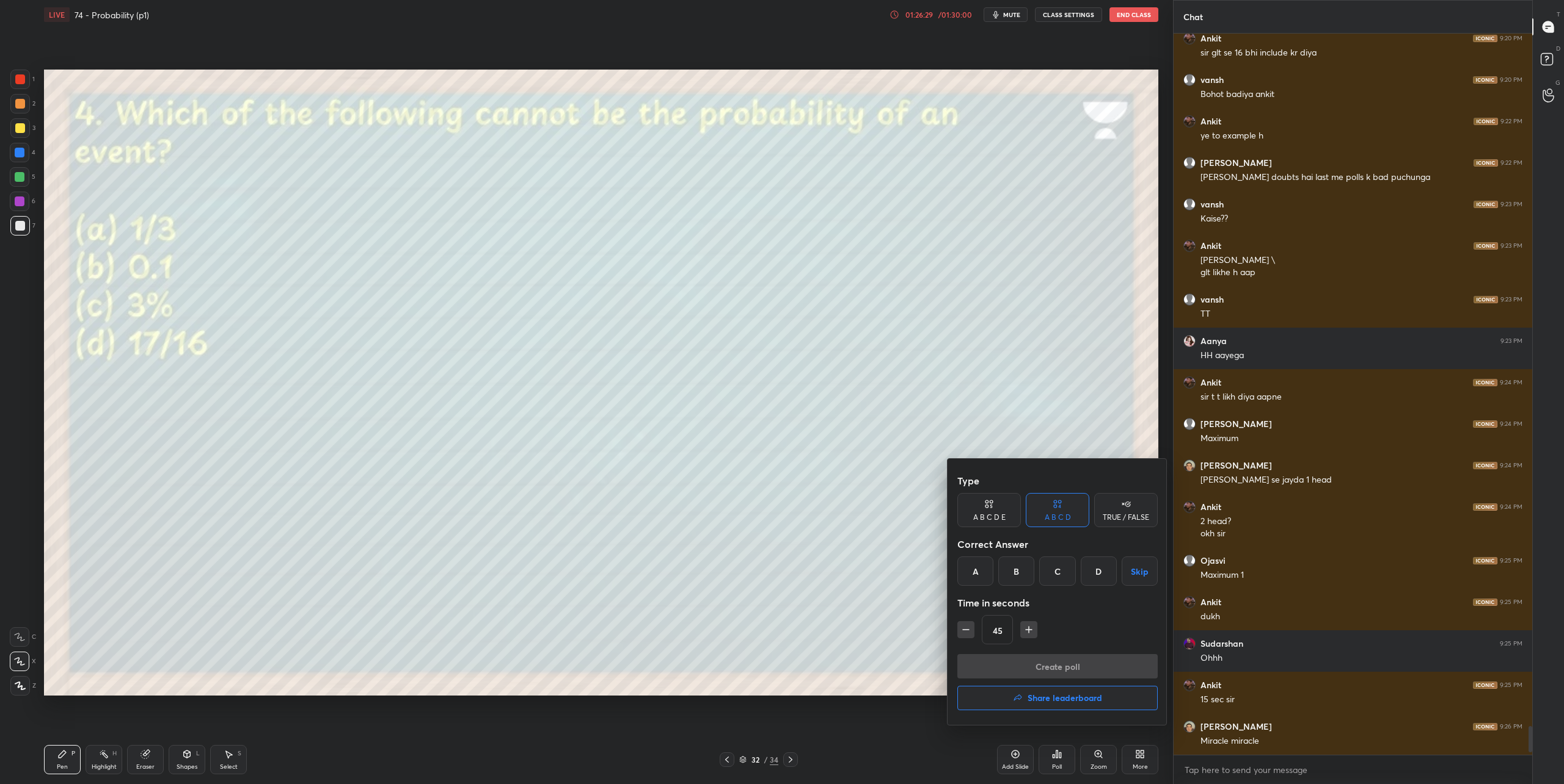
click at [1033, 634] on icon "button" at bounding box center [1029, 630] width 12 height 12
type input "75"
click at [1093, 573] on div "D" at bounding box center [1098, 571] width 36 height 29
click at [1075, 664] on button "Create poll" at bounding box center [1057, 666] width 200 height 25
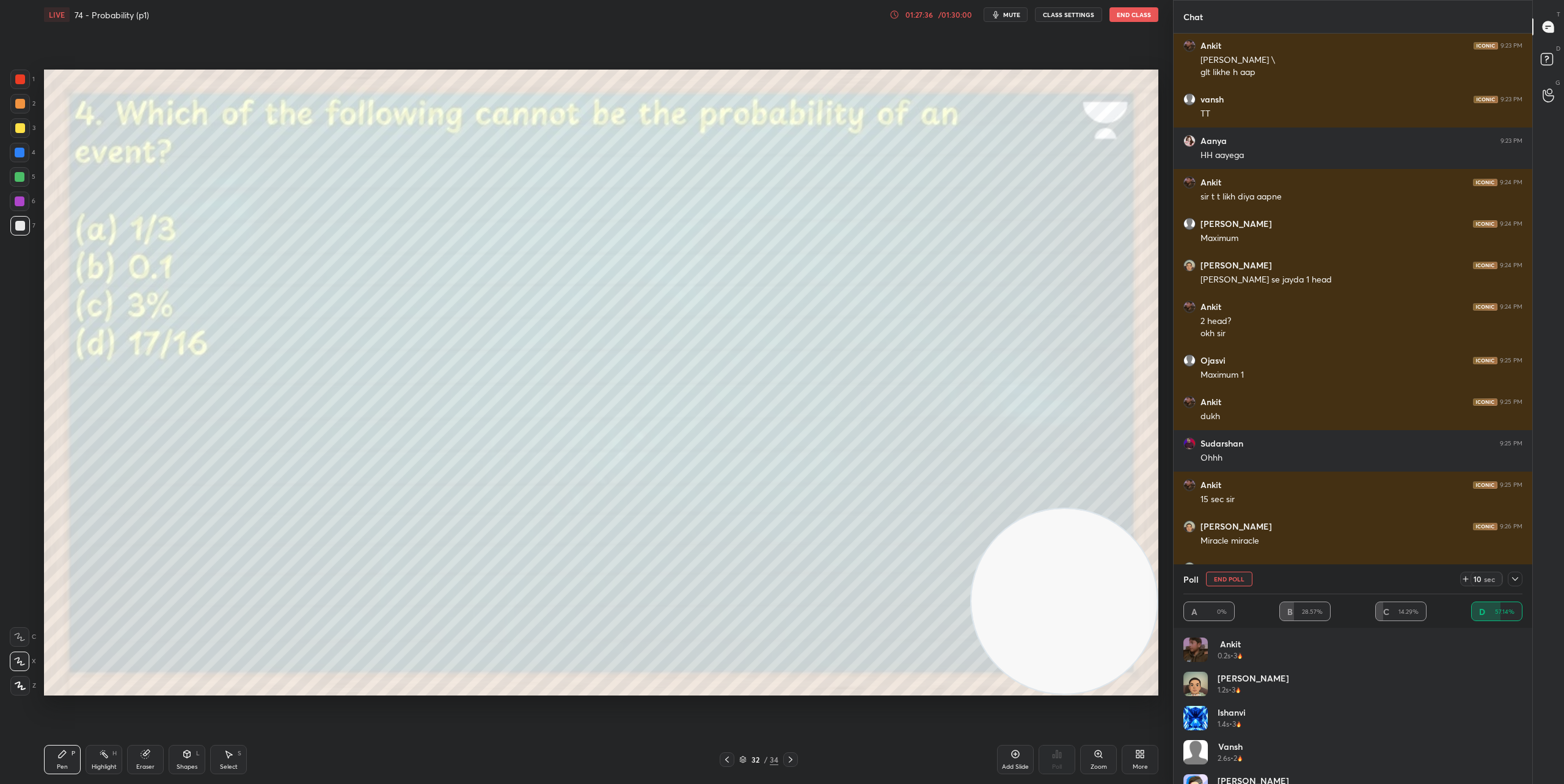
scroll to position [17601, 0]
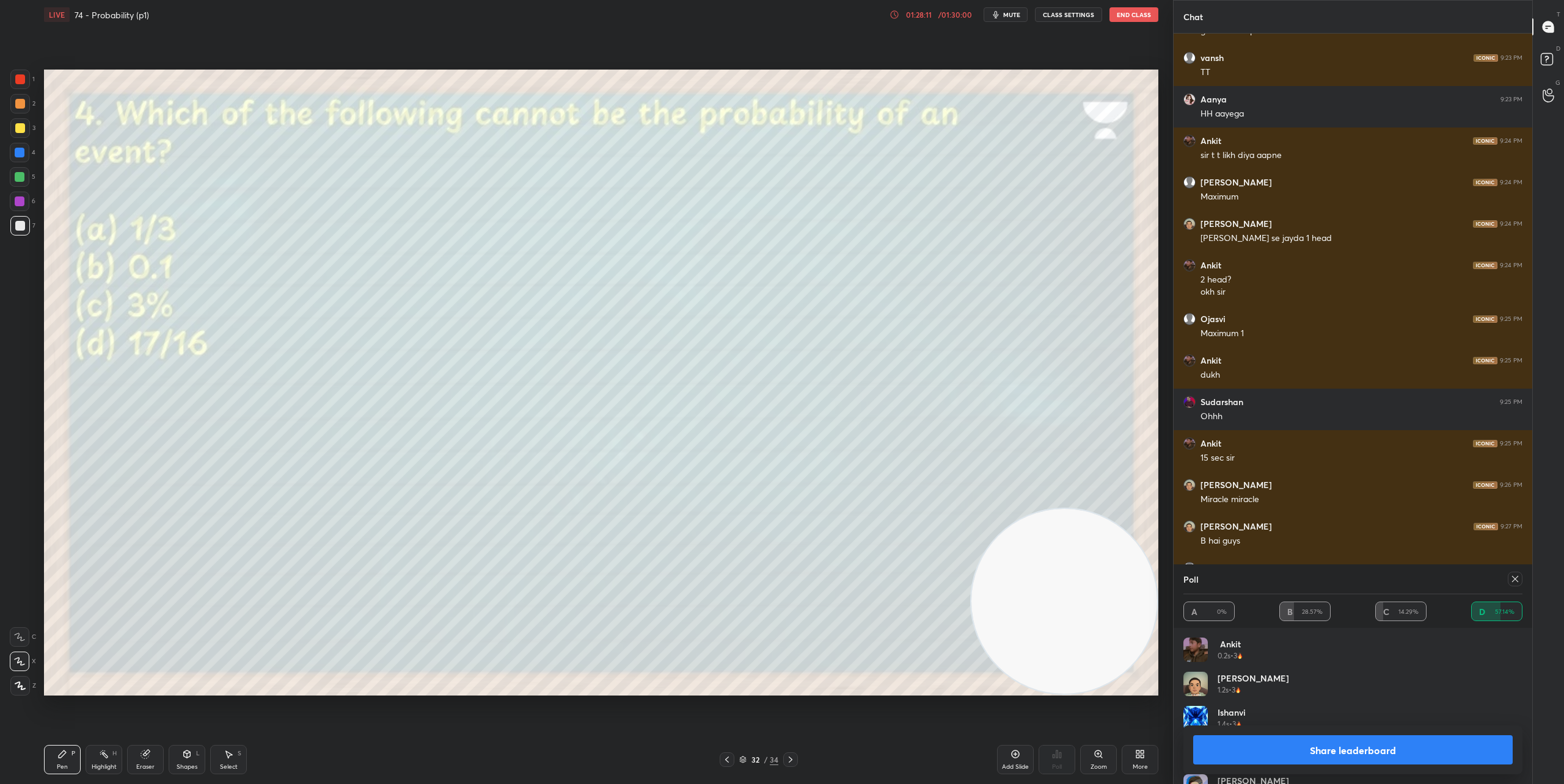
click at [1422, 583] on icon at bounding box center [1515, 580] width 10 height 10
type textarea "x"
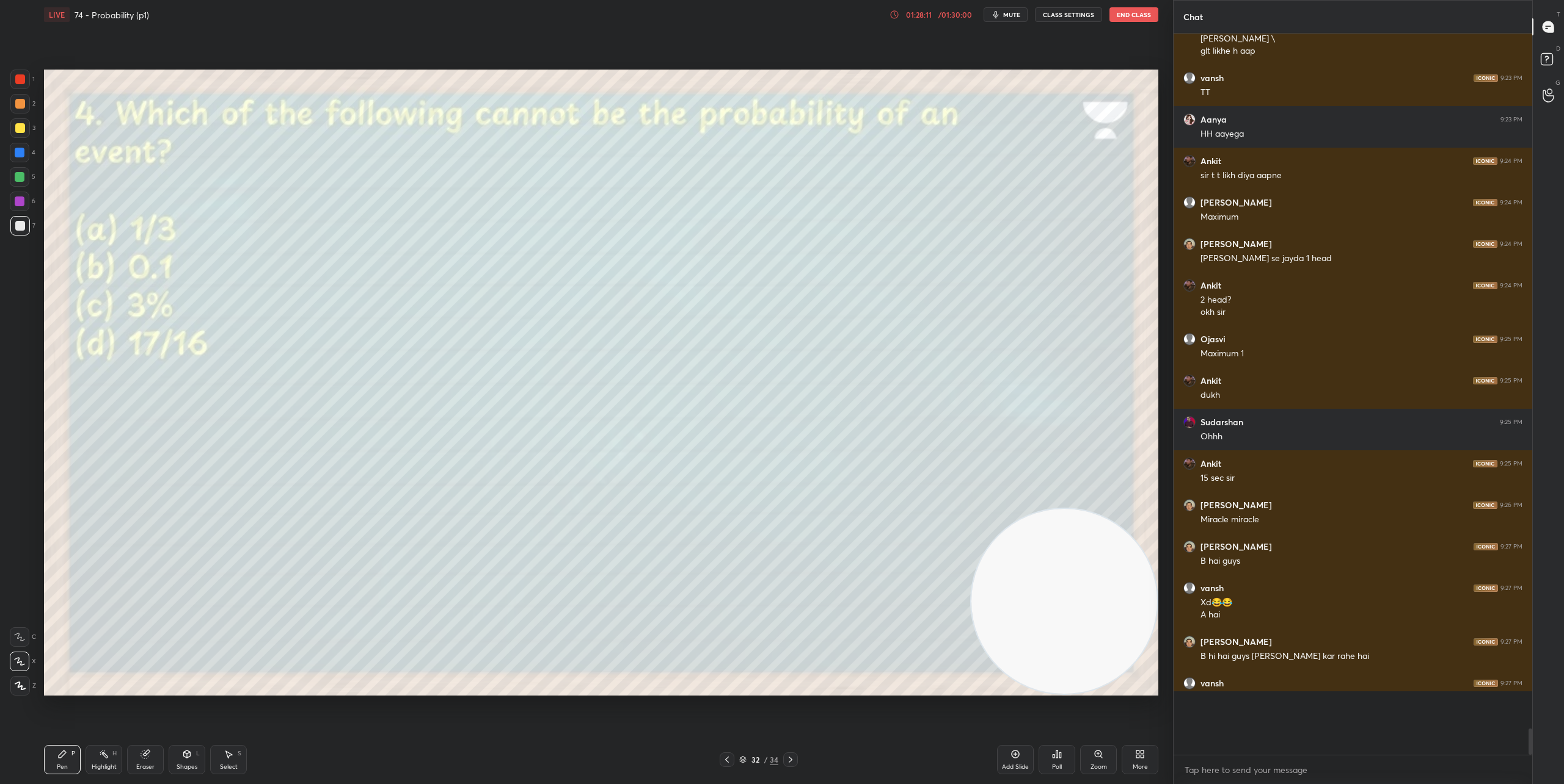
scroll to position [737, 355]
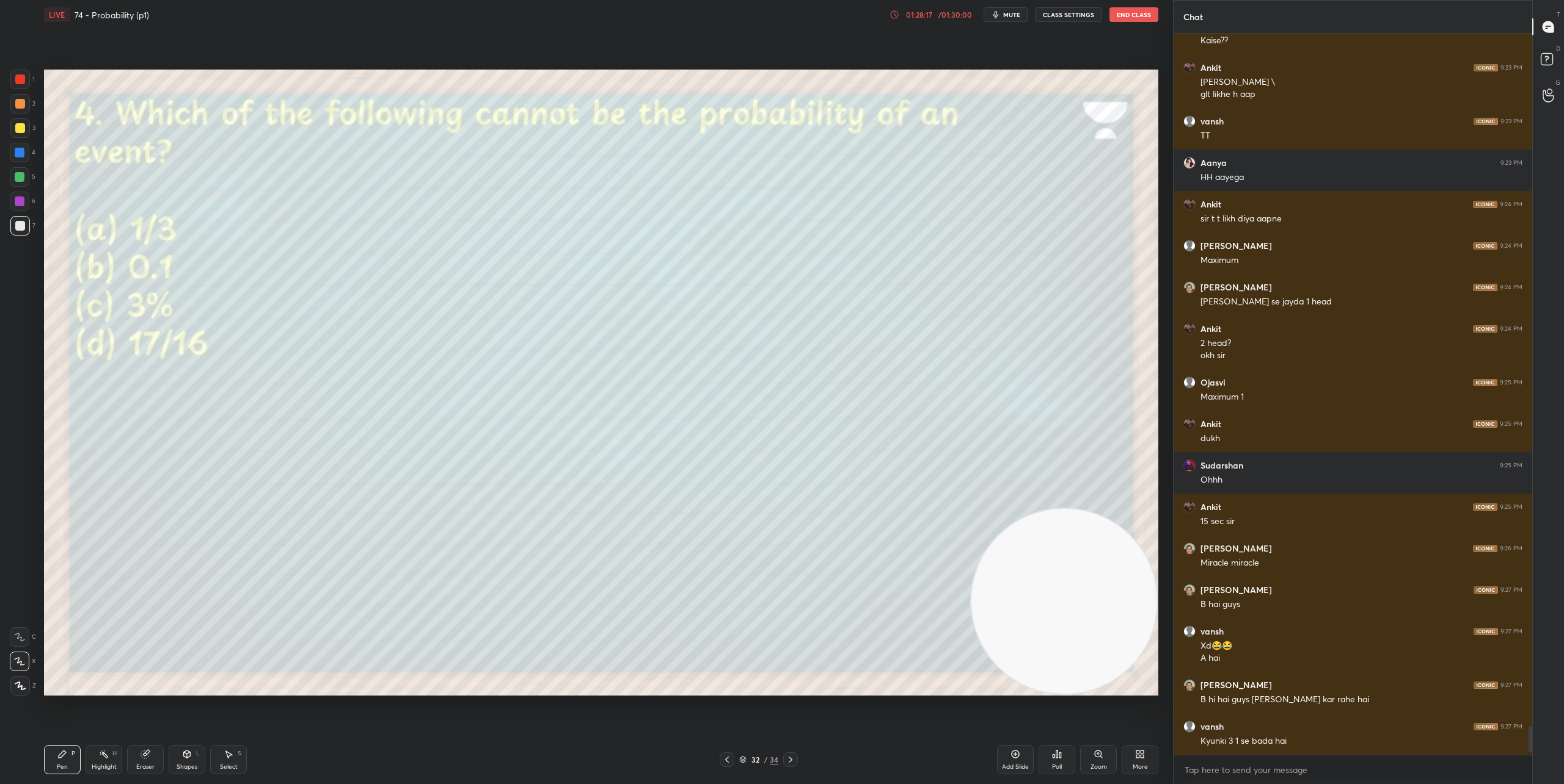
click at [791, 764] on icon at bounding box center [790, 760] width 10 height 10
click at [1063, 761] on div "Poll" at bounding box center [1057, 759] width 37 height 29
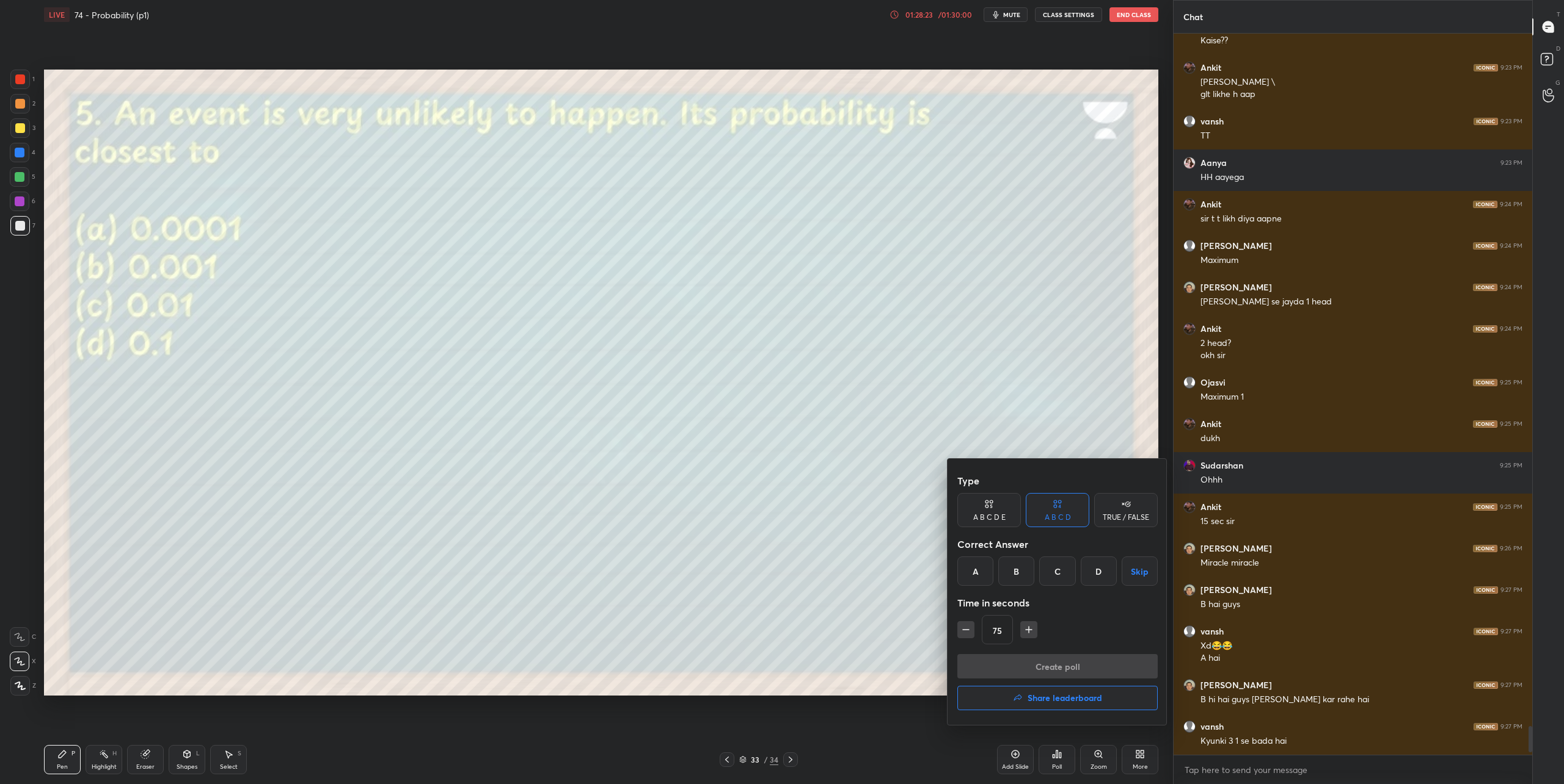
click at [1027, 626] on icon "button" at bounding box center [1029, 630] width 12 height 12
type input "90"
click at [978, 574] on div "A" at bounding box center [975, 571] width 36 height 29
click at [1031, 666] on button "Create poll" at bounding box center [1057, 666] width 200 height 25
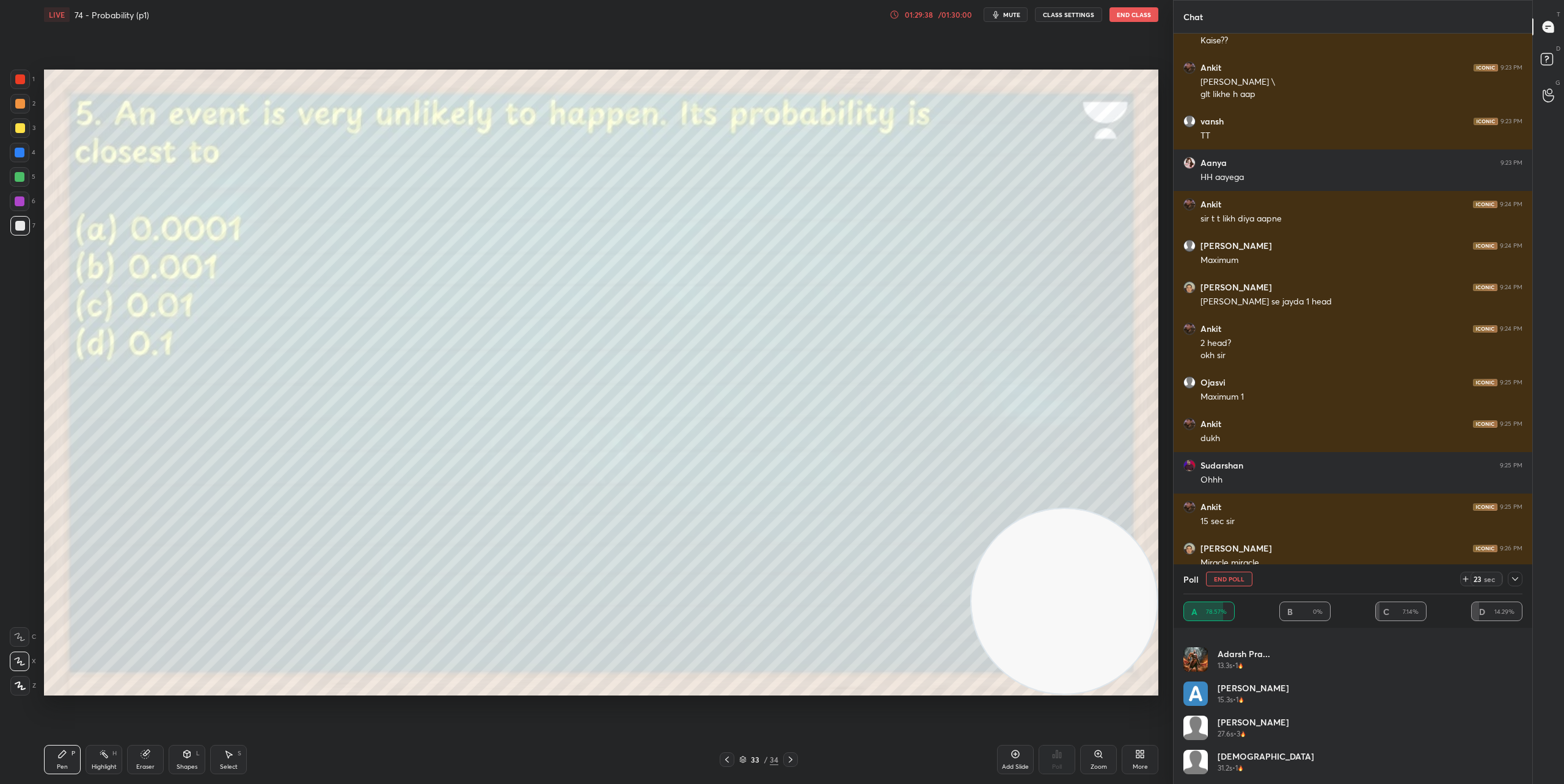
scroll to position [17645, 0]
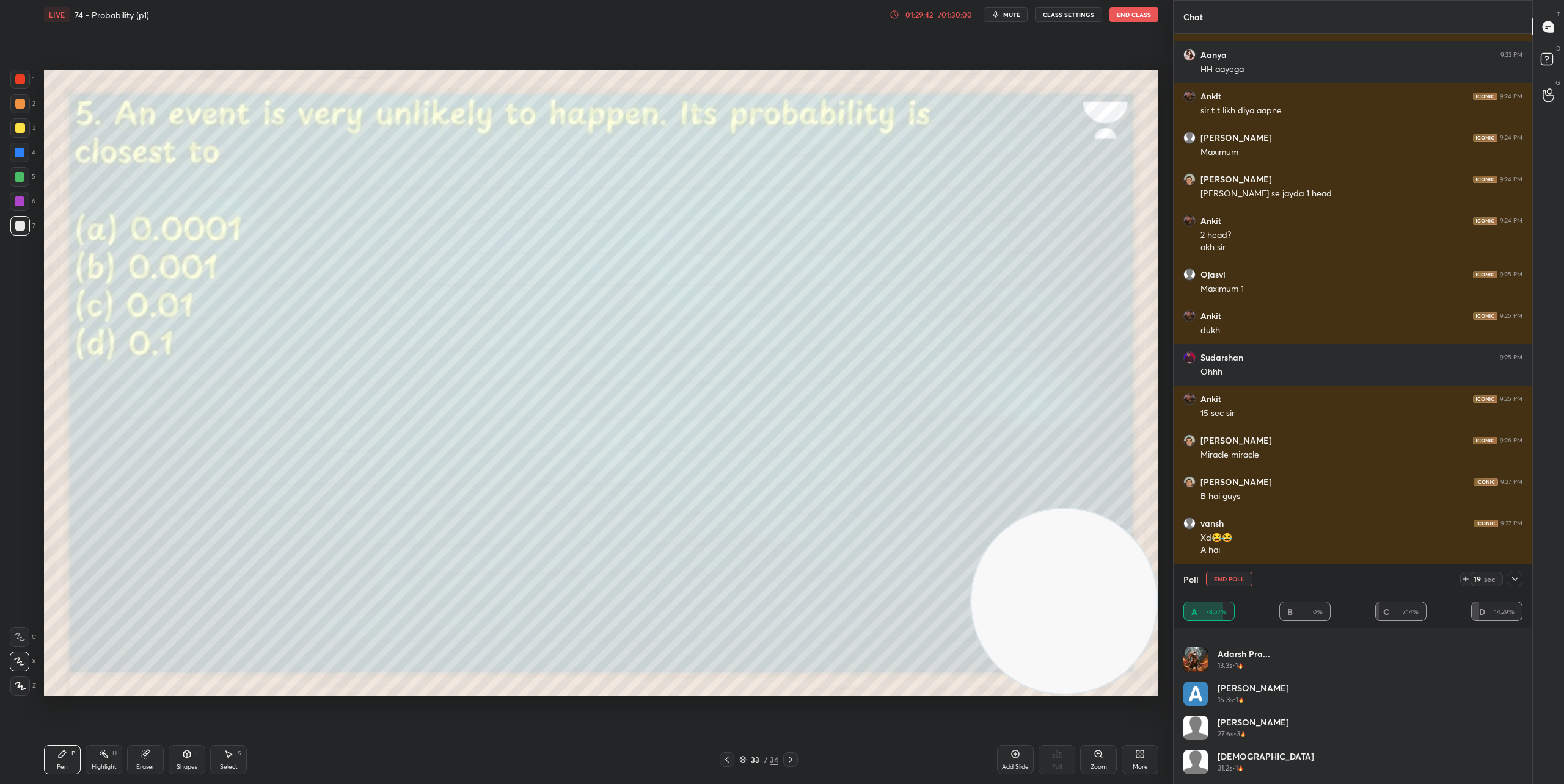
click at [788, 758] on icon at bounding box center [790, 760] width 10 height 10
click at [1226, 581] on button "End Poll" at bounding box center [1229, 579] width 47 height 15
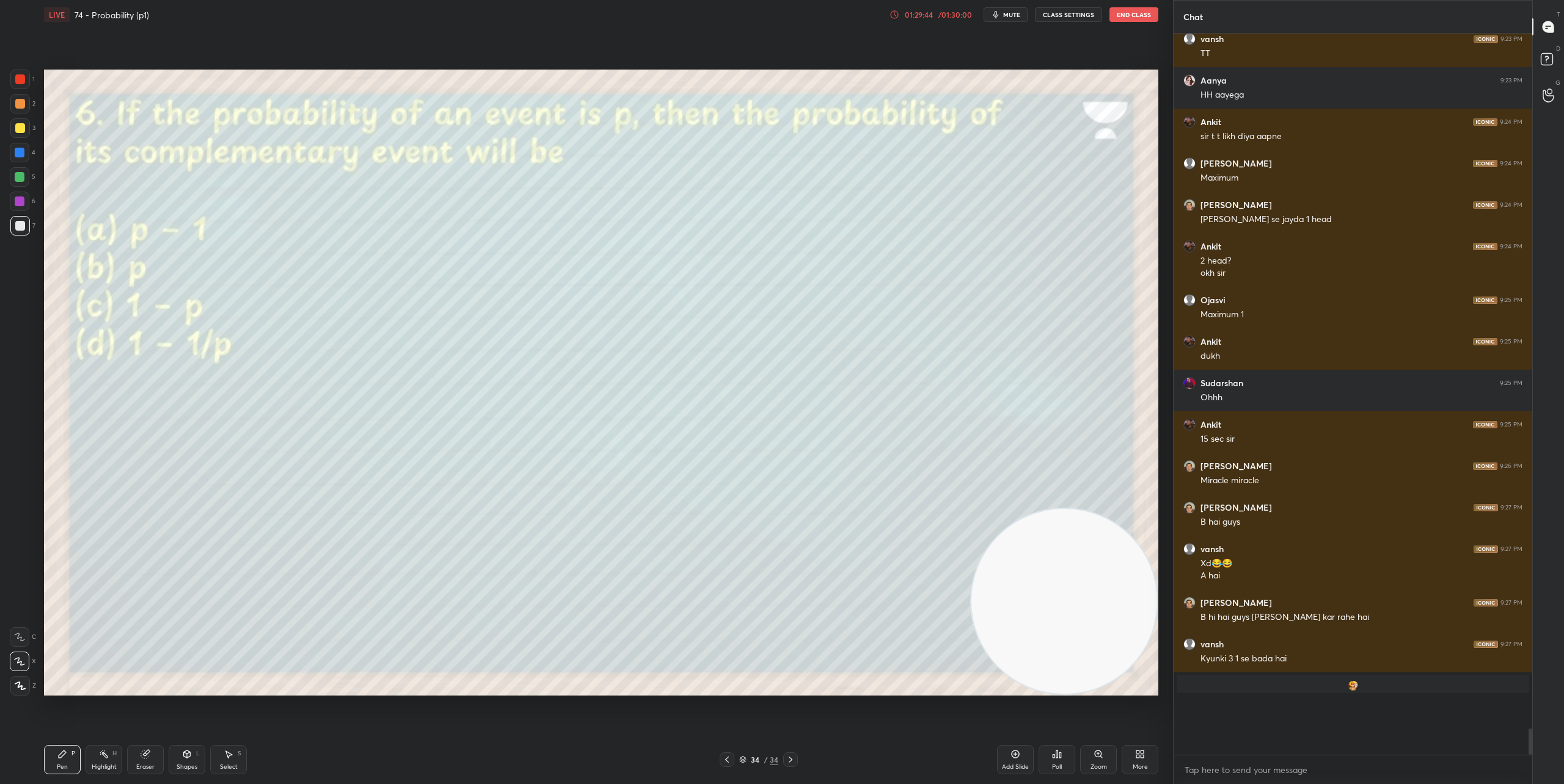
scroll to position [17586, 0]
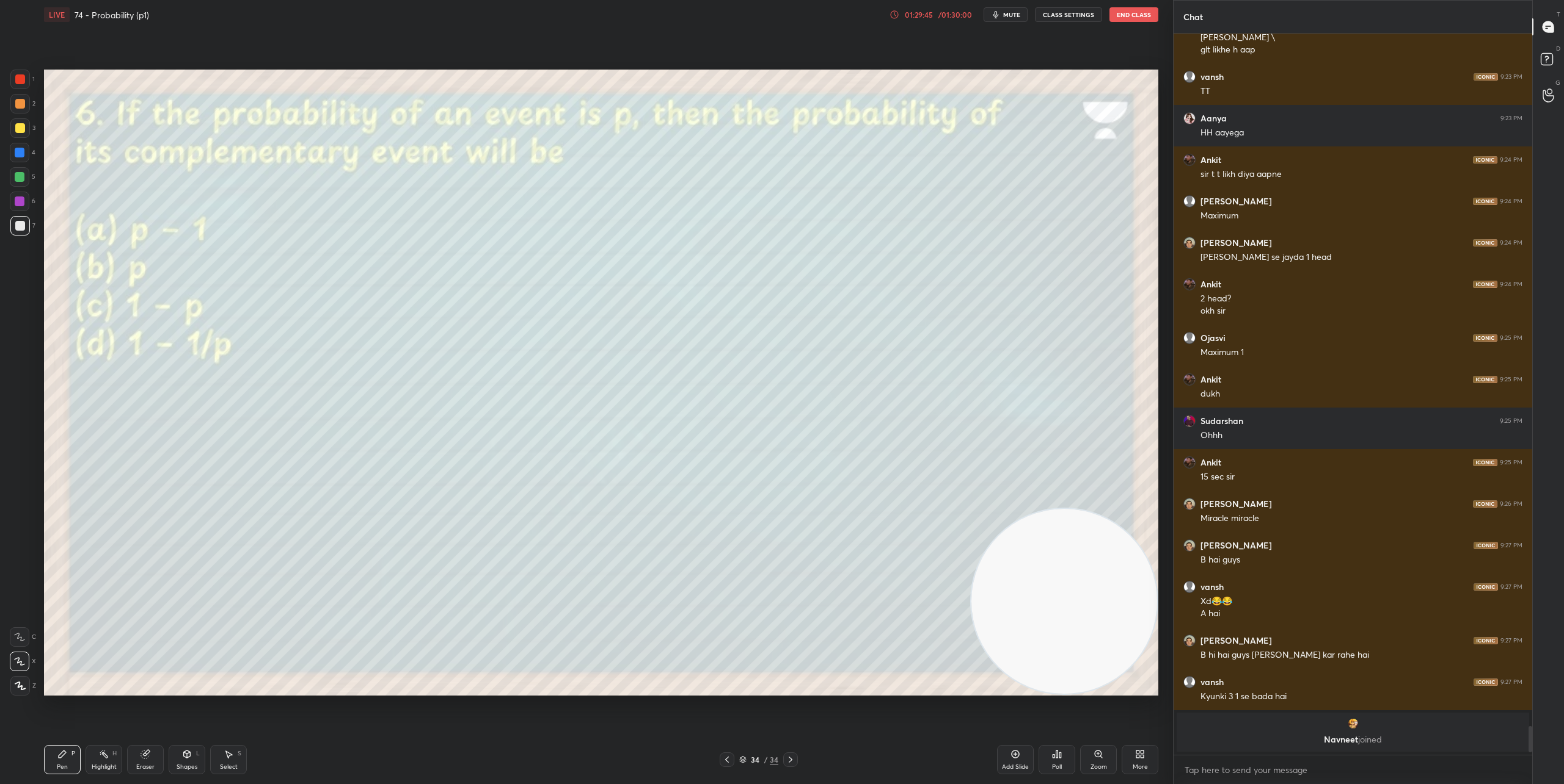
click at [1063, 774] on div "Poll" at bounding box center [1057, 759] width 37 height 29
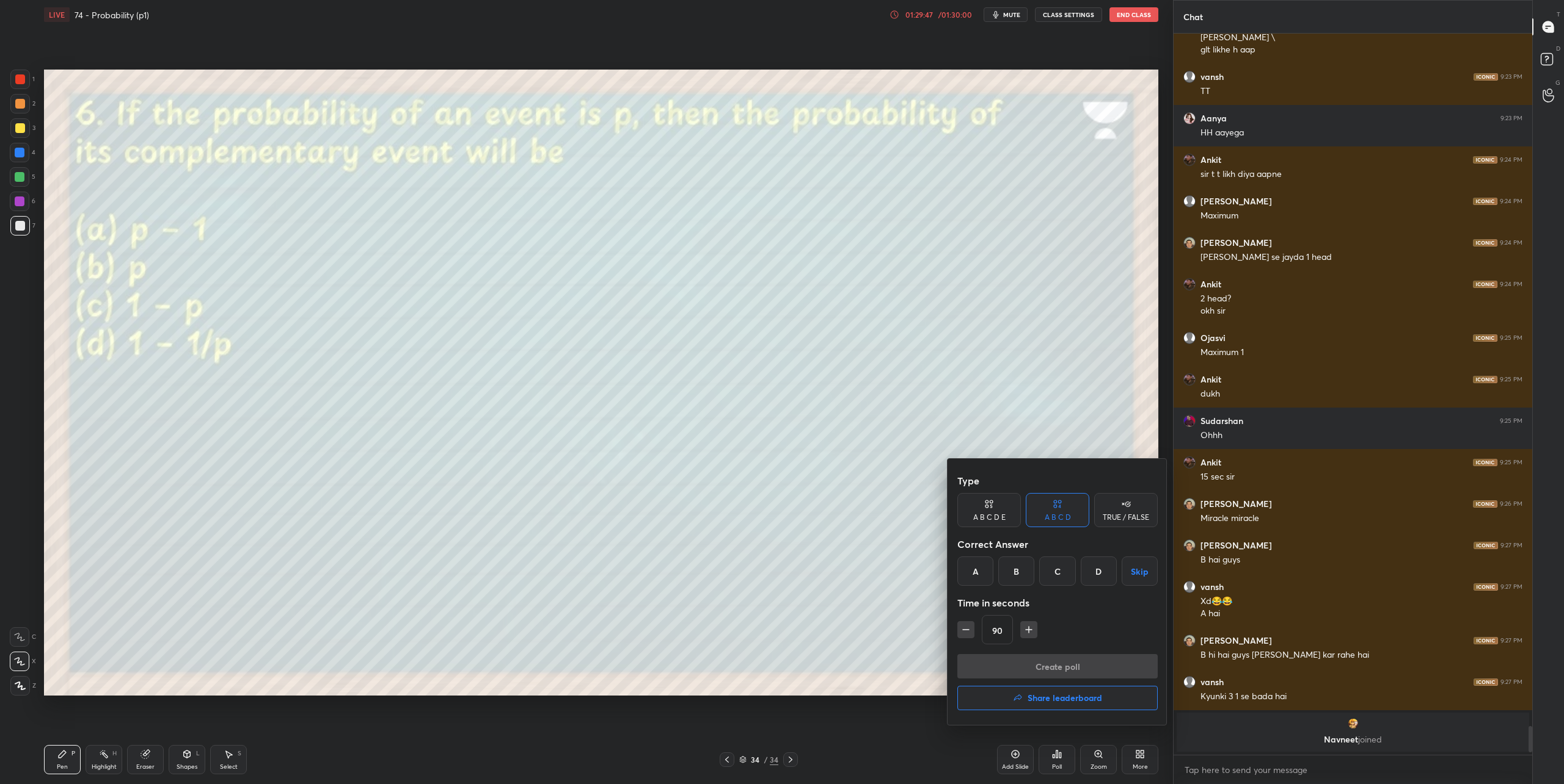
click at [1059, 572] on div "C" at bounding box center [1057, 571] width 36 height 29
click at [1057, 659] on button "Create poll" at bounding box center [1057, 666] width 200 height 25
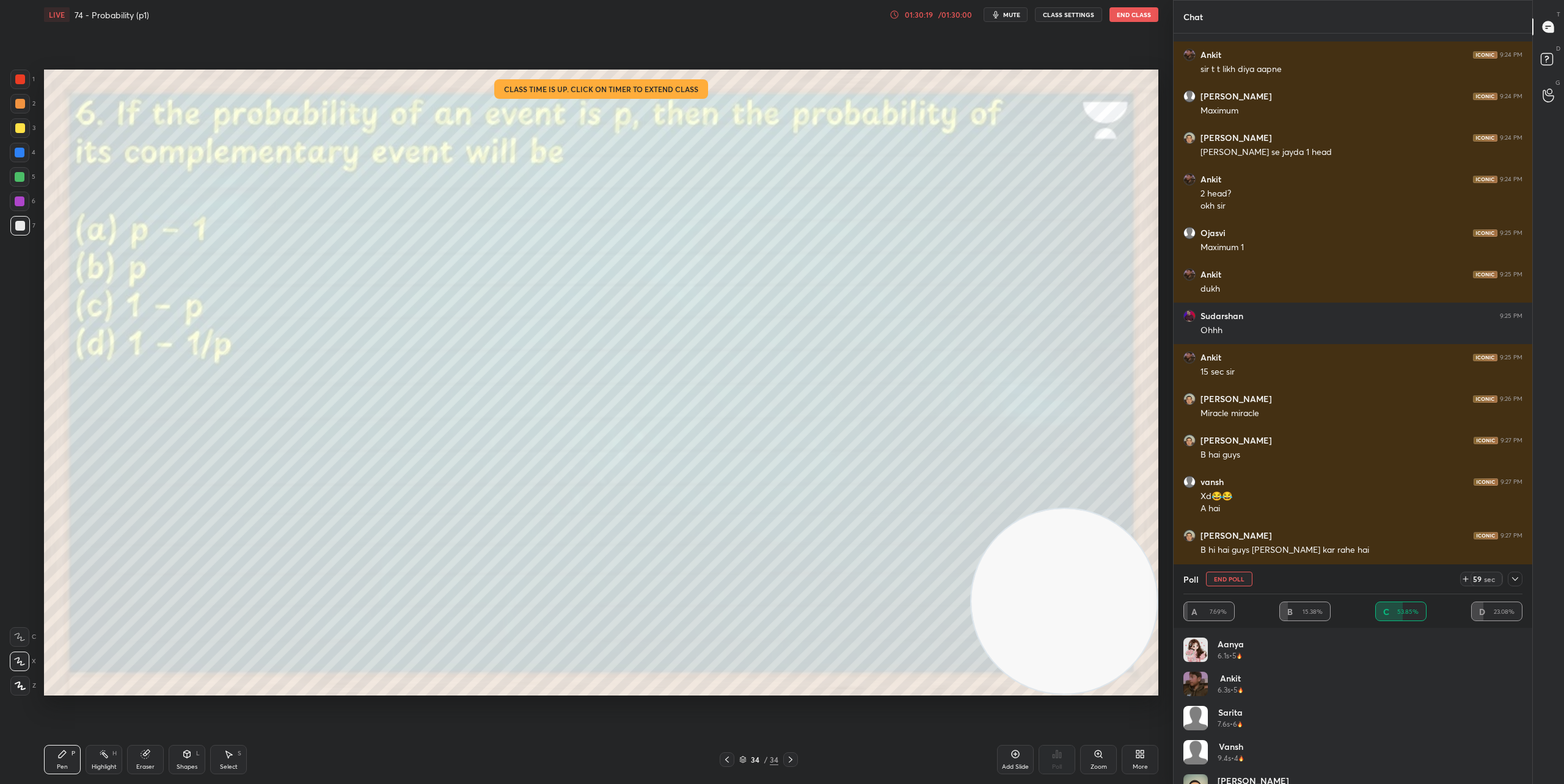
scroll to position [16470, 0]
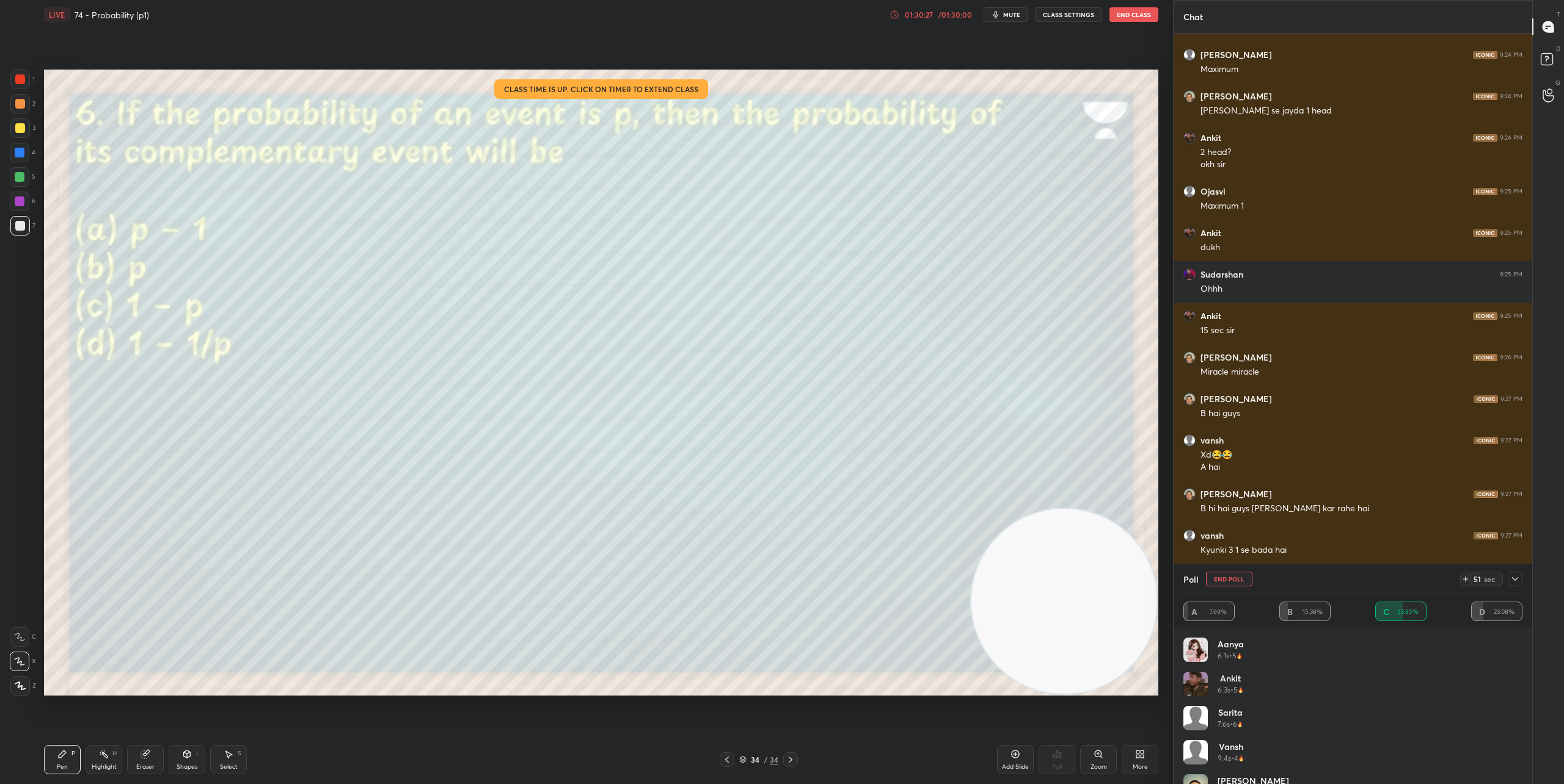
click at [1422, 582] on icon at bounding box center [1515, 580] width 10 height 10
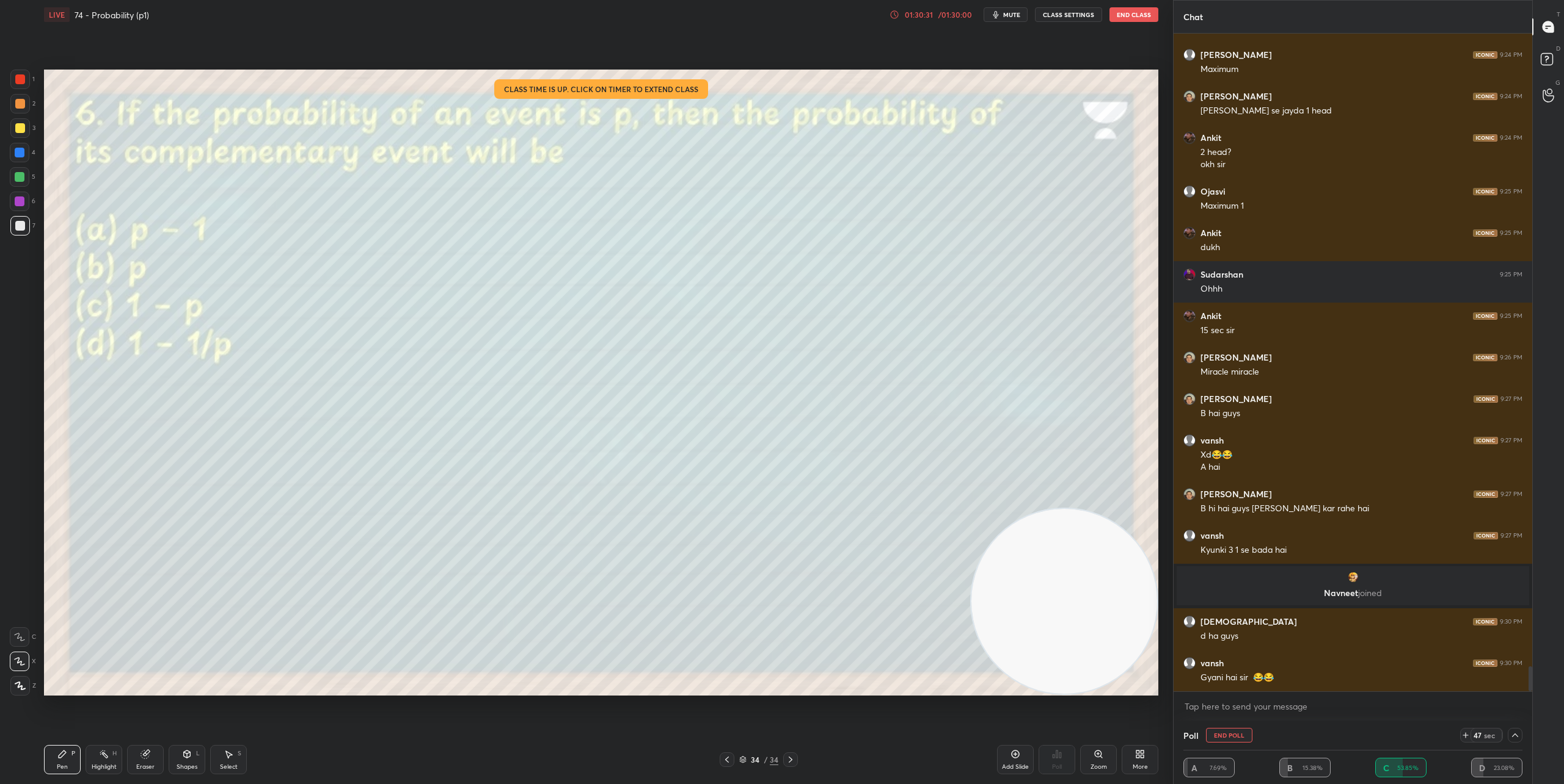
click at [1422, 735] on icon at bounding box center [1515, 736] width 10 height 10
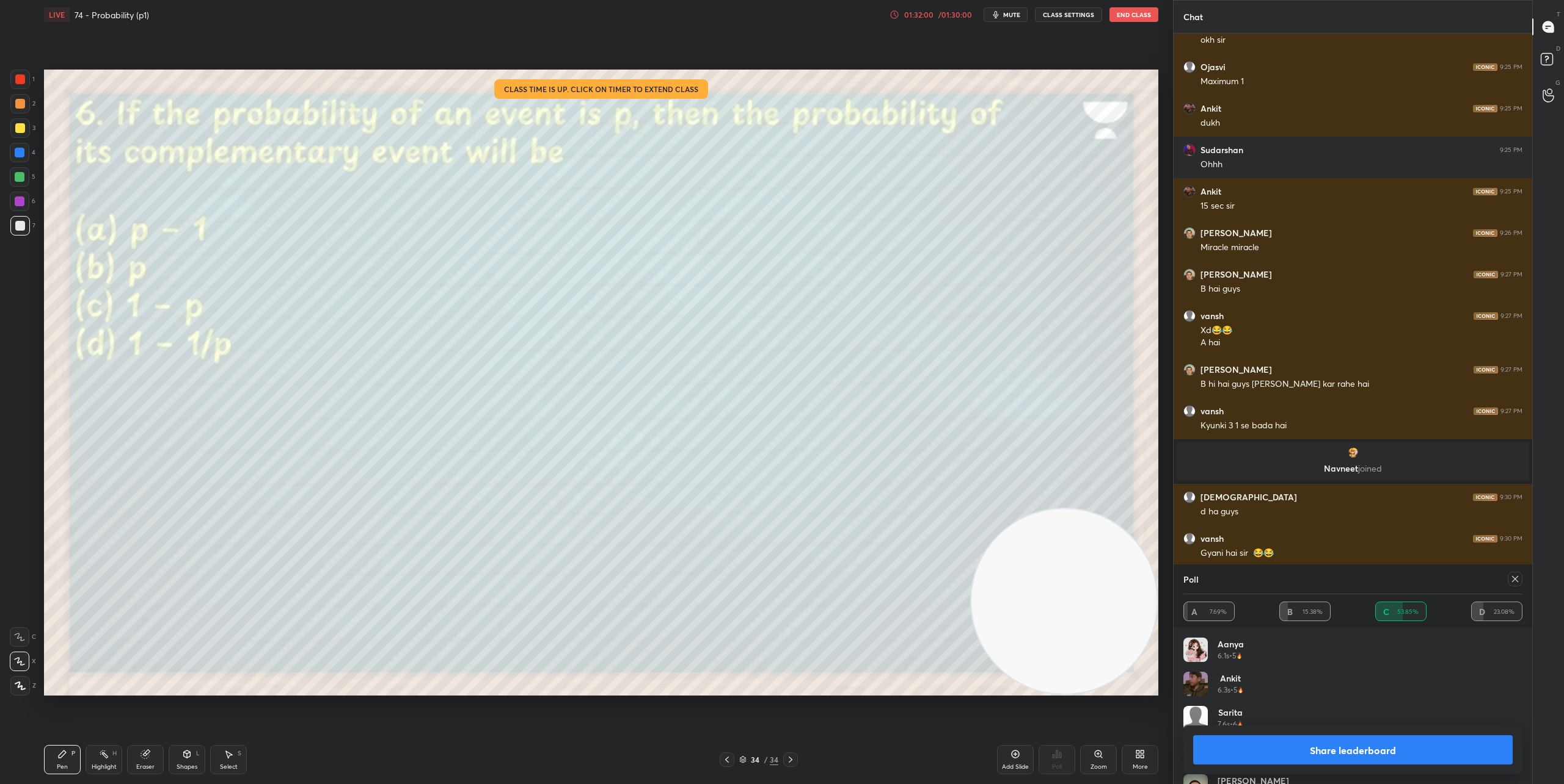
click at [1384, 747] on button "Share leaderboard" at bounding box center [1353, 749] width 320 height 29
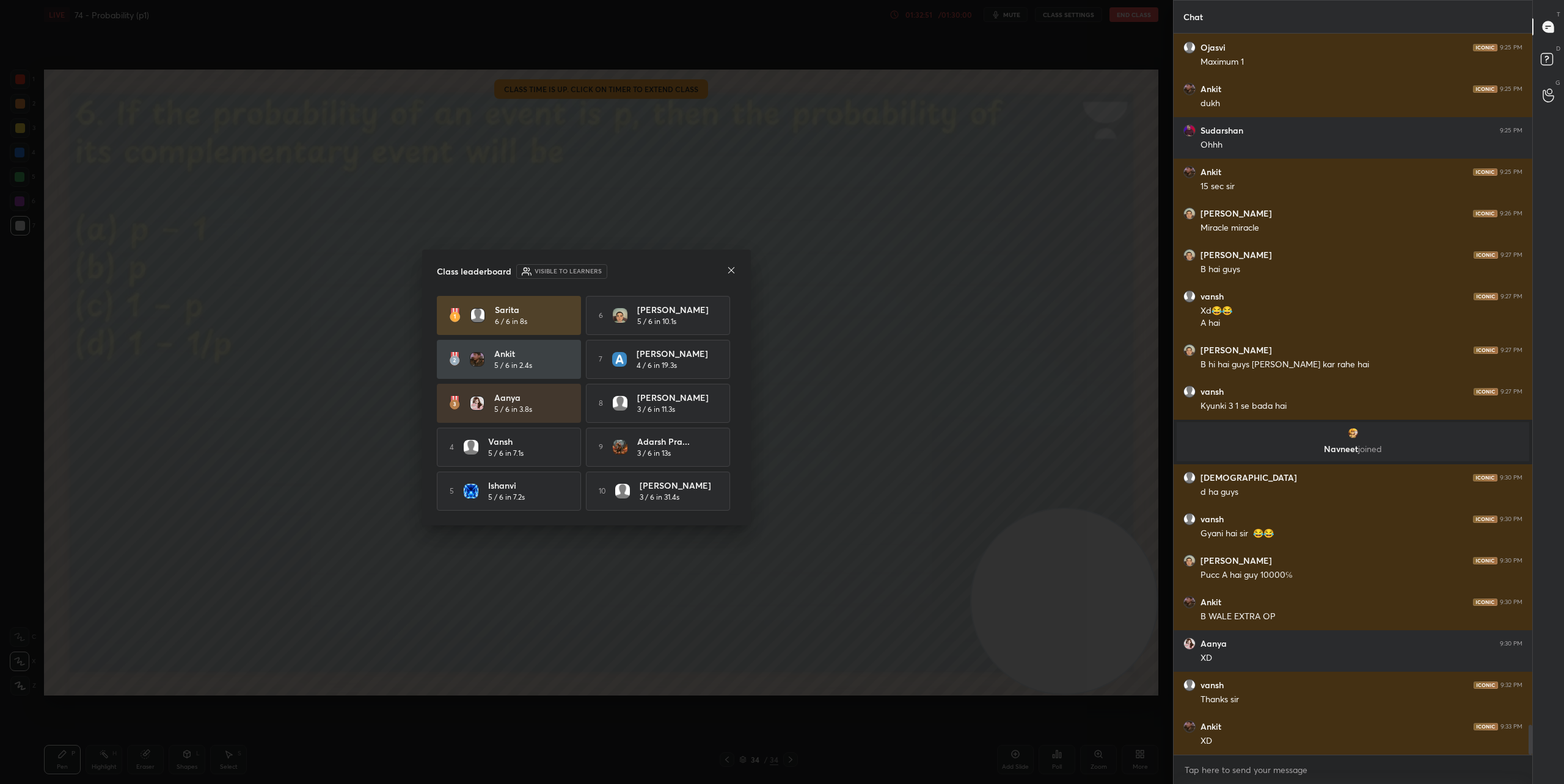
scroll to position [16655, 0]
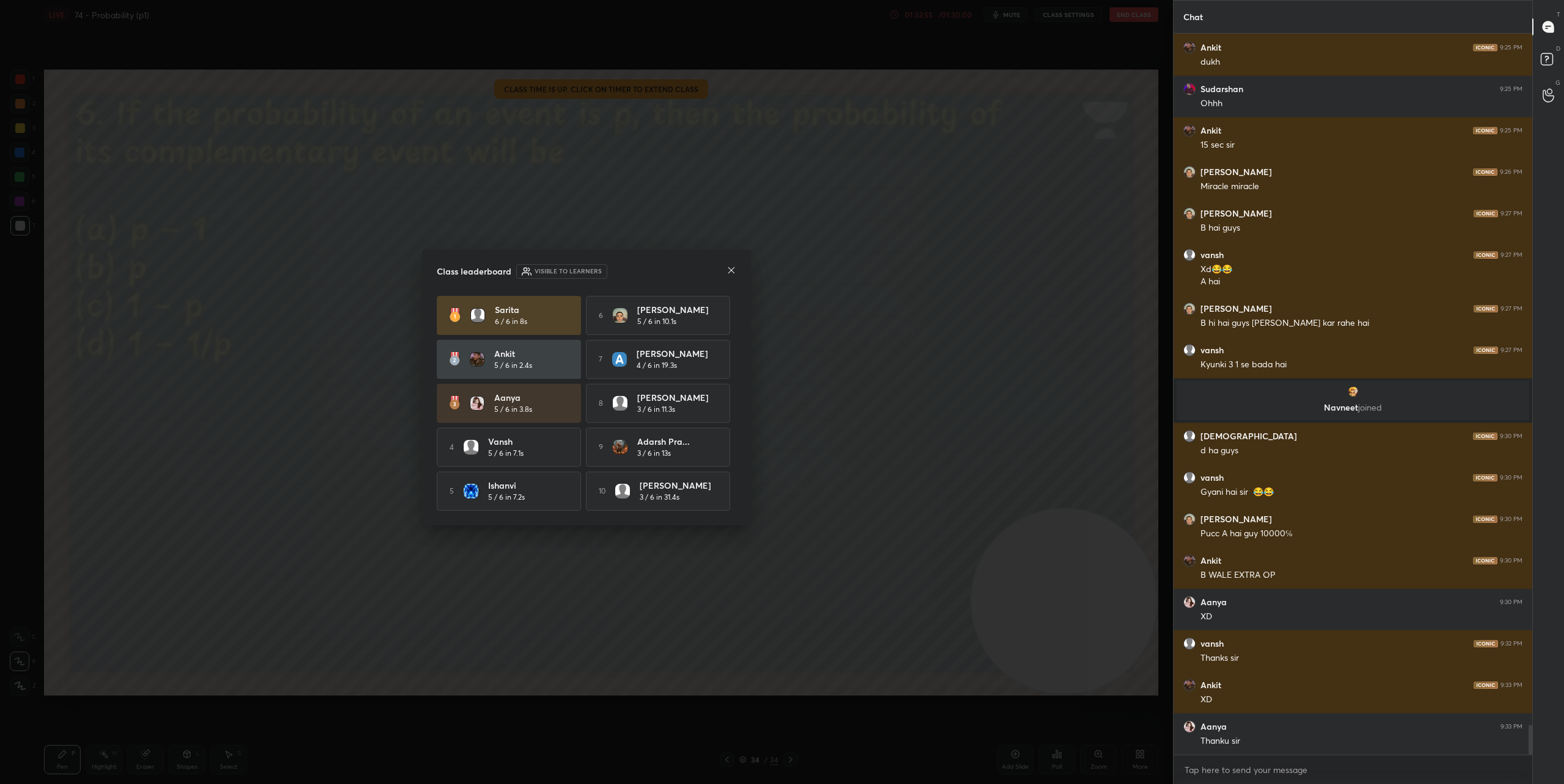
click at [731, 268] on icon at bounding box center [732, 270] width 6 height 6
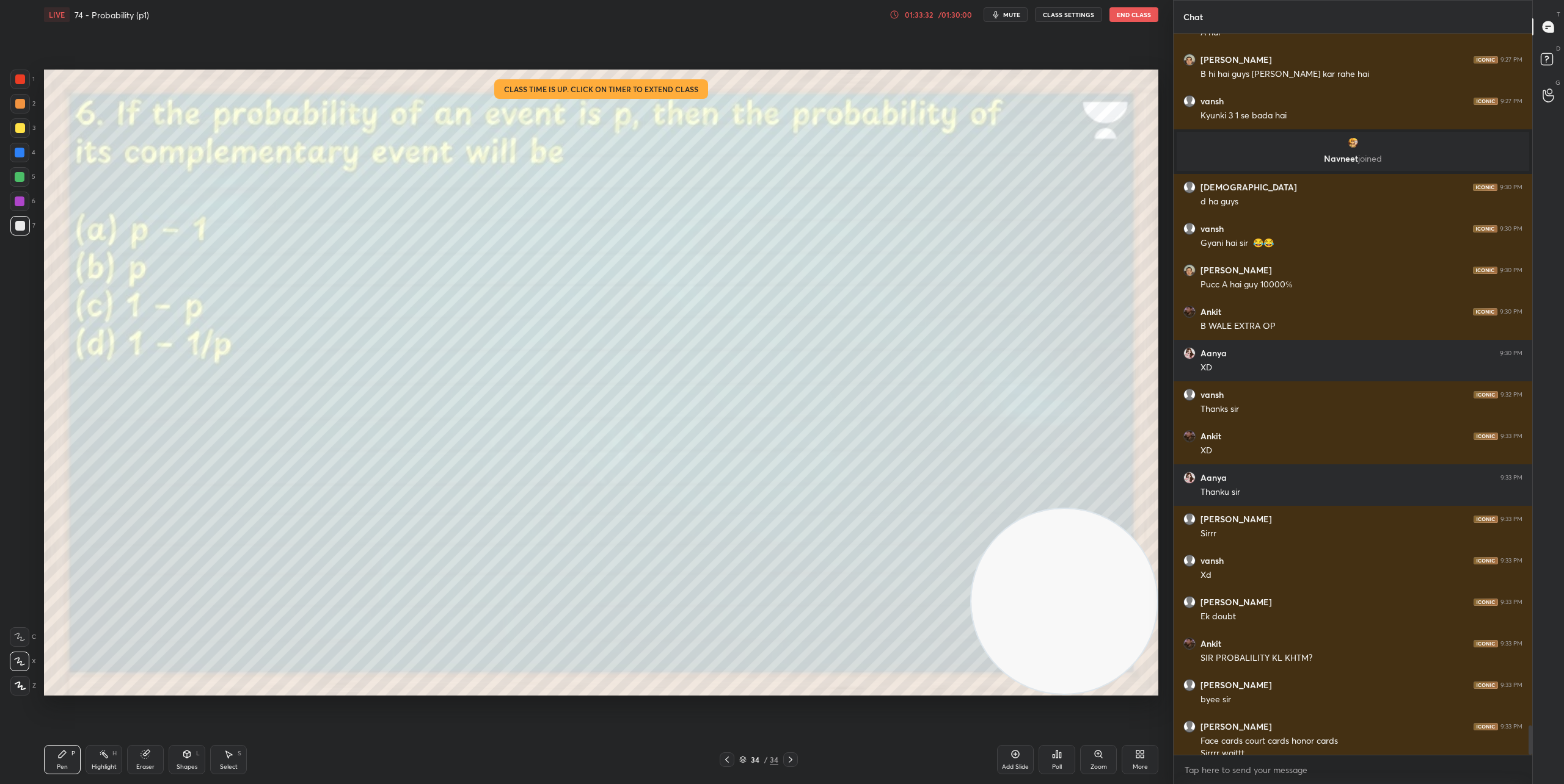
scroll to position [16916, 0]
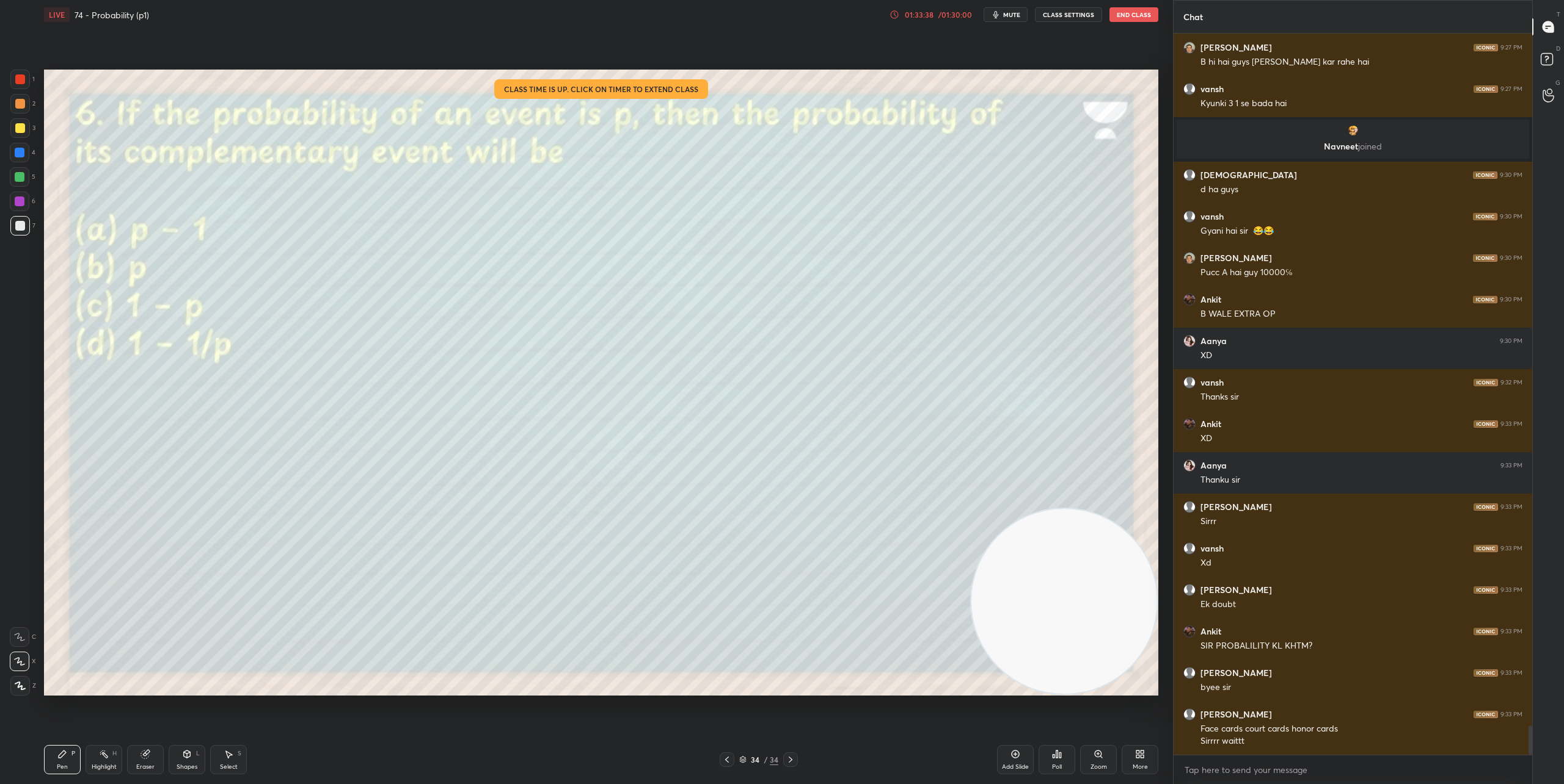
click at [726, 760] on icon at bounding box center [727, 760] width 4 height 6
drag, startPoint x: 726, startPoint y: 760, endPoint x: 746, endPoint y: 759, distance: 20.0
click at [726, 760] on icon at bounding box center [727, 760] width 4 height 6
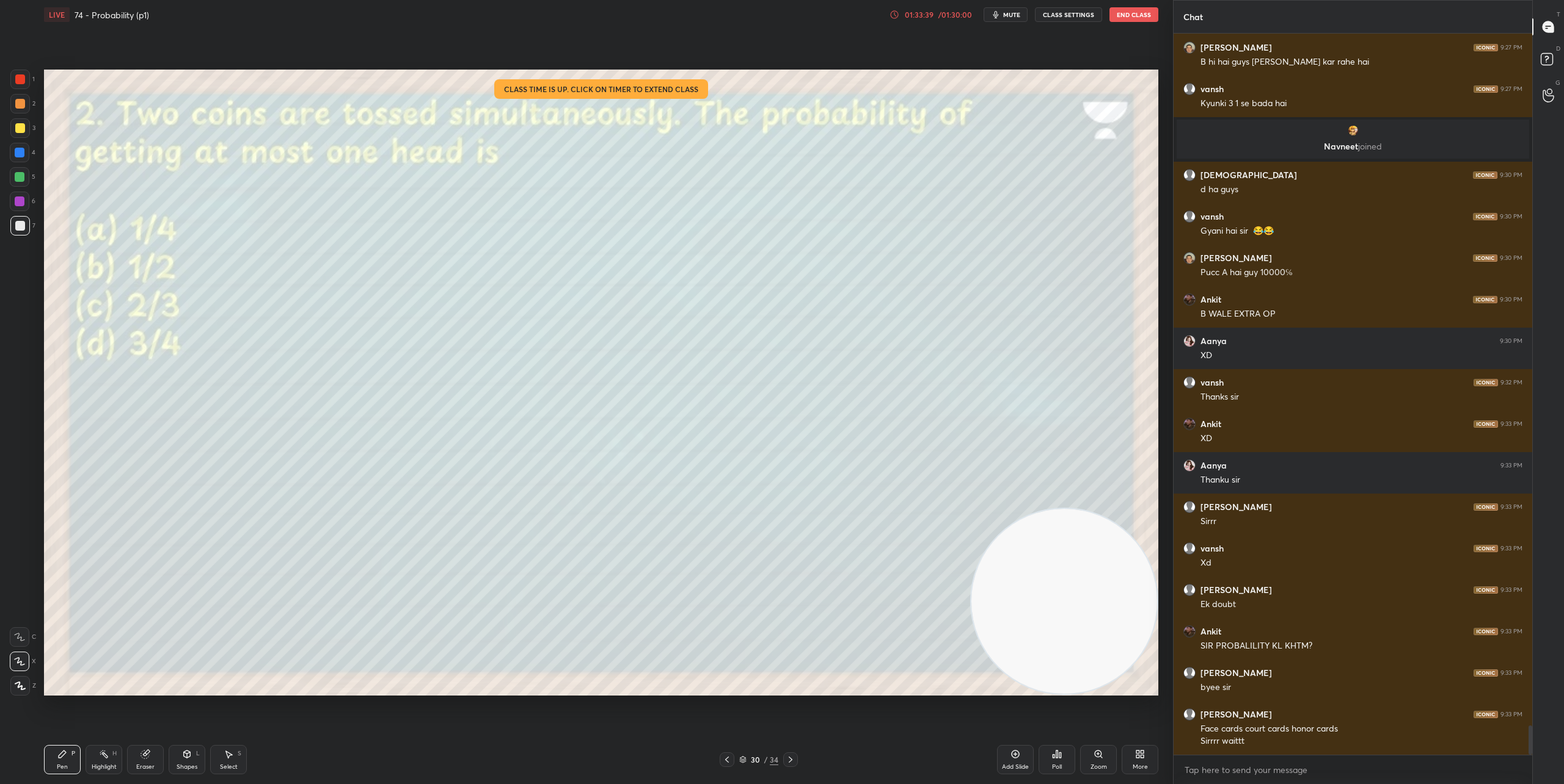
drag, startPoint x: 760, startPoint y: 761, endPoint x: 759, endPoint y: 732, distance: 29.0
click at [760, 761] on div "30" at bounding box center [755, 759] width 12 height 7
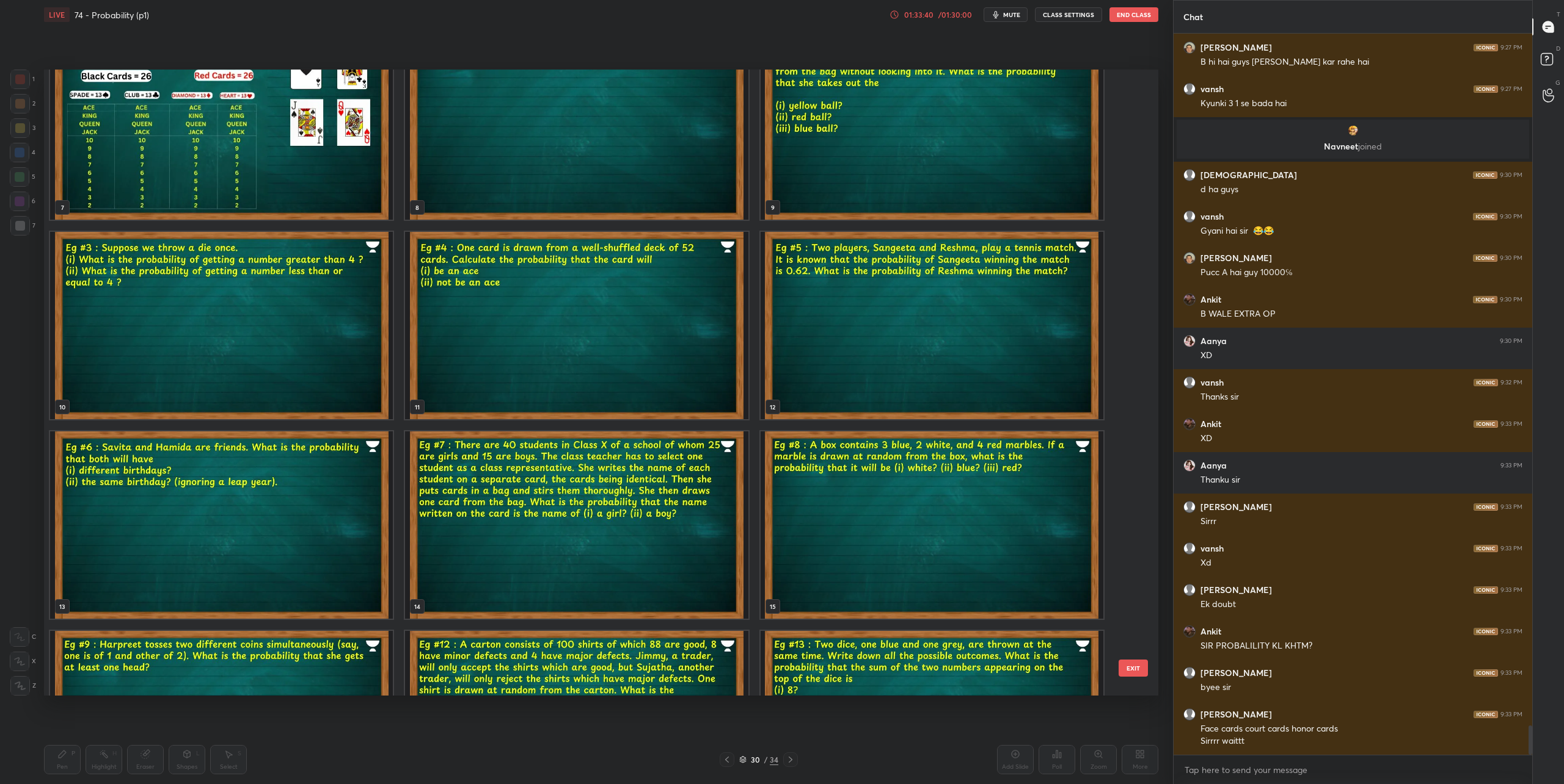
scroll to position [0, 0]
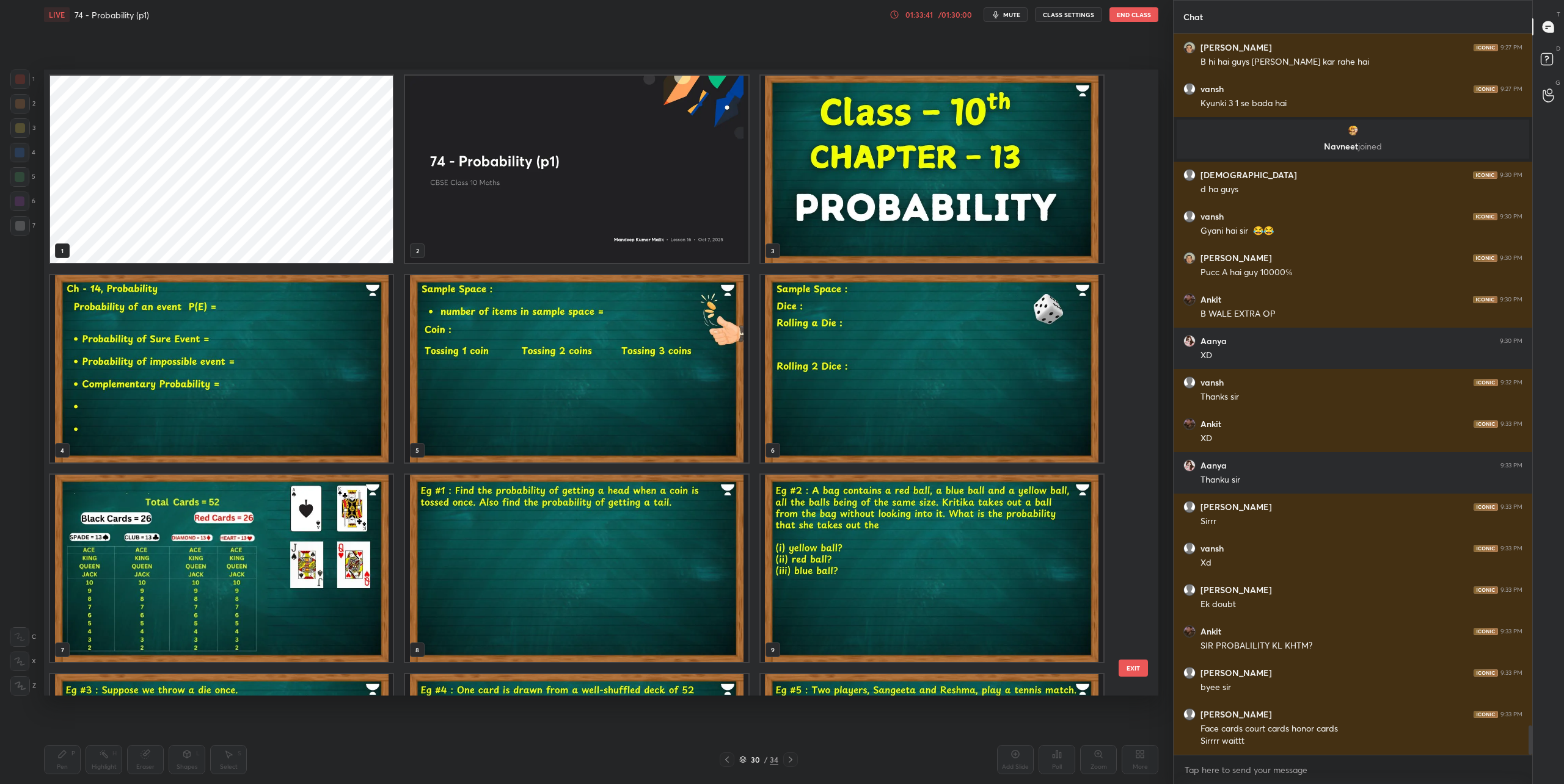
click at [303, 556] on img "grid" at bounding box center [221, 569] width 343 height 187
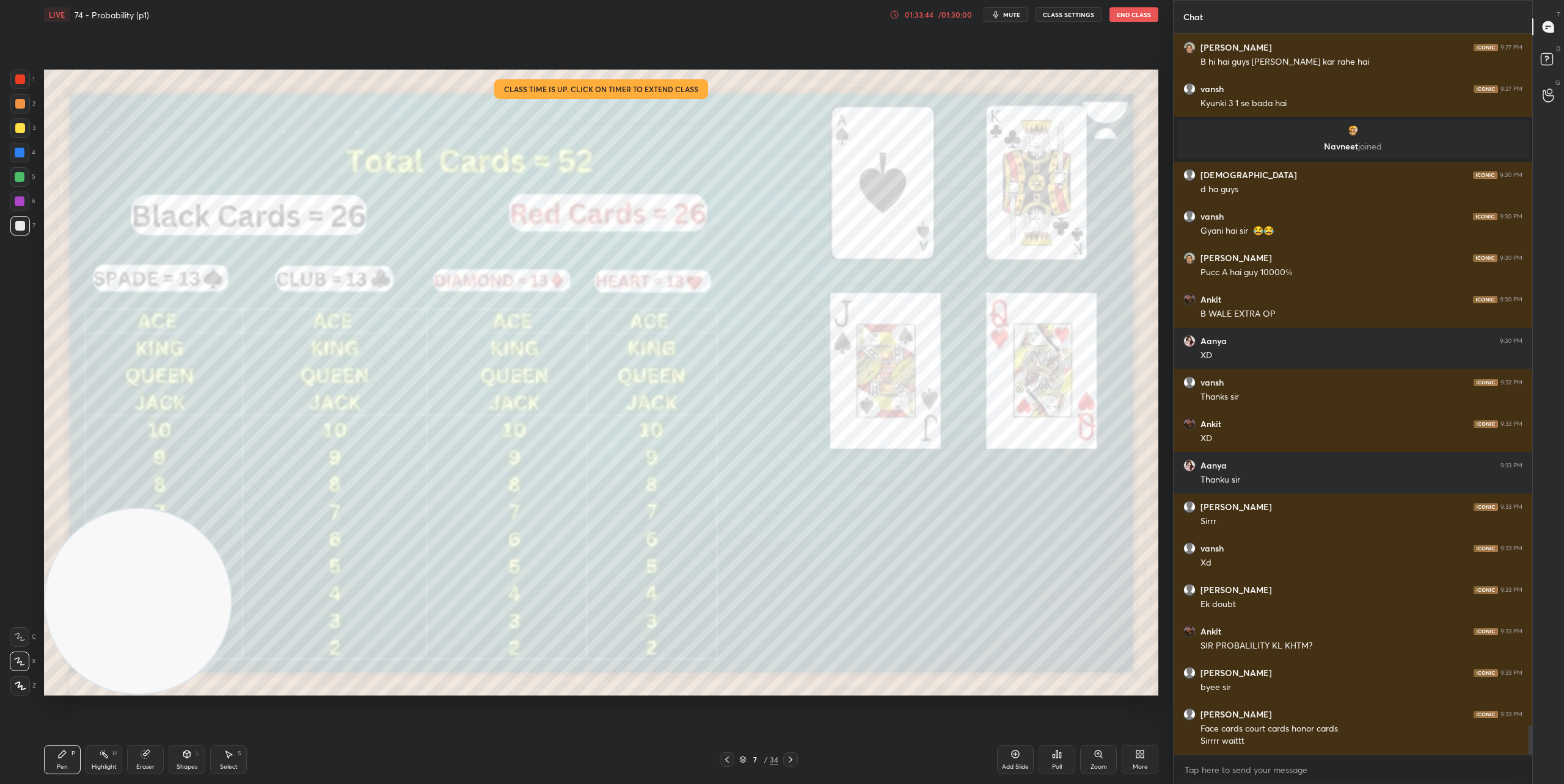
drag, startPoint x: 1026, startPoint y: 624, endPoint x: 0, endPoint y: 705, distance: 1029.2
click at [0, 705] on div "1 2 3 4 5 6 7 C X Z C X Z E E Erase all H H LIVE 74 - Probability (p1) 01:33:44…" at bounding box center [581, 392] width 1163 height 784
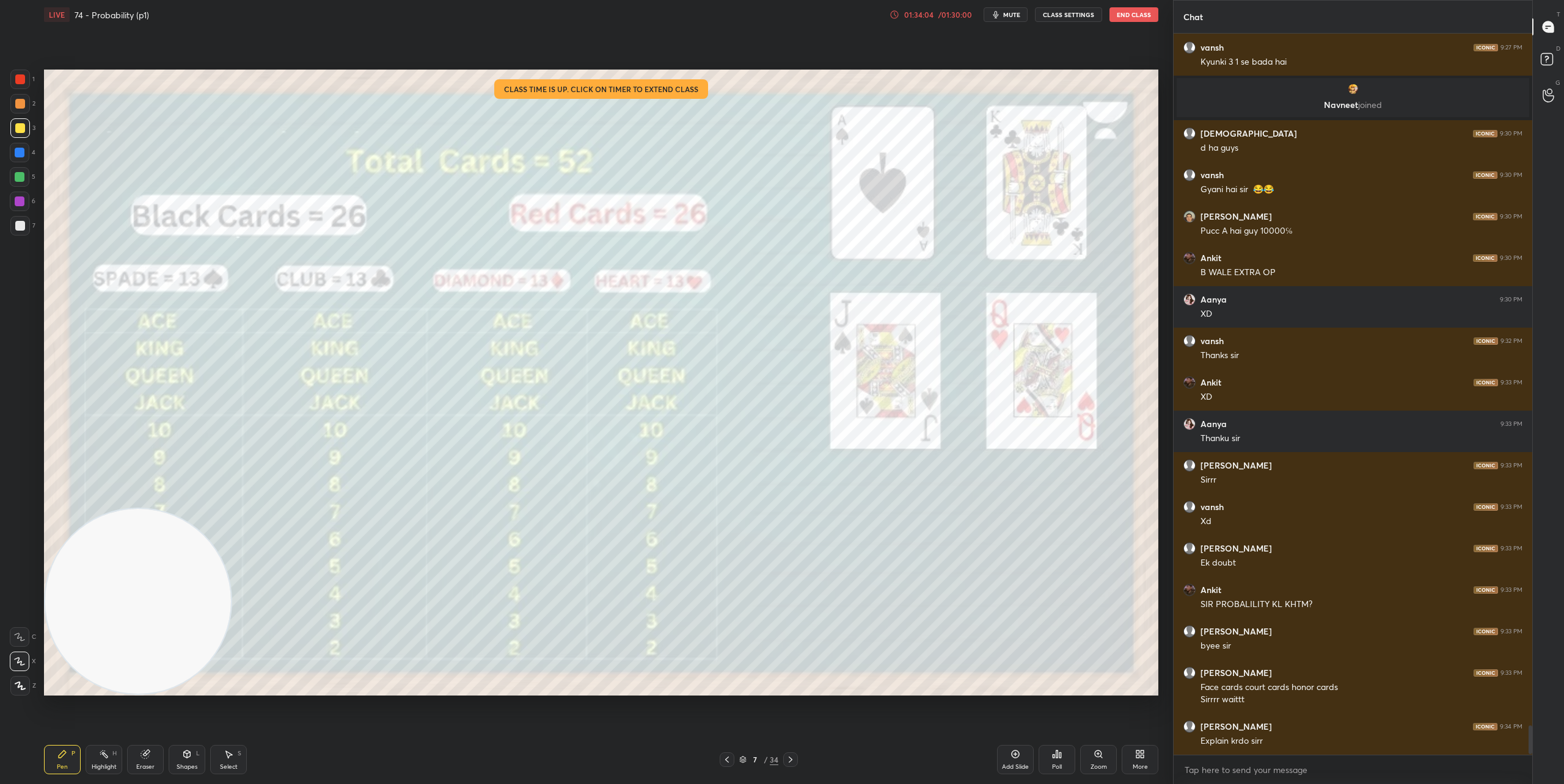
scroll to position [718, 355]
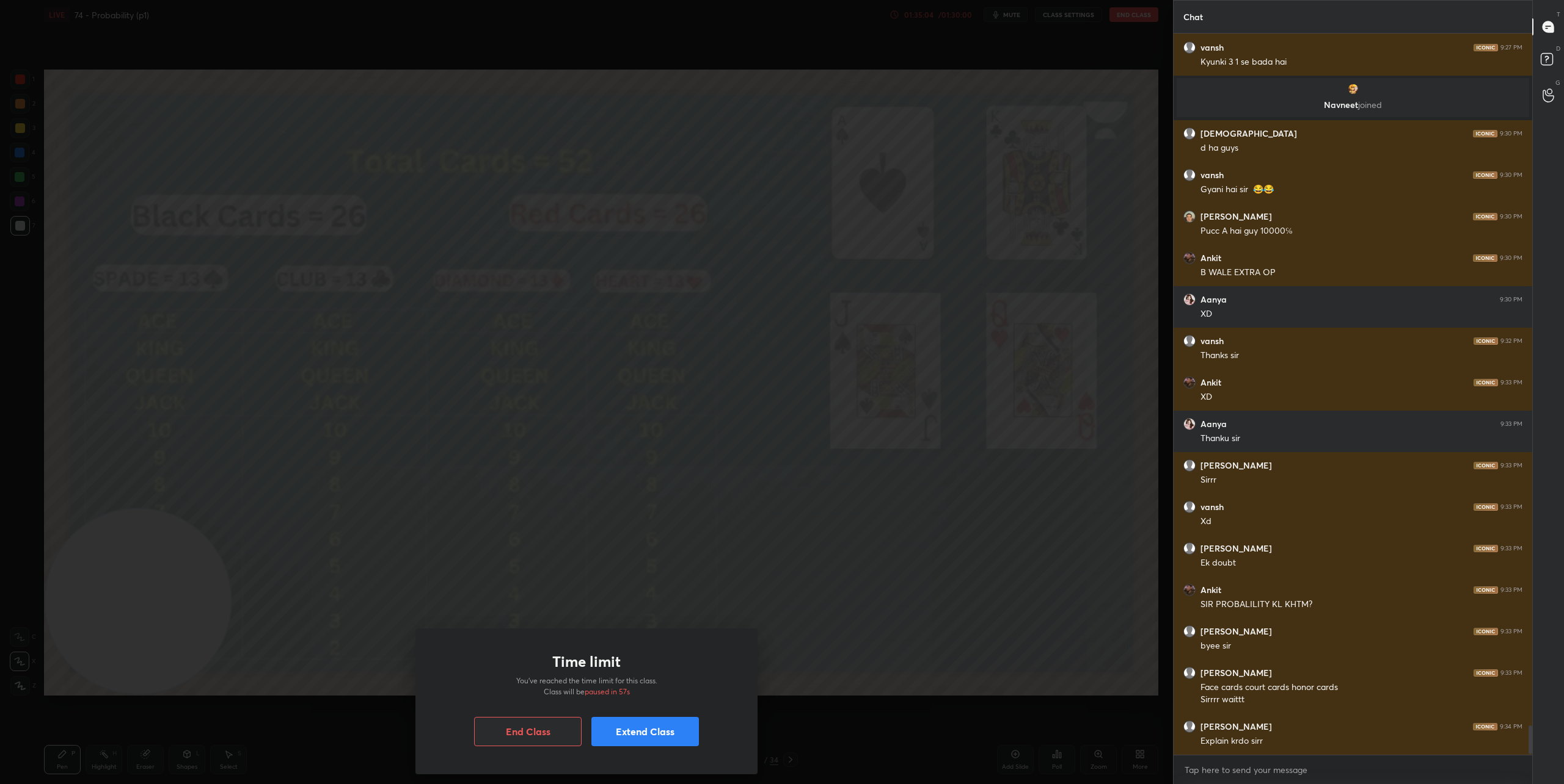
click at [651, 738] on button "Extend Class" at bounding box center [645, 731] width 108 height 29
click at [520, 690] on h5 "10 mins" at bounding box center [509, 692] width 26 height 11
drag, startPoint x: 641, startPoint y: 737, endPoint x: 651, endPoint y: 712, distance: 26.9
click at [641, 737] on button "Continue" at bounding box center [645, 741] width 108 height 29
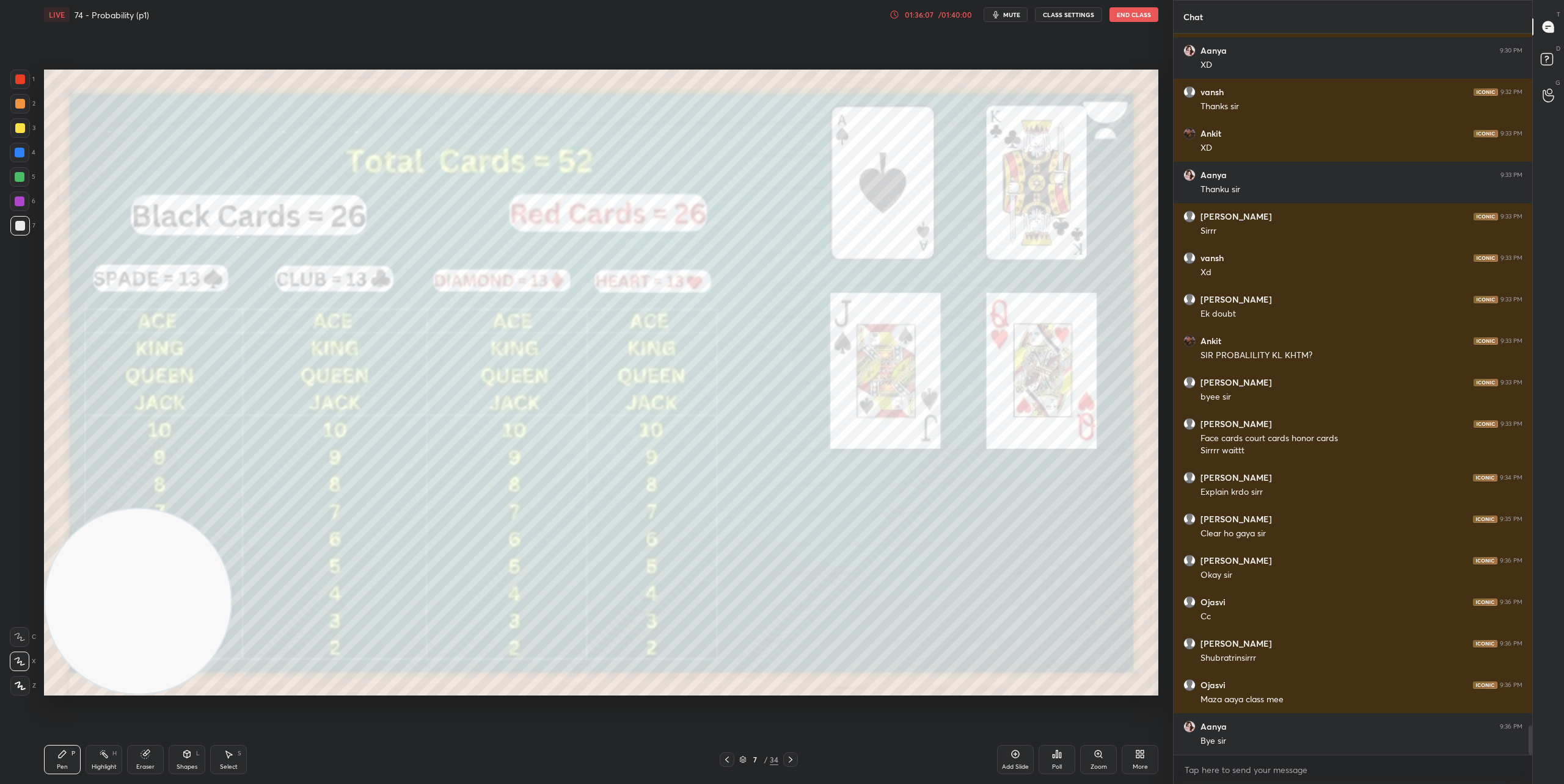
scroll to position [17248, 0]
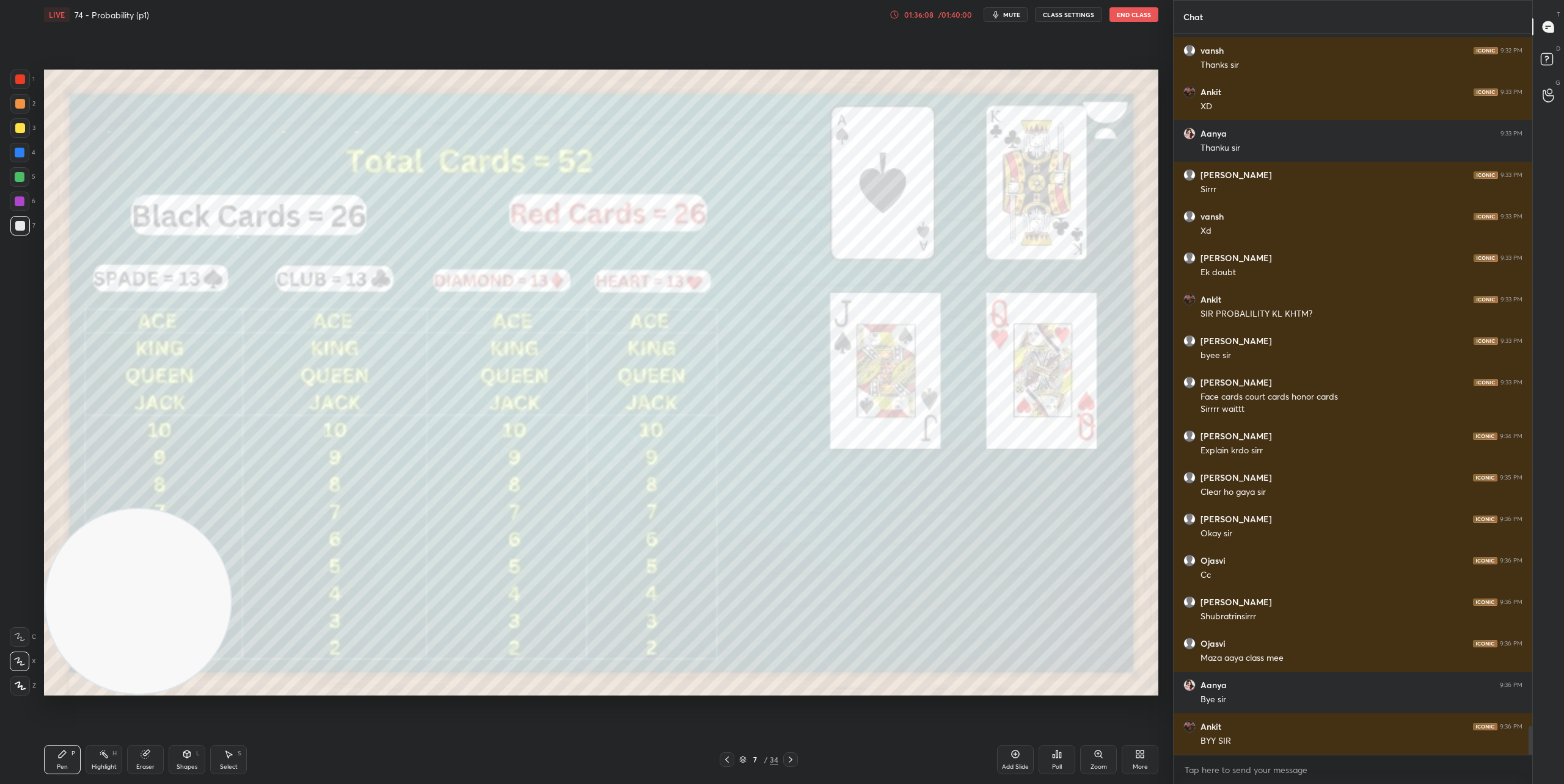
click at [1140, 21] on button "End Class" at bounding box center [1133, 14] width 49 height 15
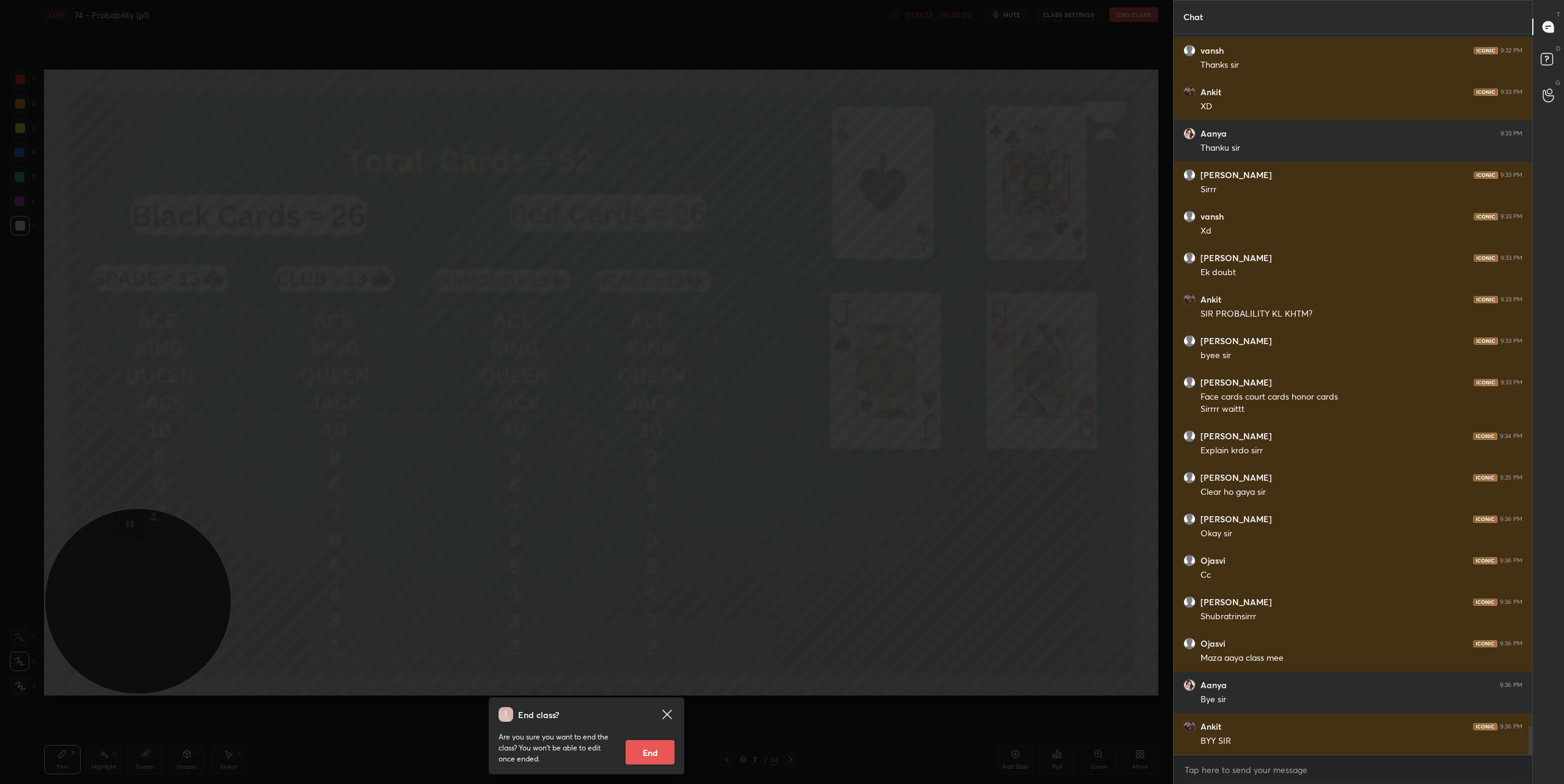
click at [657, 755] on button "End" at bounding box center [650, 752] width 49 height 25
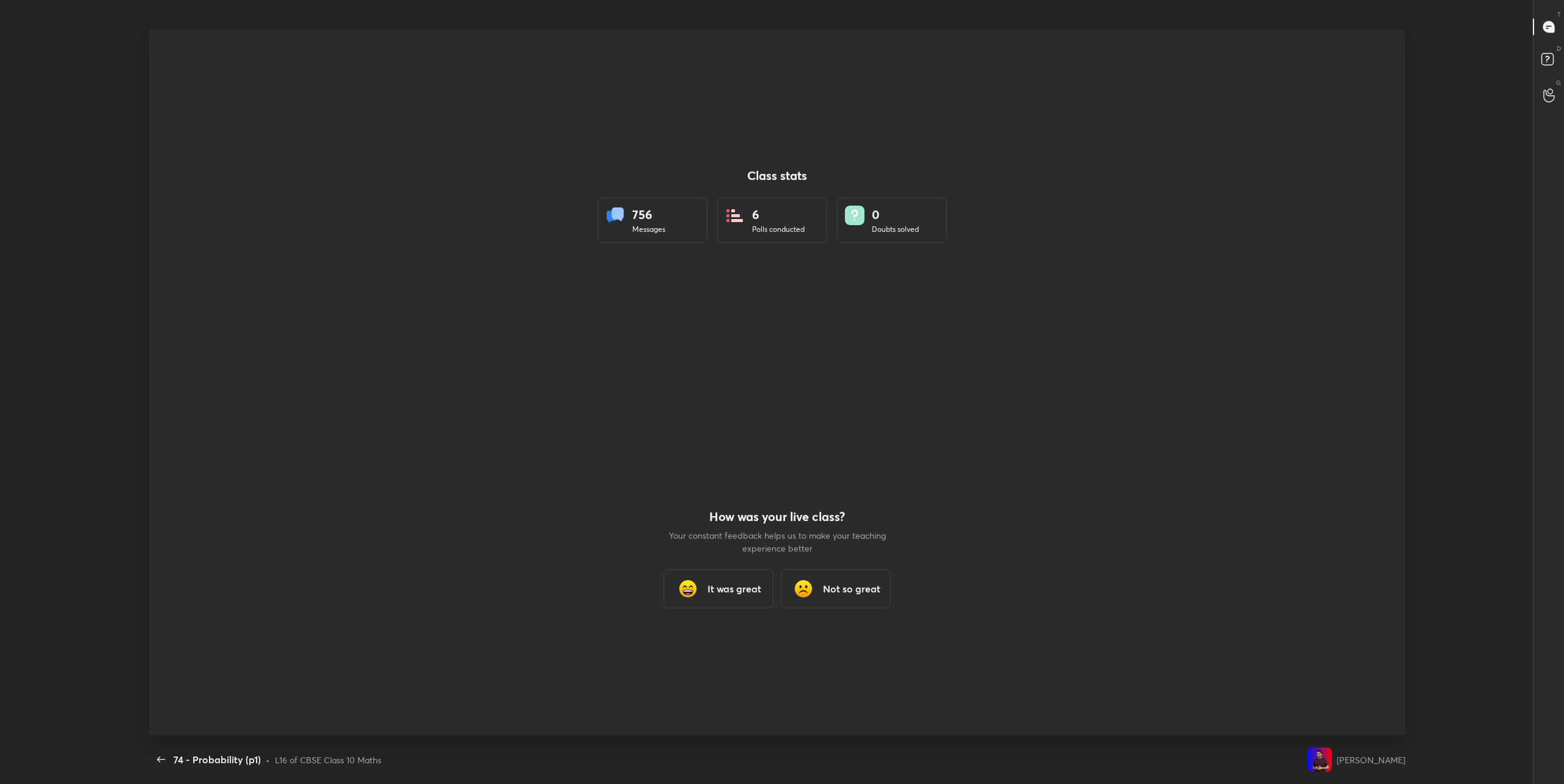
scroll to position [706, 1554]
click at [719, 603] on div "It was great" at bounding box center [719, 589] width 110 height 39
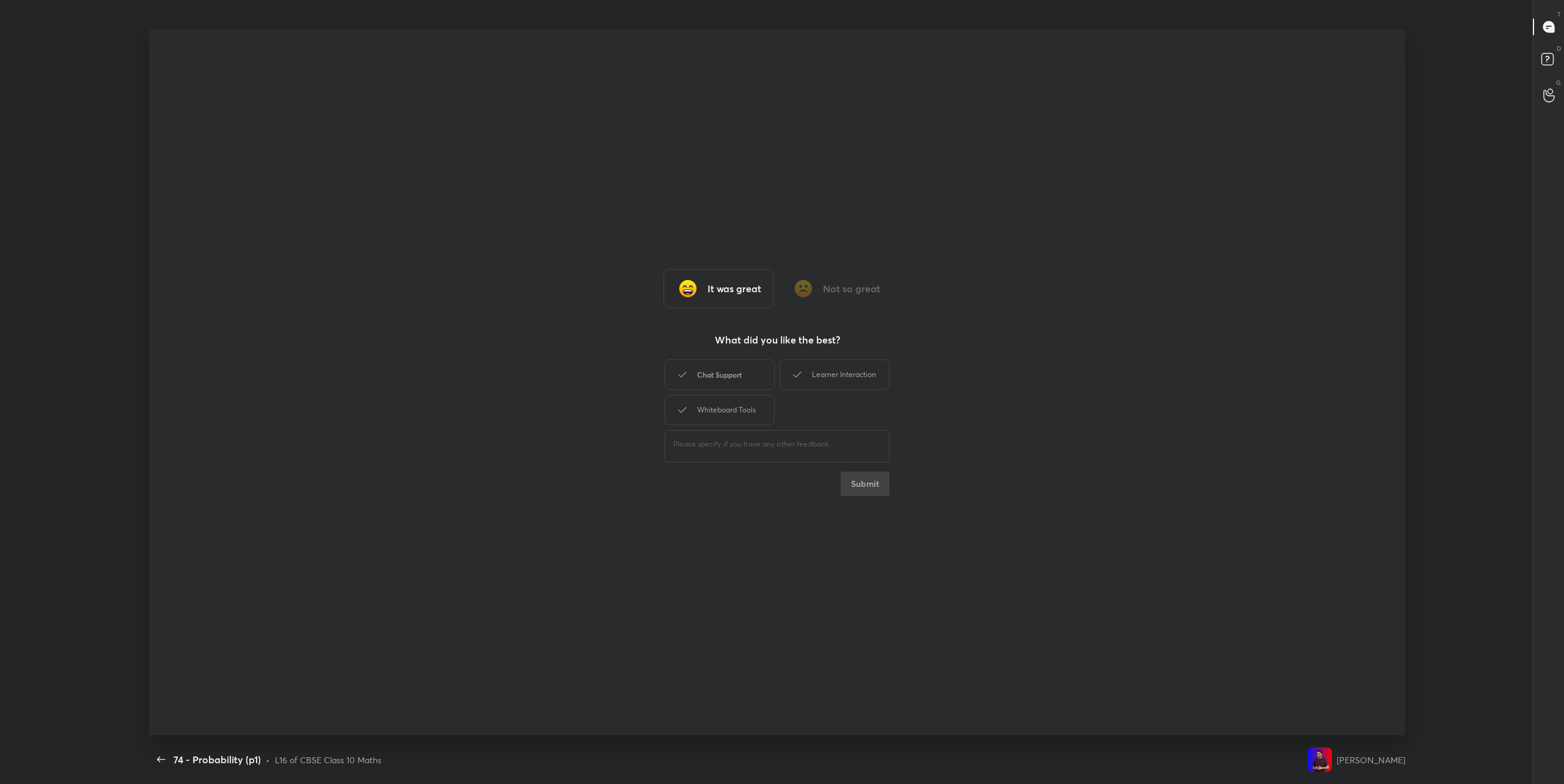
click at [730, 377] on div "Chat Support" at bounding box center [720, 375] width 110 height 31
click at [785, 376] on div "Learner Interaction" at bounding box center [834, 375] width 110 height 31
drag, startPoint x: 751, startPoint y: 399, endPoint x: 808, endPoint y: 430, distance: 64.9
click at [754, 402] on div "Whiteboard Tools" at bounding box center [720, 410] width 110 height 31
click at [865, 484] on button "Submit" at bounding box center [864, 484] width 49 height 25
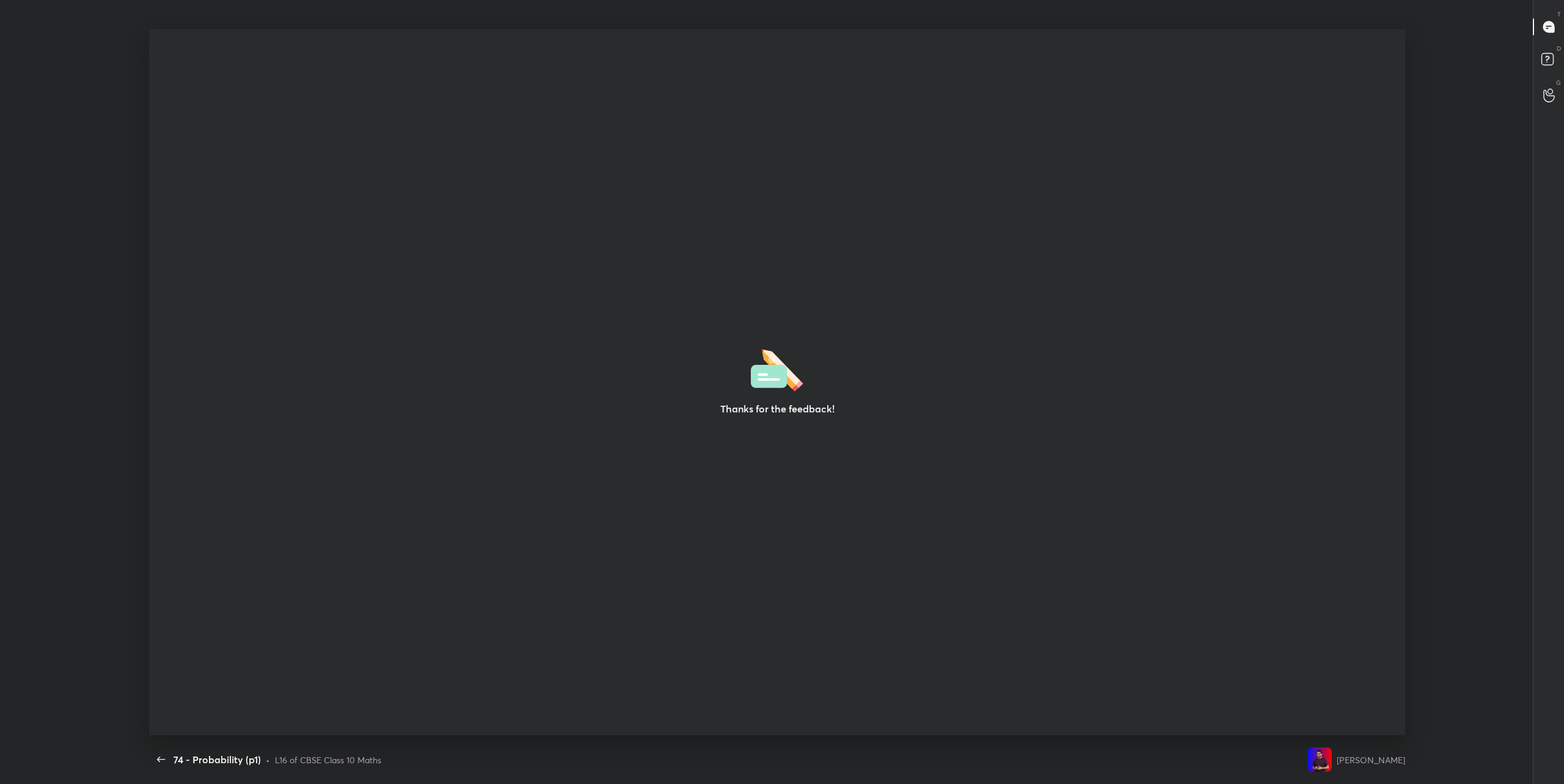
type textarea "x"
